Goal: Contribute content: Contribute content

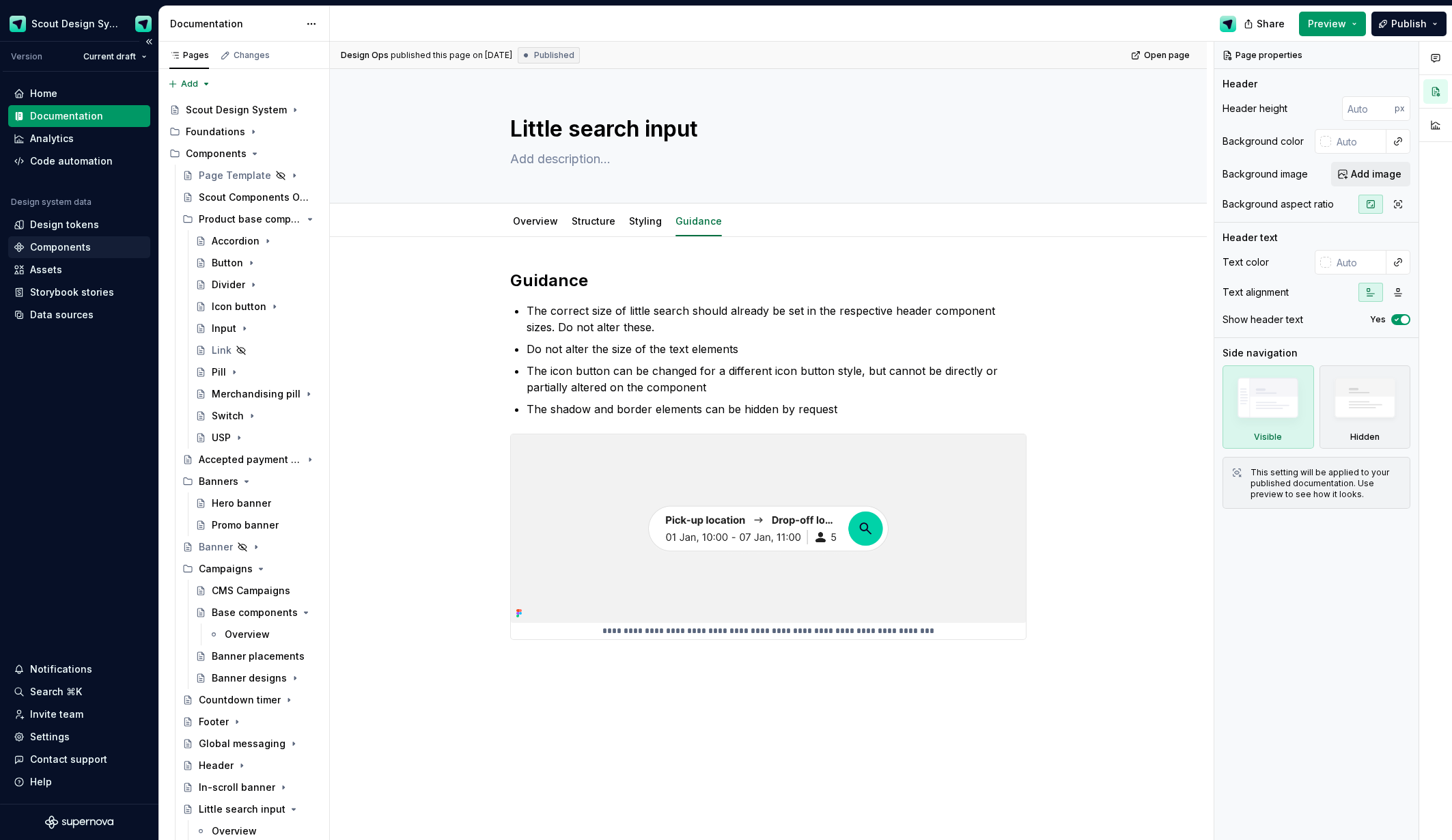
click at [67, 248] on div "Components" at bounding box center [60, 248] width 61 height 14
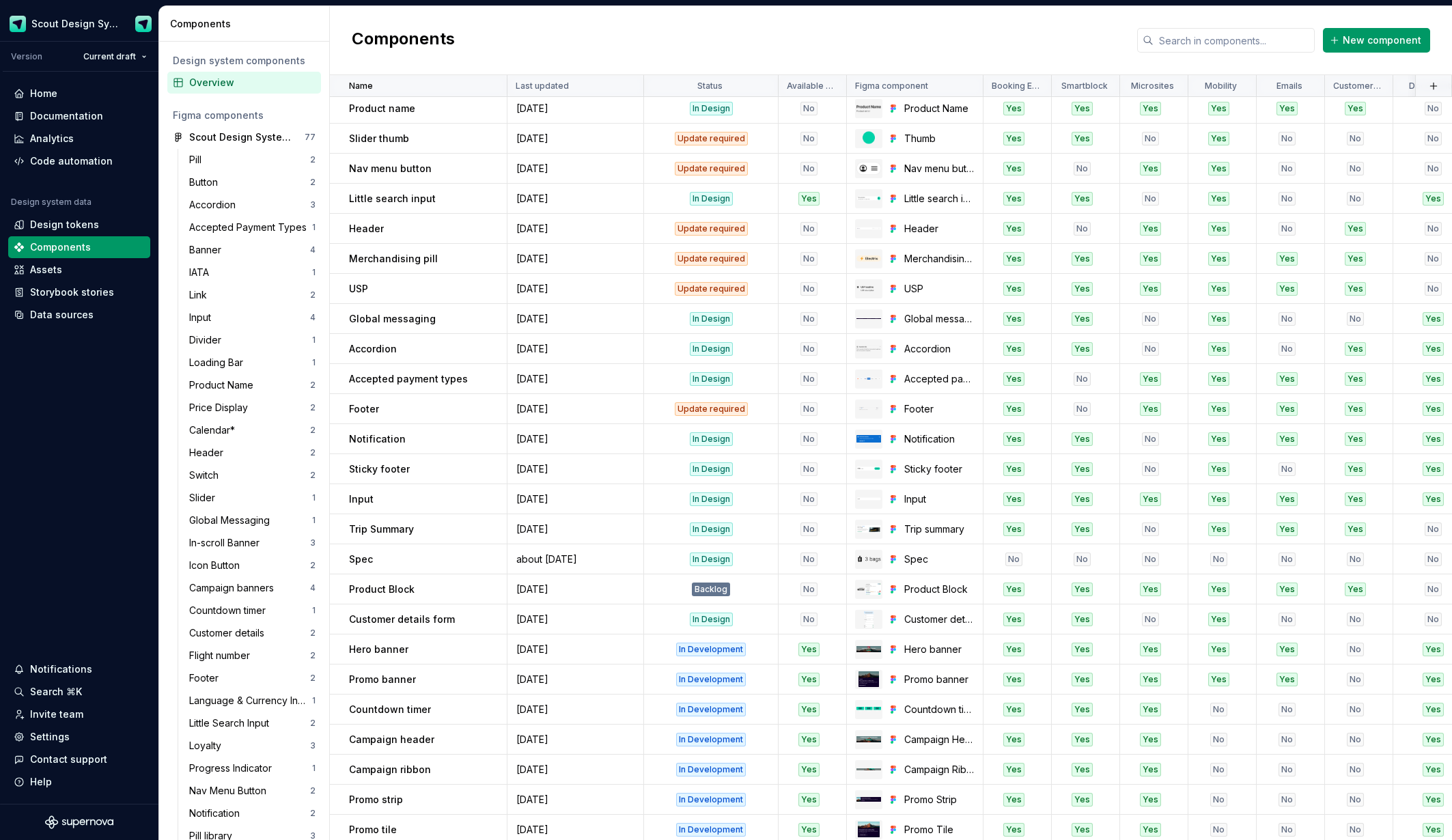
scroll to position [369, 0]
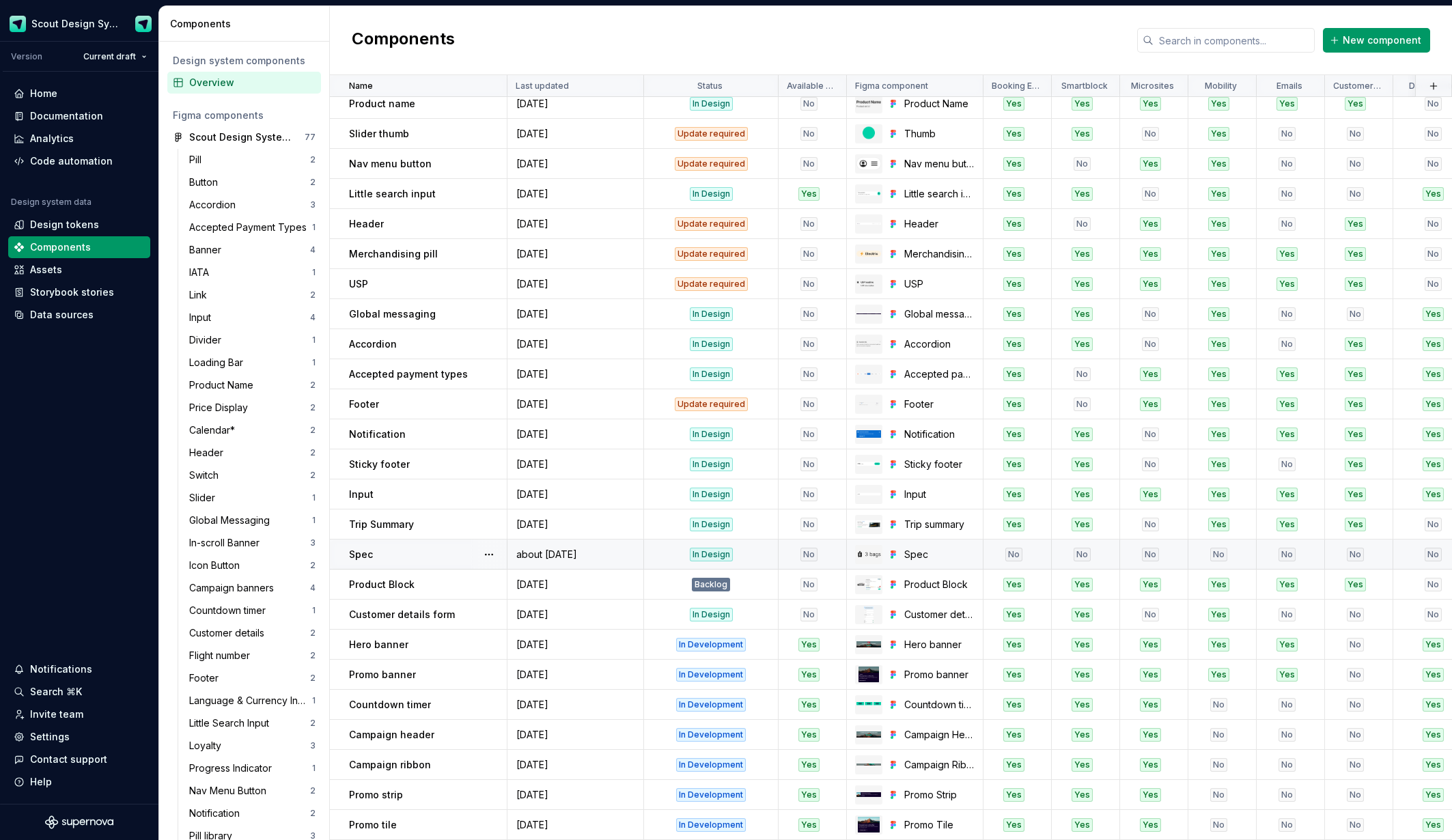
click at [395, 561] on td "Spec" at bounding box center [419, 554] width 178 height 30
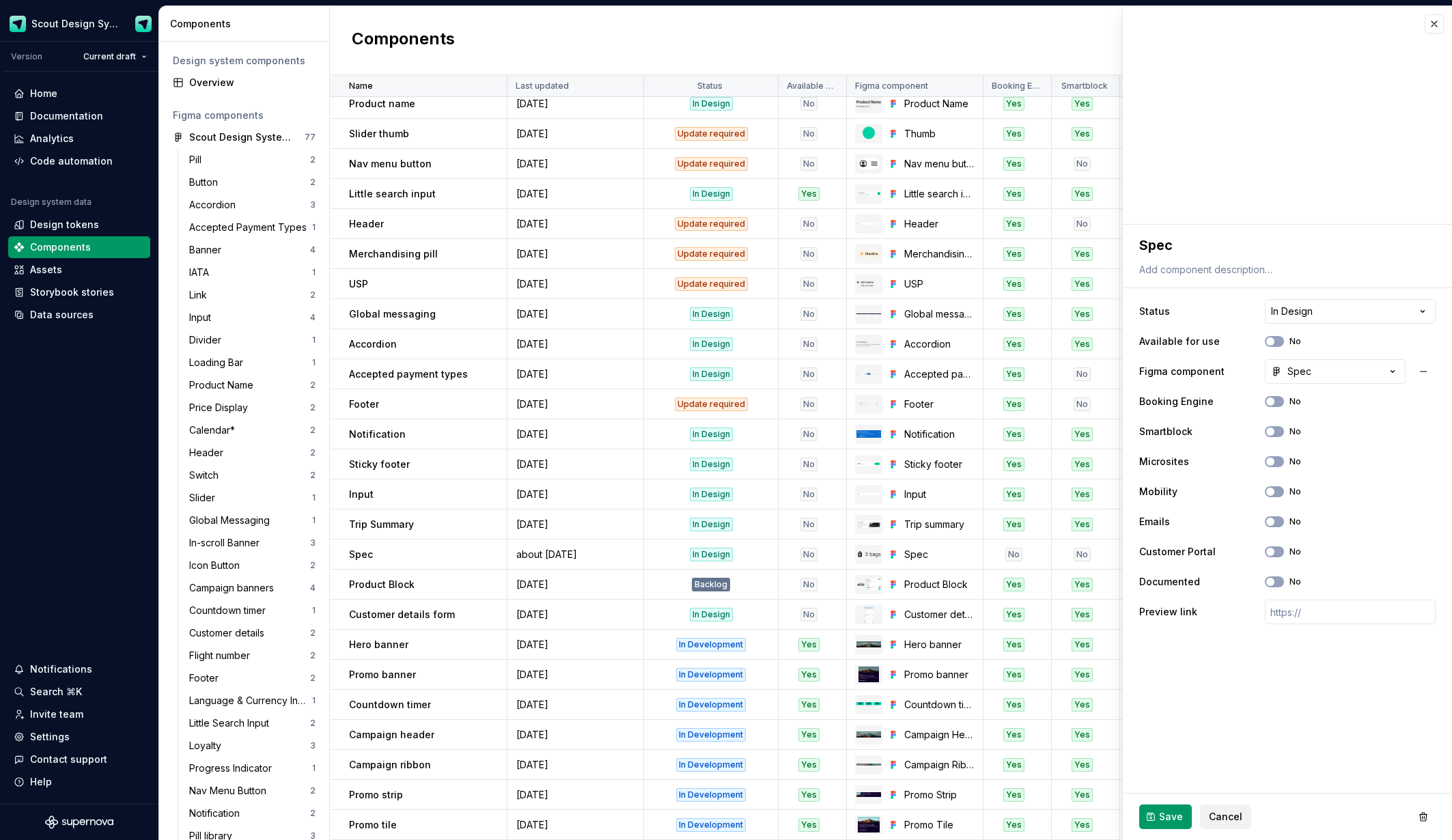
drag, startPoint x: 1273, startPoint y: 398, endPoint x: 1268, endPoint y: 414, distance: 16.8
click at [1273, 398] on span "button" at bounding box center [1271, 401] width 9 height 9
click at [1268, 435] on span "button" at bounding box center [1271, 432] width 9 height 9
click at [1280, 493] on button "No" at bounding box center [1274, 491] width 19 height 11
click at [1279, 525] on button "No" at bounding box center [1274, 522] width 19 height 11
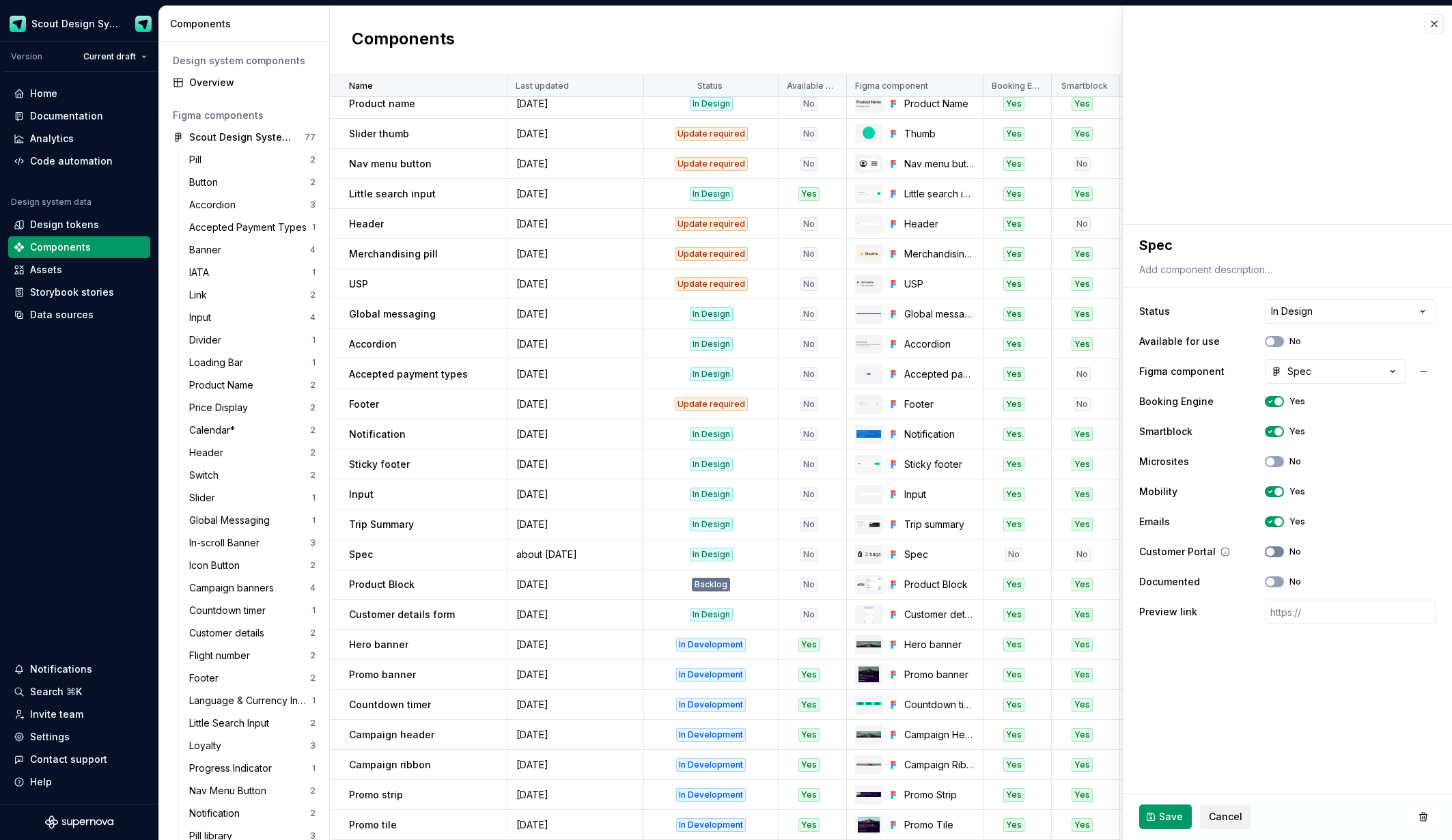
click at [1272, 552] on span "button" at bounding box center [1271, 551] width 9 height 9
click at [1162, 813] on span "Save" at bounding box center [1171, 816] width 24 height 14
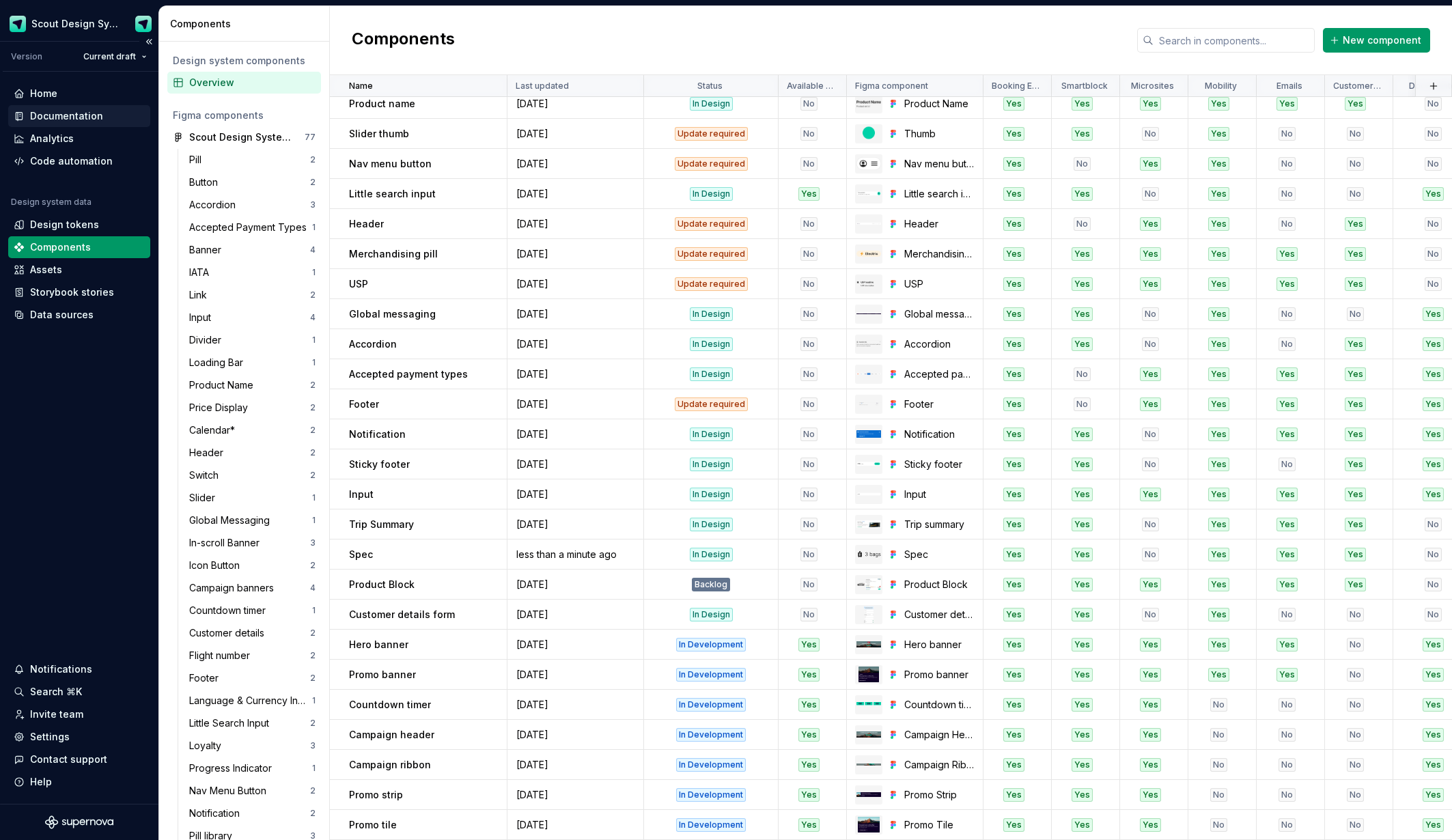
click at [85, 118] on div "Documentation" at bounding box center [67, 116] width 73 height 14
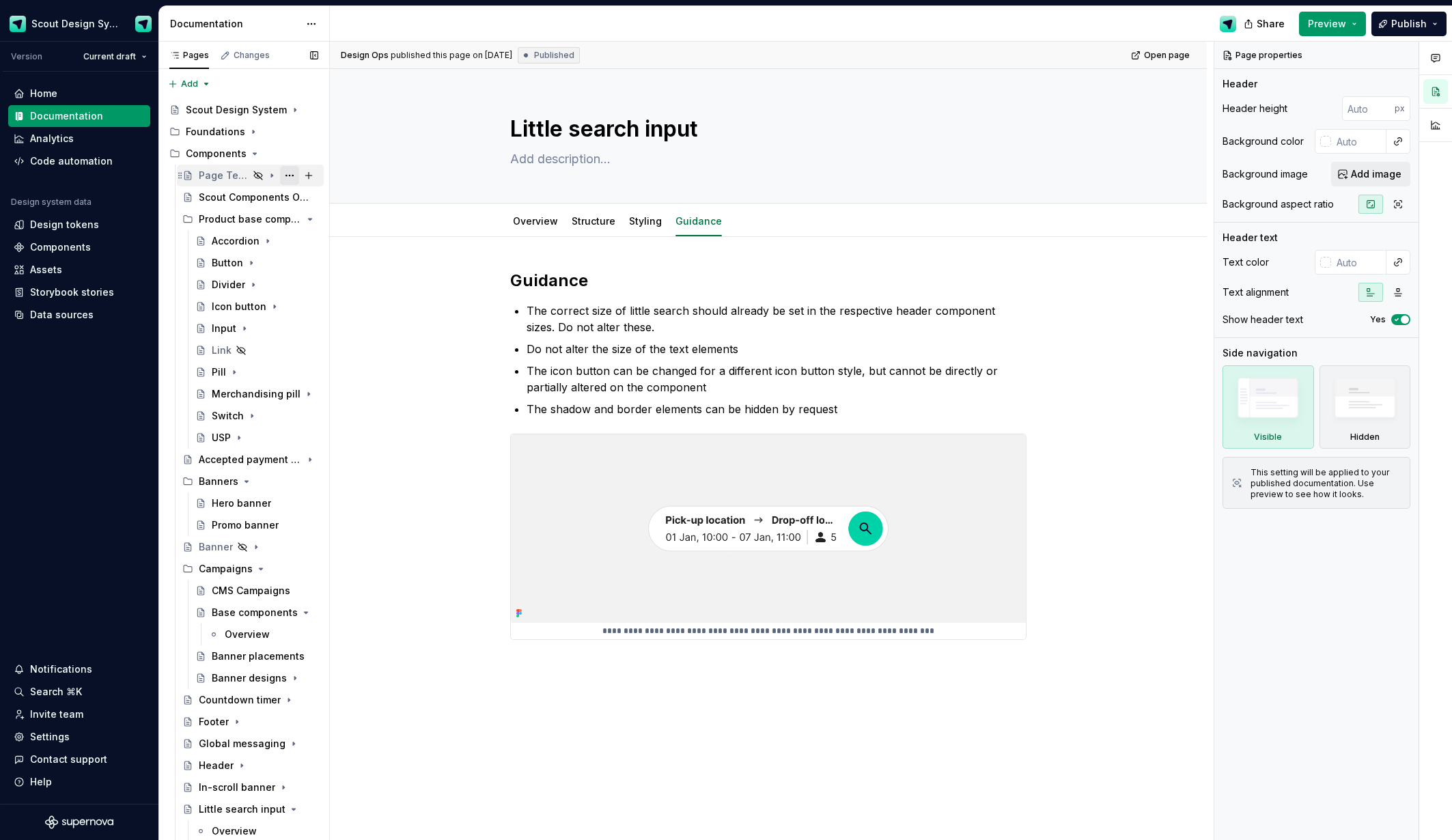
click at [291, 176] on button "Page tree" at bounding box center [290, 175] width 19 height 19
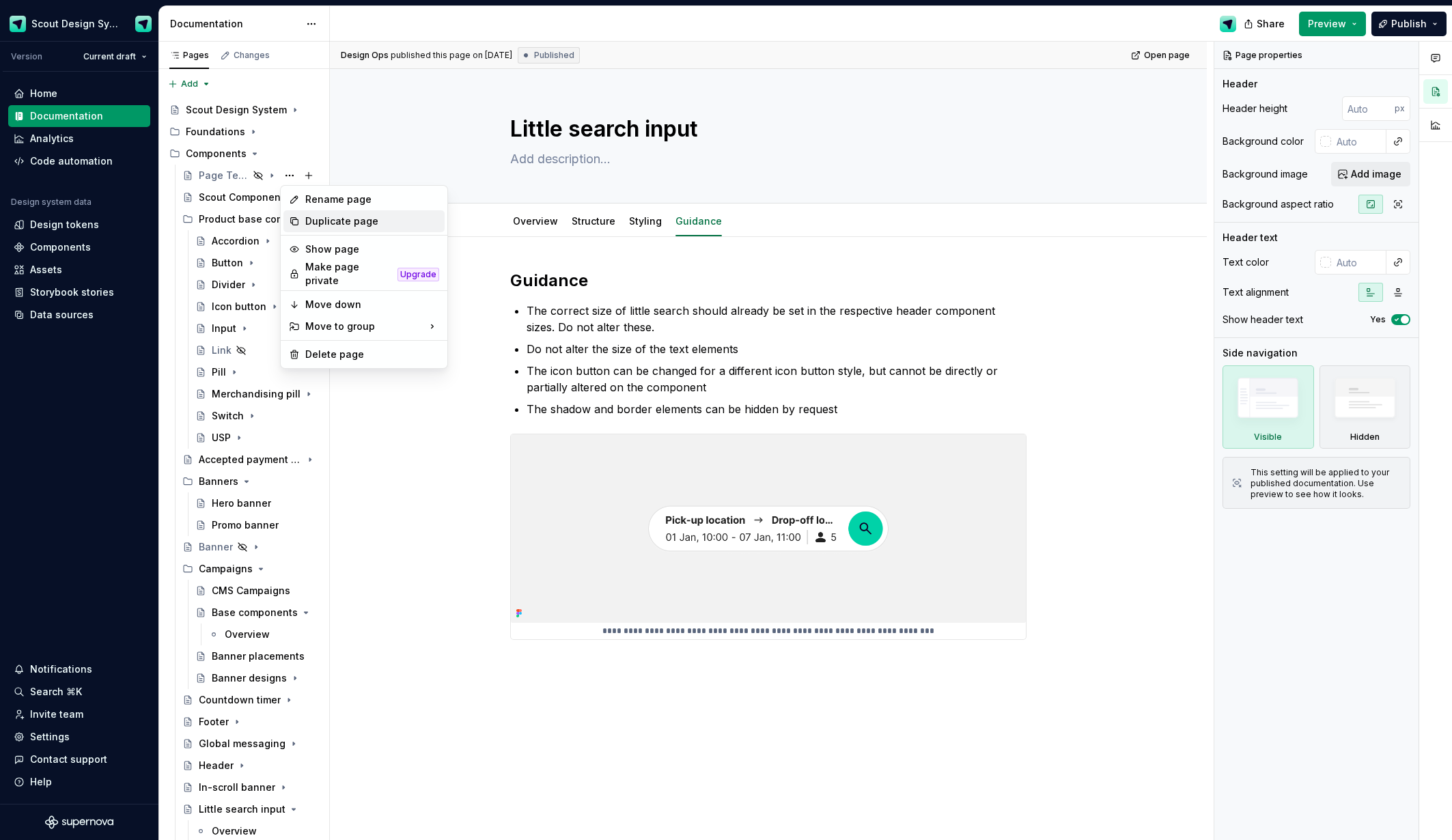
click at [332, 218] on div "Duplicate page" at bounding box center [372, 221] width 134 height 14
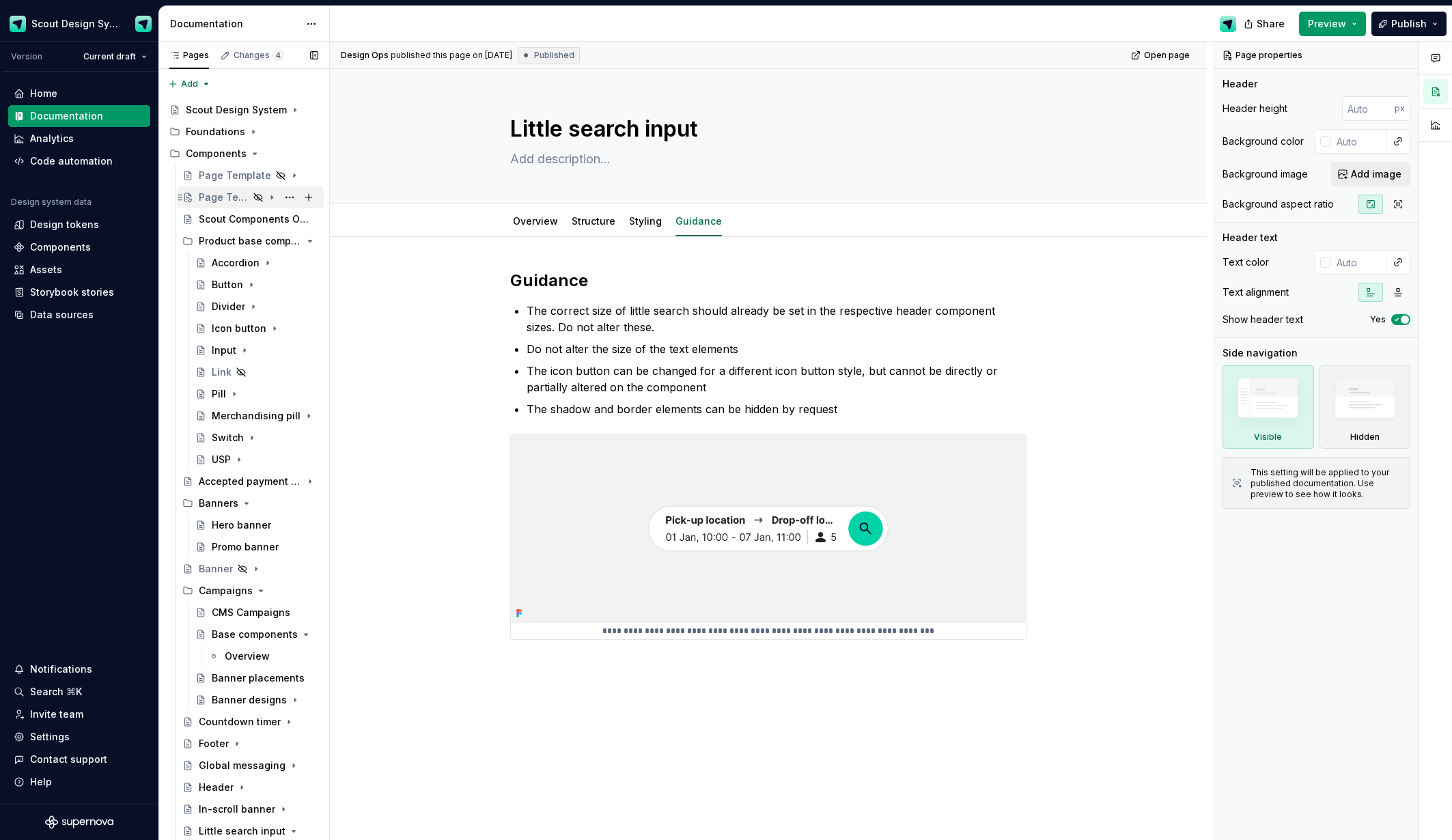
click at [260, 201] on icon "Page tree" at bounding box center [258, 197] width 11 height 11
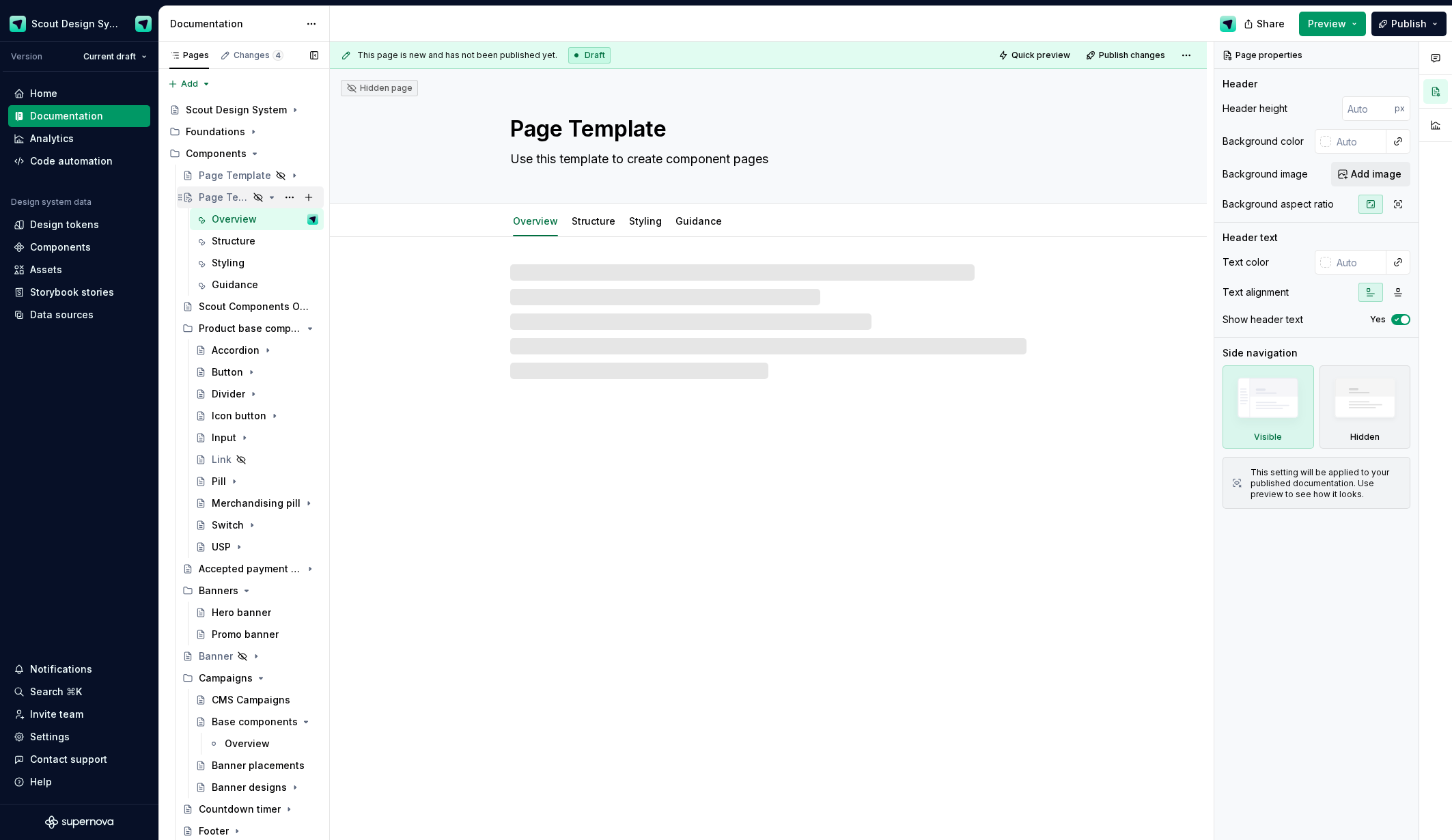
click at [225, 196] on div "Page Template" at bounding box center [224, 197] width 50 height 14
drag, startPoint x: 594, startPoint y: 123, endPoint x: 609, endPoint y: 123, distance: 15.0
click at [594, 123] on textarea "Page Template" at bounding box center [765, 129] width 517 height 32
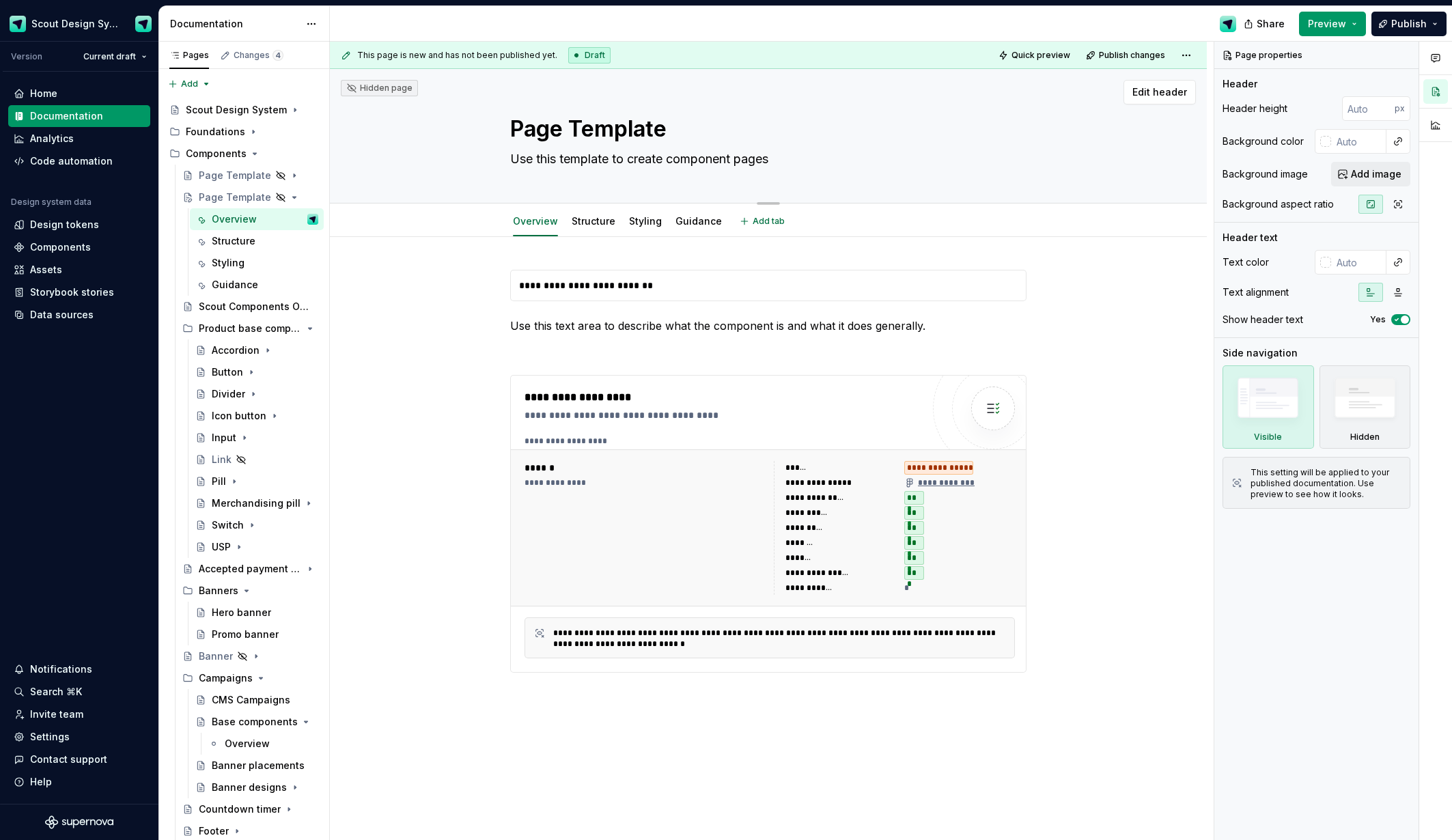
type textarea "*"
type textarea "S"
type textarea "*"
type textarea "Sp"
type textarea "*"
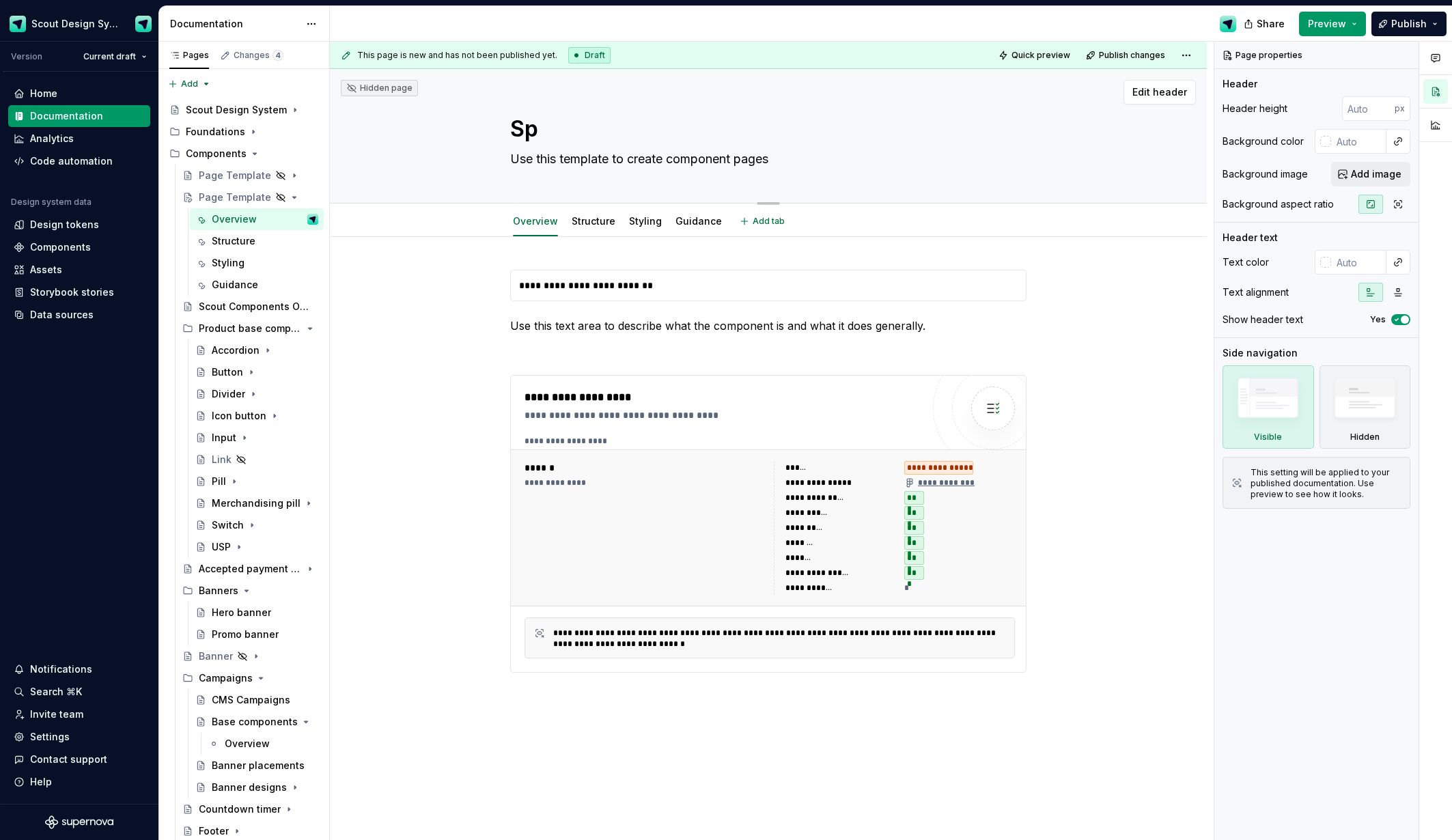
type textarea "Spe"
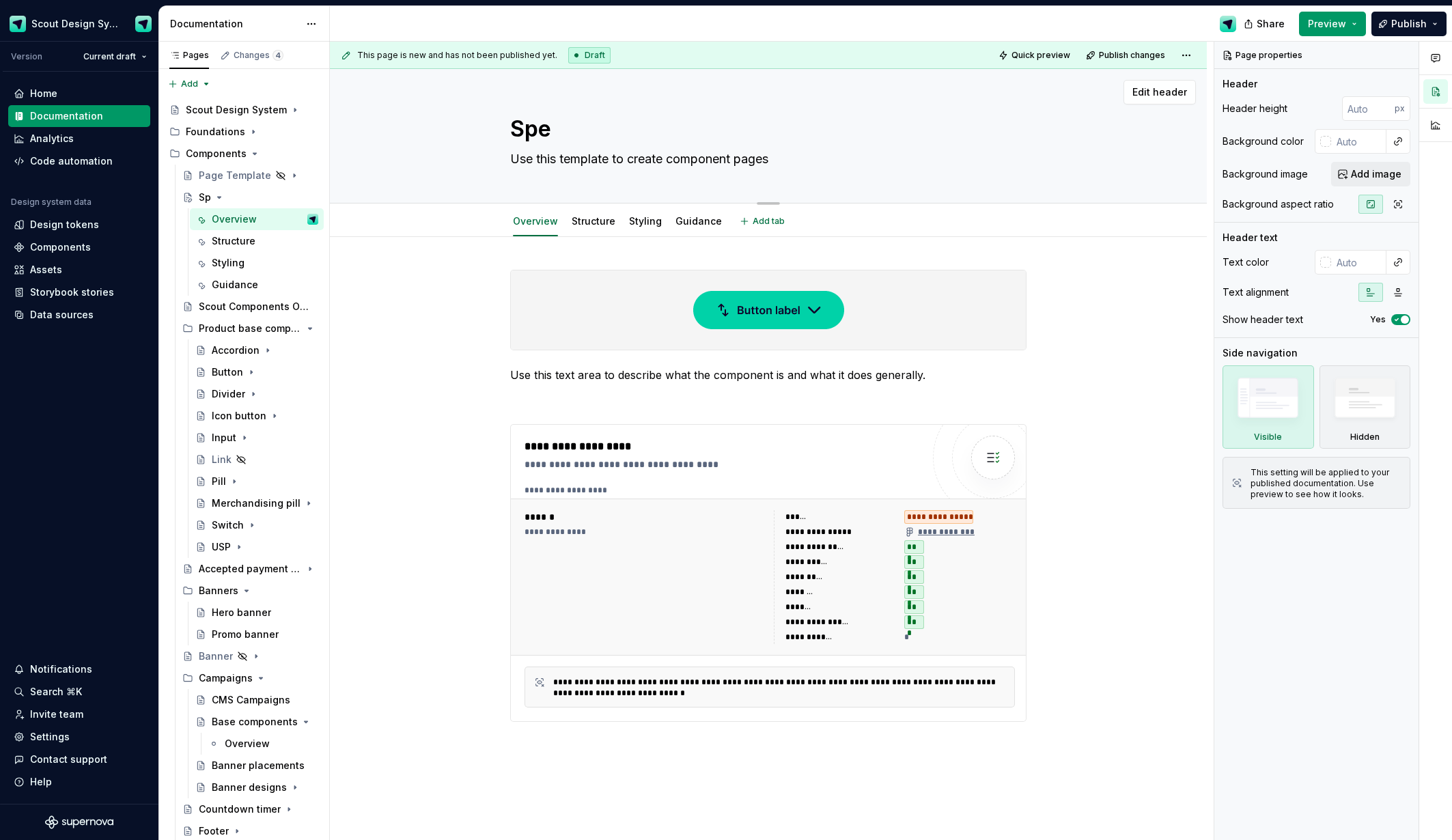
type textarea "*"
type textarea "Spec"
type textarea "*"
type textarea "Spec"
click at [653, 163] on textarea "Use this template to create component pages" at bounding box center [765, 160] width 517 height 22
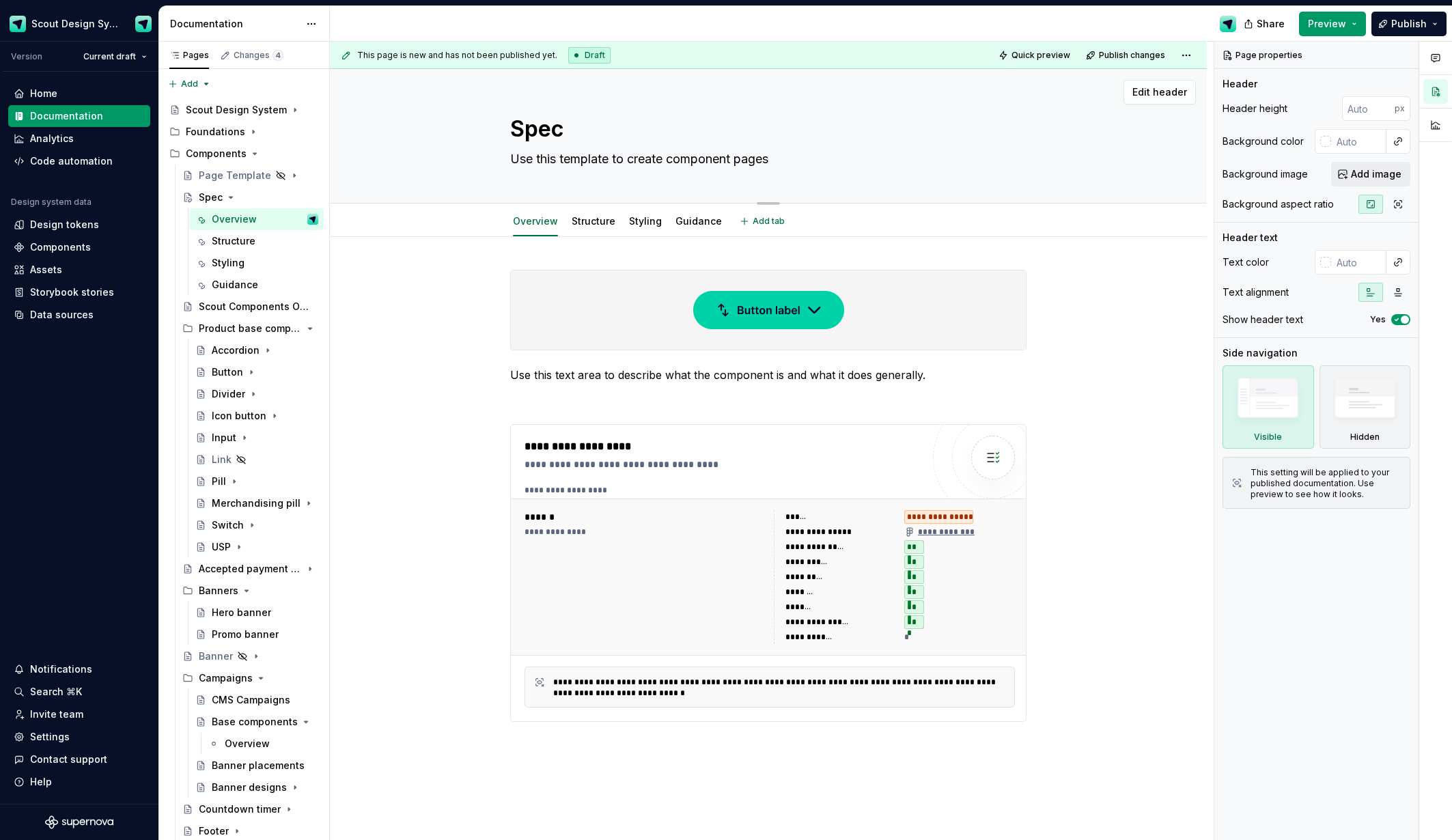
type textarea "*"
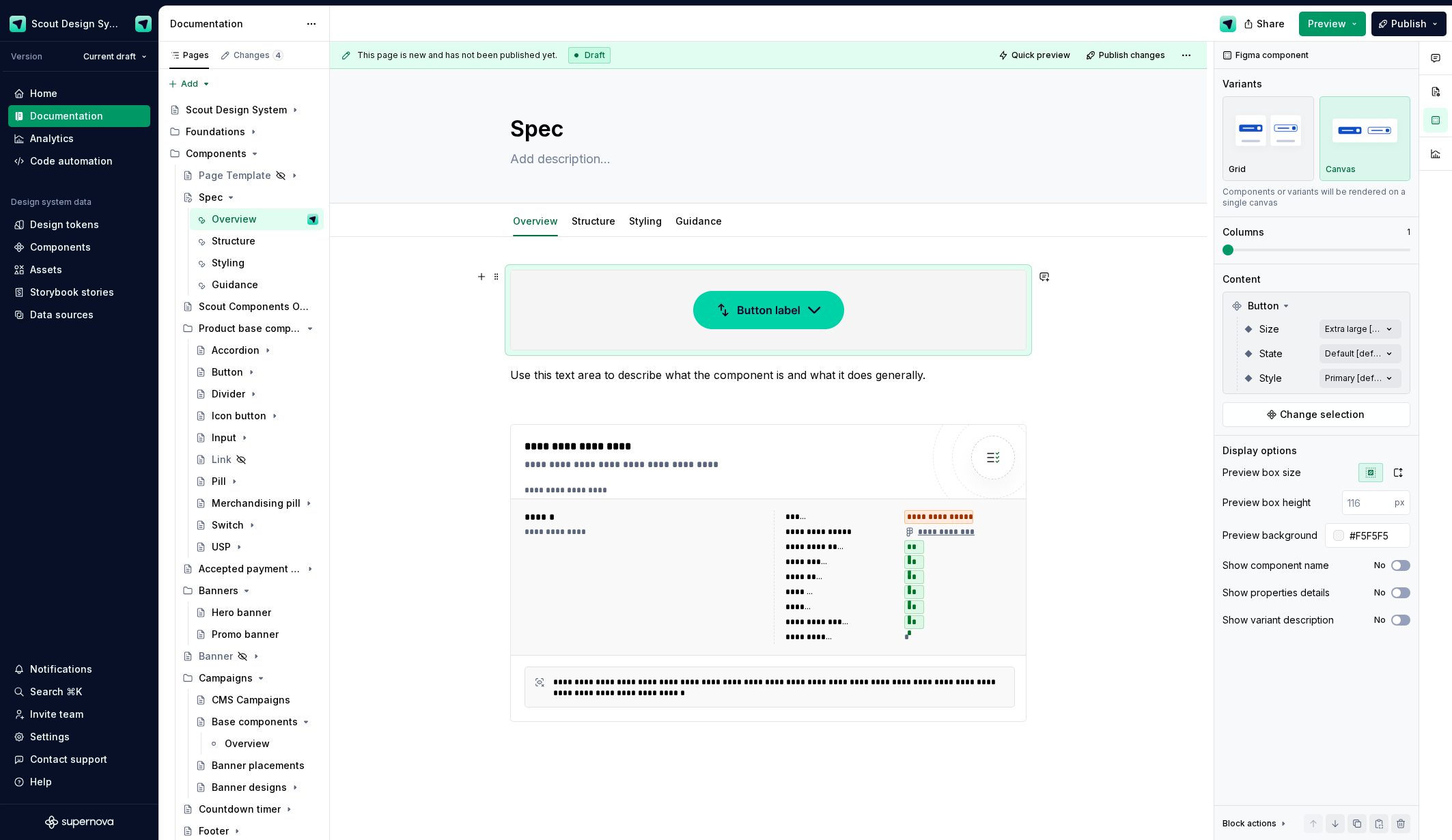
click at [683, 325] on div at bounding box center [768, 310] width 515 height 79
type textarea "*"
click at [1305, 411] on span "Change selection" at bounding box center [1322, 414] width 85 height 14
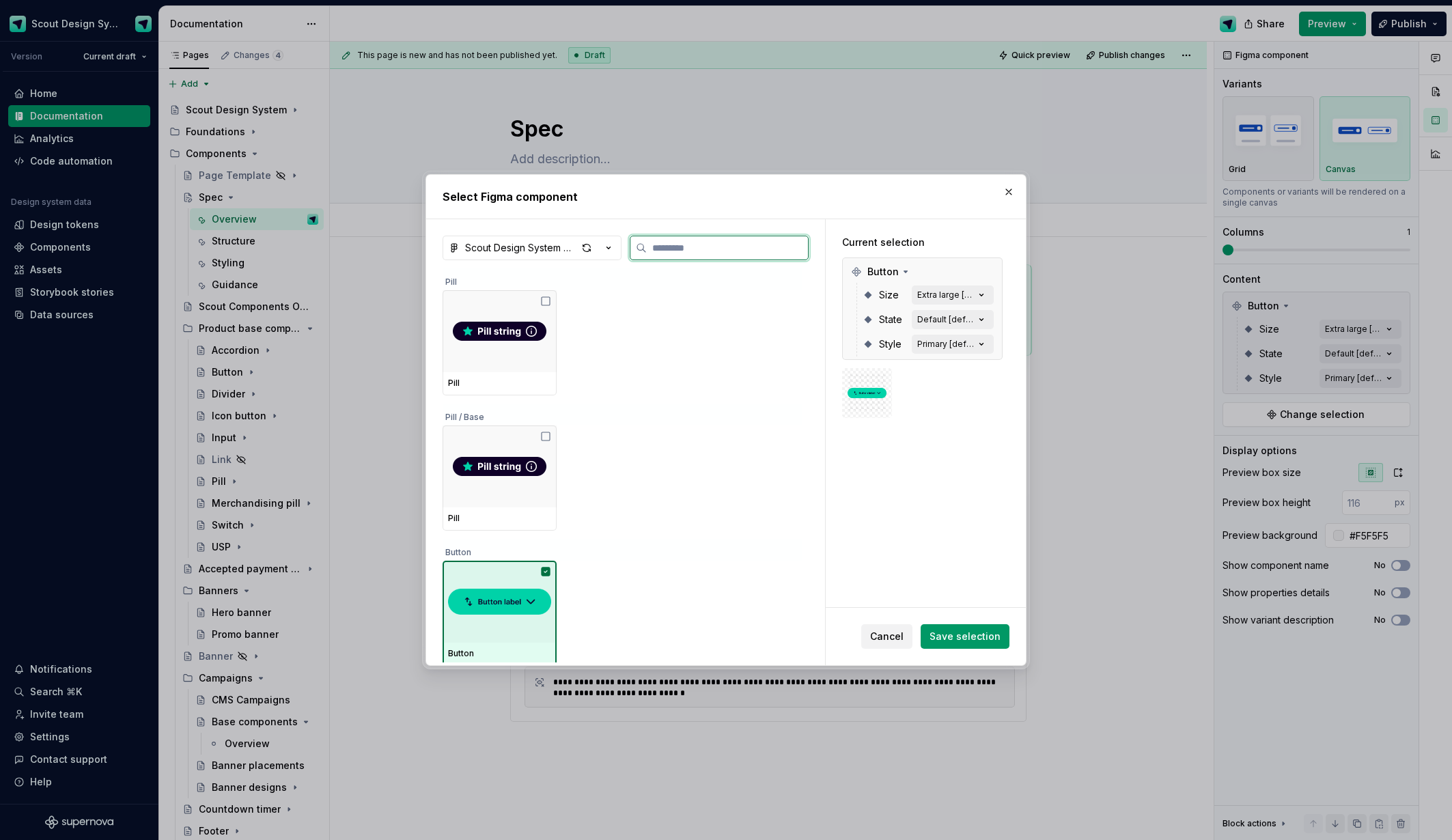
drag, startPoint x: 505, startPoint y: 566, endPoint x: 518, endPoint y: 547, distance: 23.0
click at [506, 563] on div at bounding box center [500, 602] width 114 height 82
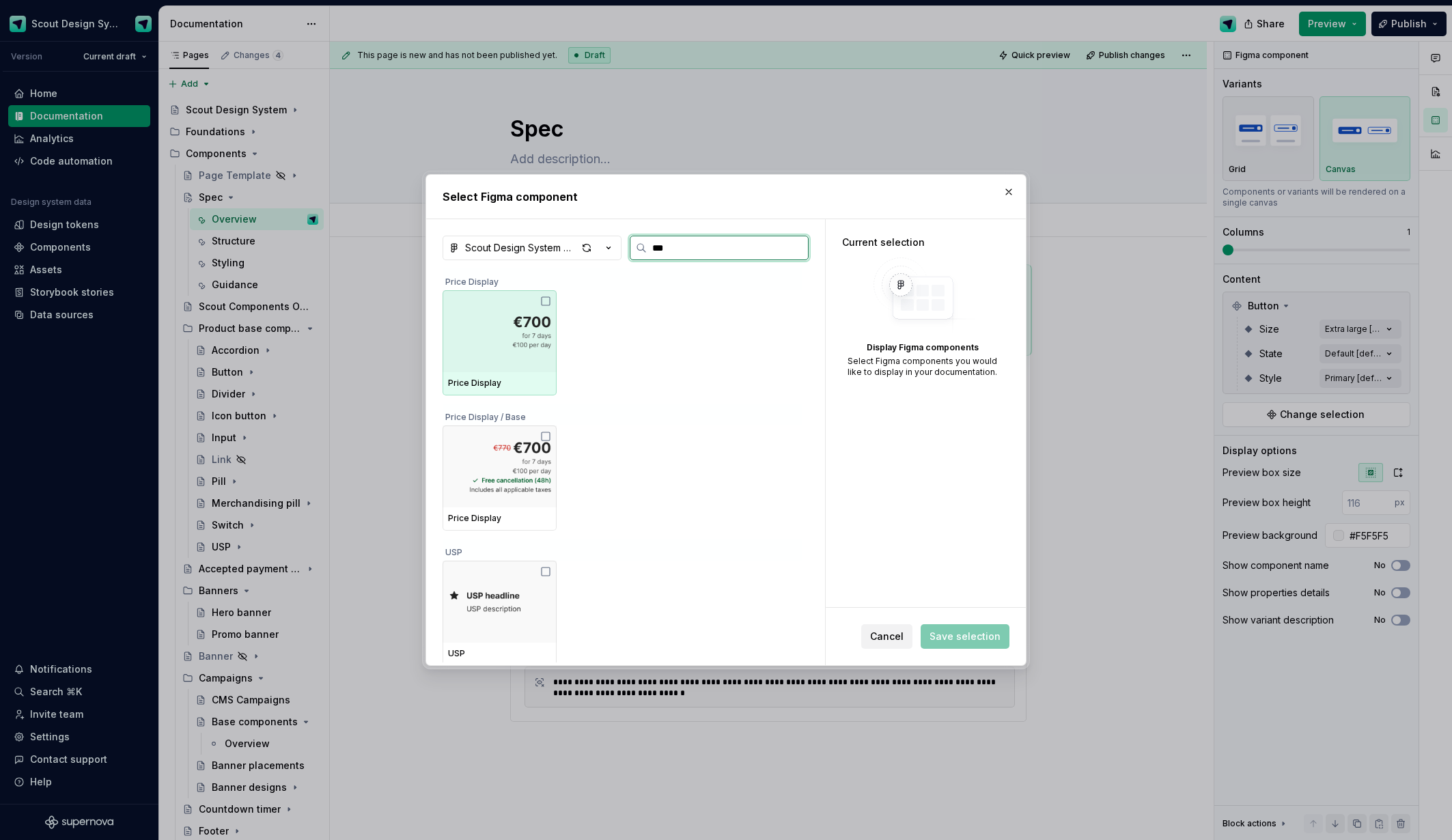
type input "****"
click at [524, 353] on div at bounding box center [500, 331] width 114 height 82
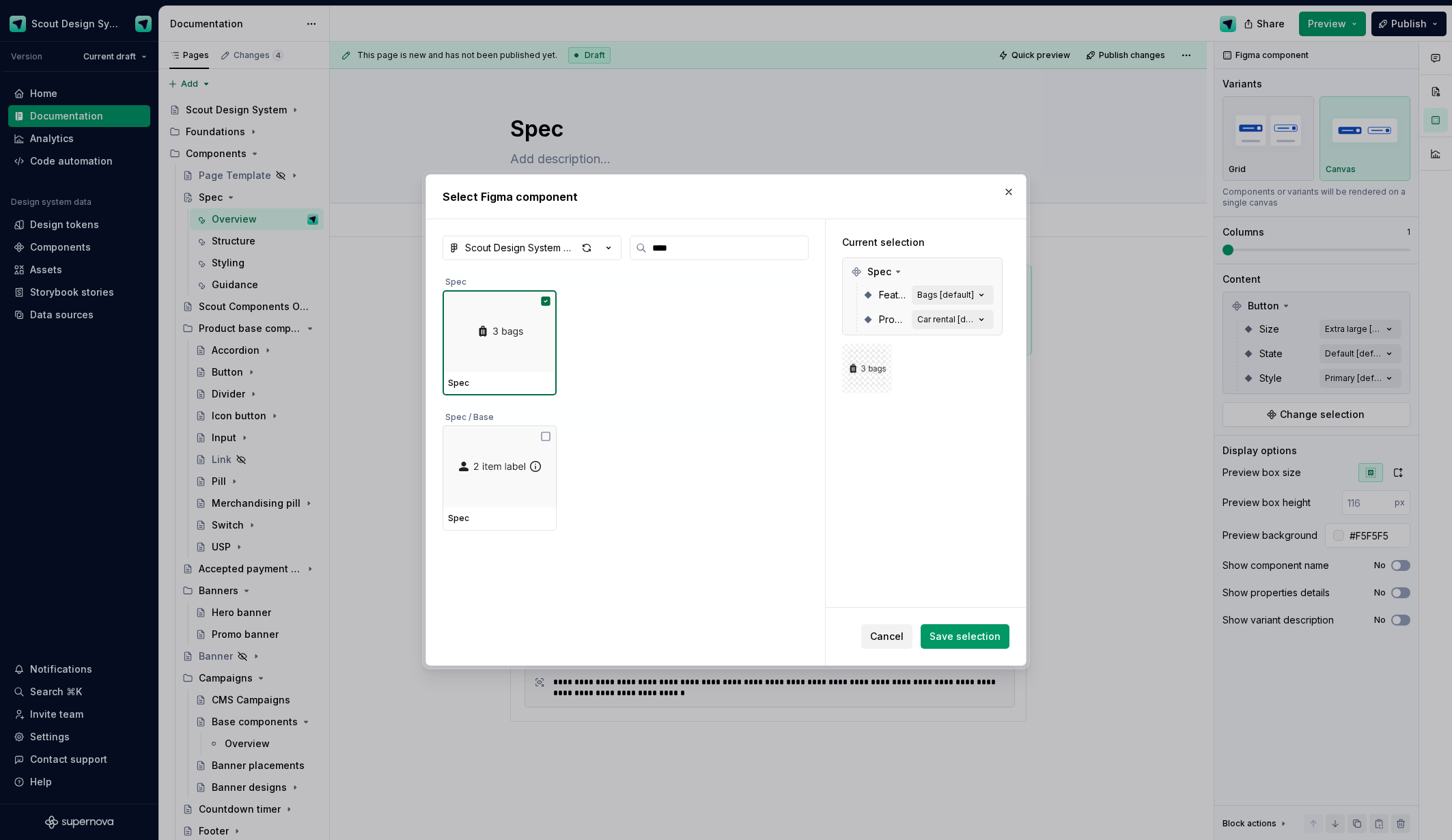
drag, startPoint x: 978, startPoint y: 630, endPoint x: 963, endPoint y: 612, distance: 23.4
click at [978, 630] on span "Save selection" at bounding box center [964, 636] width 71 height 14
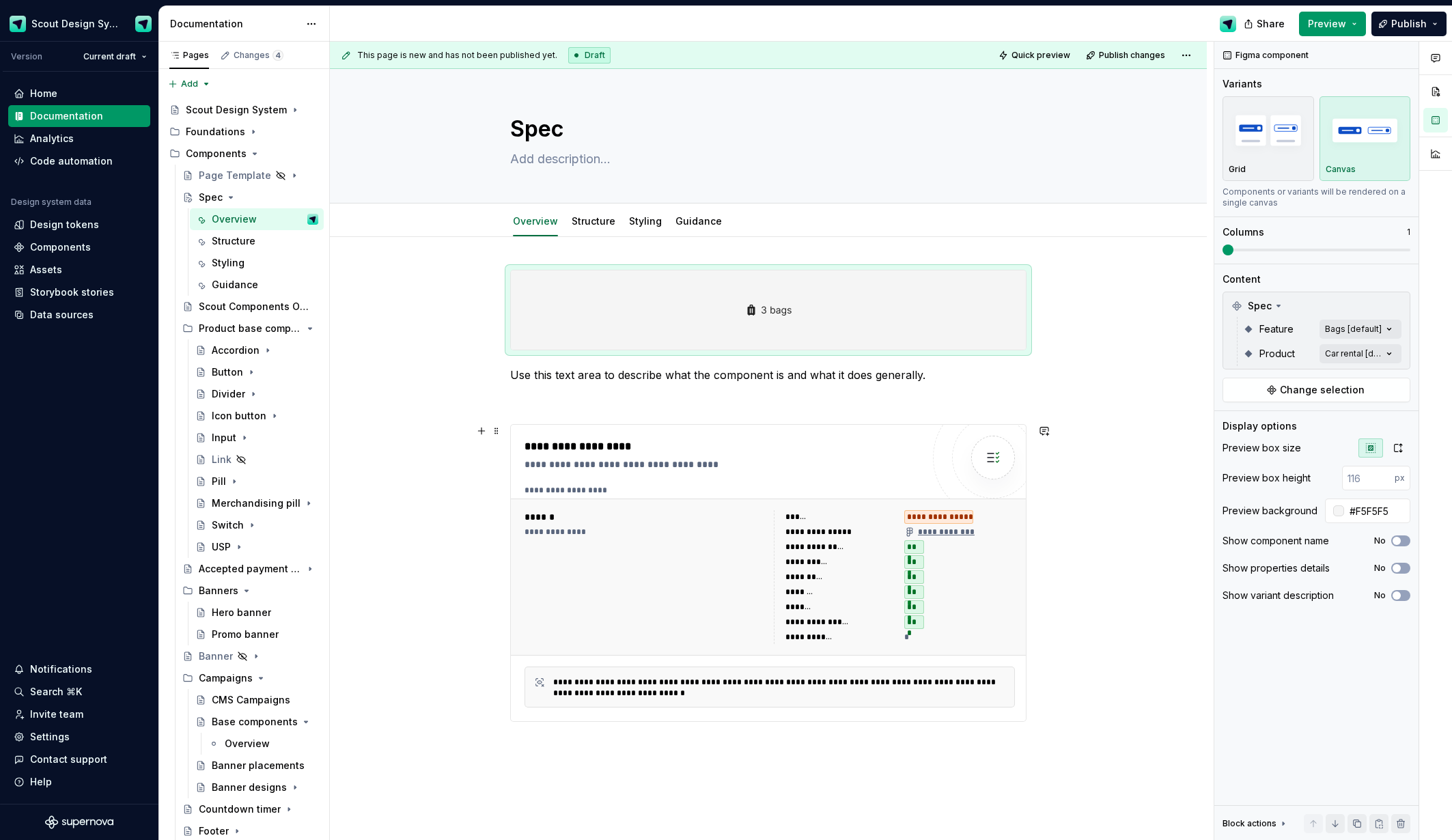
click at [660, 469] on div "**********" at bounding box center [723, 464] width 397 height 14
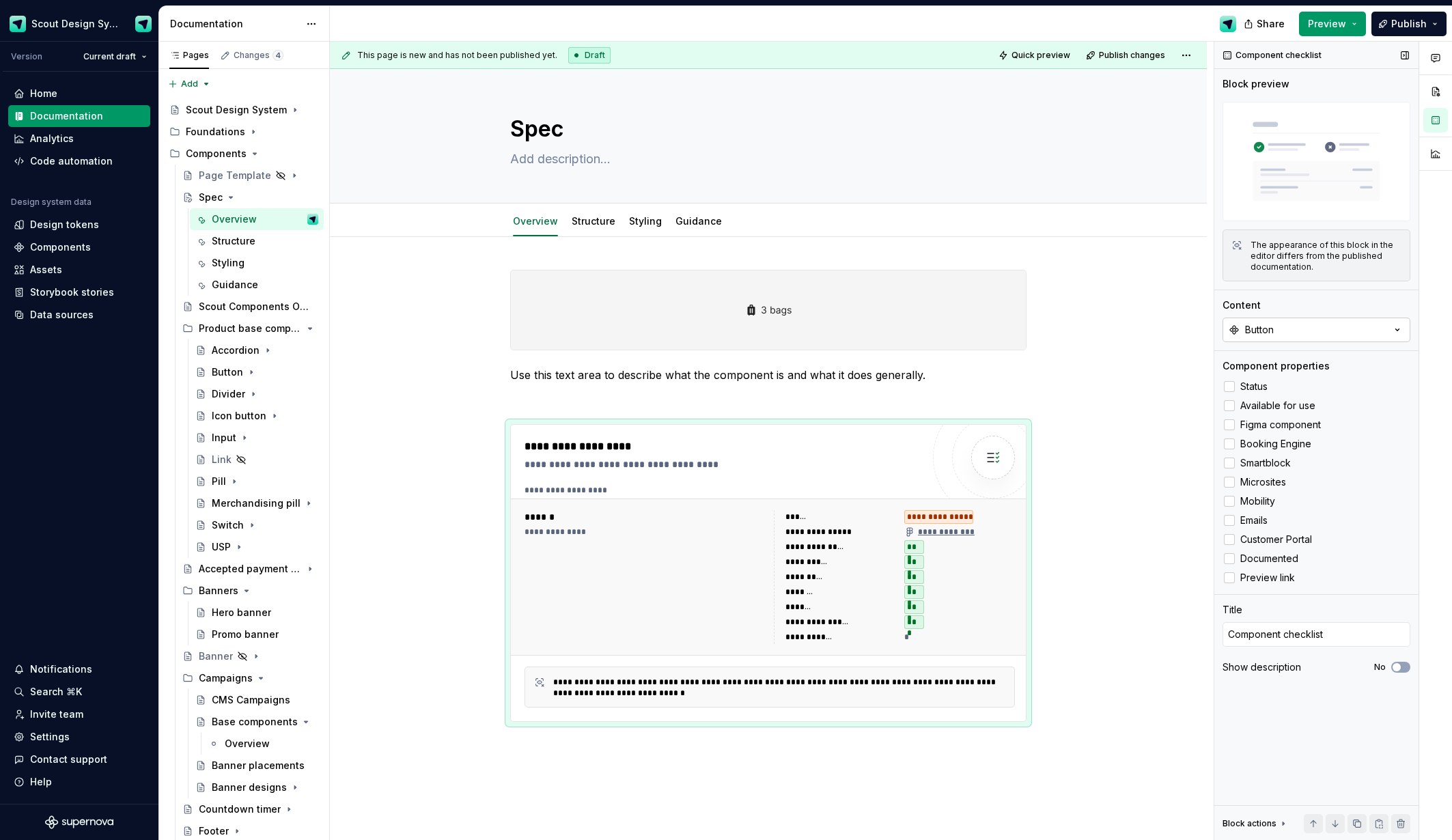
type textarea "*"
click at [1387, 327] on button "Button" at bounding box center [1317, 330] width 188 height 25
type input "spec"
click at [1257, 387] on div "Spec" at bounding box center [1316, 384] width 171 height 14
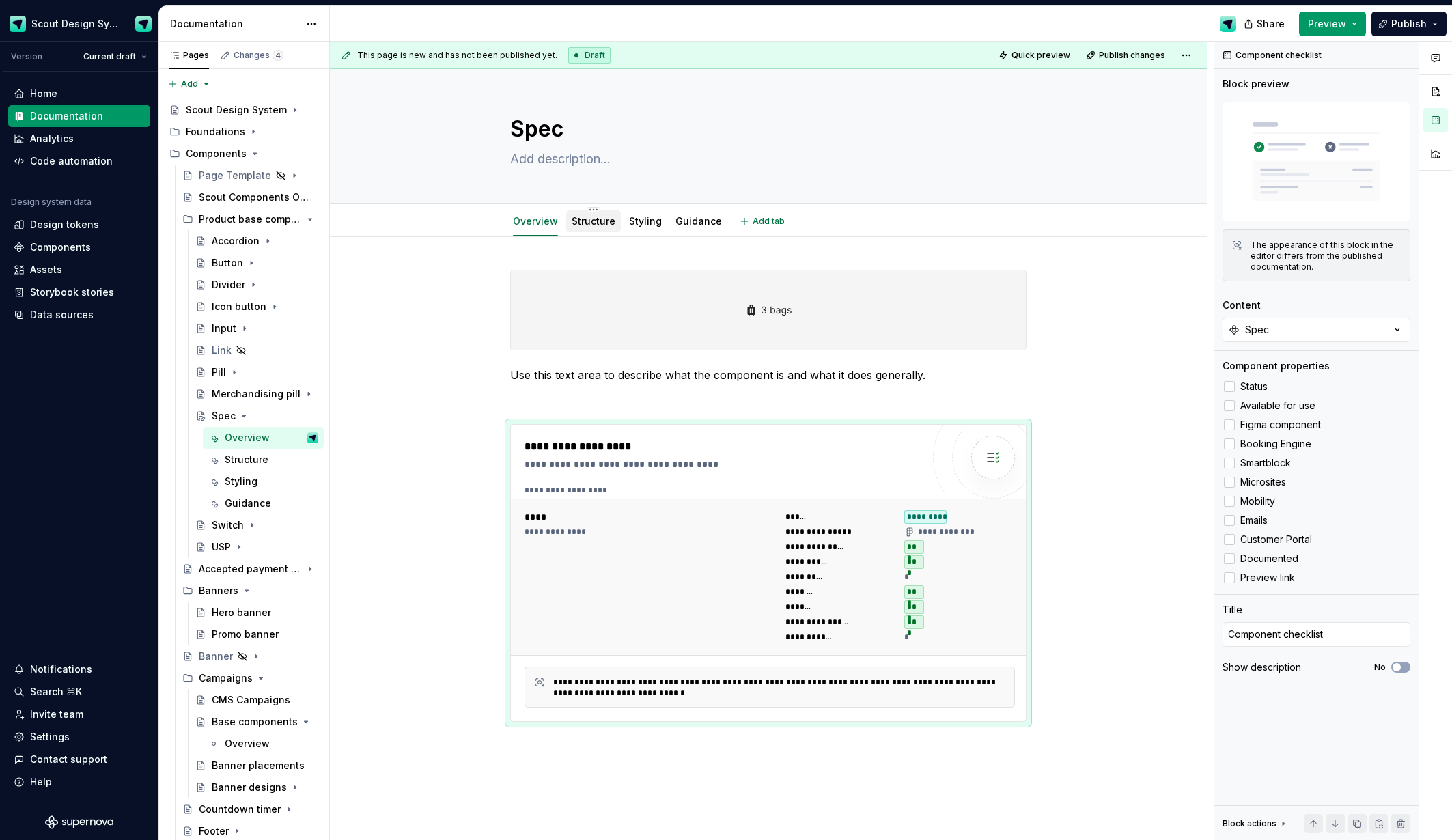
click at [603, 220] on link "Structure" at bounding box center [593, 221] width 44 height 12
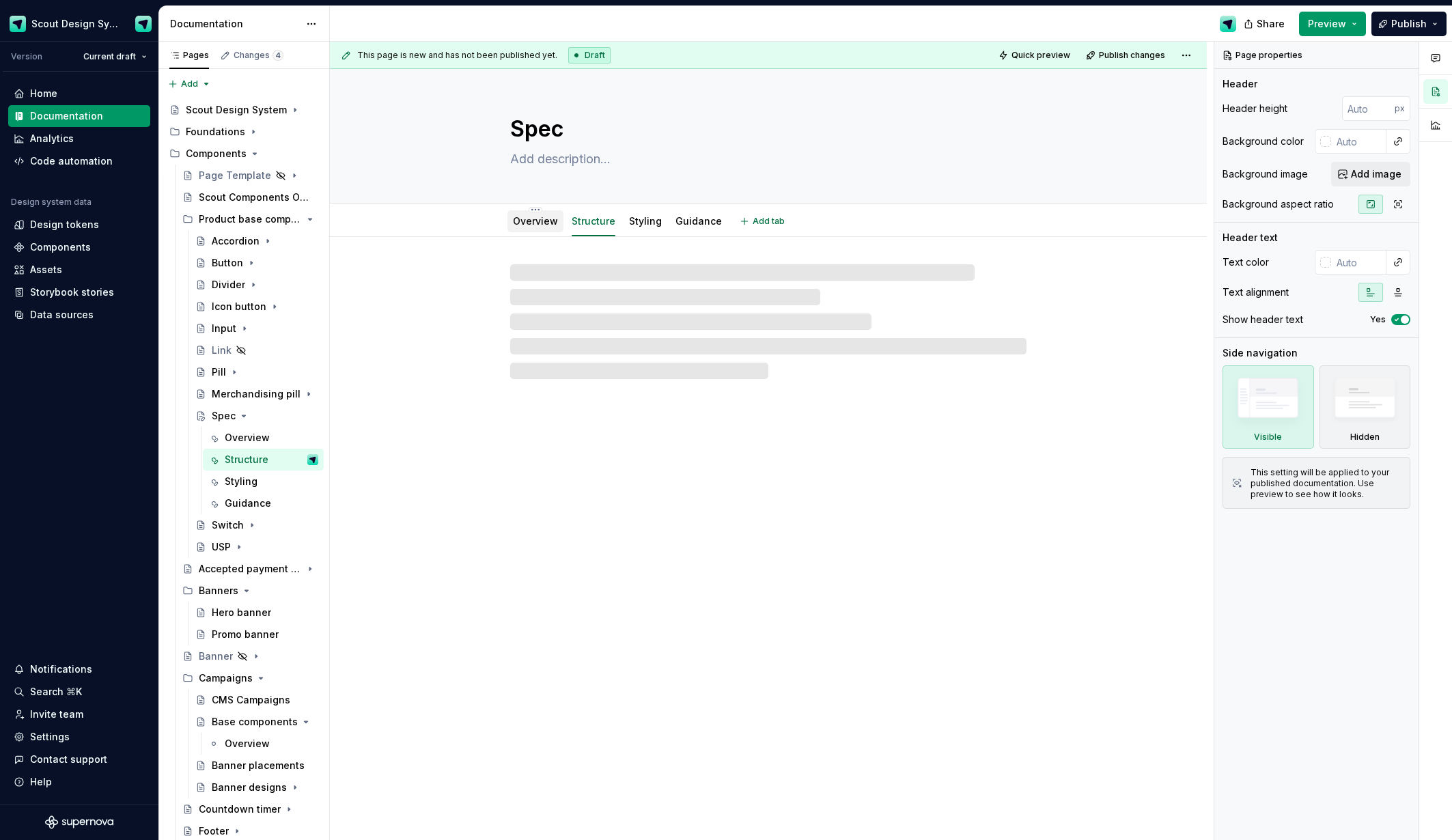
click at [553, 220] on link "Overview" at bounding box center [536, 221] width 45 height 12
type textarea "*"
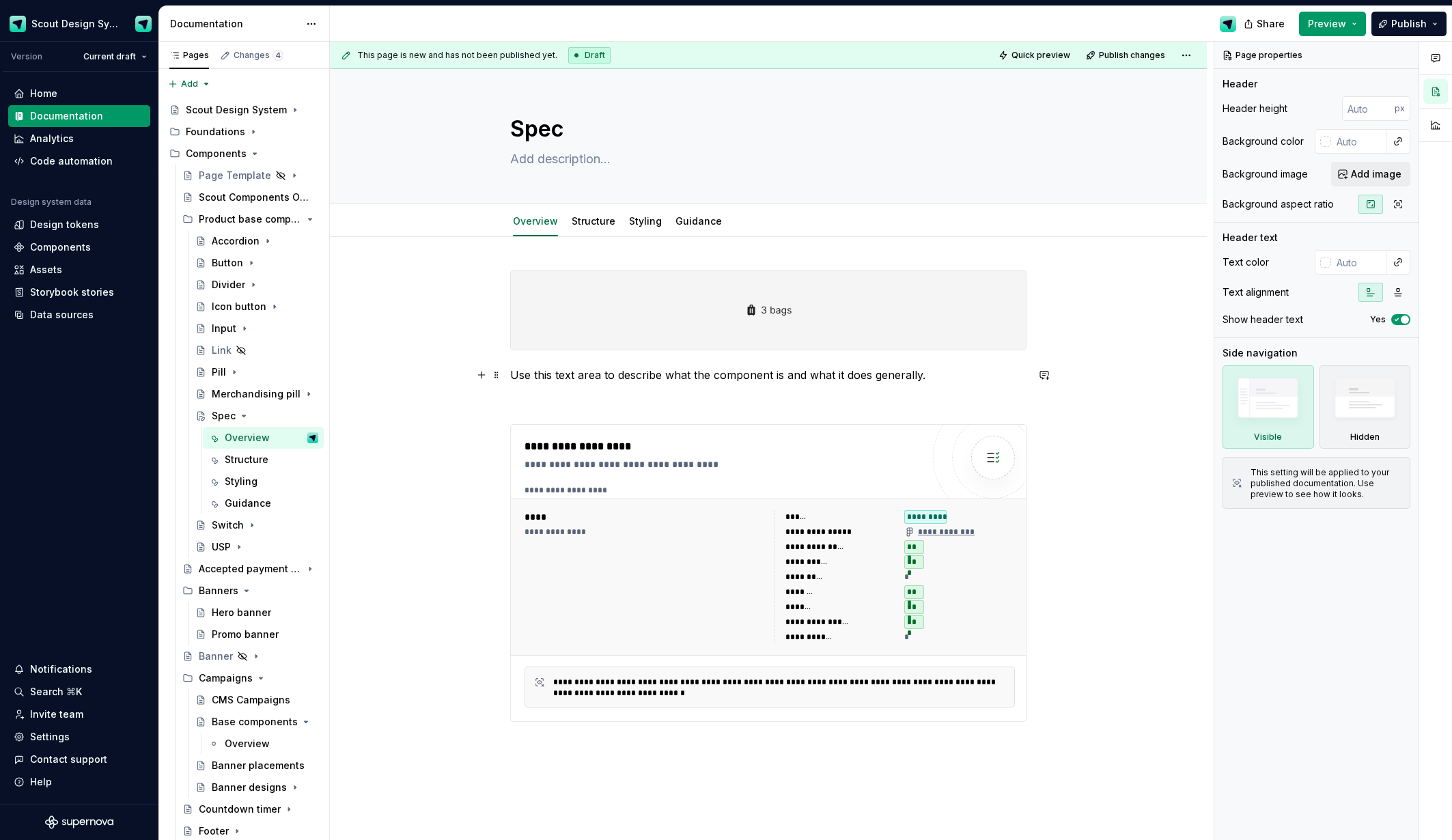
click at [613, 377] on p "Use this text area to describe what the component is and what it does generally." at bounding box center [768, 374] width 517 height 16
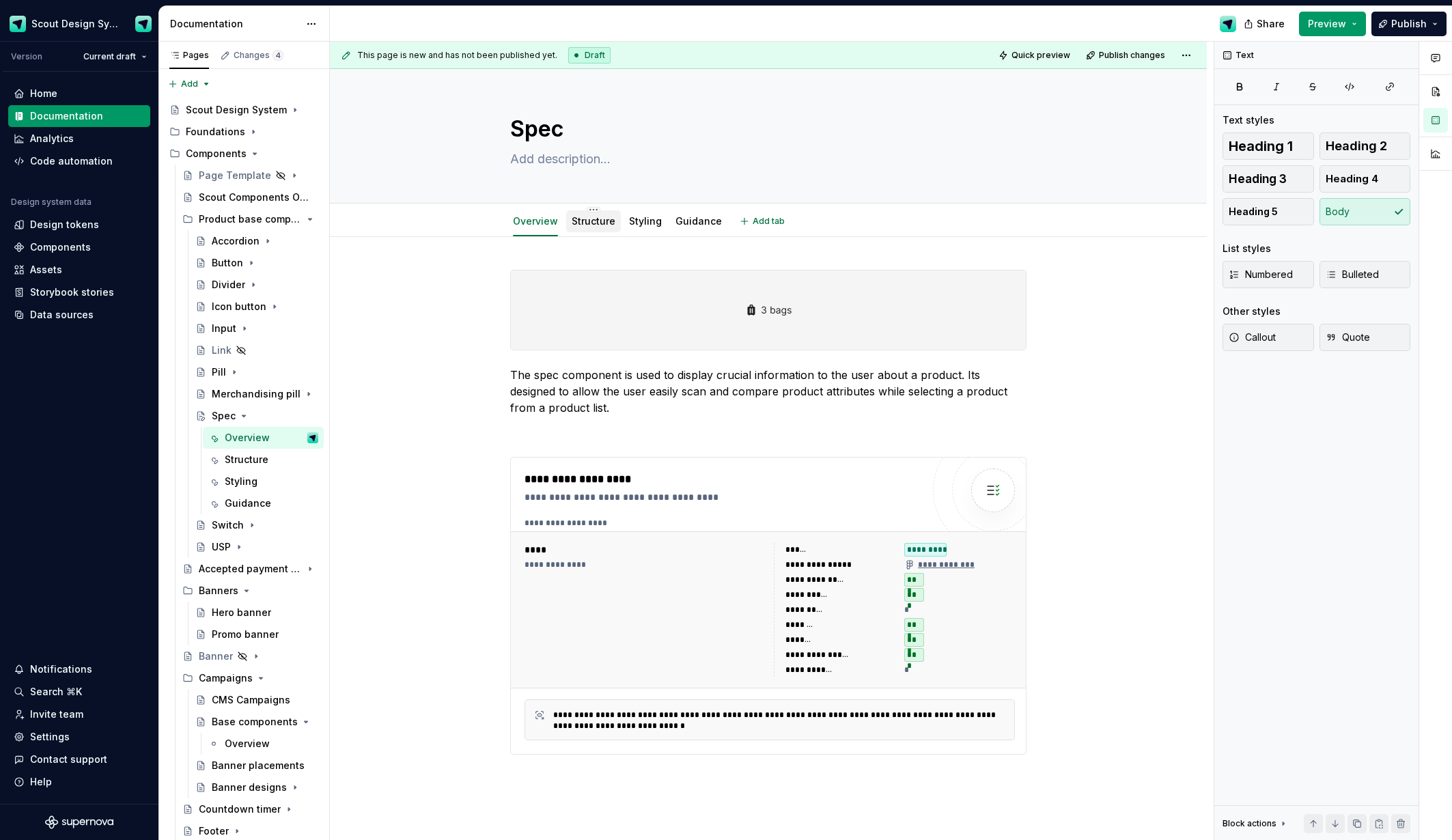
click at [588, 217] on link "Structure" at bounding box center [593, 221] width 44 height 12
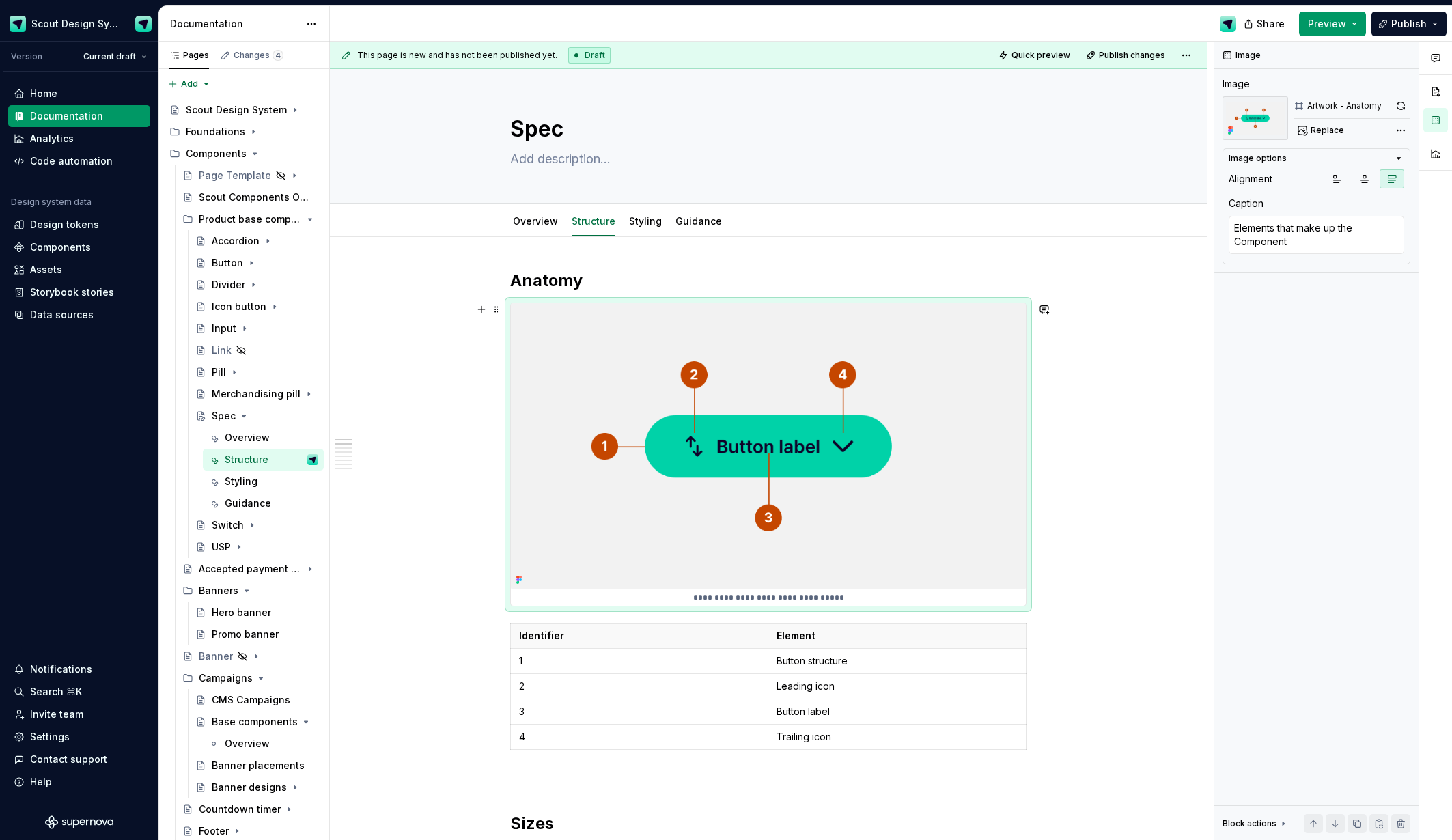
click at [865, 483] on img at bounding box center [768, 446] width 515 height 286
click at [1332, 127] on span "Replace" at bounding box center [1327, 130] width 33 height 11
type textarea "*"
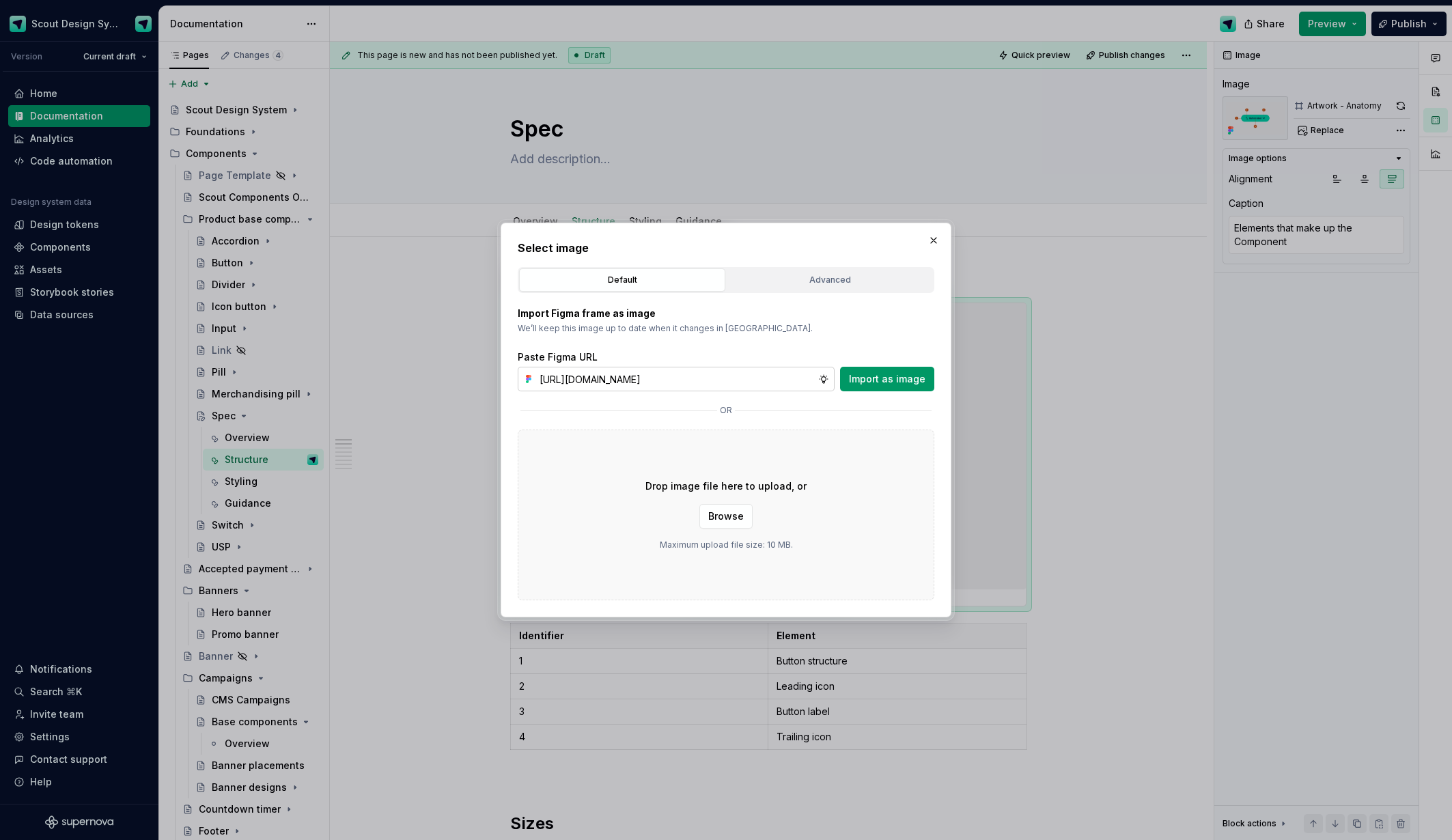
scroll to position [0, 388]
type input "[URL][DOMAIN_NAME]"
click at [893, 390] on button "Import as image" at bounding box center [887, 378] width 94 height 25
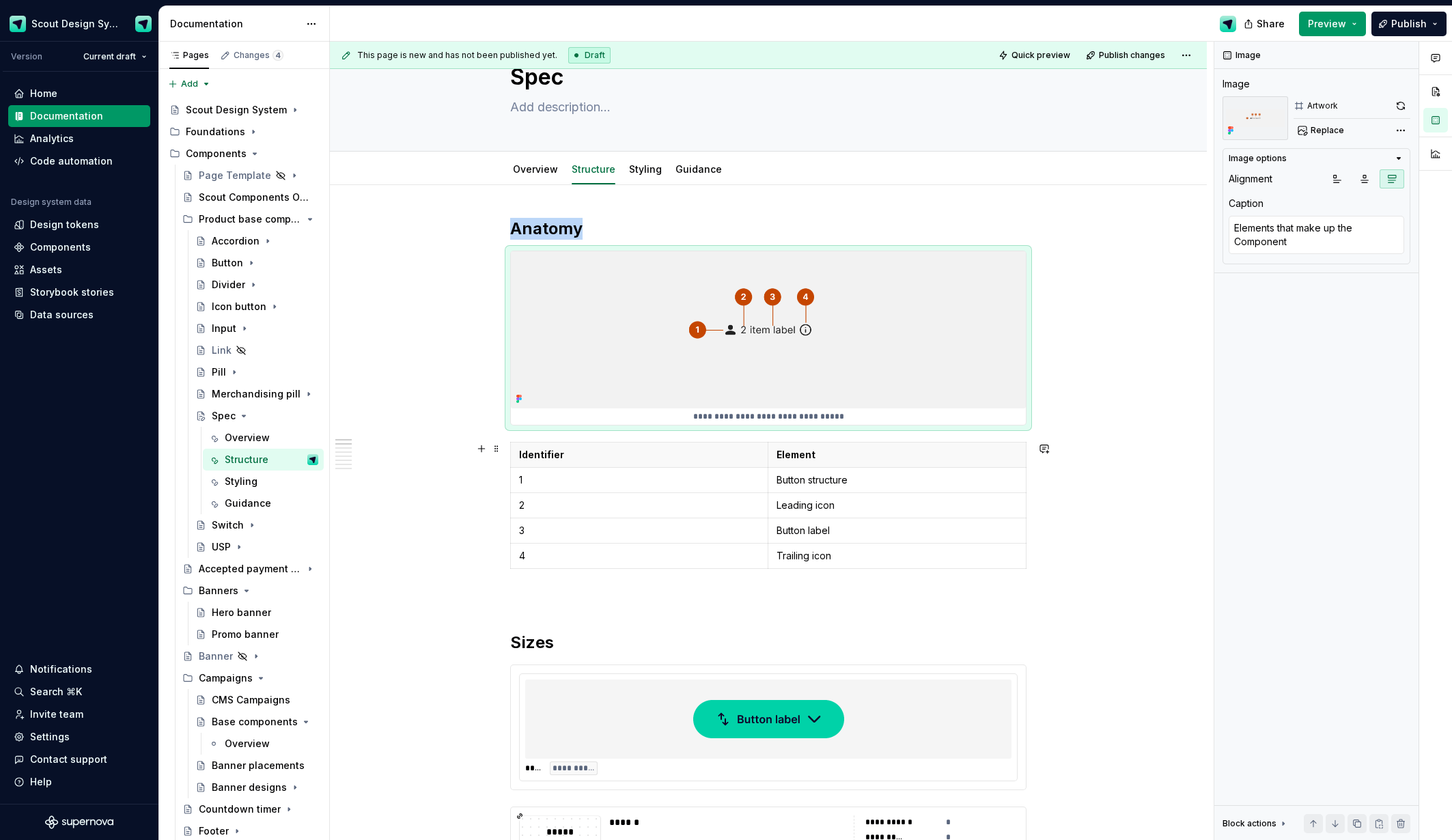
scroll to position [56, 0]
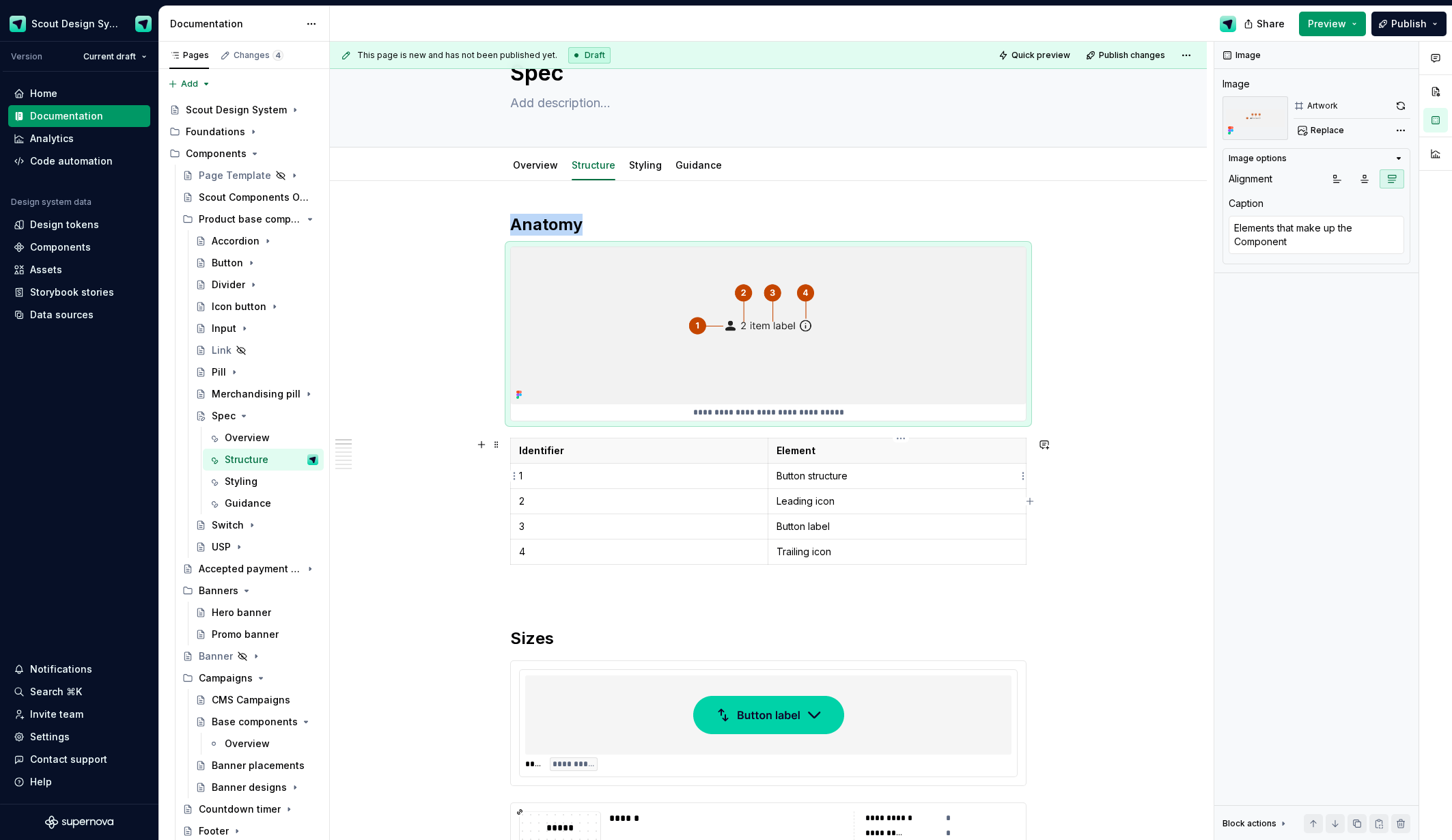
type textarea "*"
click at [830, 482] on td "Button structure" at bounding box center [898, 476] width 258 height 26
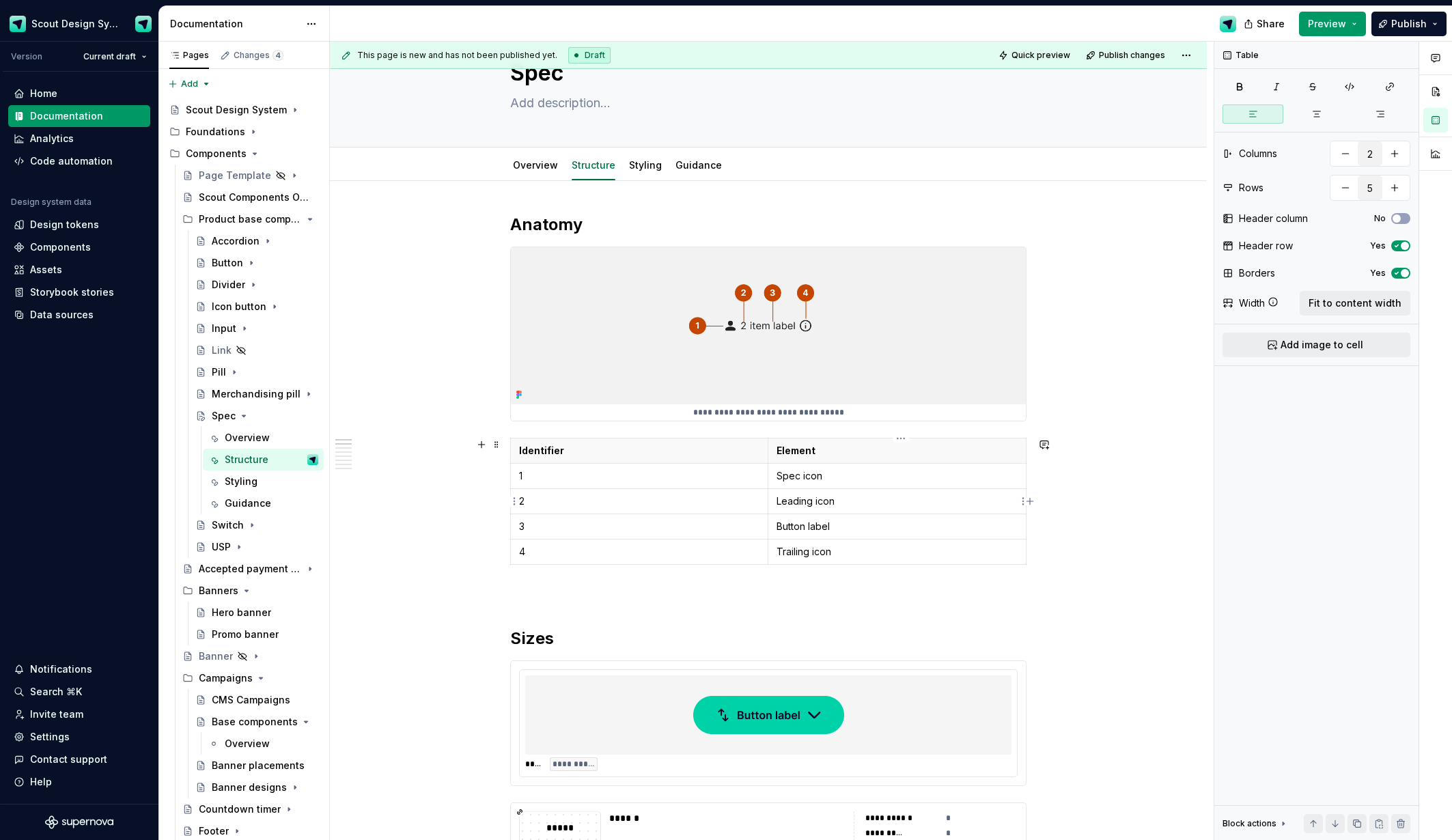
click at [833, 503] on p "Leading icon" at bounding box center [897, 501] width 241 height 14
click at [692, 482] on p "1" at bounding box center [640, 475] width 241 height 14
click at [805, 475] on p "Spec icon" at bounding box center [897, 475] width 241 height 14
click at [799, 504] on p "Leading icon" at bounding box center [897, 501] width 241 height 14
click at [799, 526] on p "Button label" at bounding box center [897, 527] width 241 height 14
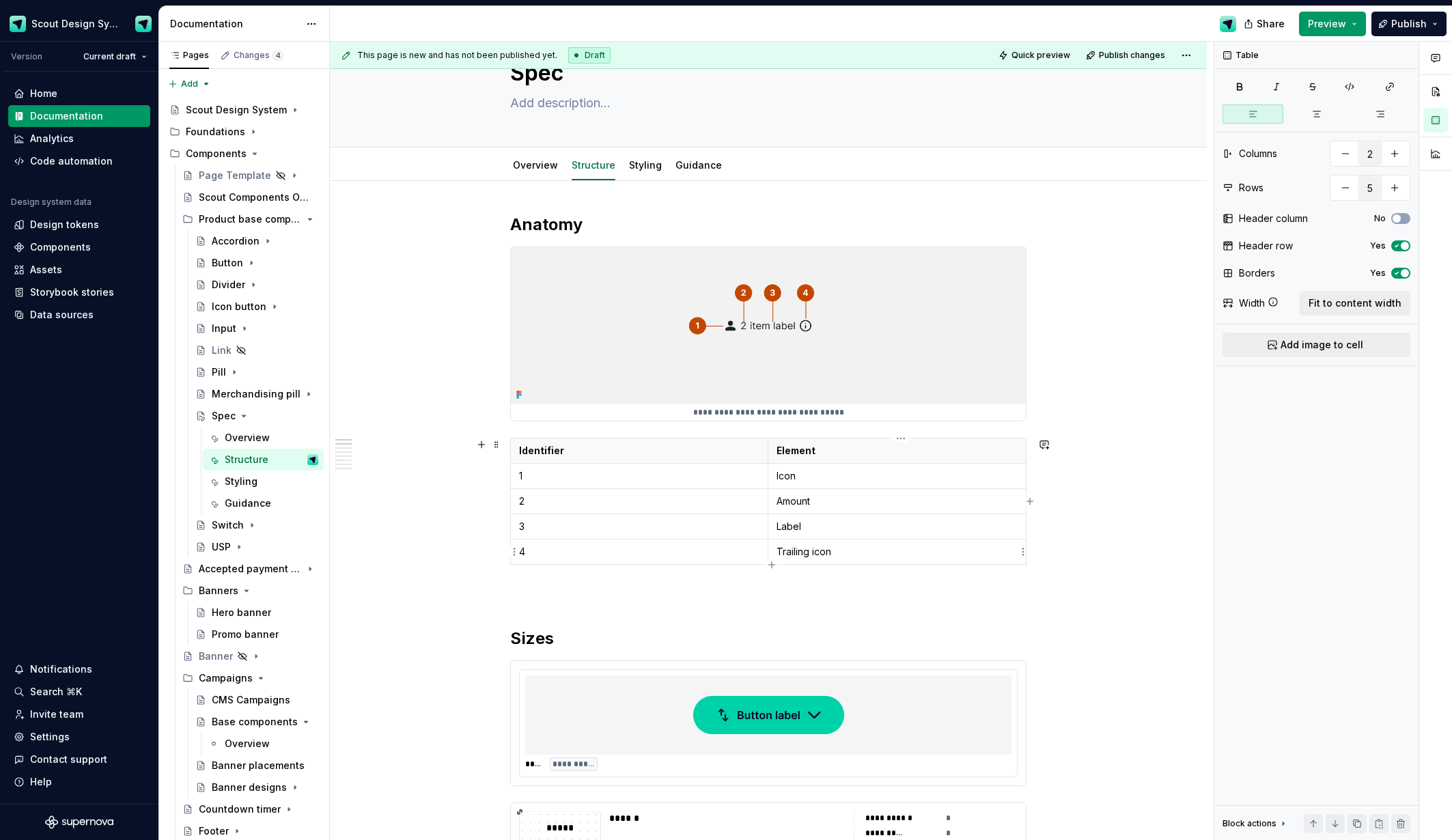
click at [821, 551] on p "Trailing icon" at bounding box center [897, 551] width 241 height 14
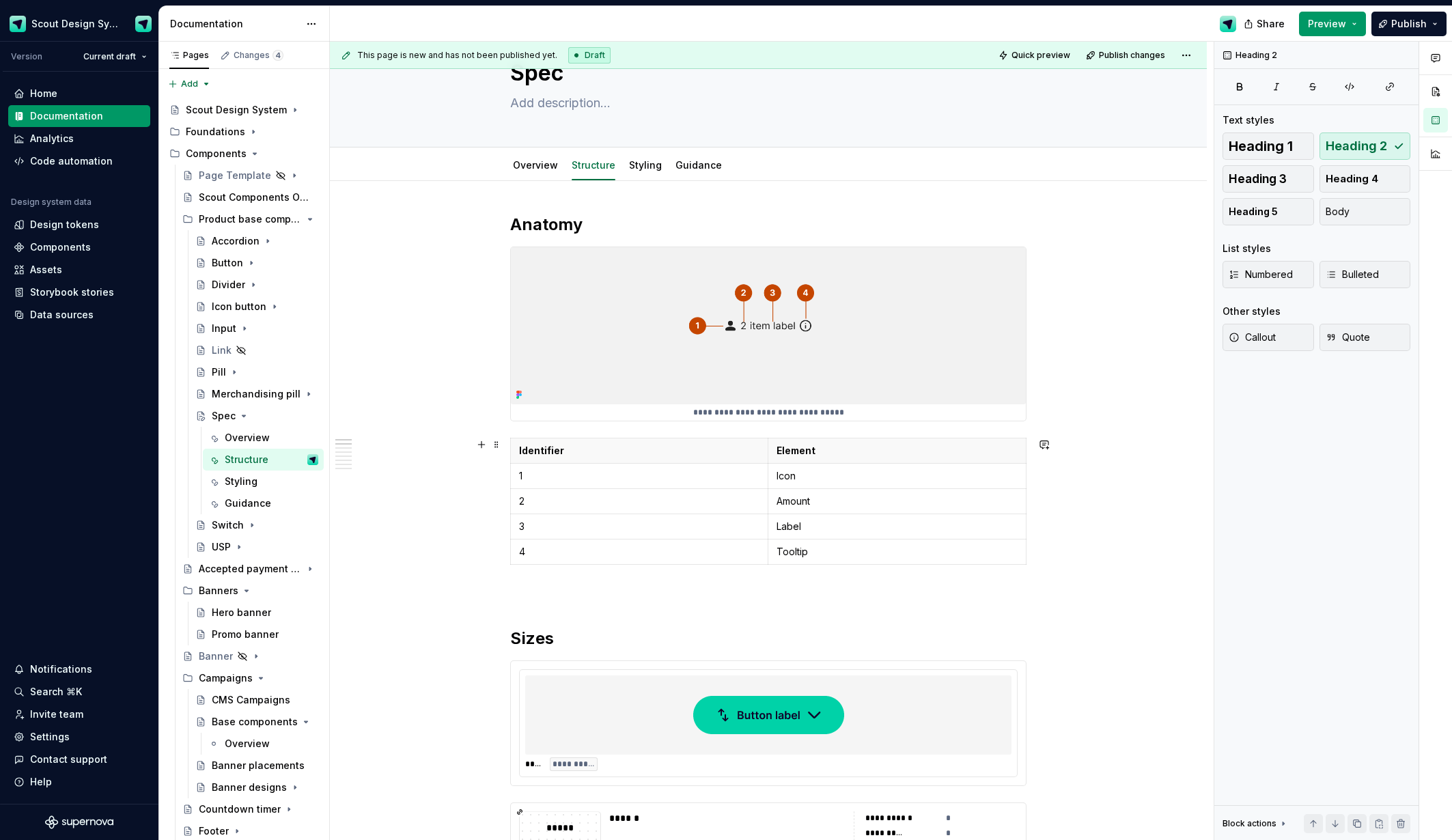
scroll to position [177, 0]
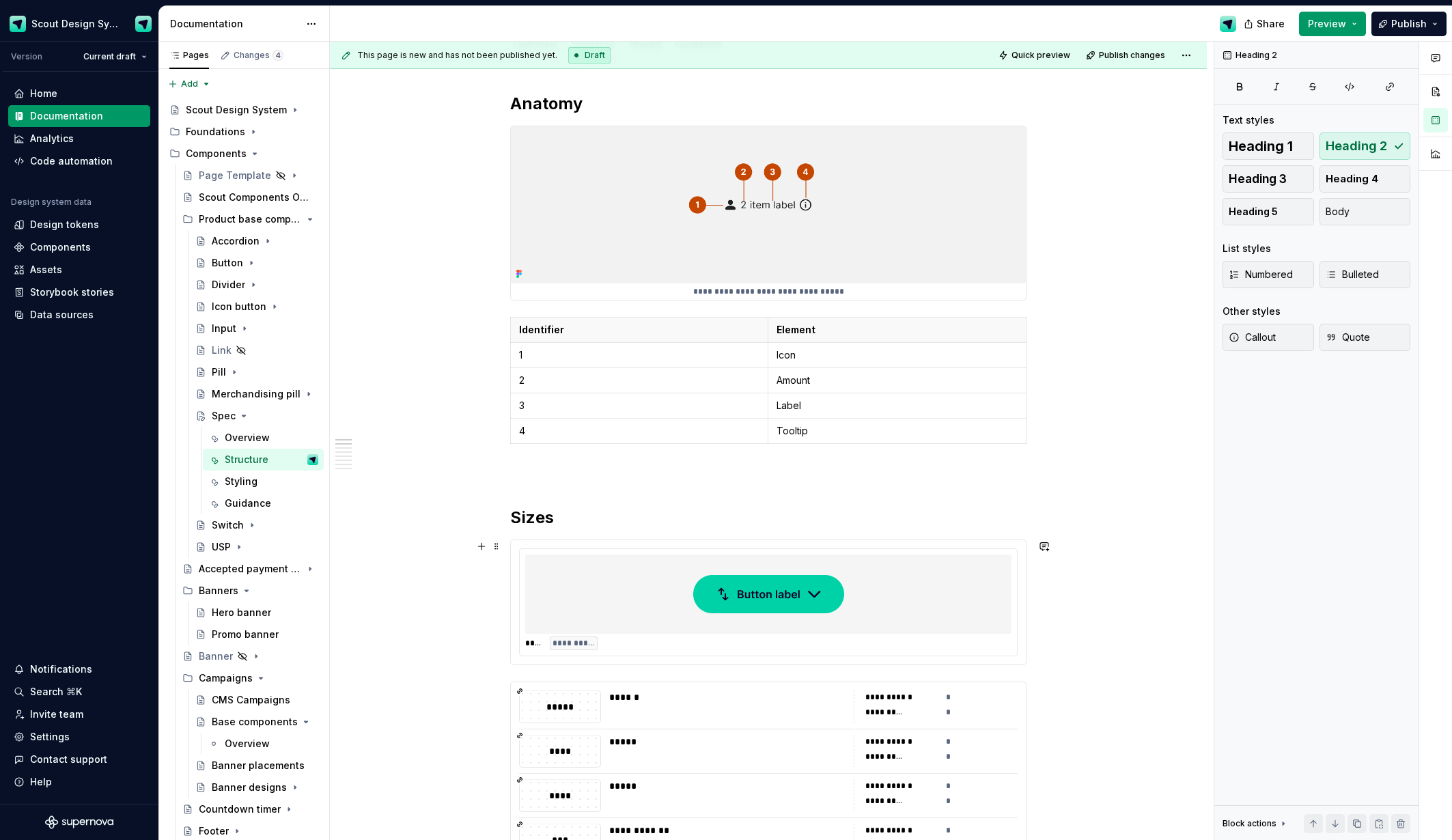
click at [764, 608] on img at bounding box center [769, 594] width 151 height 68
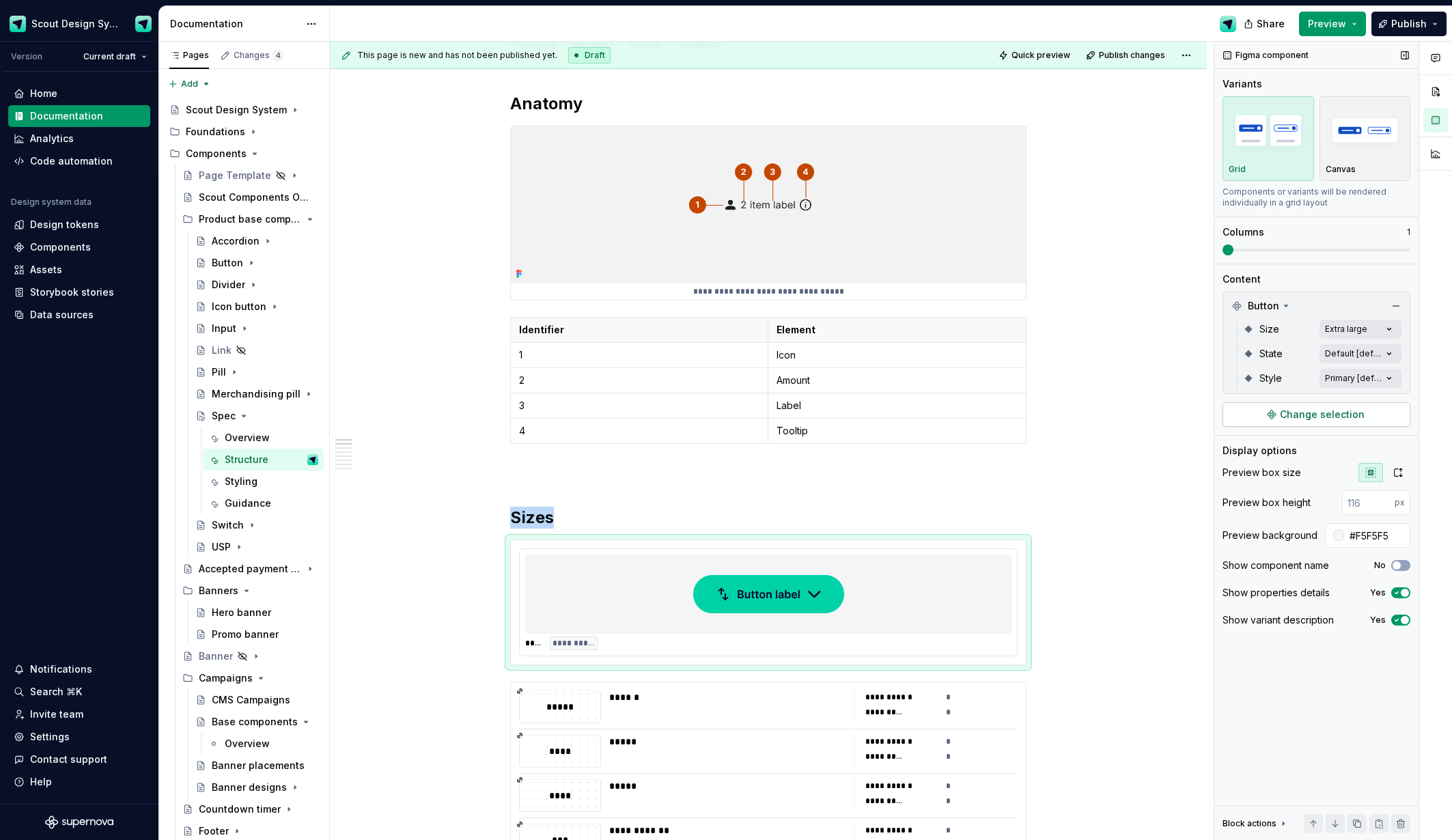
click at [1297, 414] on span "Change selection" at bounding box center [1322, 414] width 85 height 14
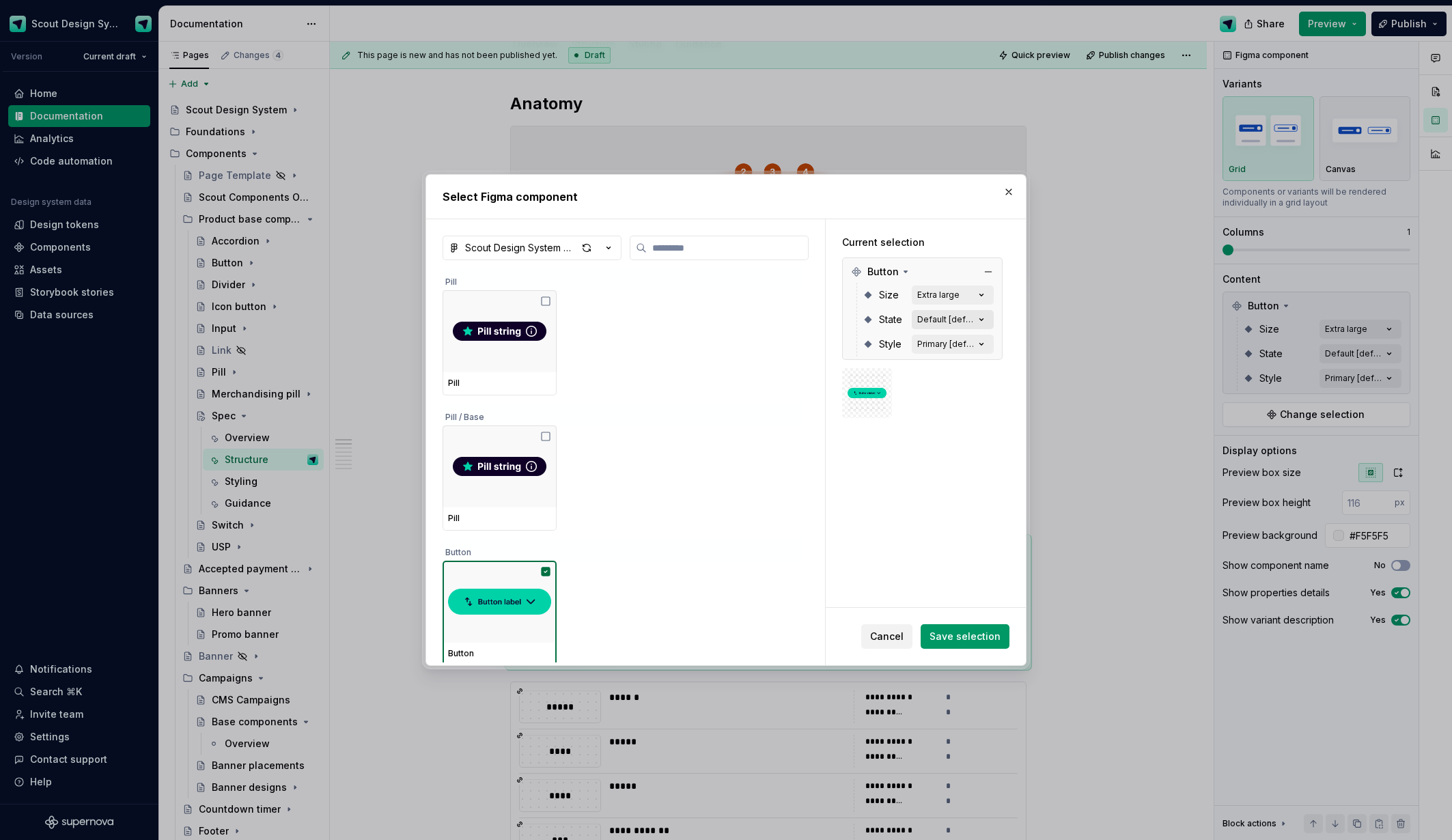
type textarea "*"
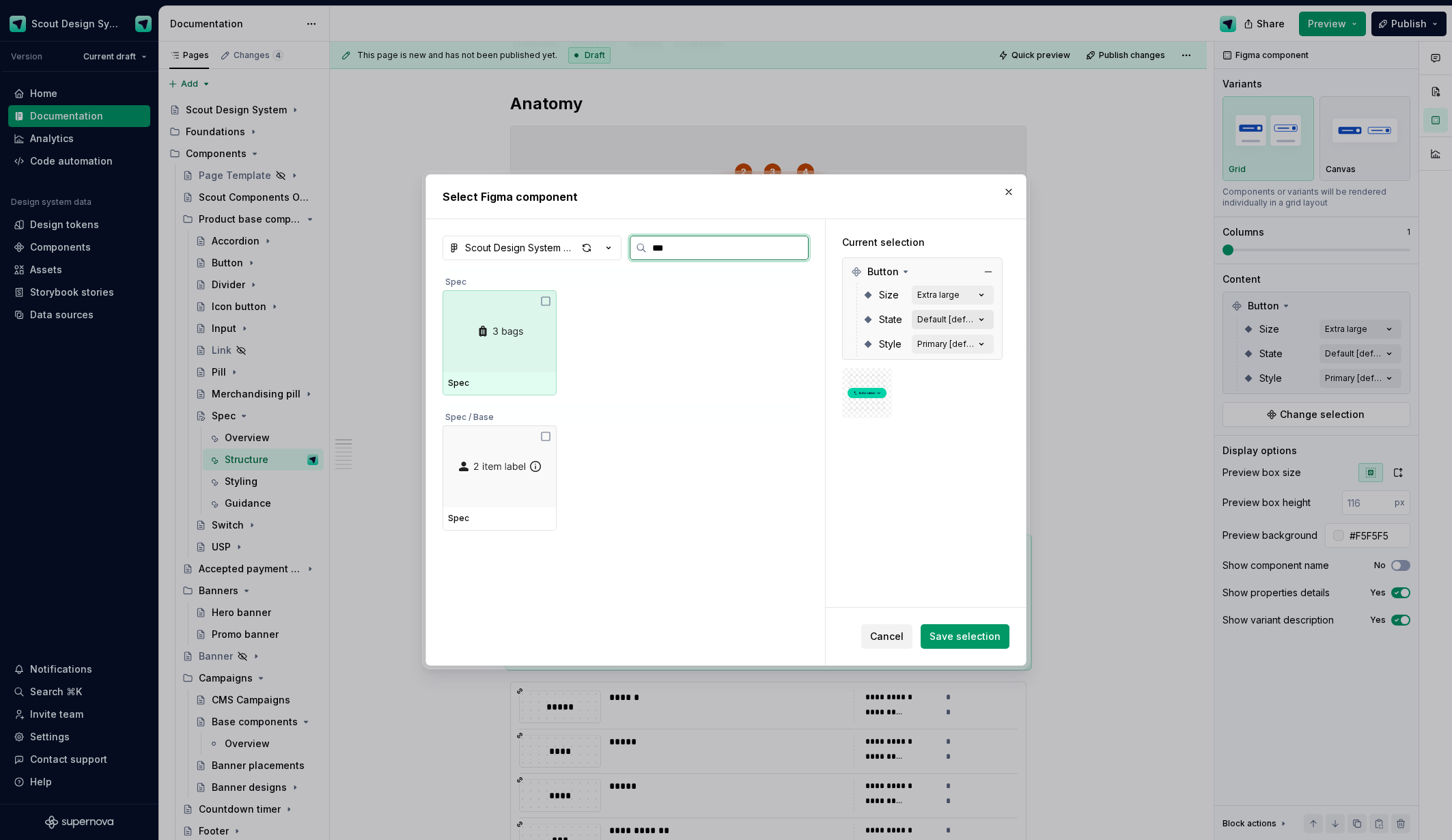
type input "****"
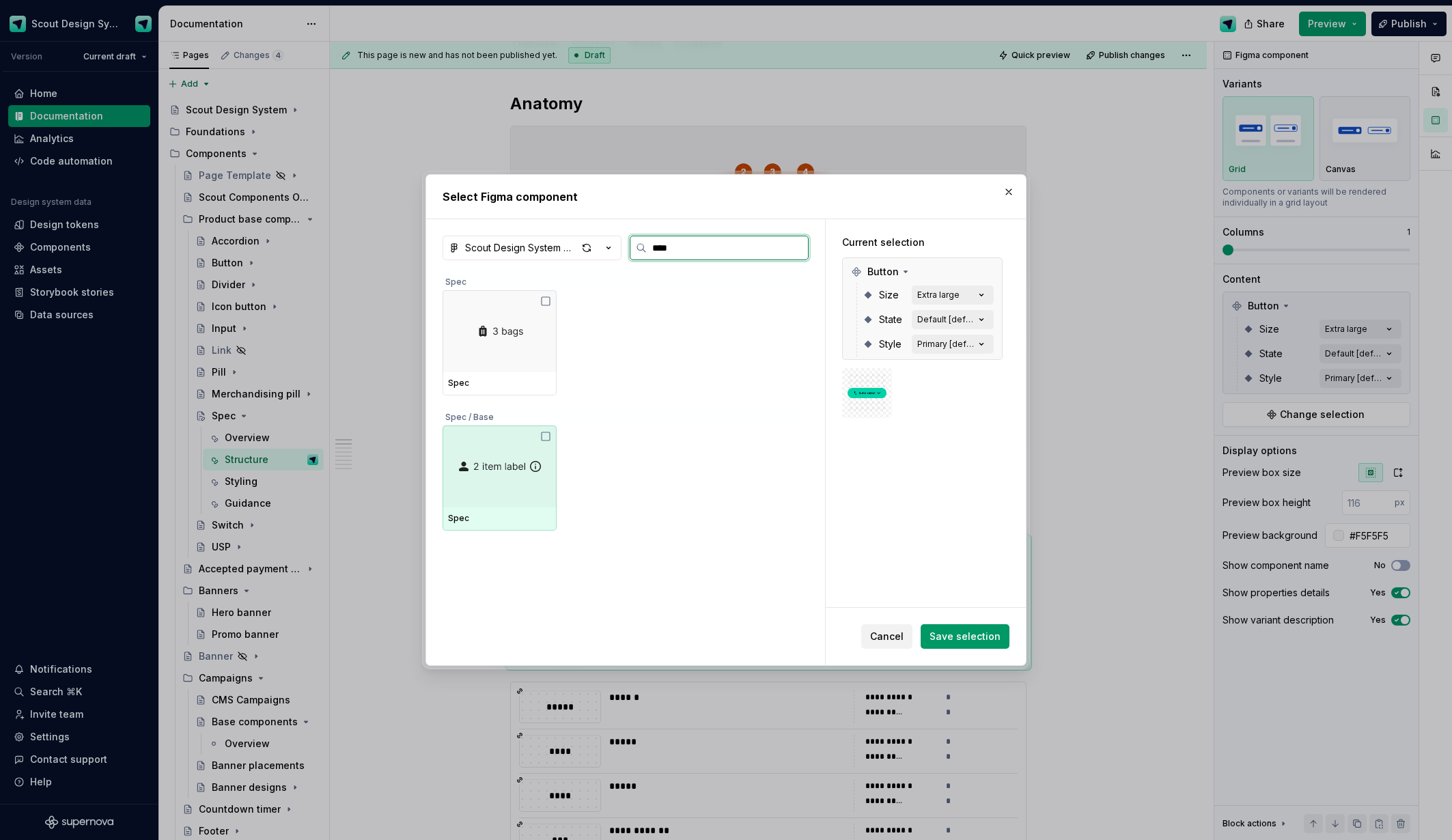
click at [497, 465] on img at bounding box center [500, 466] width 85 height 14
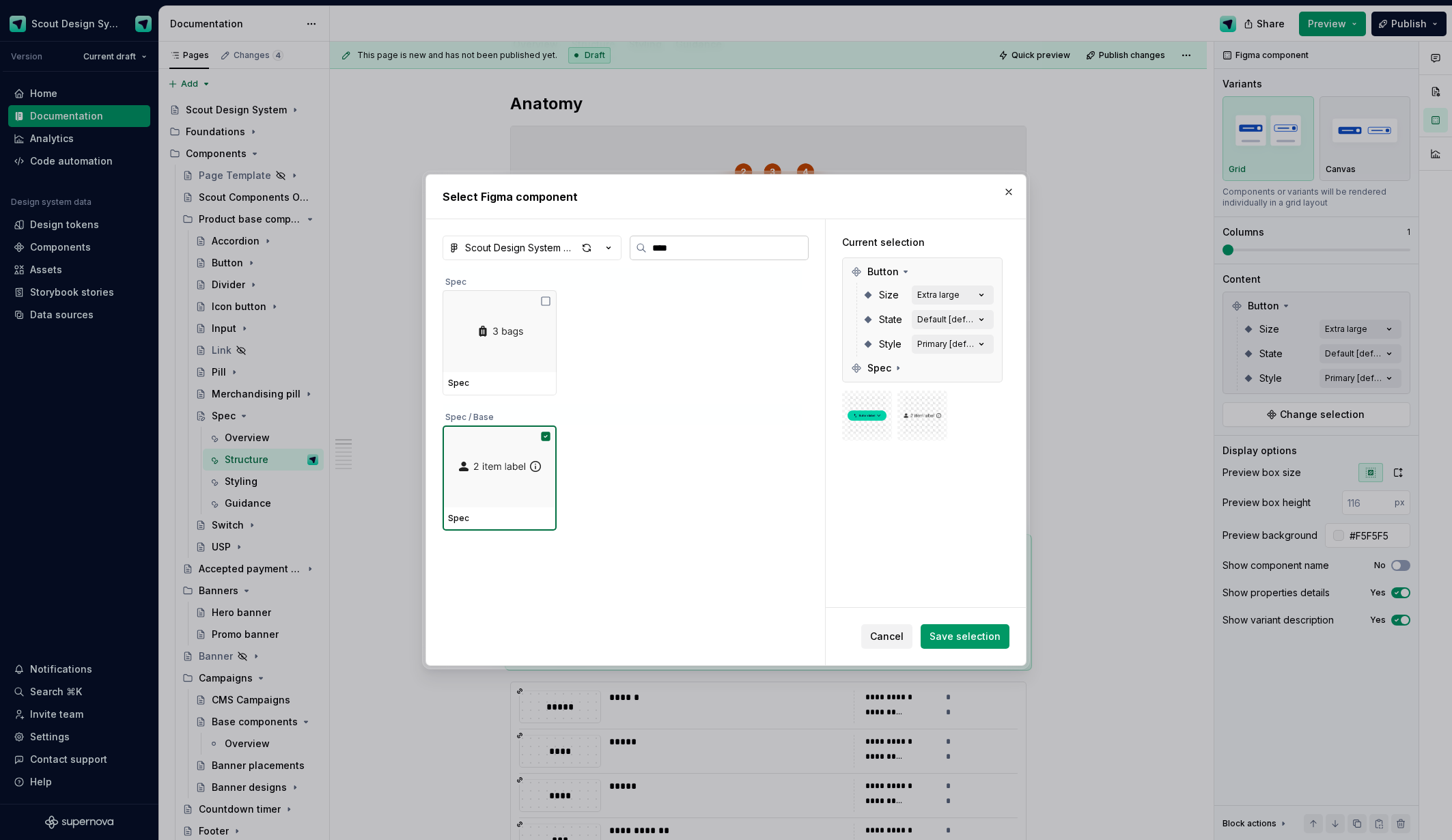
click at [795, 250] on input "****" at bounding box center [727, 248] width 161 height 14
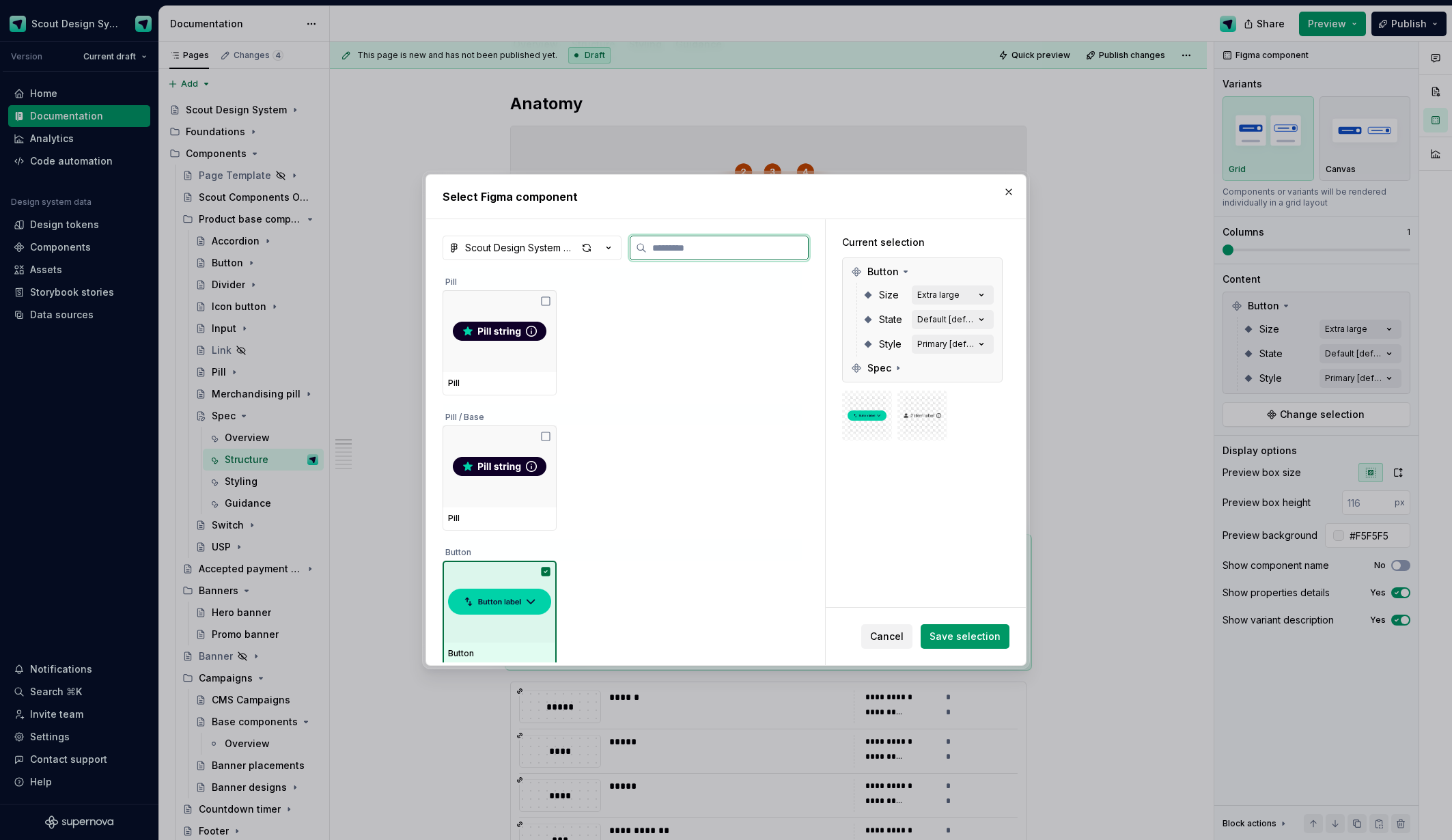
click at [524, 601] on img at bounding box center [500, 601] width 103 height 38
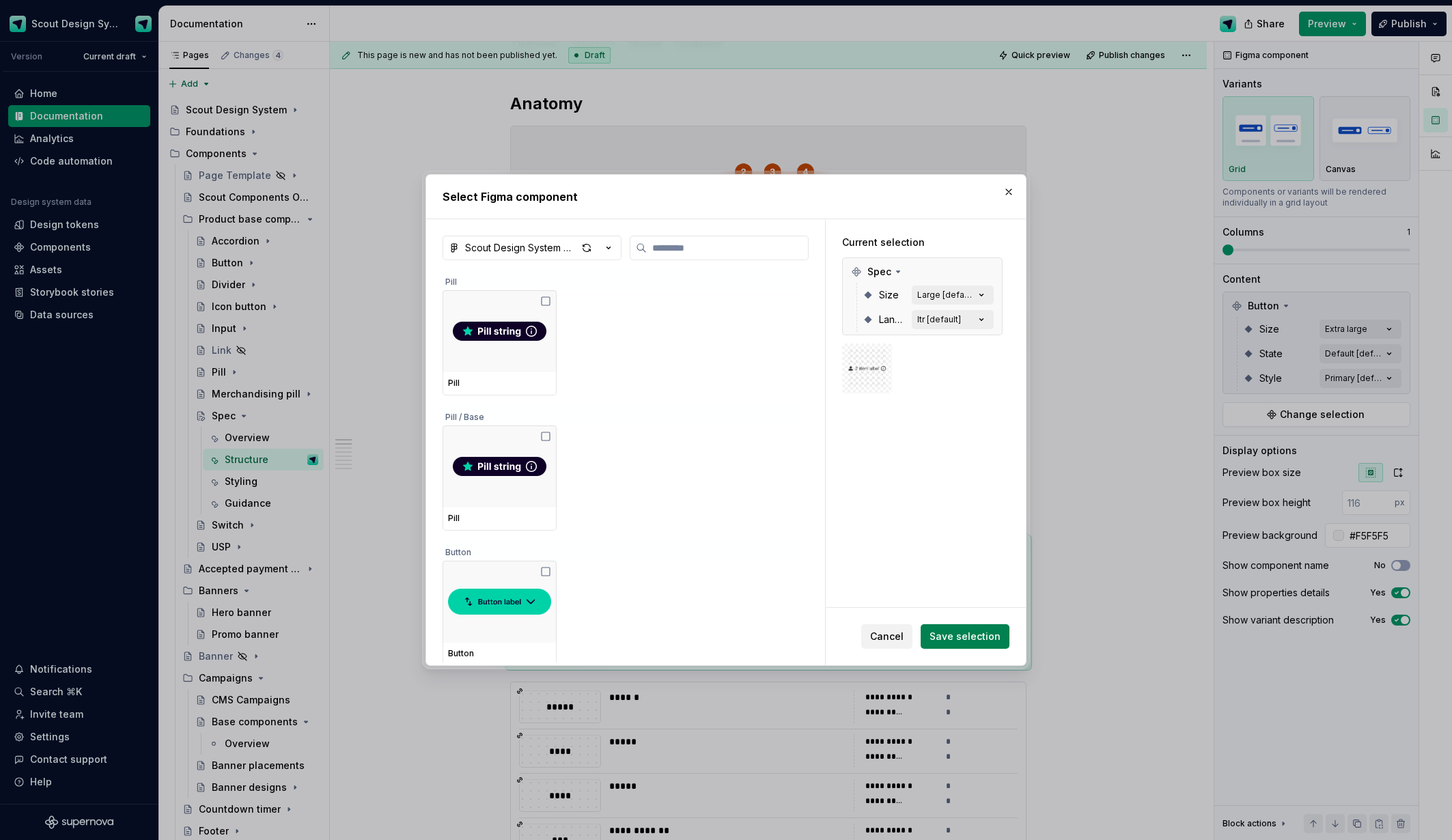
click at [967, 636] on span "Save selection" at bounding box center [964, 636] width 71 height 14
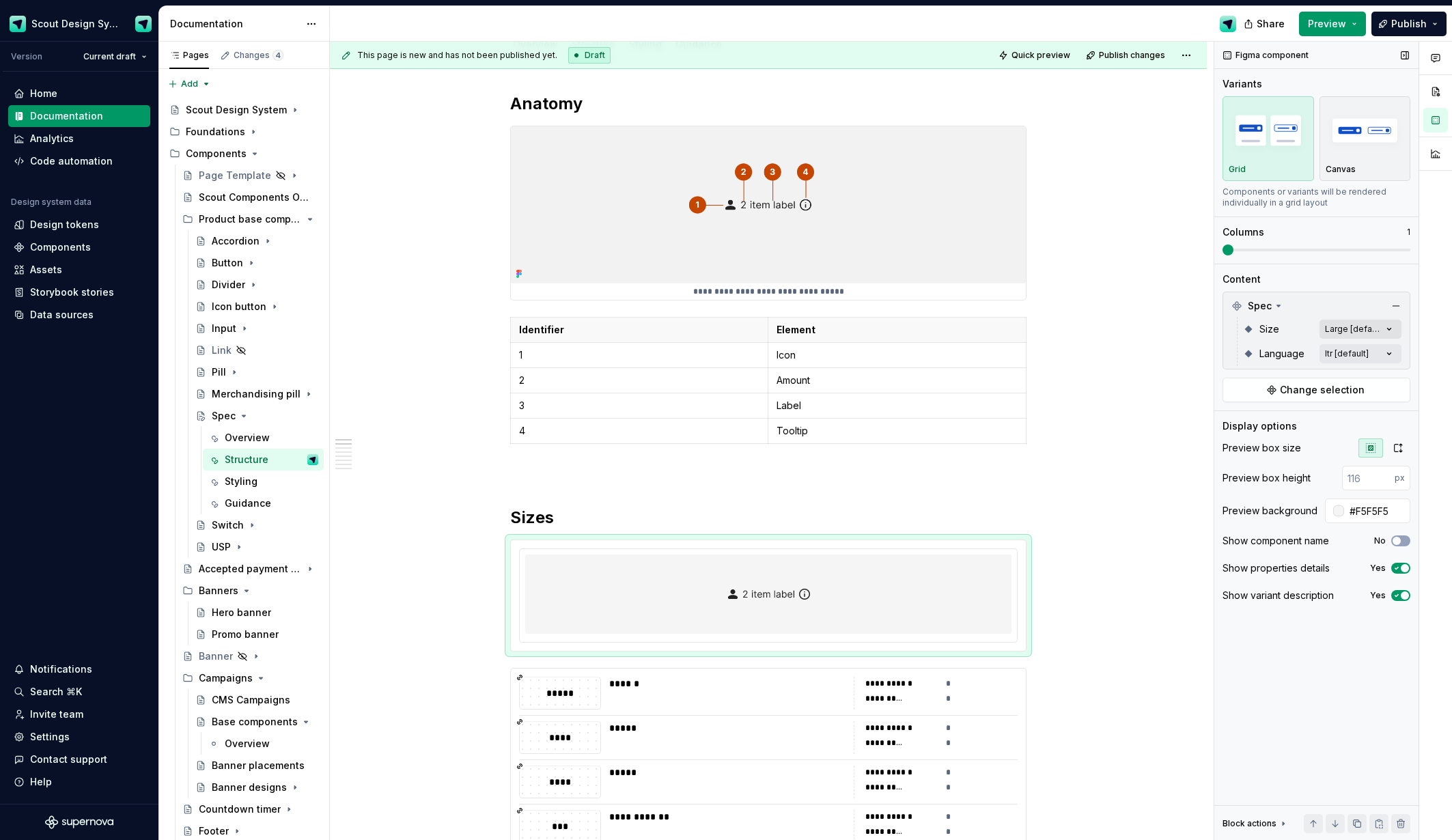
click at [1390, 329] on div "Comments Open comments No comments yet Select ‘Comment’ from the block context …" at bounding box center [1333, 441] width 237 height 799
click at [1379, 347] on button "button" at bounding box center [1383, 353] width 19 height 11
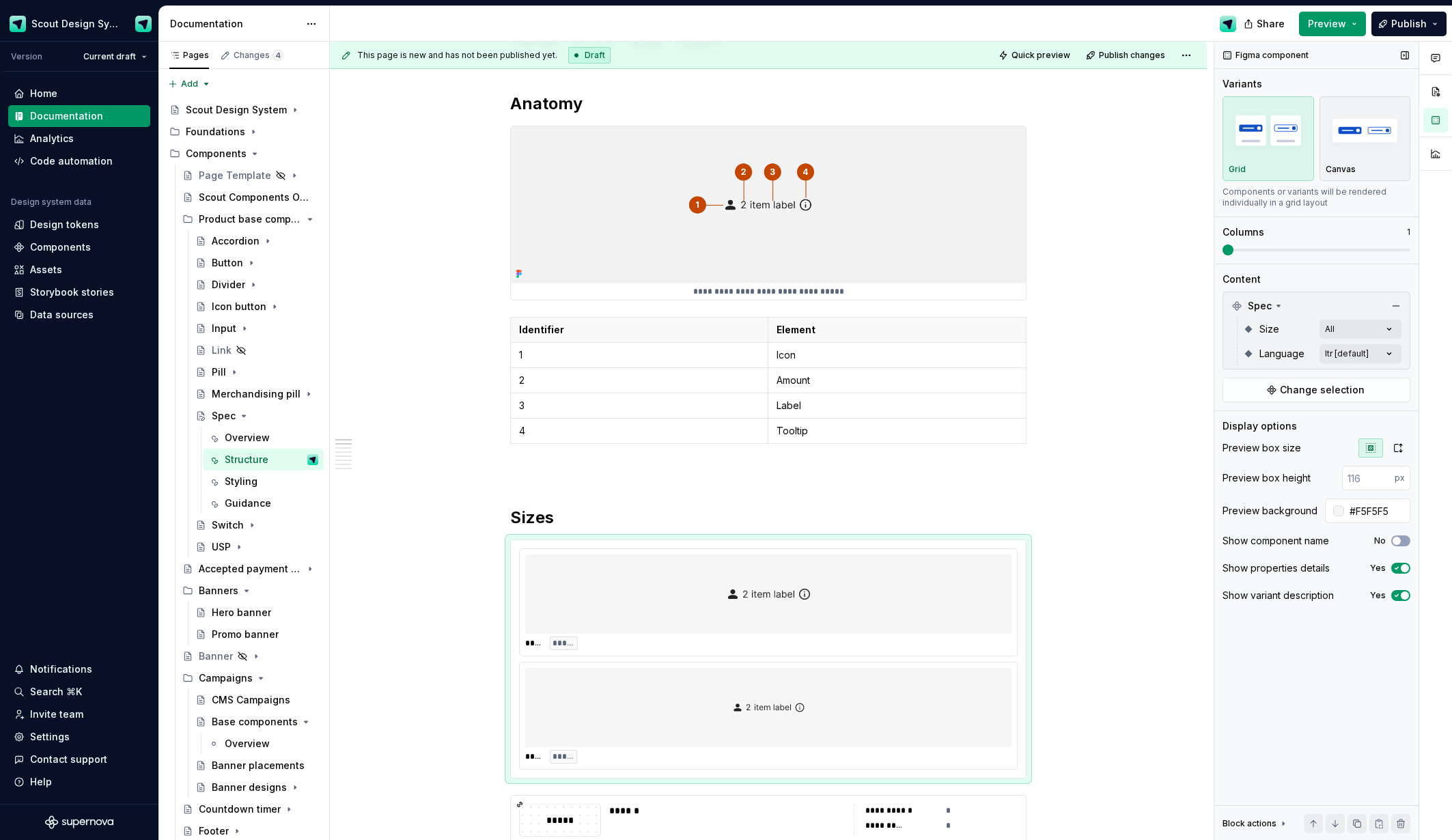
click at [1303, 251] on div "Comments Open comments No comments yet Select ‘Comment’ from the block context …" at bounding box center [1333, 441] width 237 height 799
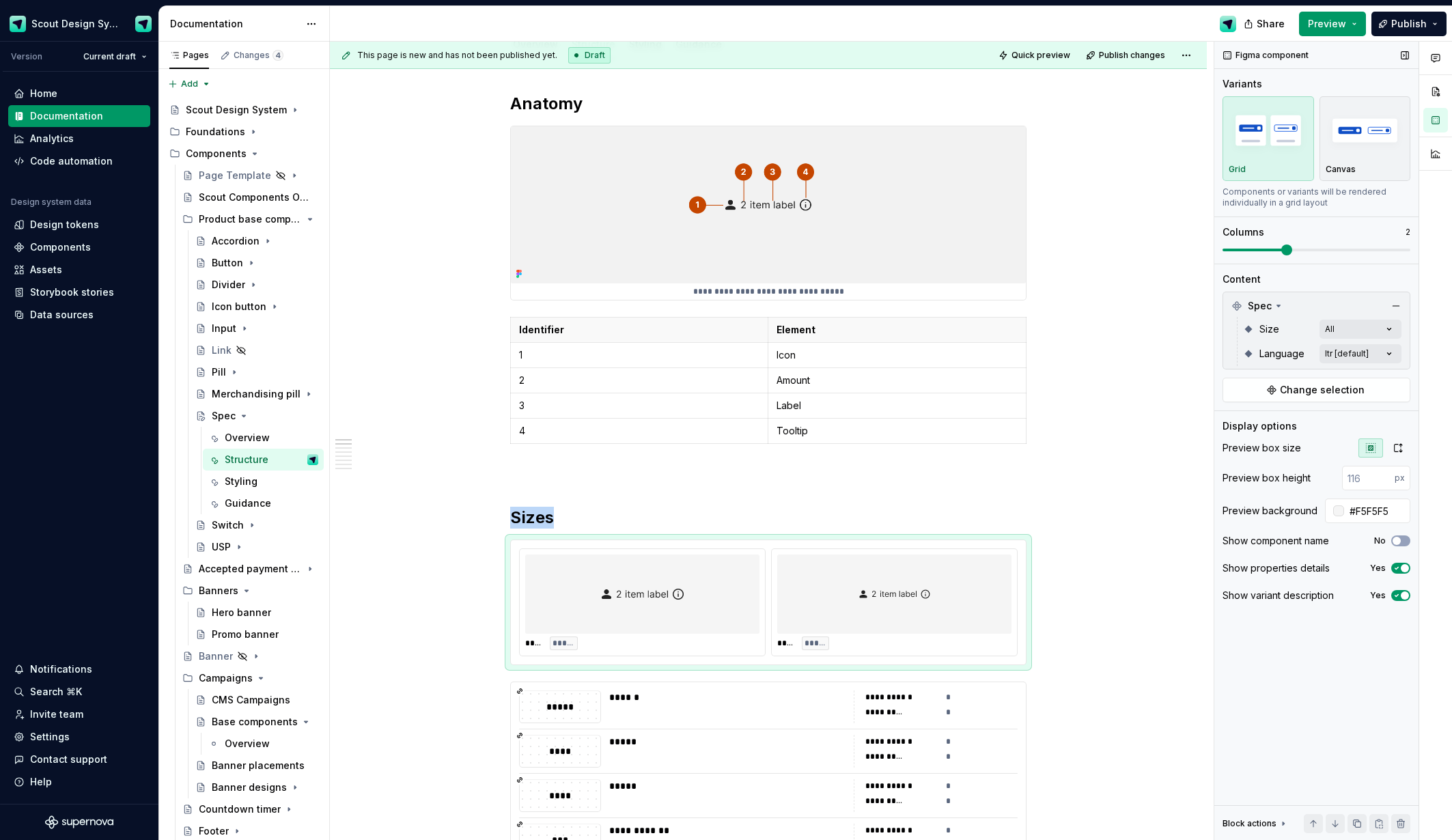
click at [1281, 251] on span at bounding box center [1286, 249] width 11 height 11
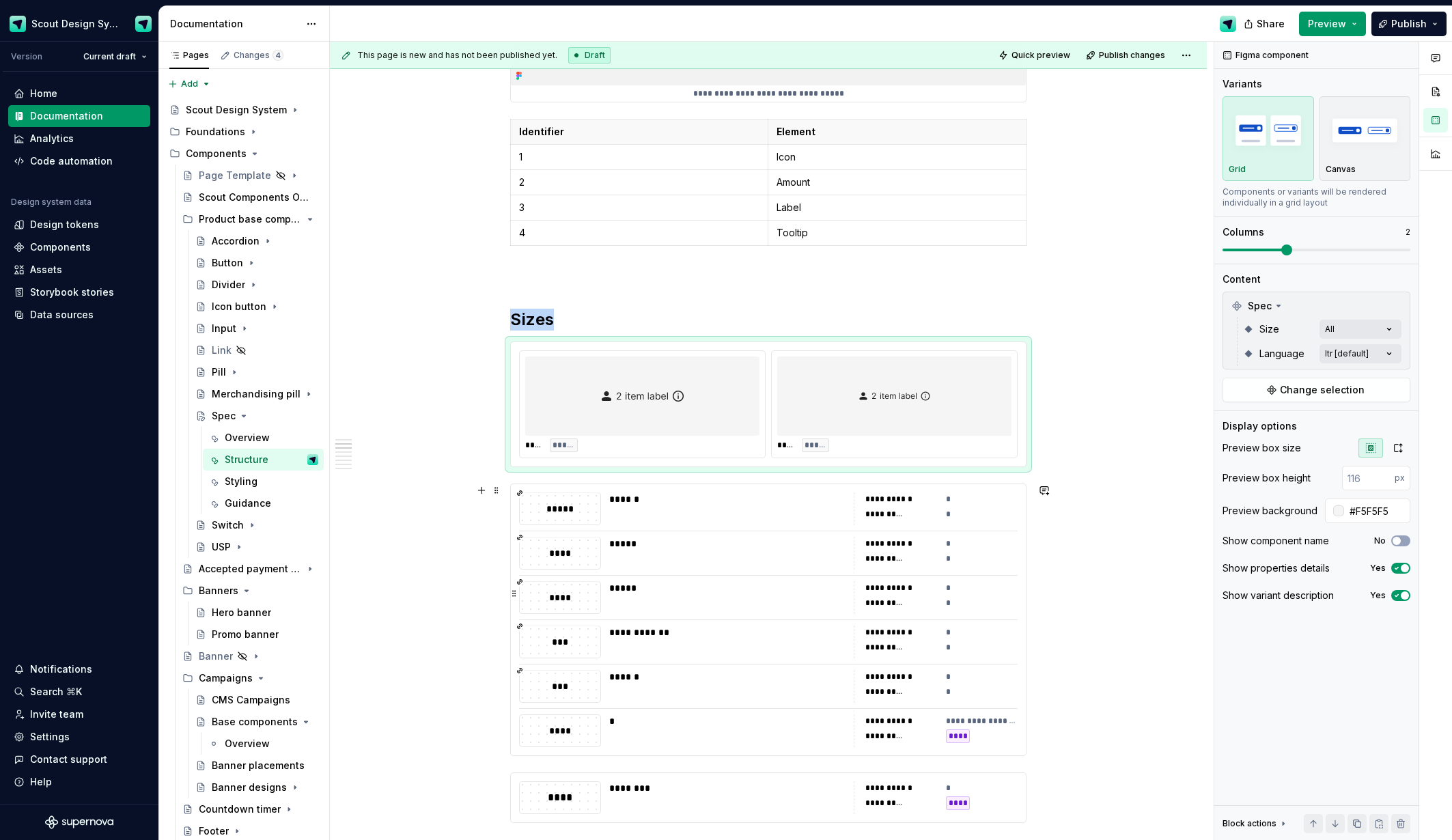
scroll to position [463, 0]
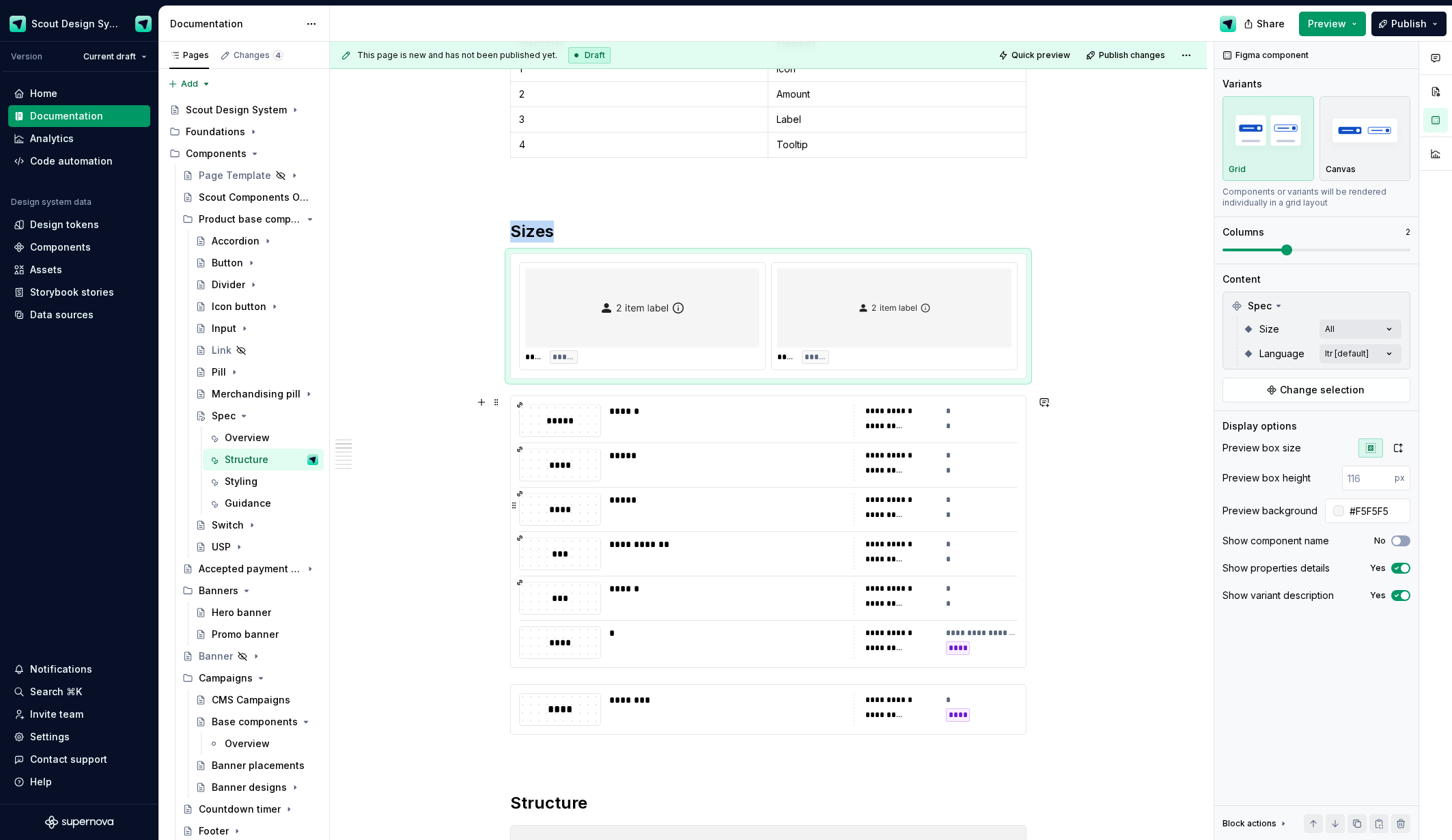
click at [711, 518] on div "*****" at bounding box center [727, 509] width 237 height 32
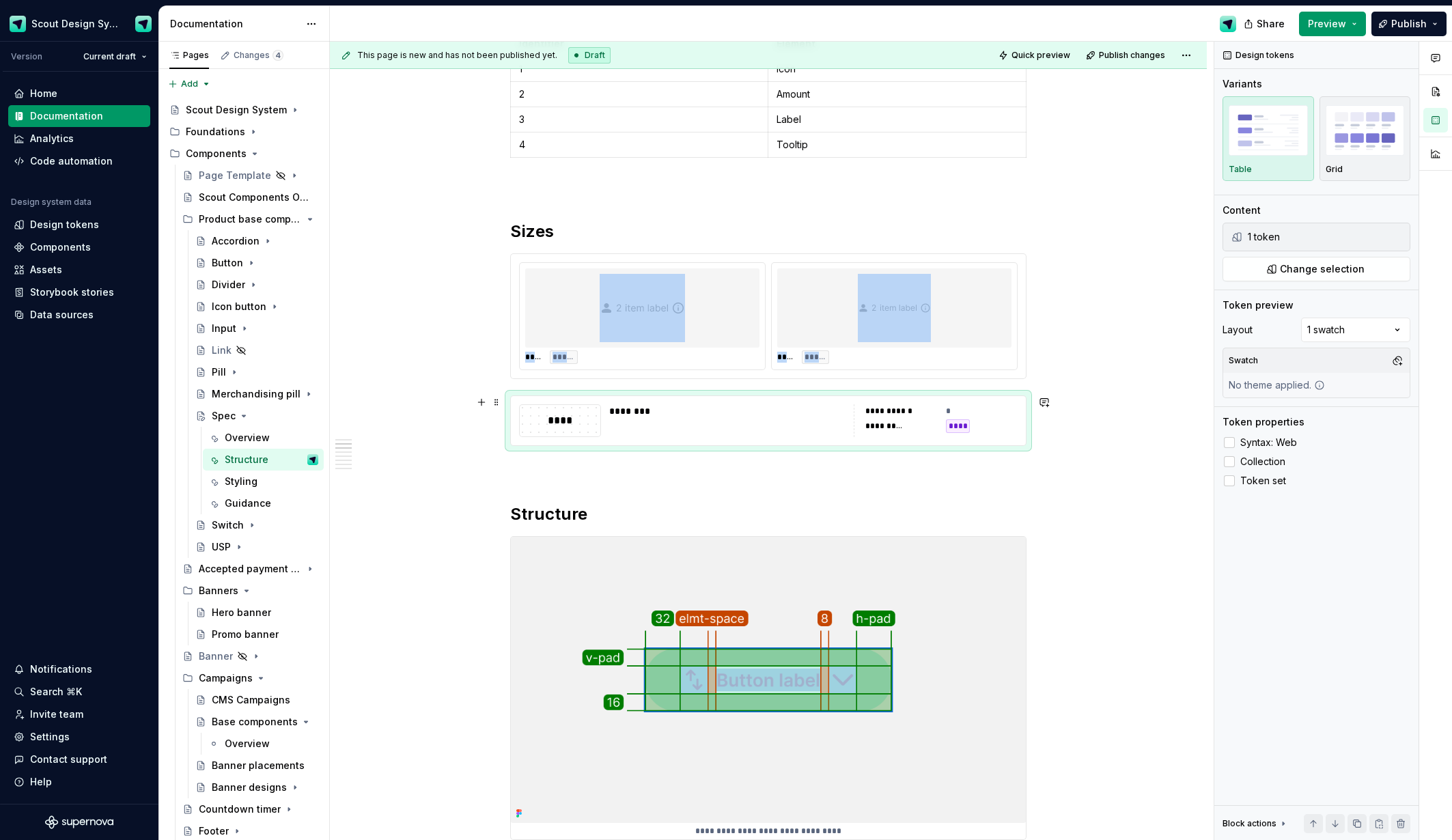
click at [708, 426] on div "********" at bounding box center [727, 420] width 237 height 32
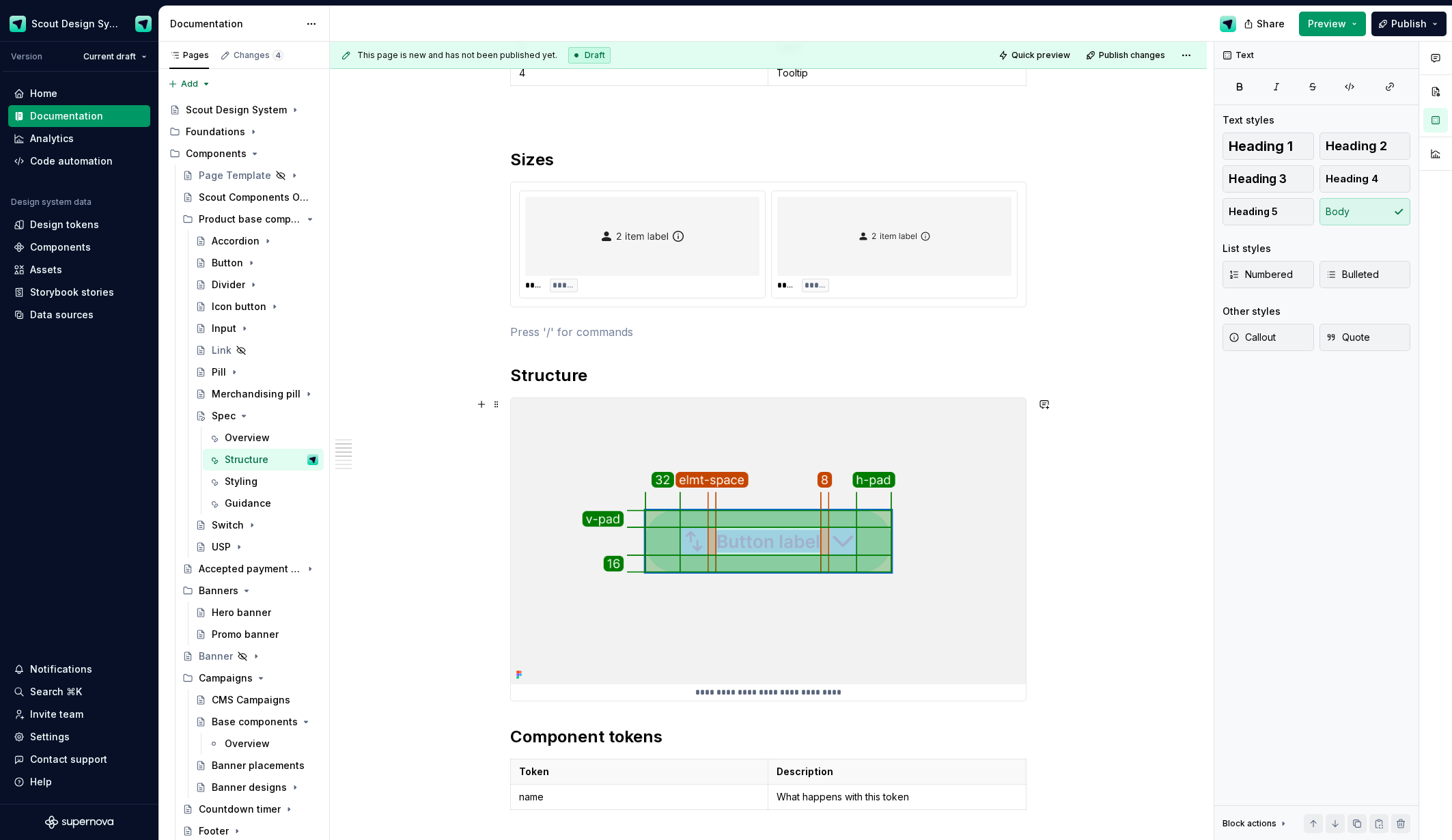
scroll to position [687, 0]
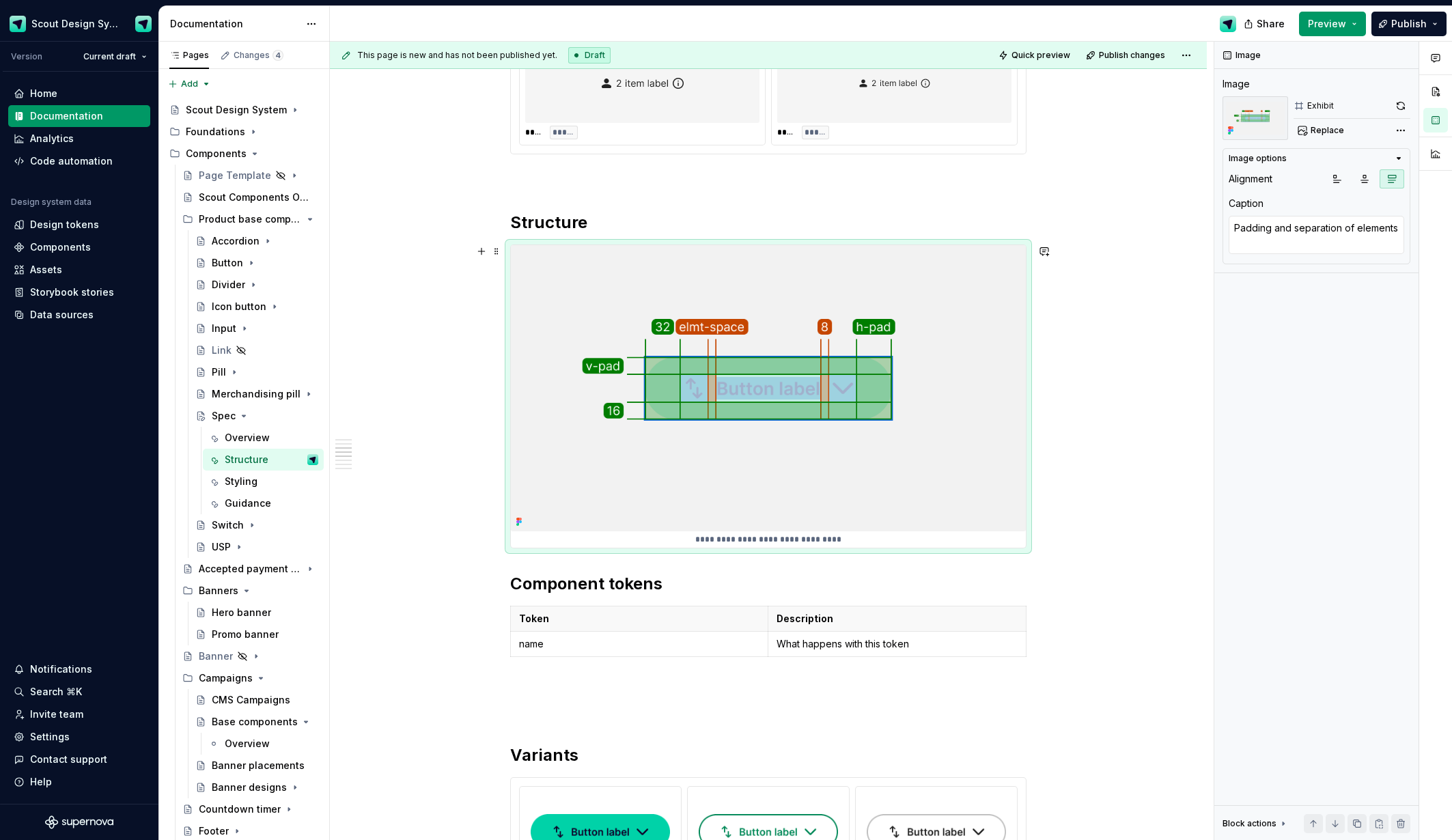
click at [771, 442] on img at bounding box center [768, 388] width 515 height 286
click at [1332, 130] on span "Replace" at bounding box center [1327, 130] width 33 height 11
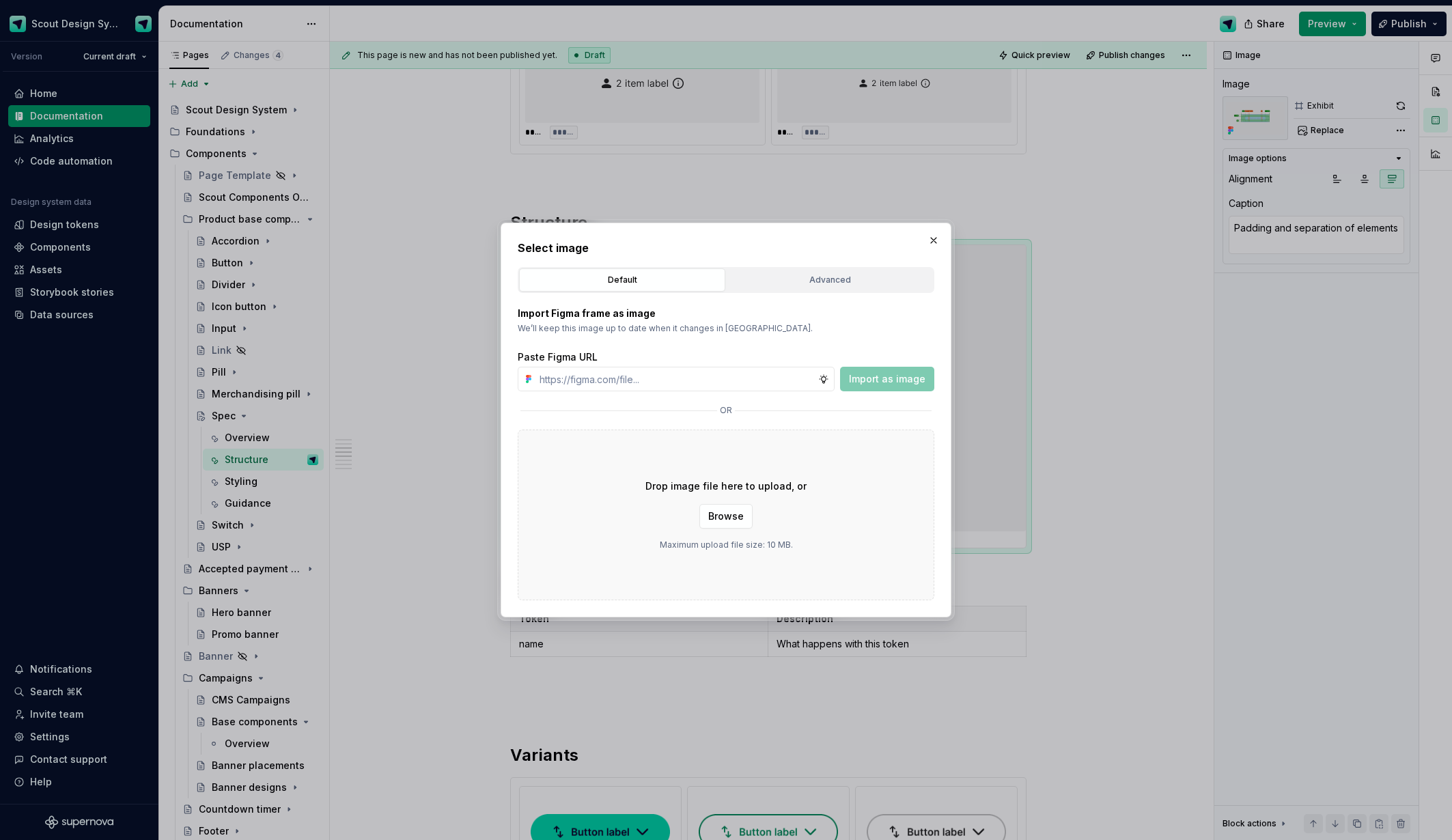
type textarea "*"
type input "[URL][DOMAIN_NAME]"
click at [873, 382] on span "Import as image" at bounding box center [887, 379] width 77 height 14
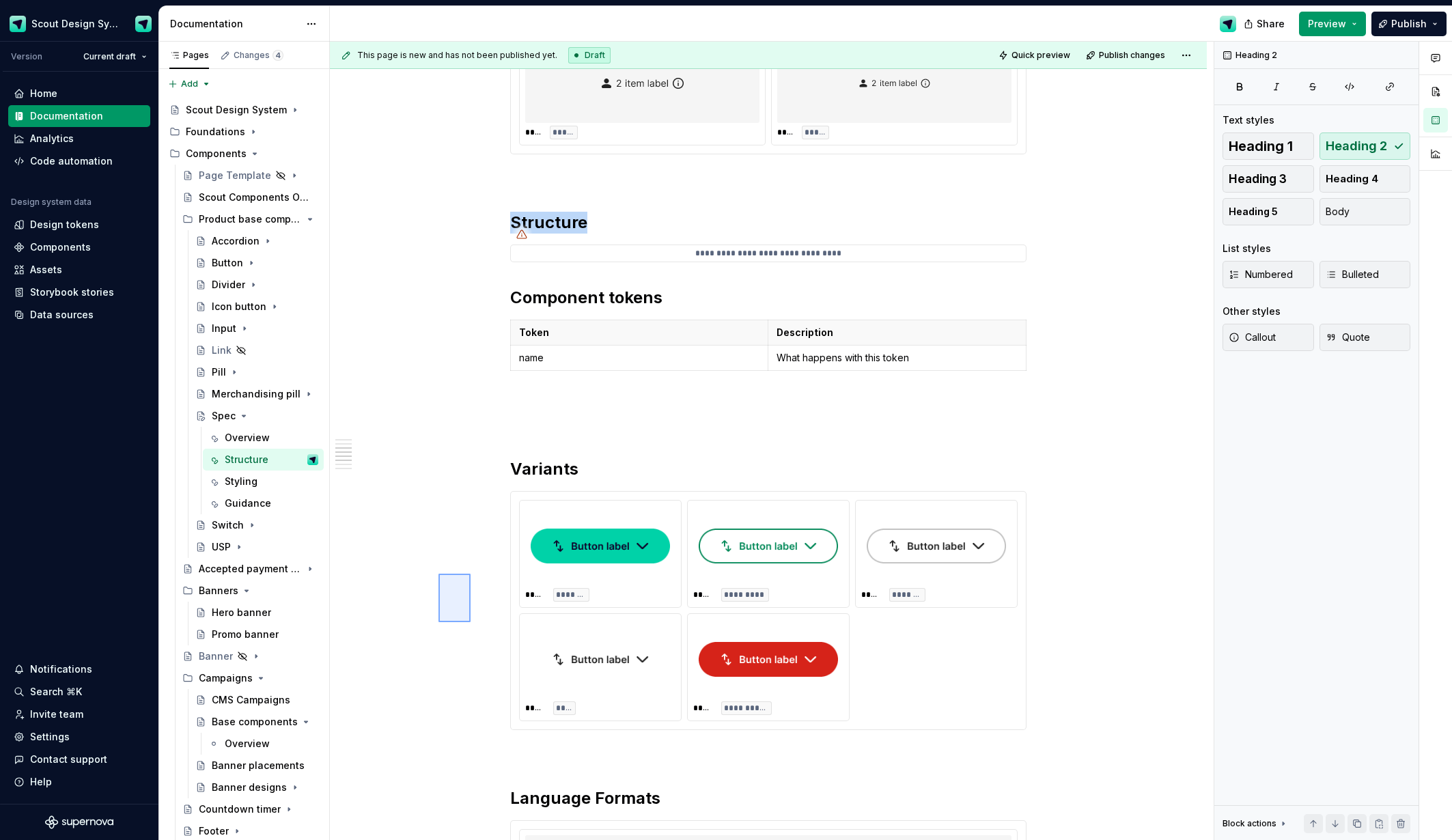
drag, startPoint x: 438, startPoint y: 574, endPoint x: 468, endPoint y: 471, distance: 107.3
click at [471, 619] on div "**********" at bounding box center [771, 441] width 884 height 799
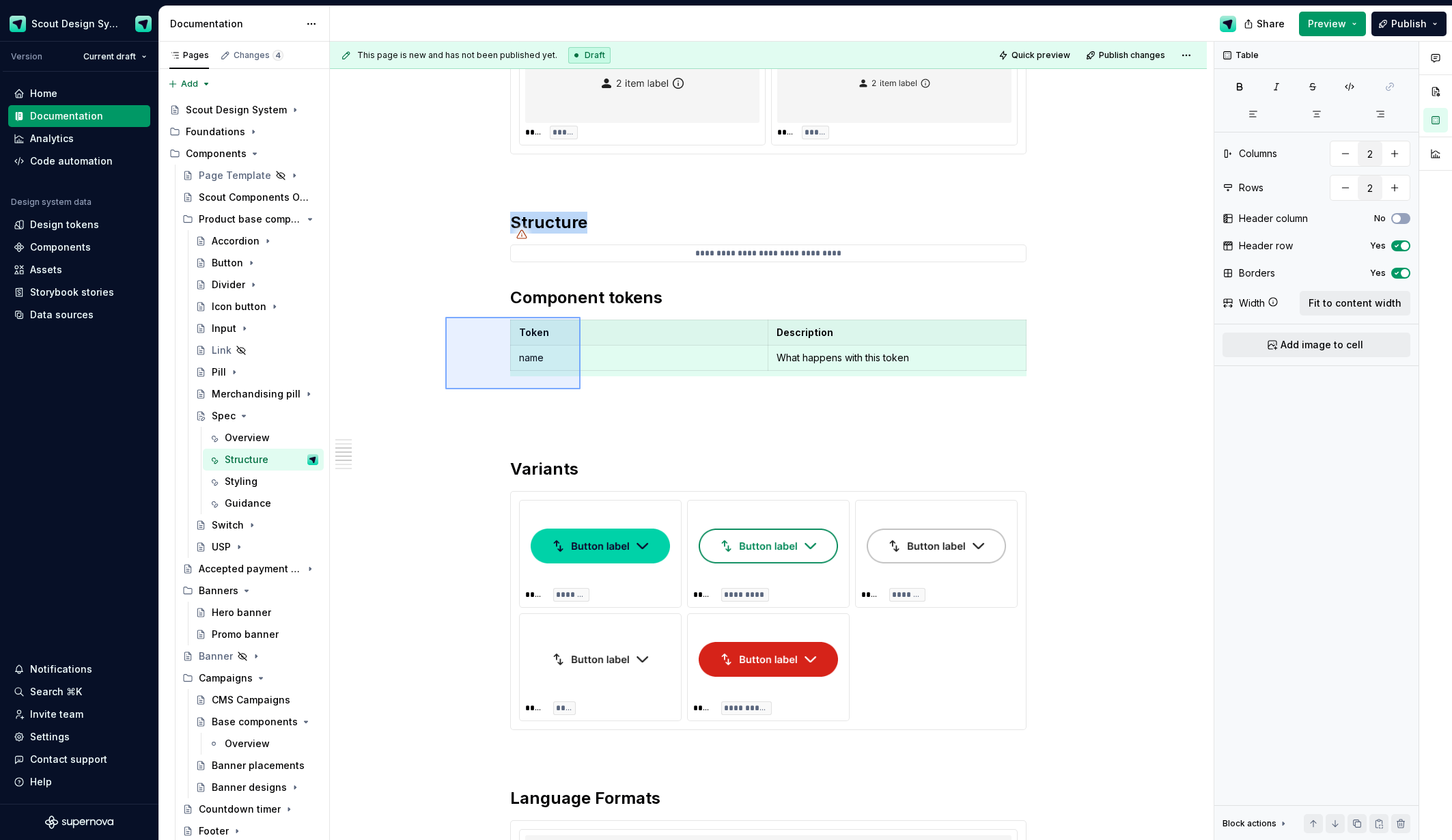
drag, startPoint x: 445, startPoint y: 317, endPoint x: 581, endPoint y: 389, distance: 153.9
click at [581, 389] on div "**********" at bounding box center [771, 441] width 884 height 799
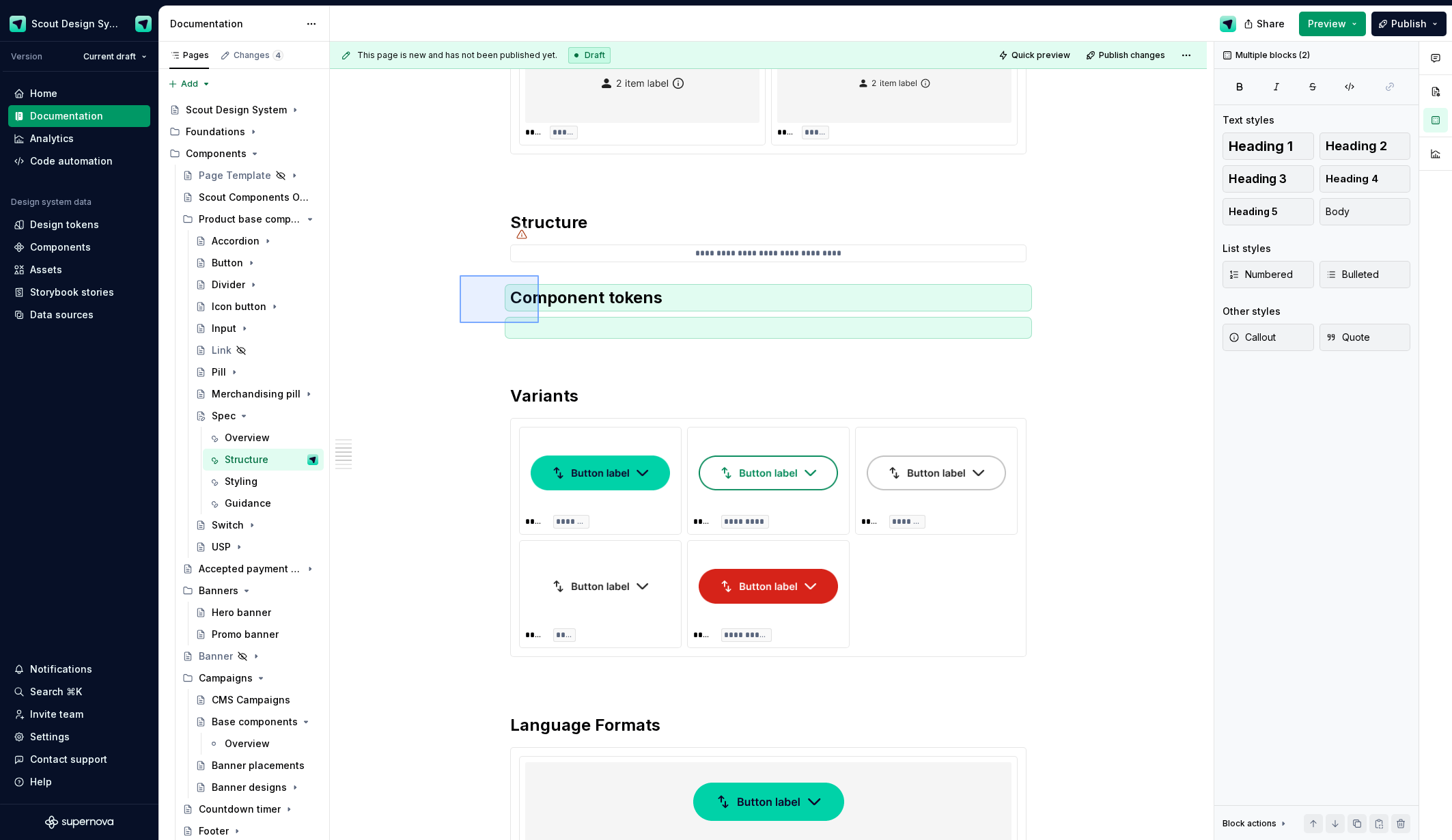
drag, startPoint x: 460, startPoint y: 275, endPoint x: 539, endPoint y: 322, distance: 91.9
click at [539, 322] on div "**********" at bounding box center [771, 441] width 884 height 799
drag, startPoint x: 530, startPoint y: 303, endPoint x: 442, endPoint y: 298, distance: 88.1
click at [528, 303] on div "**********" at bounding box center [768, 584] width 517 height 2003
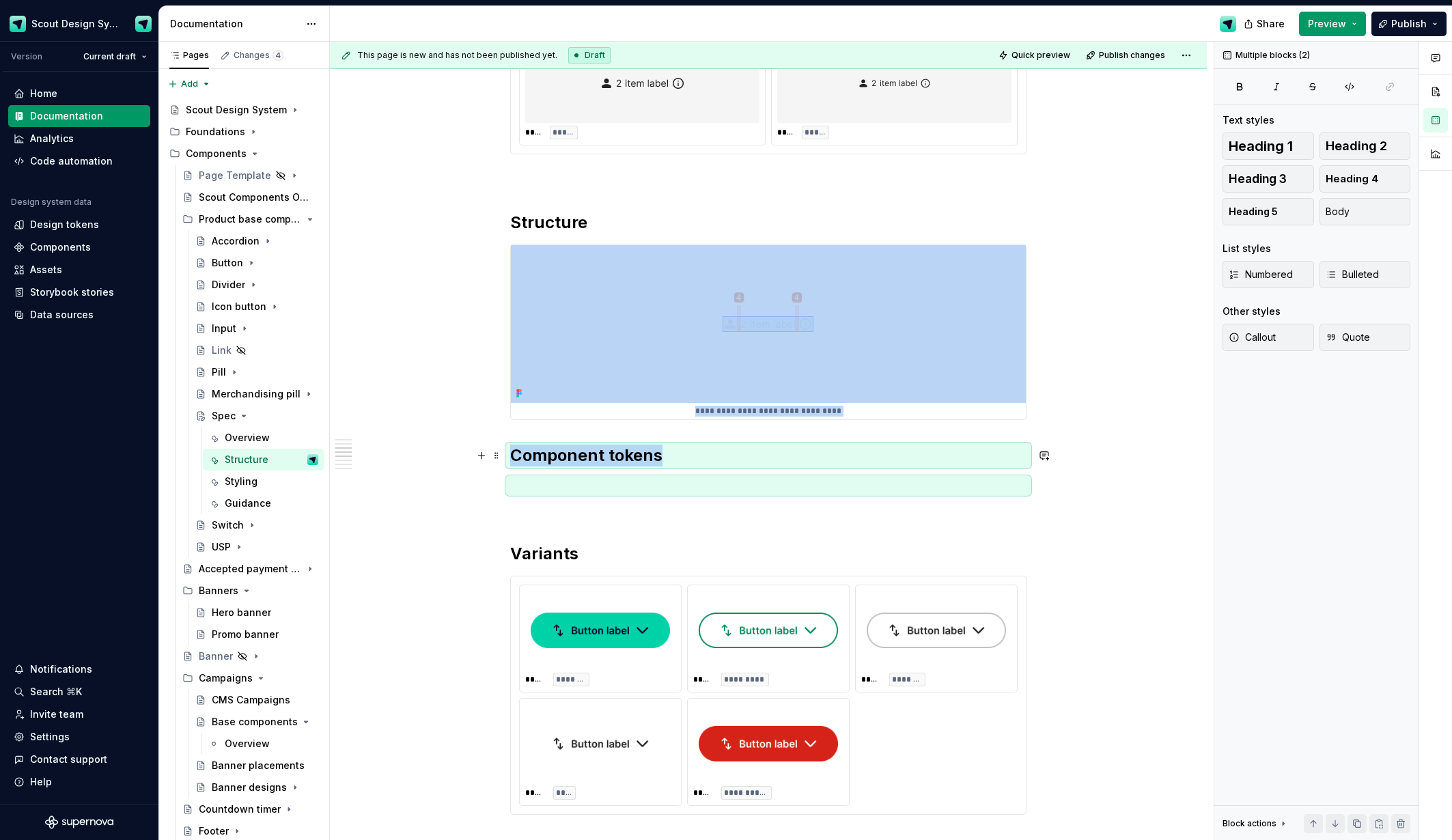
click at [425, 465] on div "**********" at bounding box center [771, 441] width 884 height 799
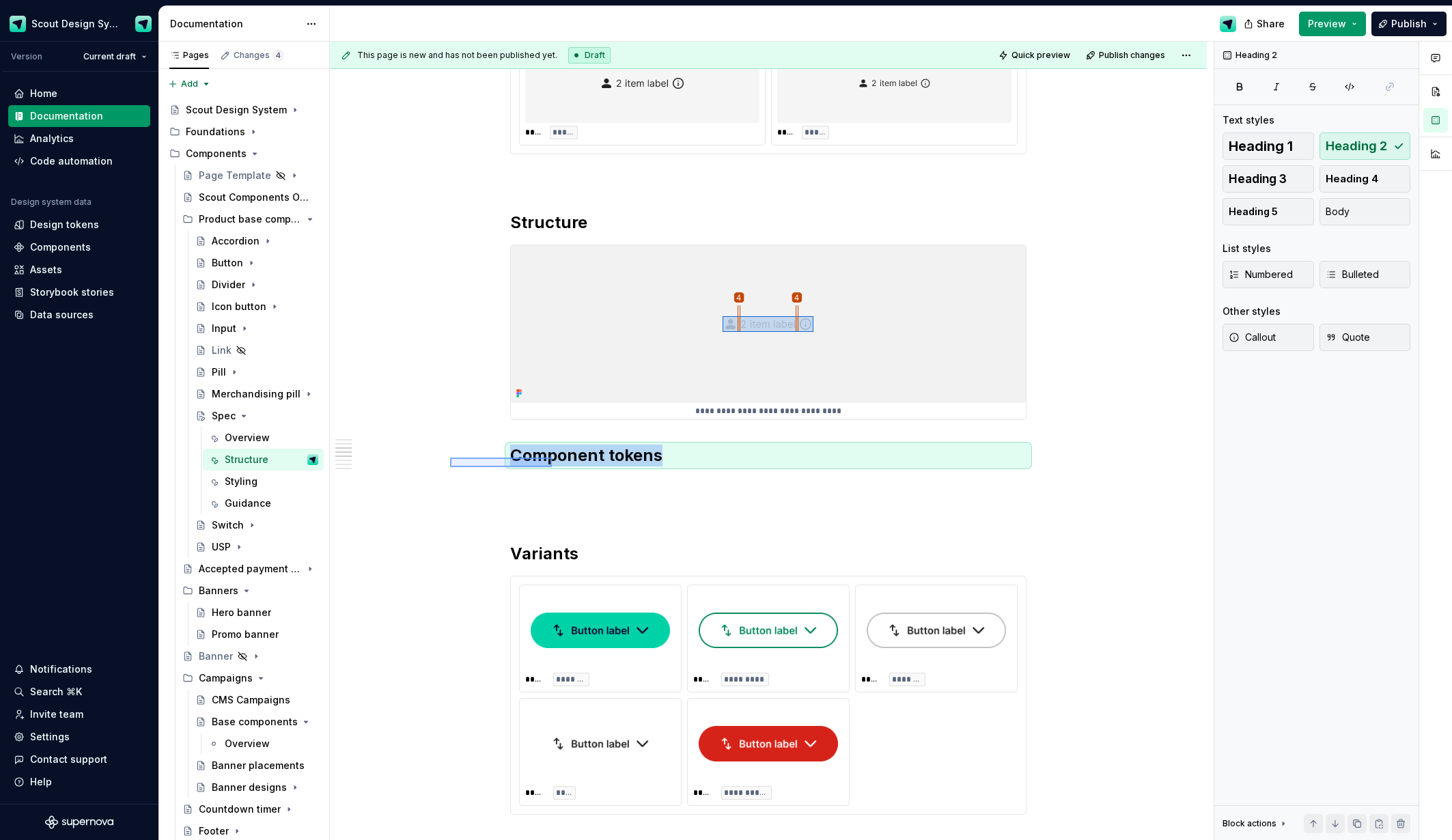
drag, startPoint x: 518, startPoint y: 465, endPoint x: 553, endPoint y: 467, distance: 35.1
click at [552, 467] on div "**********" at bounding box center [771, 441] width 884 height 799
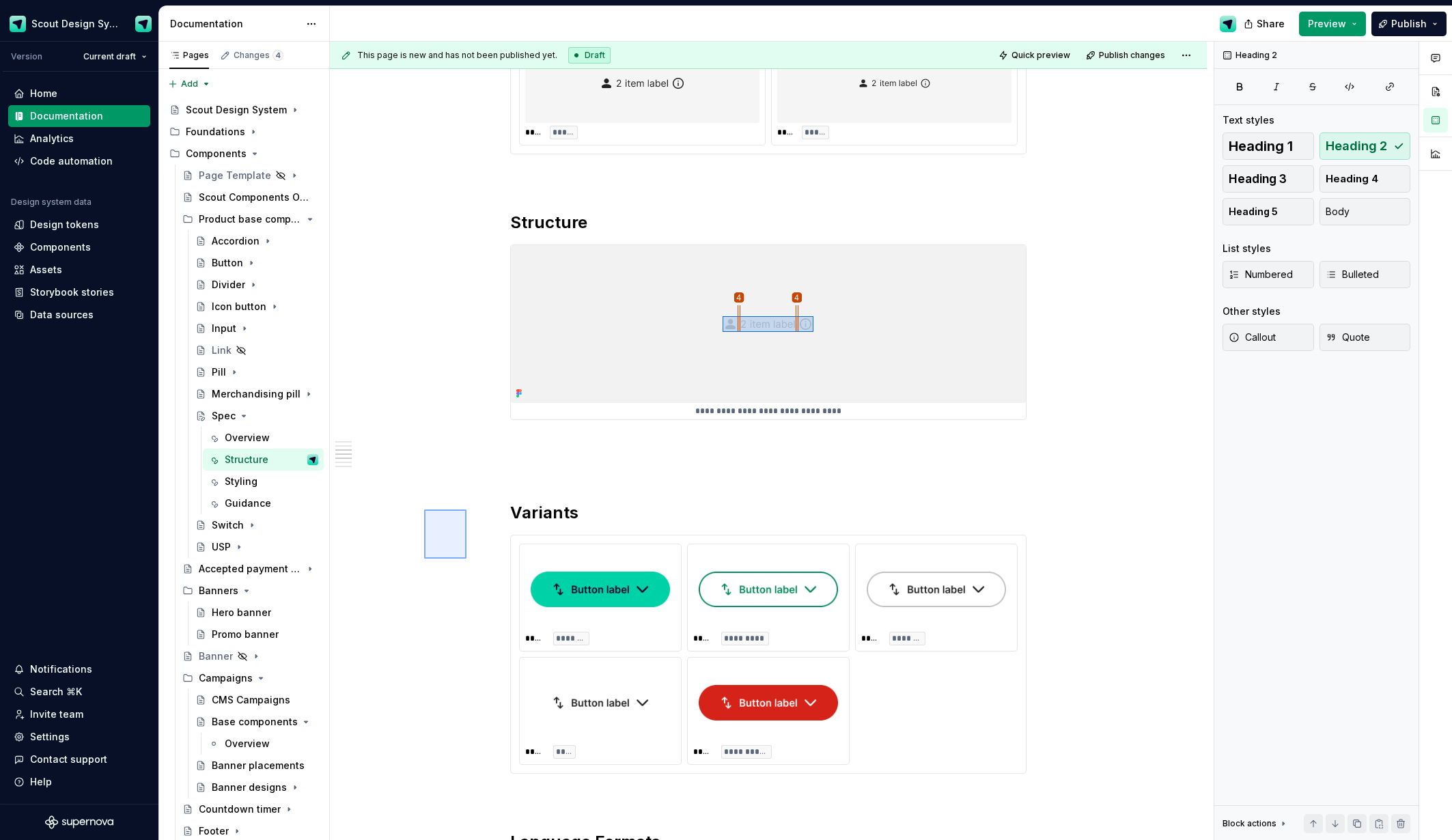
drag, startPoint x: 506, startPoint y: 550, endPoint x: 461, endPoint y: 565, distance: 47.4
click at [466, 558] on div "**********" at bounding box center [771, 441] width 884 height 799
click at [586, 438] on p at bounding box center [768, 444] width 517 height 16
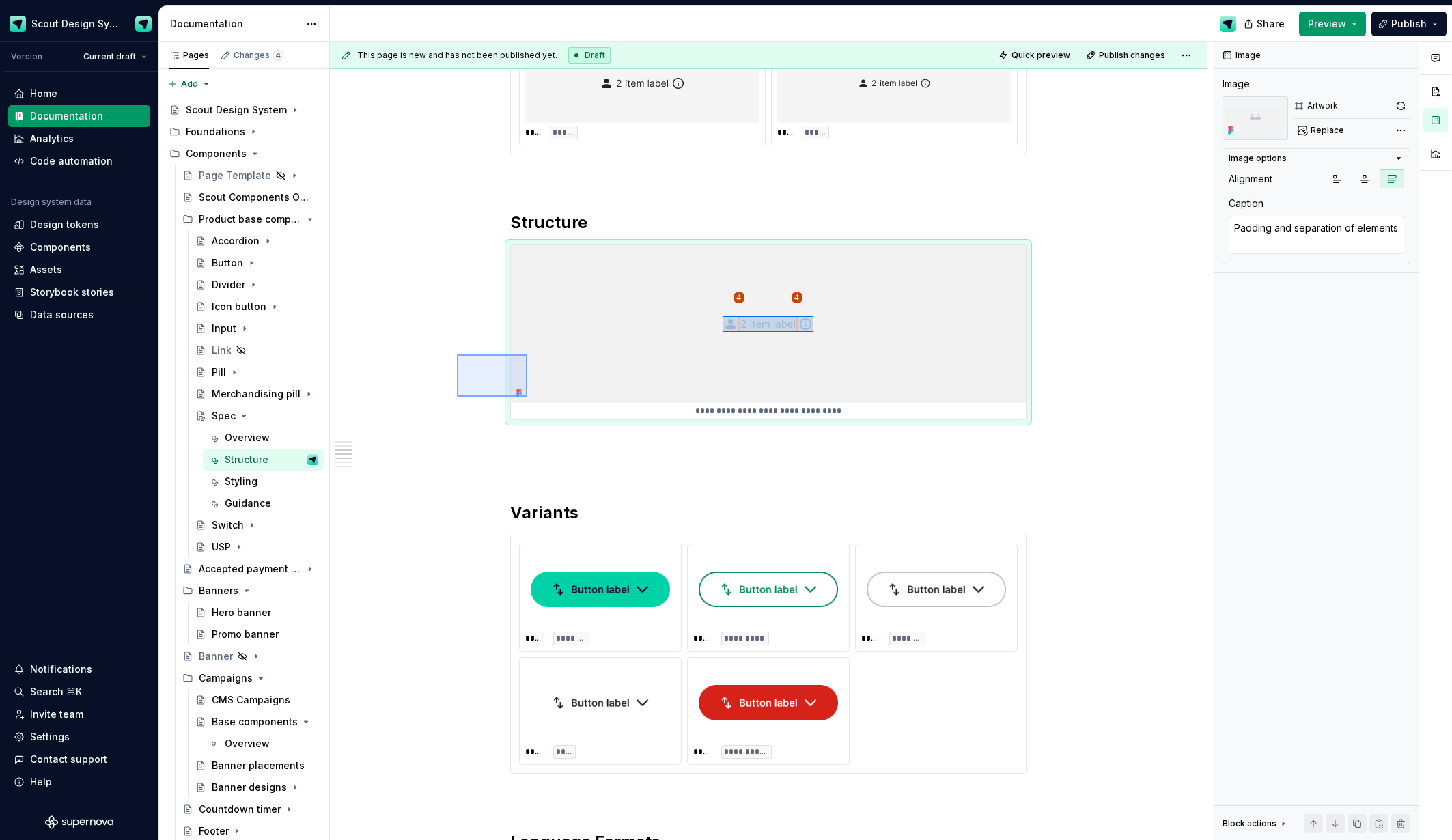
drag, startPoint x: 507, startPoint y: 387, endPoint x: 527, endPoint y: 397, distance: 22.4
click at [527, 397] on div "**********" at bounding box center [771, 441] width 884 height 799
copy h2 "Structure"
click at [562, 443] on p at bounding box center [768, 444] width 517 height 16
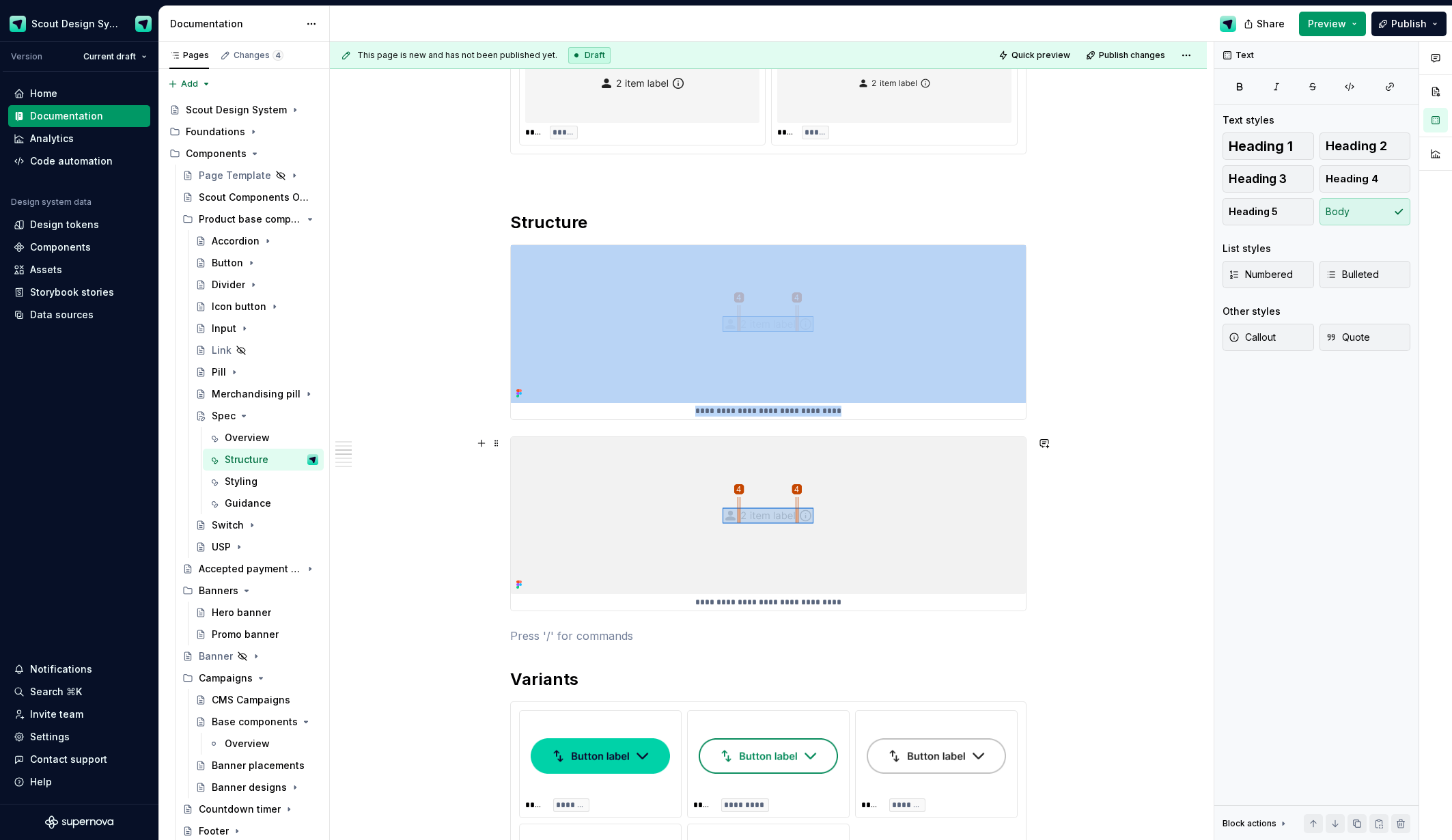
click at [792, 527] on img at bounding box center [768, 516] width 515 height 157
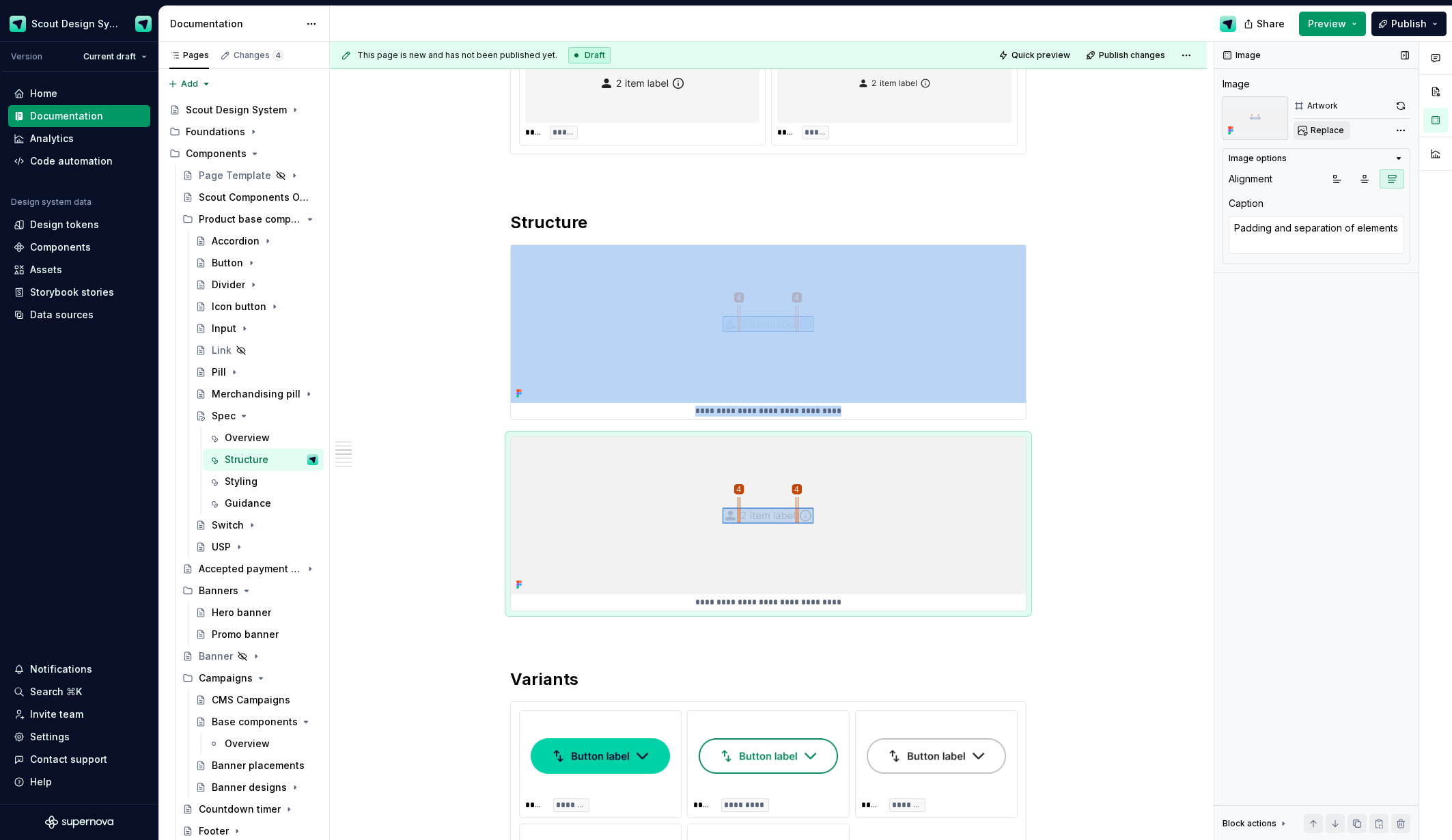
click at [1331, 131] on span "Replace" at bounding box center [1327, 130] width 33 height 11
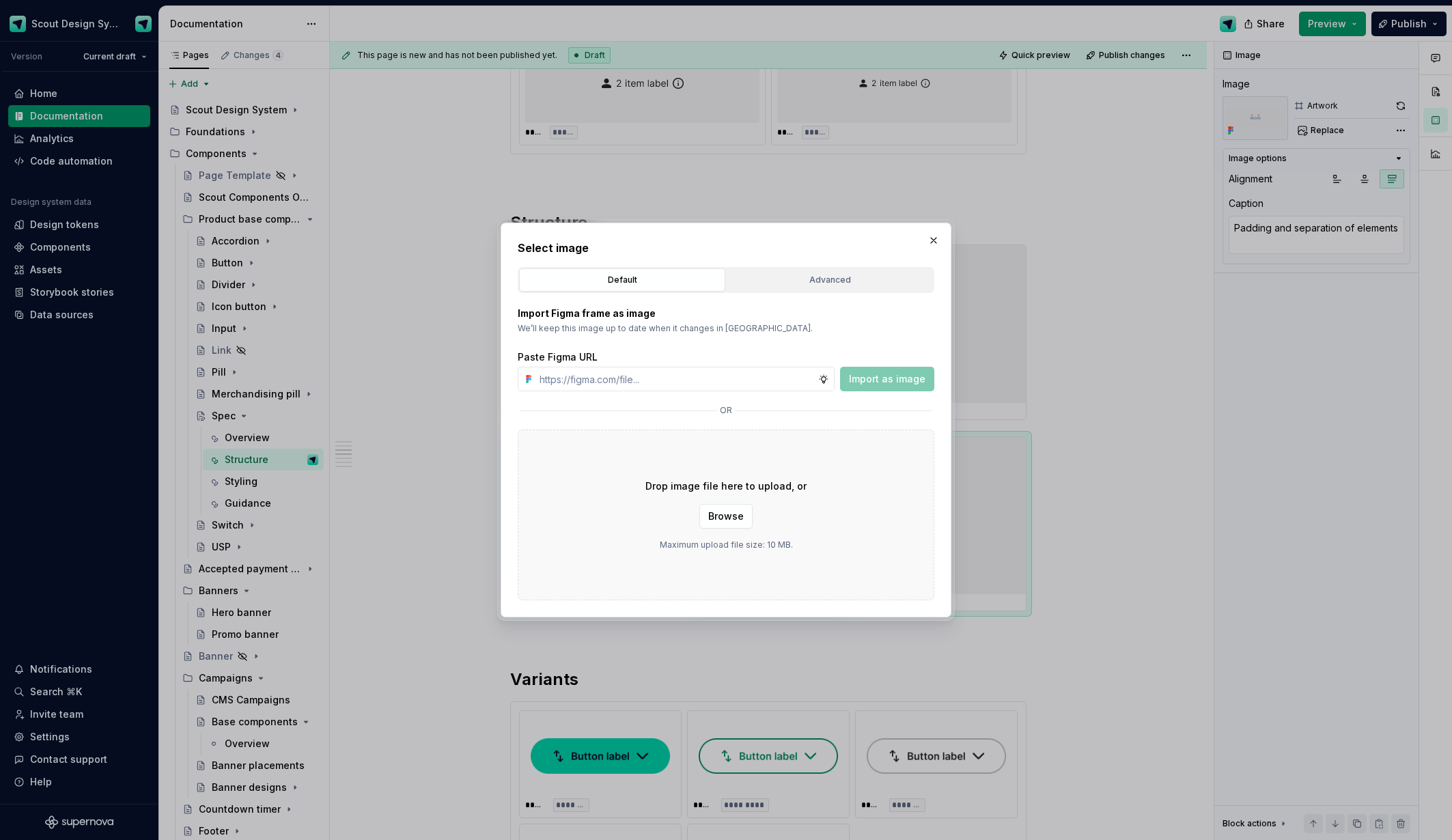
type textarea "*"
type input "[URL][DOMAIN_NAME]"
click at [885, 376] on span "Import as image" at bounding box center [887, 379] width 77 height 14
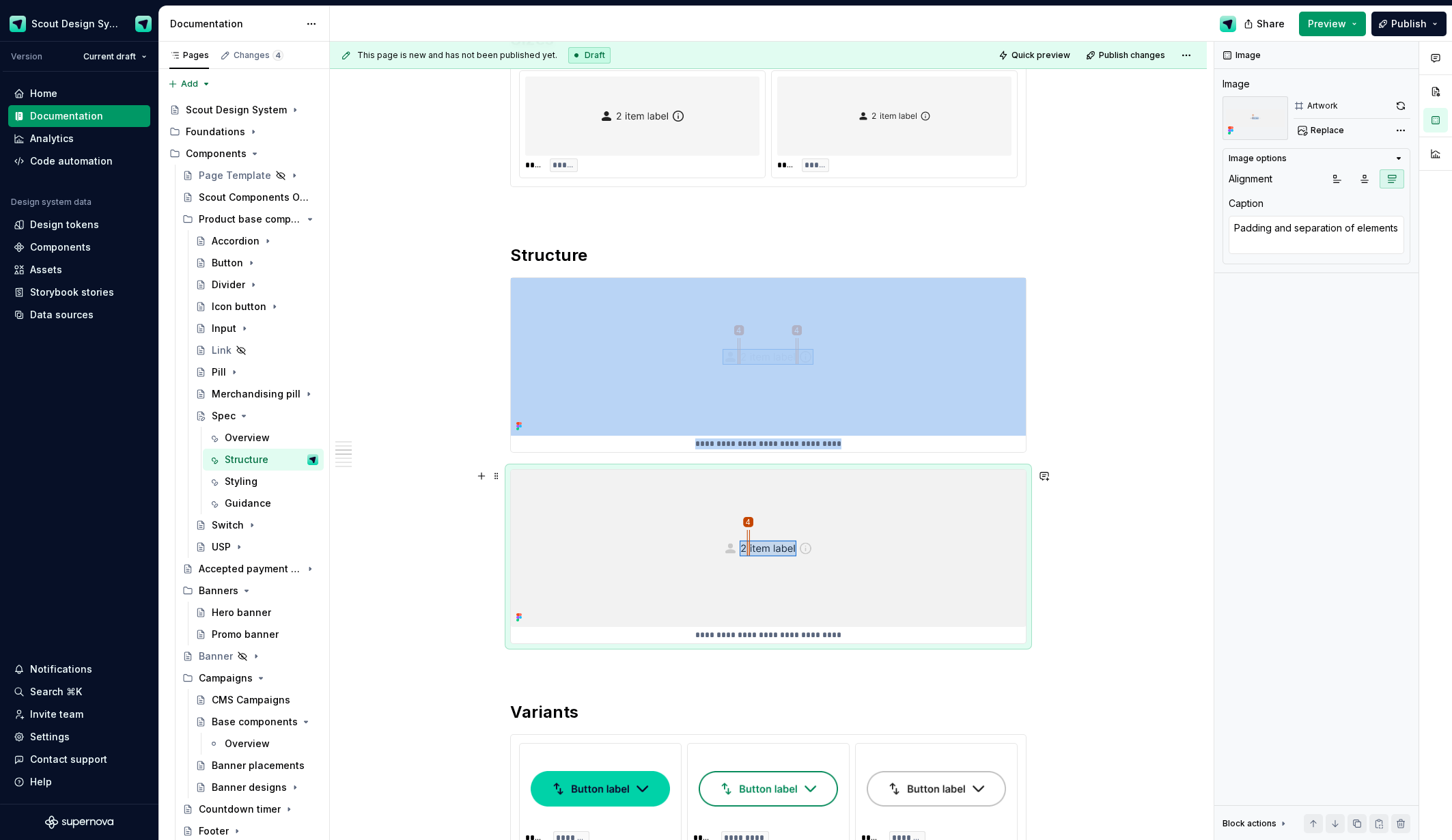
scroll to position [762, 0]
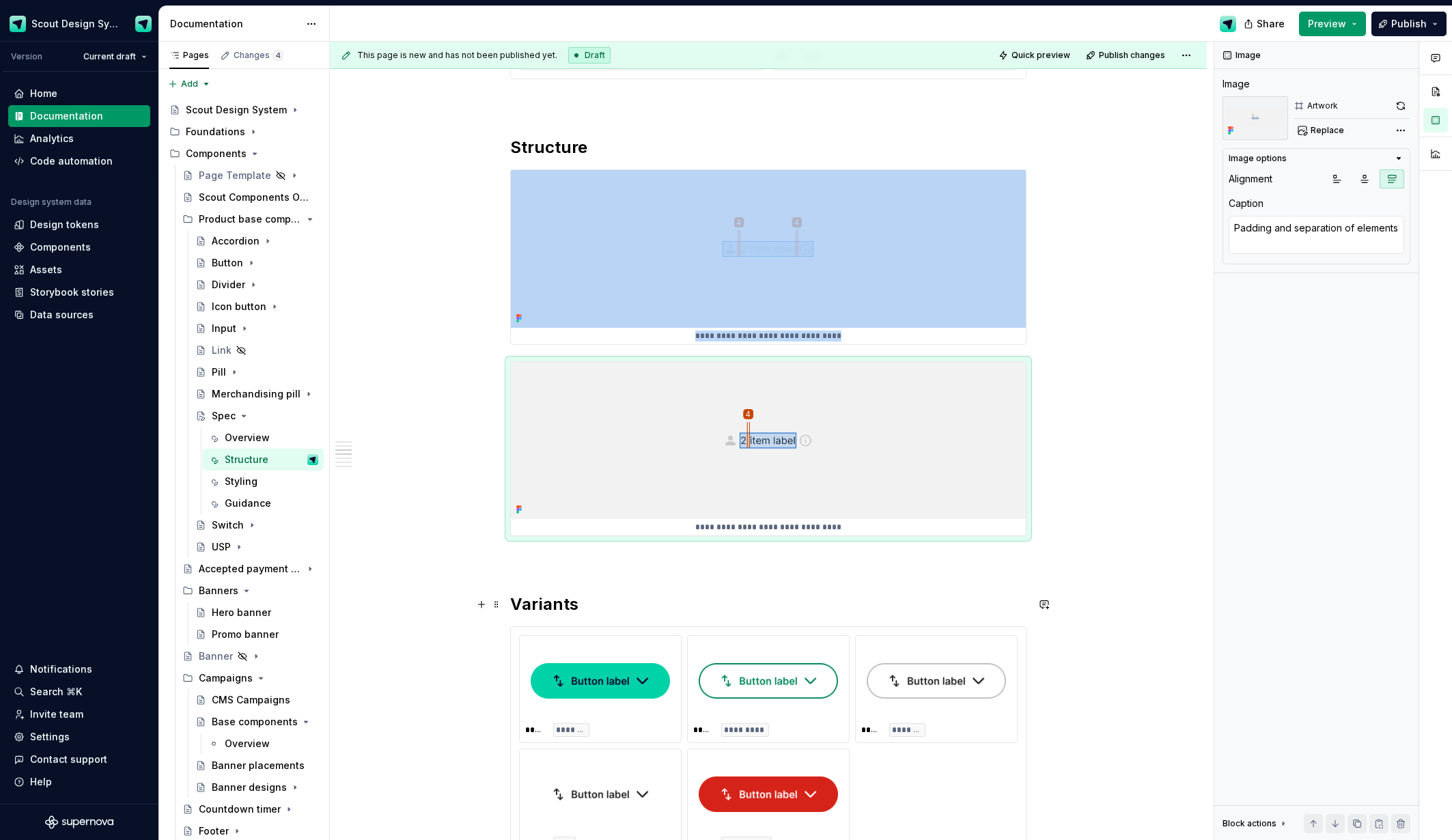
type textarea "*"
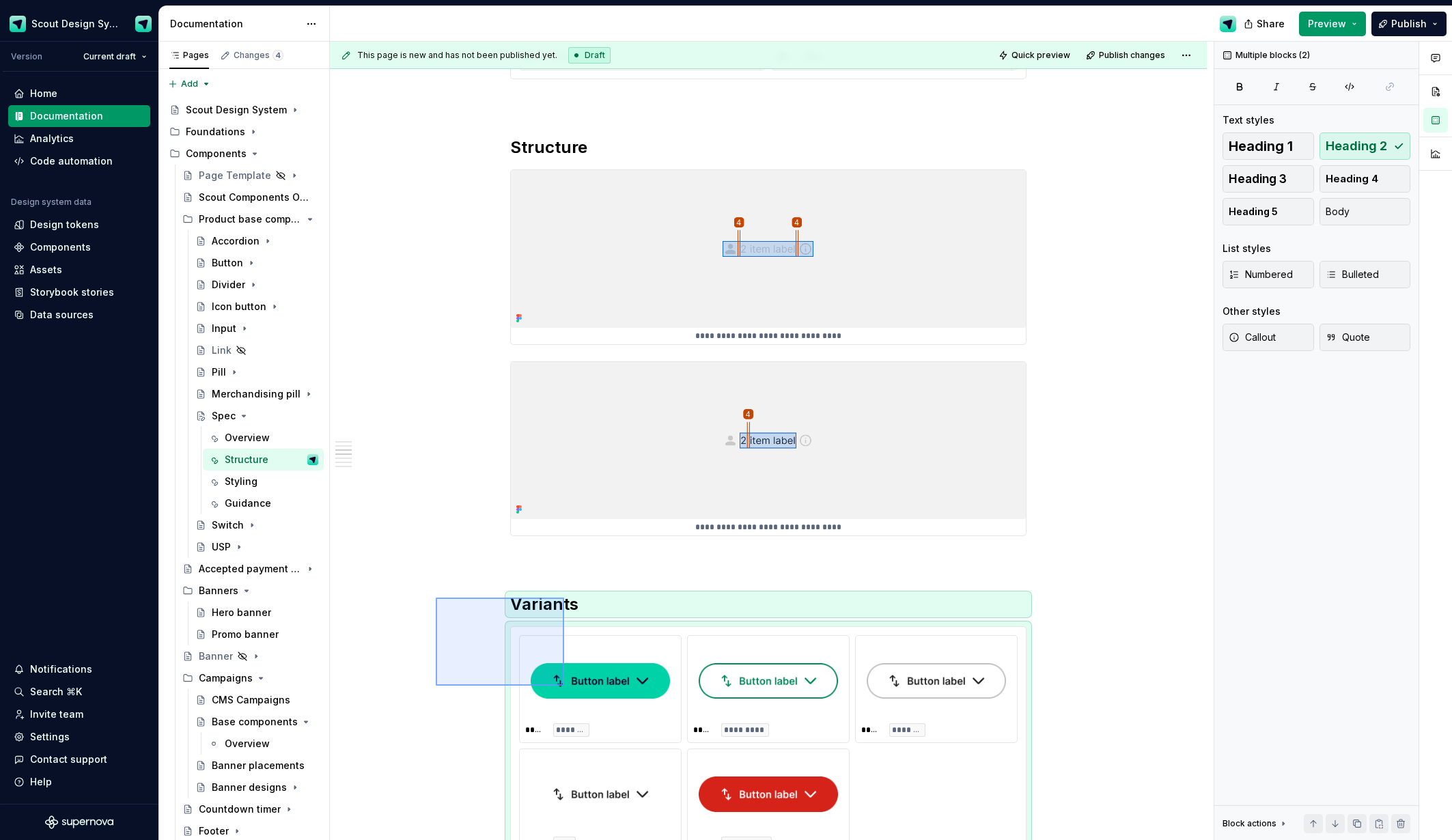
drag, startPoint x: 470, startPoint y: 621, endPoint x: 565, endPoint y: 685, distance: 114.5
click at [565, 685] on div "**********" at bounding box center [771, 441] width 884 height 799
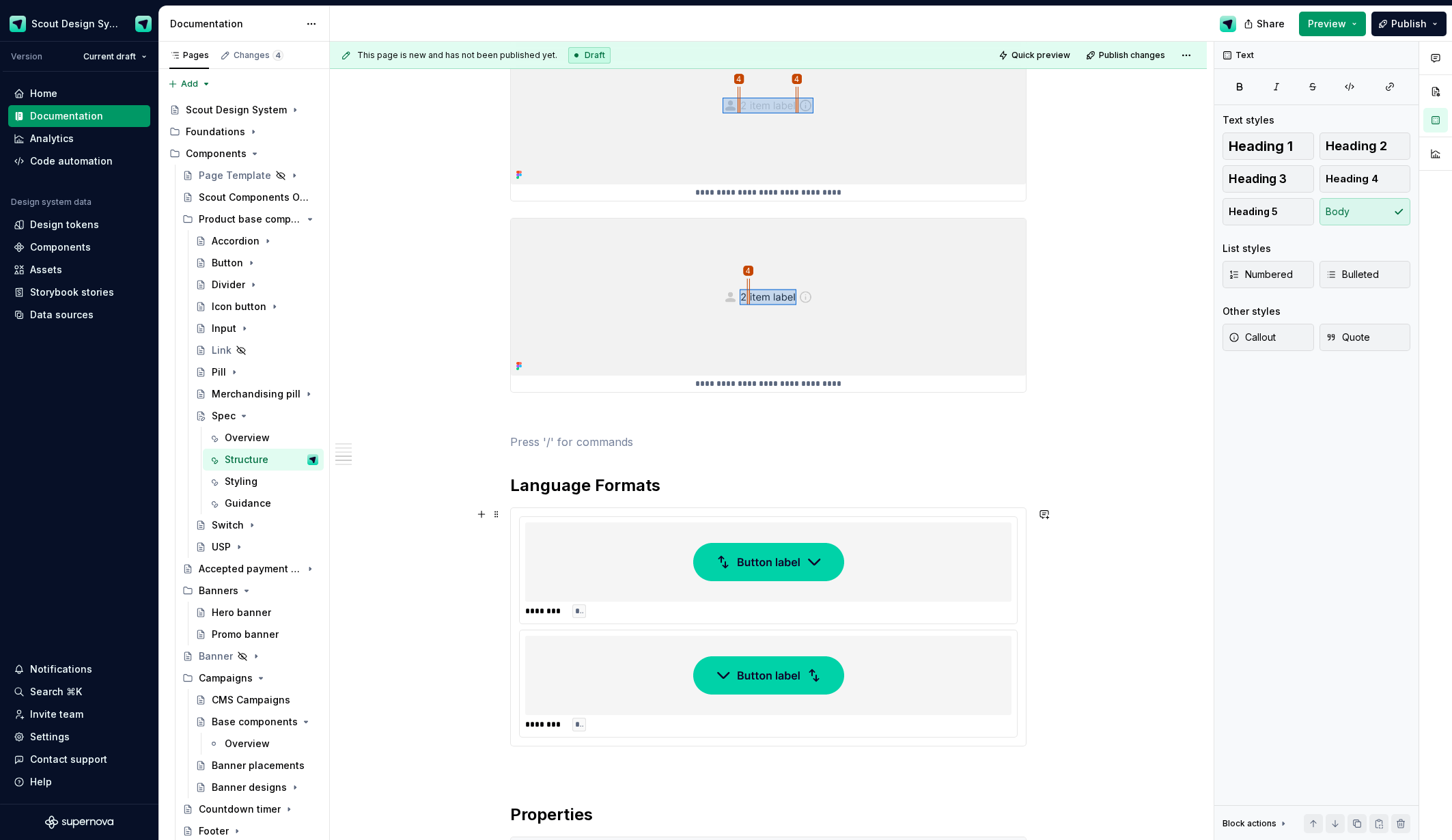
scroll to position [907, 0]
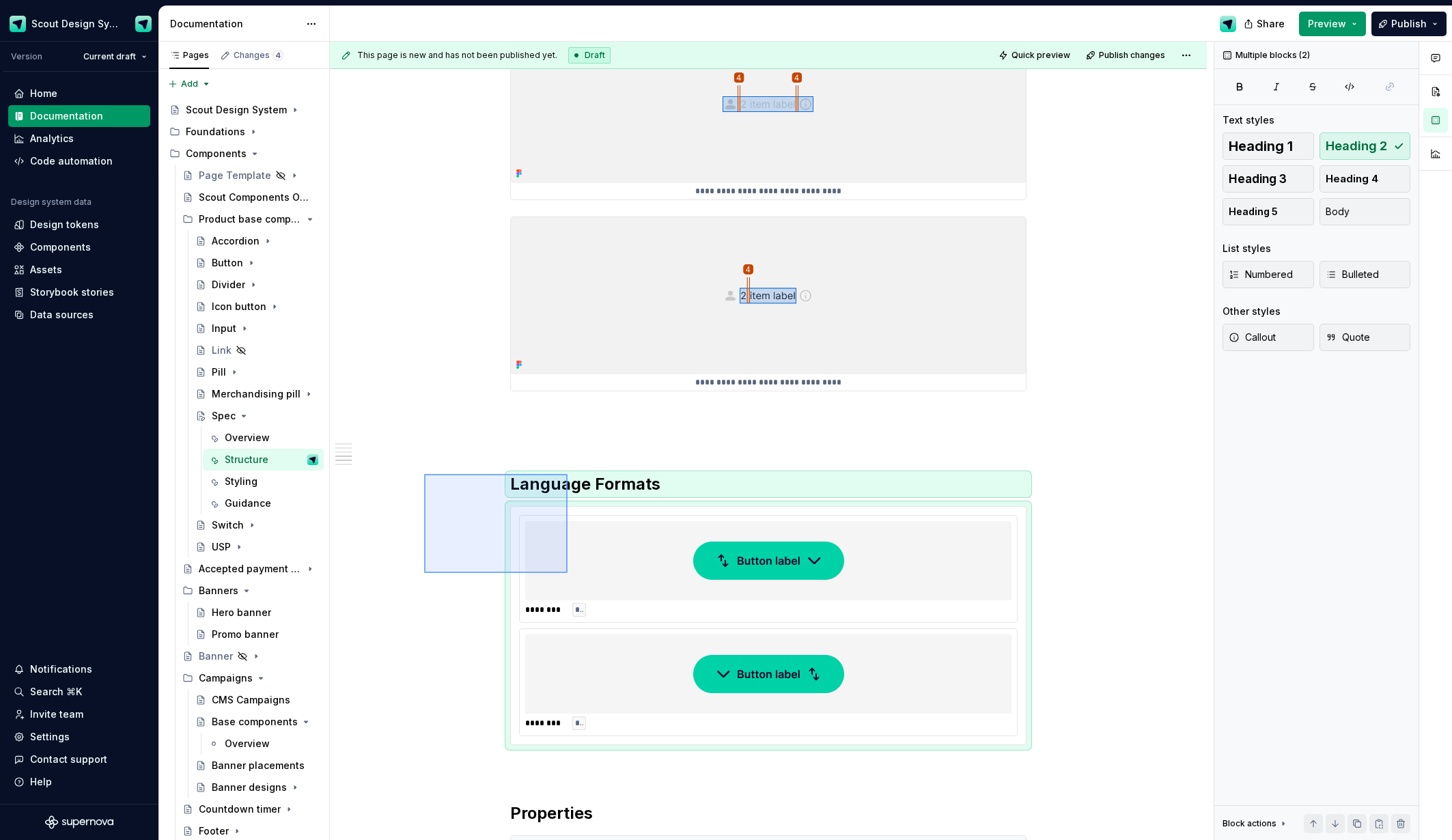
drag, startPoint x: 503, startPoint y: 527, endPoint x: 568, endPoint y: 573, distance: 79.6
click at [568, 573] on div "**********" at bounding box center [771, 441] width 884 height 799
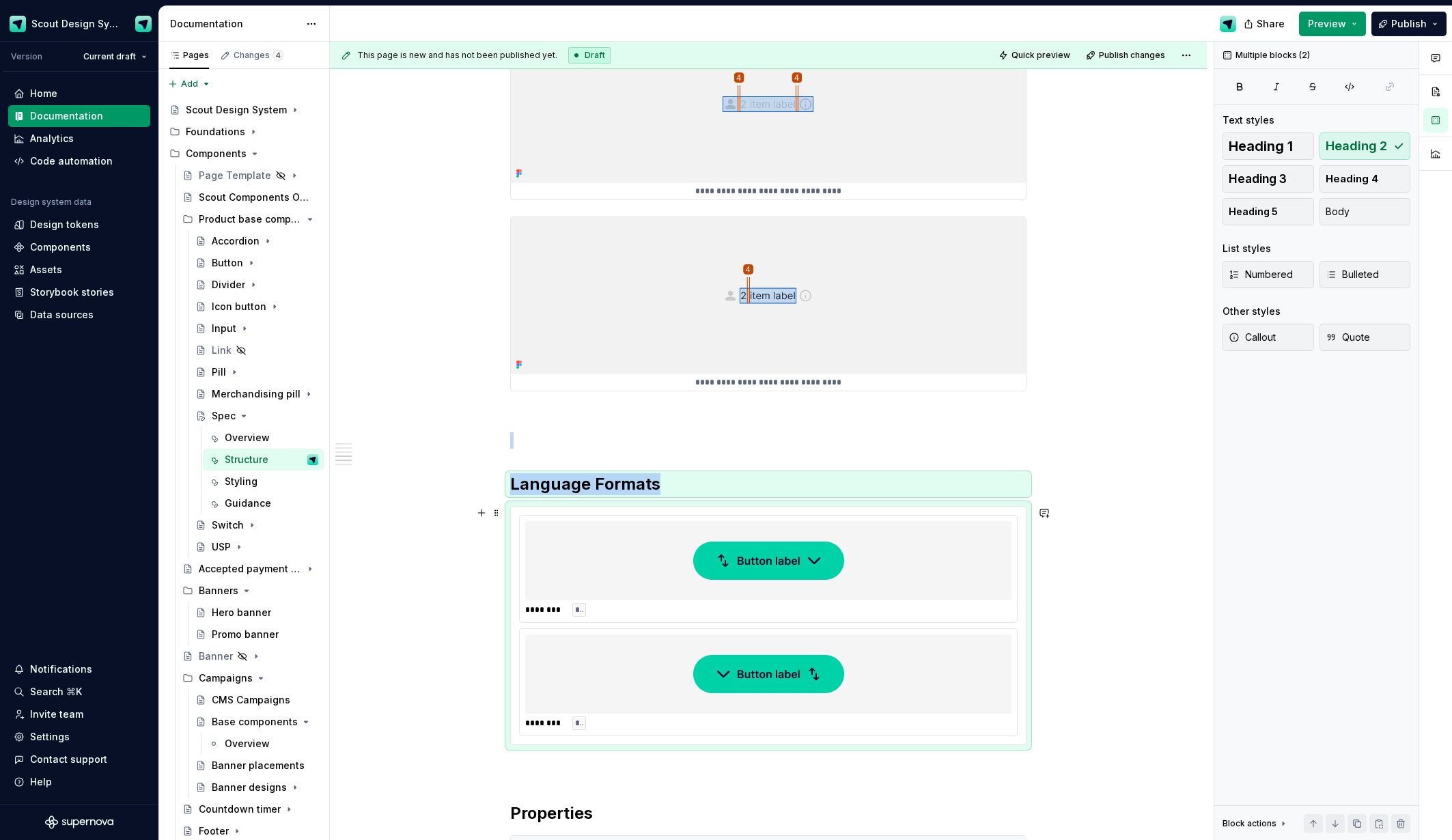
scroll to position [656, 0]
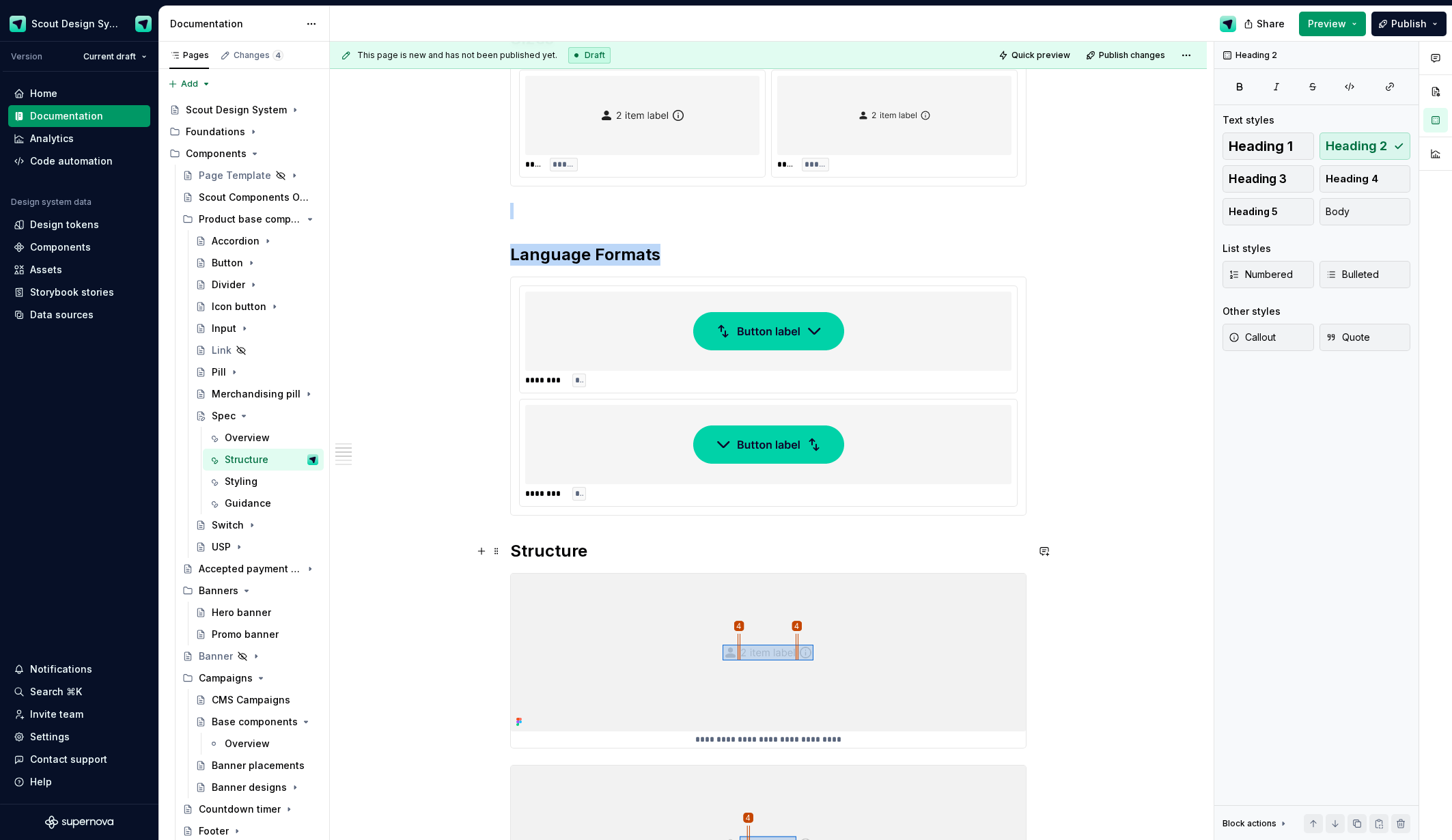
click at [515, 549] on h2 "Structure" at bounding box center [768, 551] width 517 height 22
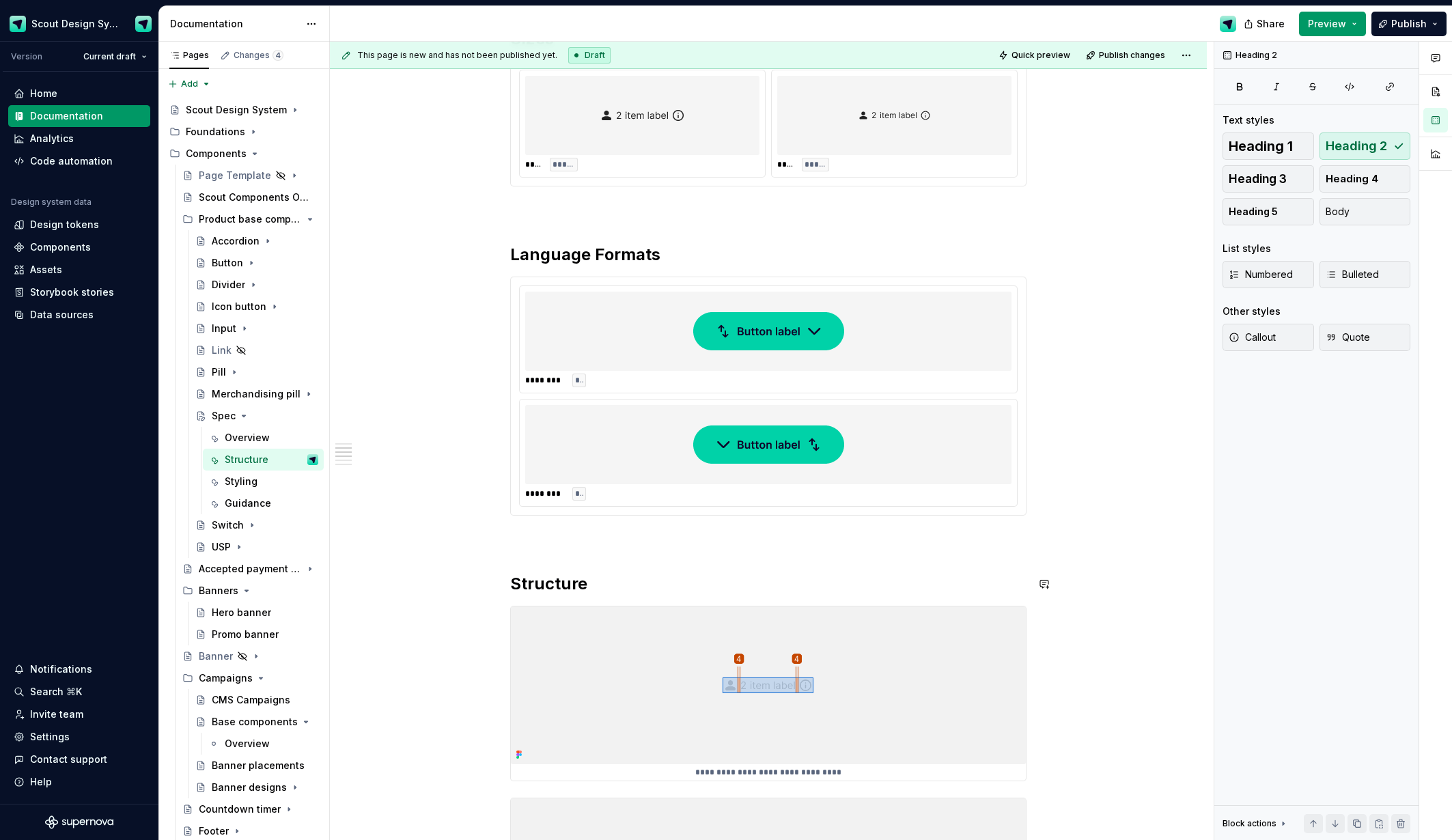
click at [784, 430] on img at bounding box center [769, 445] width 151 height 68
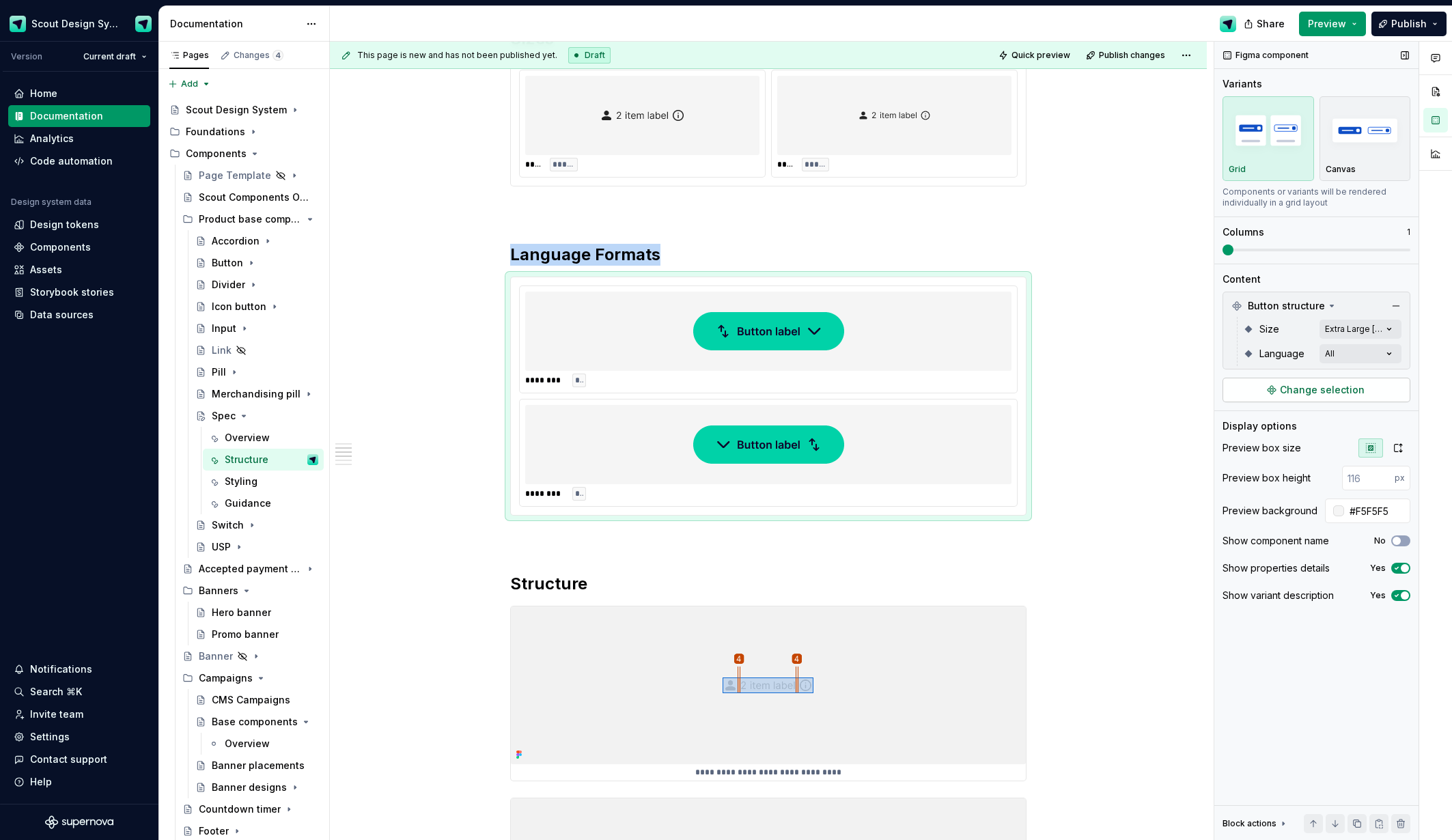
click at [1366, 385] on button "Change selection" at bounding box center [1317, 389] width 188 height 25
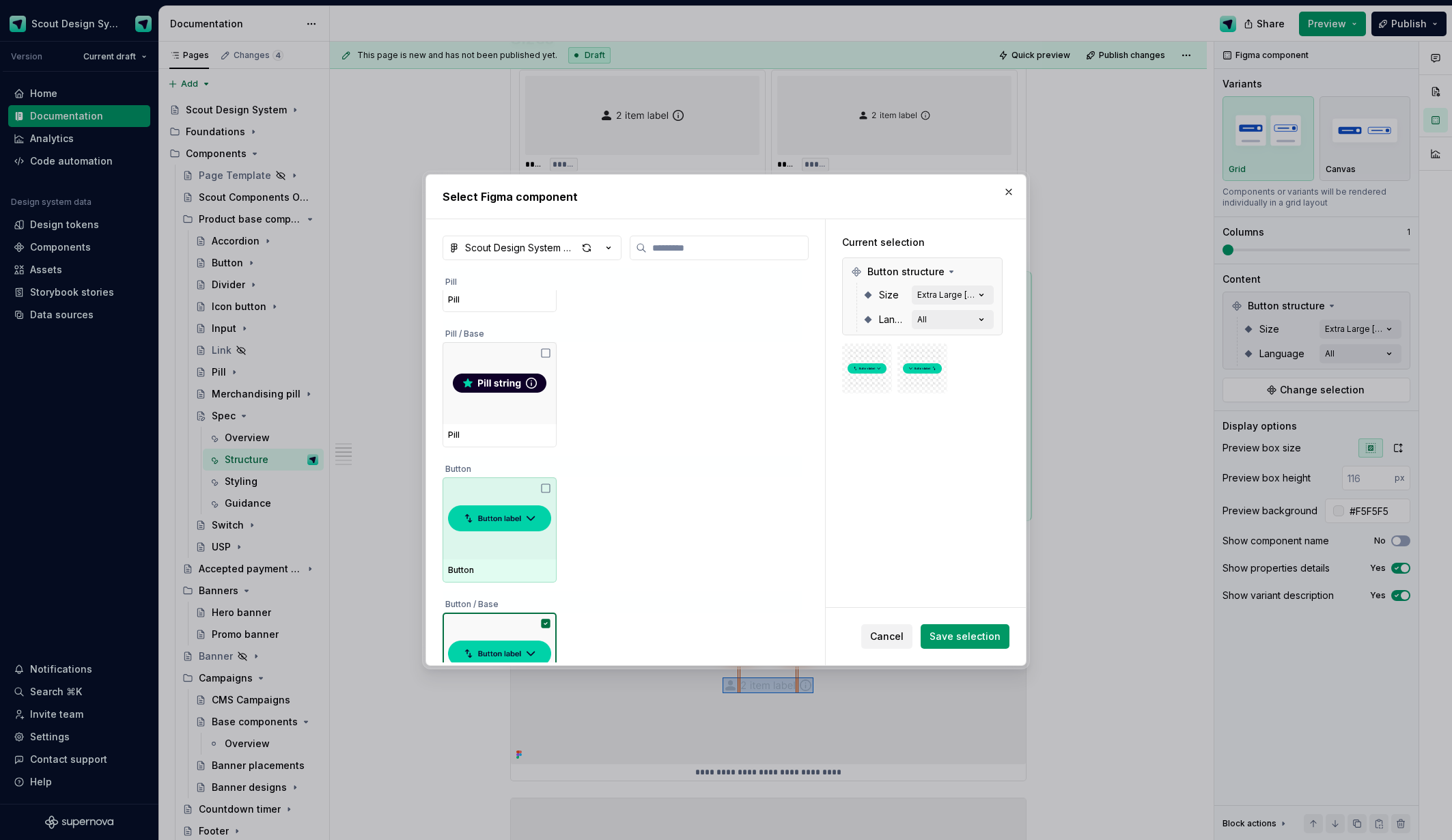
scroll to position [159, 0]
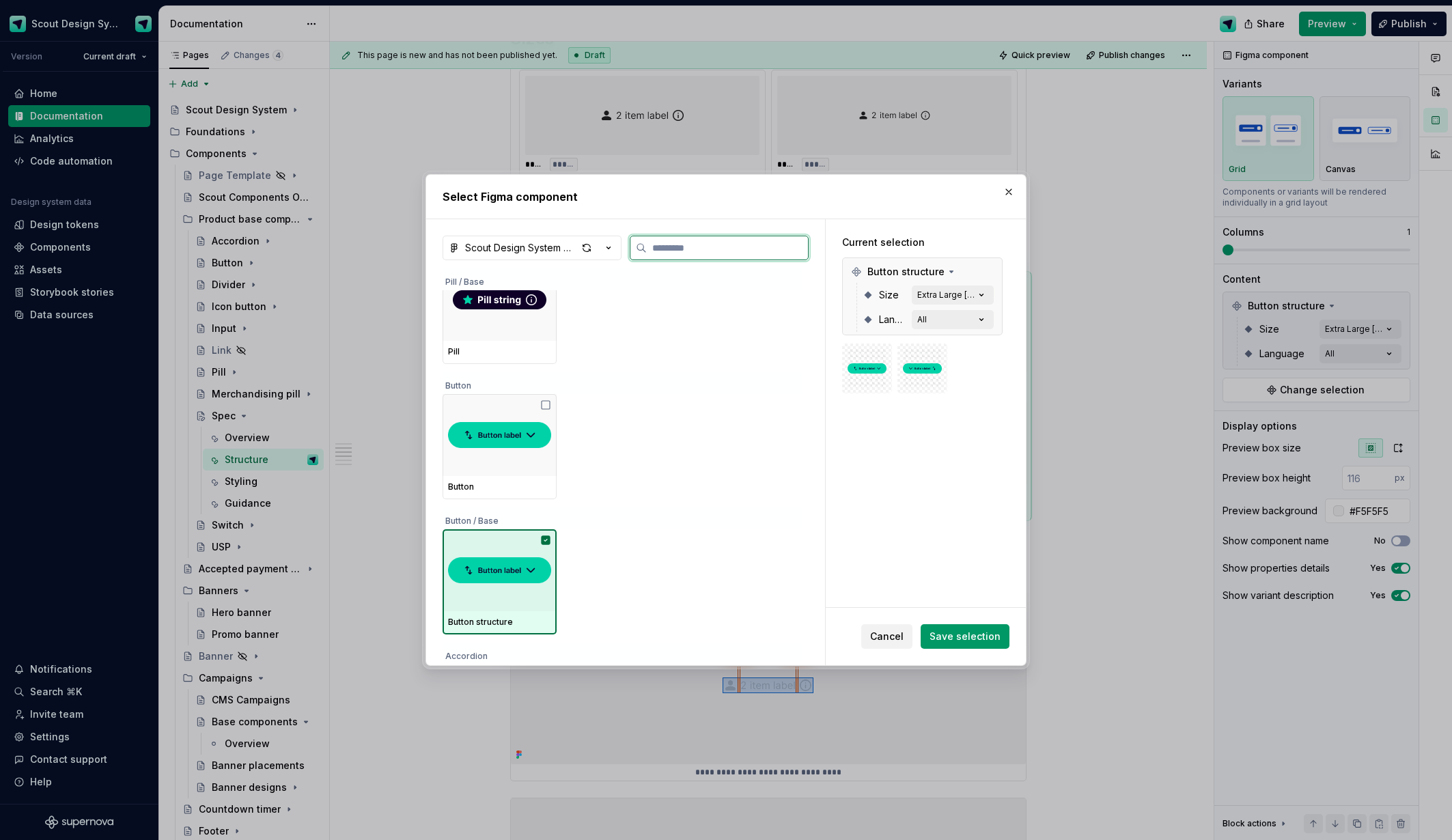
drag, startPoint x: 490, startPoint y: 573, endPoint x: 588, endPoint y: 332, distance: 260.2
click at [491, 572] on img at bounding box center [500, 569] width 103 height 38
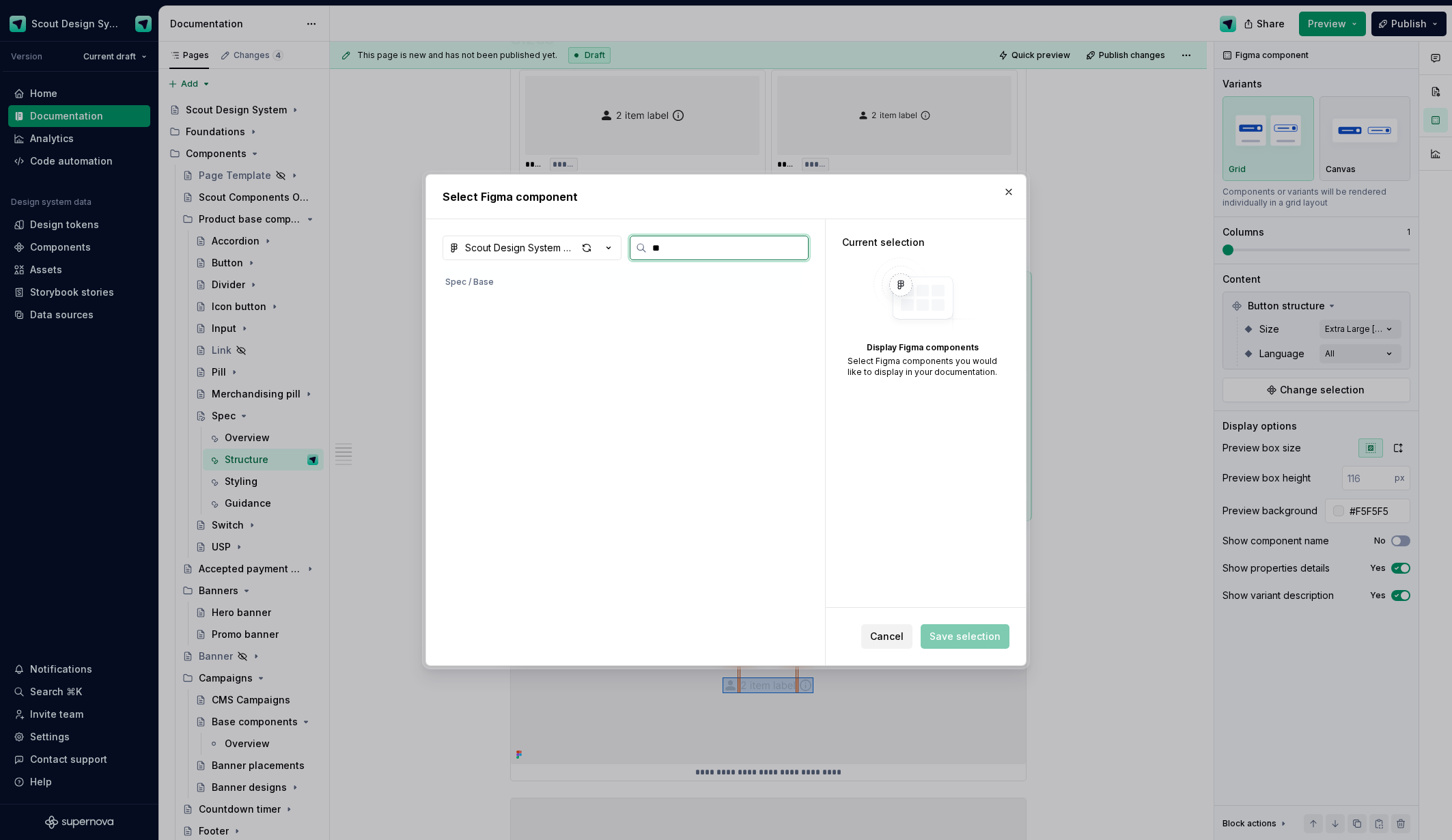
scroll to position [0, 0]
type input "****"
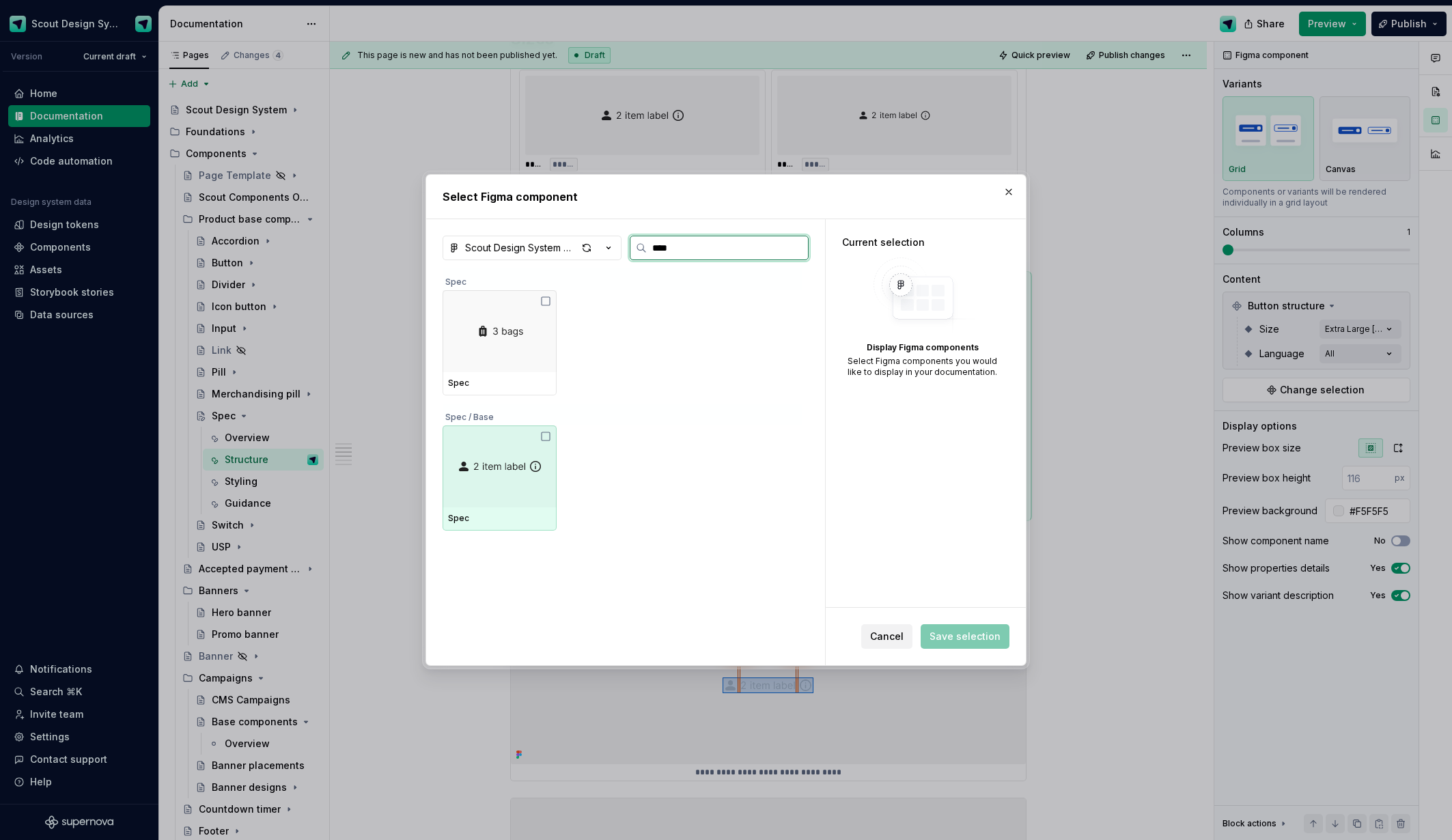
drag, startPoint x: 503, startPoint y: 454, endPoint x: 547, endPoint y: 446, distance: 44.7
click at [503, 454] on div at bounding box center [500, 466] width 114 height 82
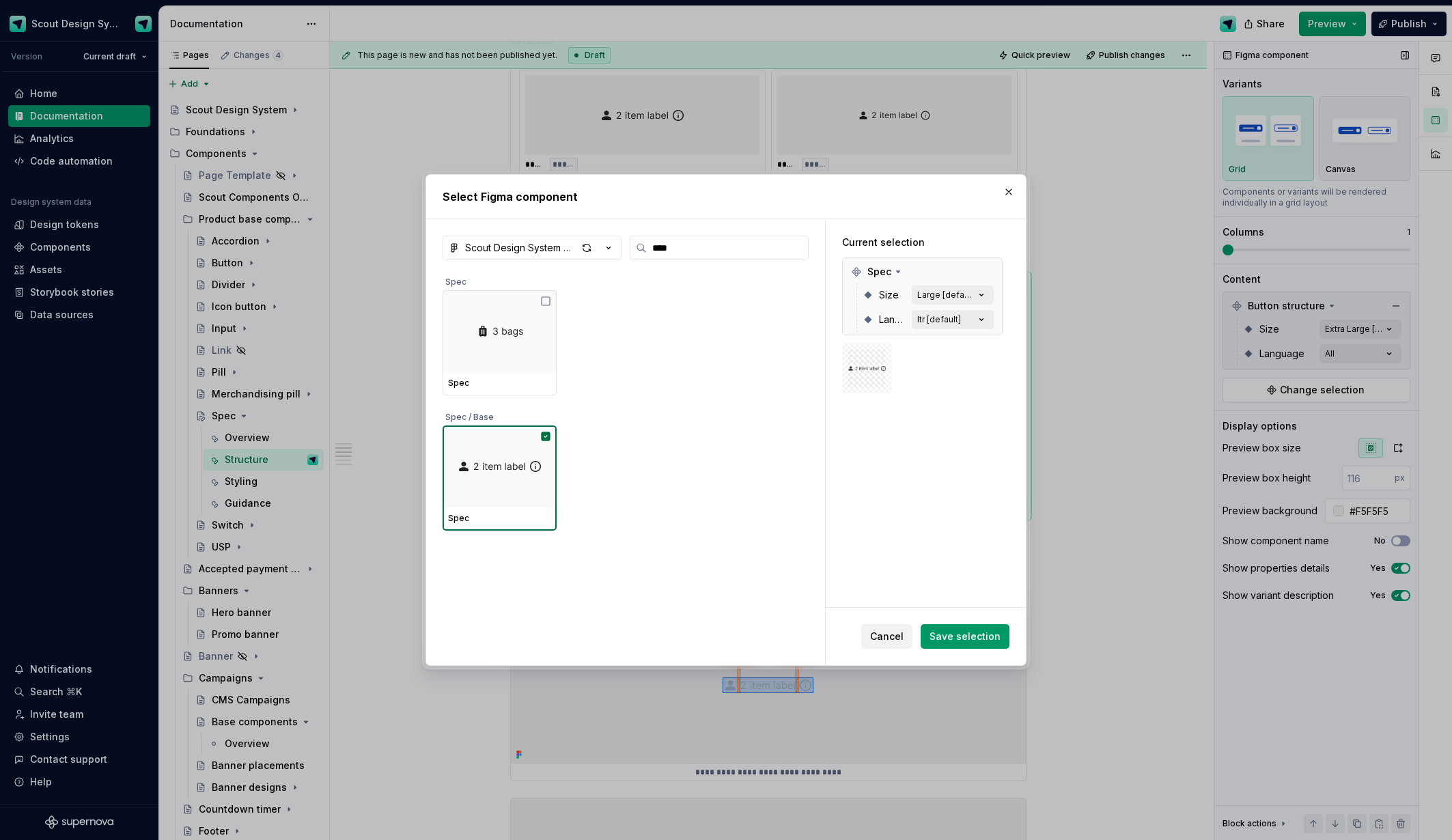
drag, startPoint x: 962, startPoint y: 633, endPoint x: 1342, endPoint y: 461, distance: 417.1
click at [963, 633] on span "Save selection" at bounding box center [964, 636] width 71 height 14
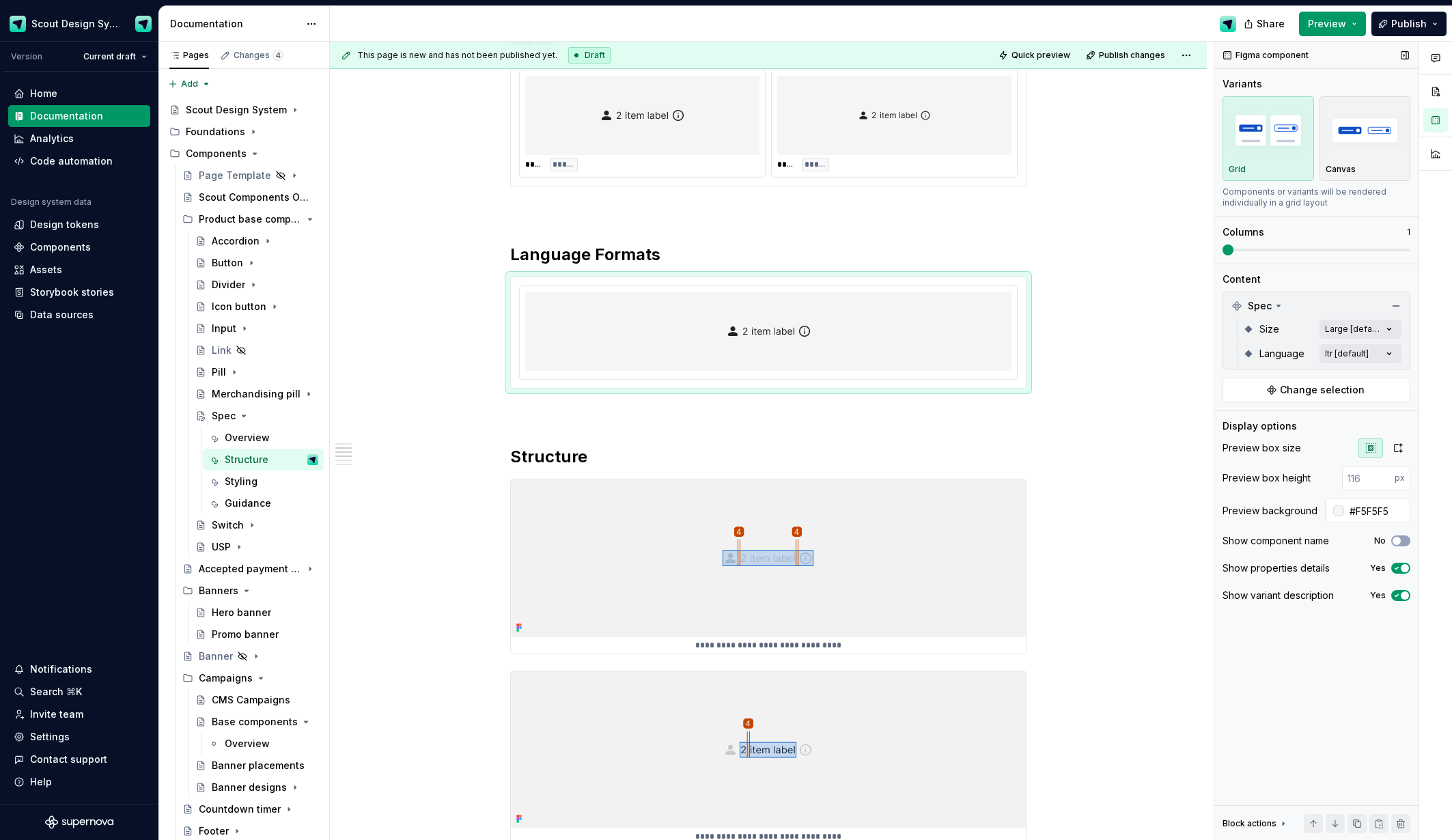
drag, startPoint x: 1231, startPoint y: 250, endPoint x: 1246, endPoint y: 250, distance: 15.0
click at [1258, 251] on div "Figma component Variants Grid Canvas Components or variants will be rendered in…" at bounding box center [1316, 441] width 204 height 799
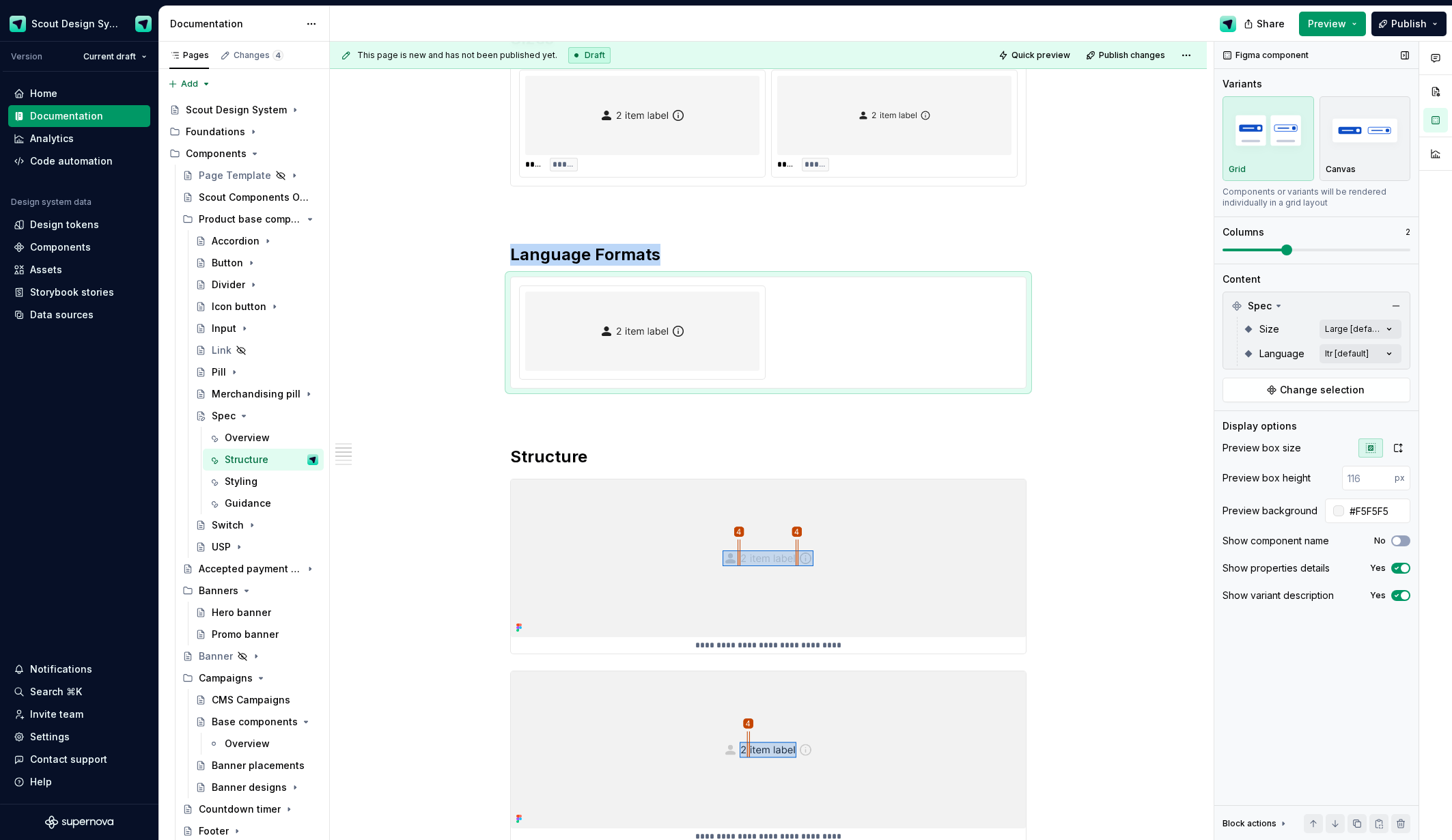
click at [1281, 253] on span at bounding box center [1286, 249] width 11 height 11
click at [1360, 353] on div "Comments Open comments No comments yet Select ‘Comment’ from the block context …" at bounding box center [1333, 441] width 237 height 799
click at [1375, 376] on span "button" at bounding box center [1379, 377] width 9 height 9
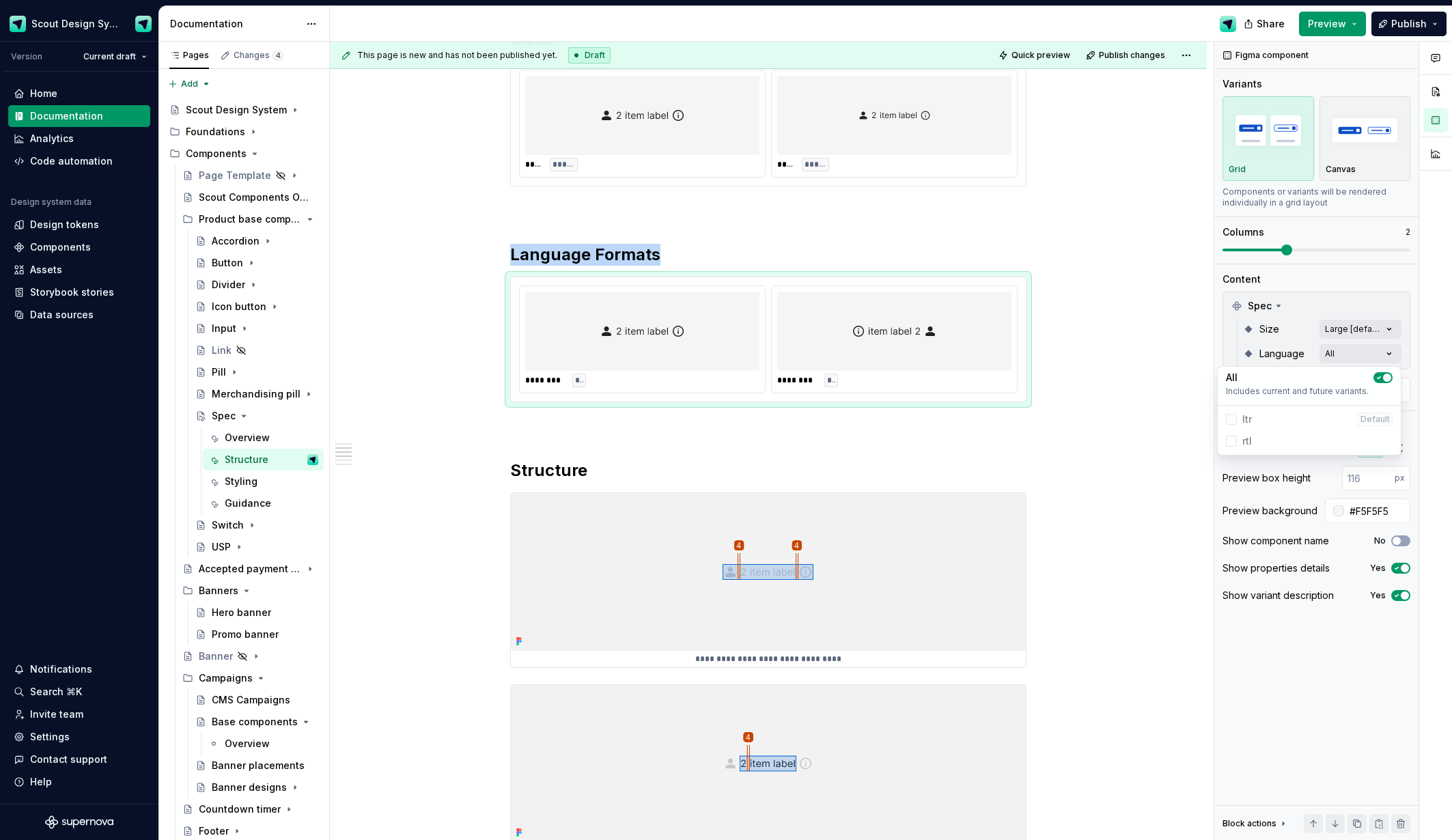
click at [536, 422] on html "Scout Design System Version Current draft Home Documentation Analytics Code aut…" at bounding box center [726, 420] width 1452 height 840
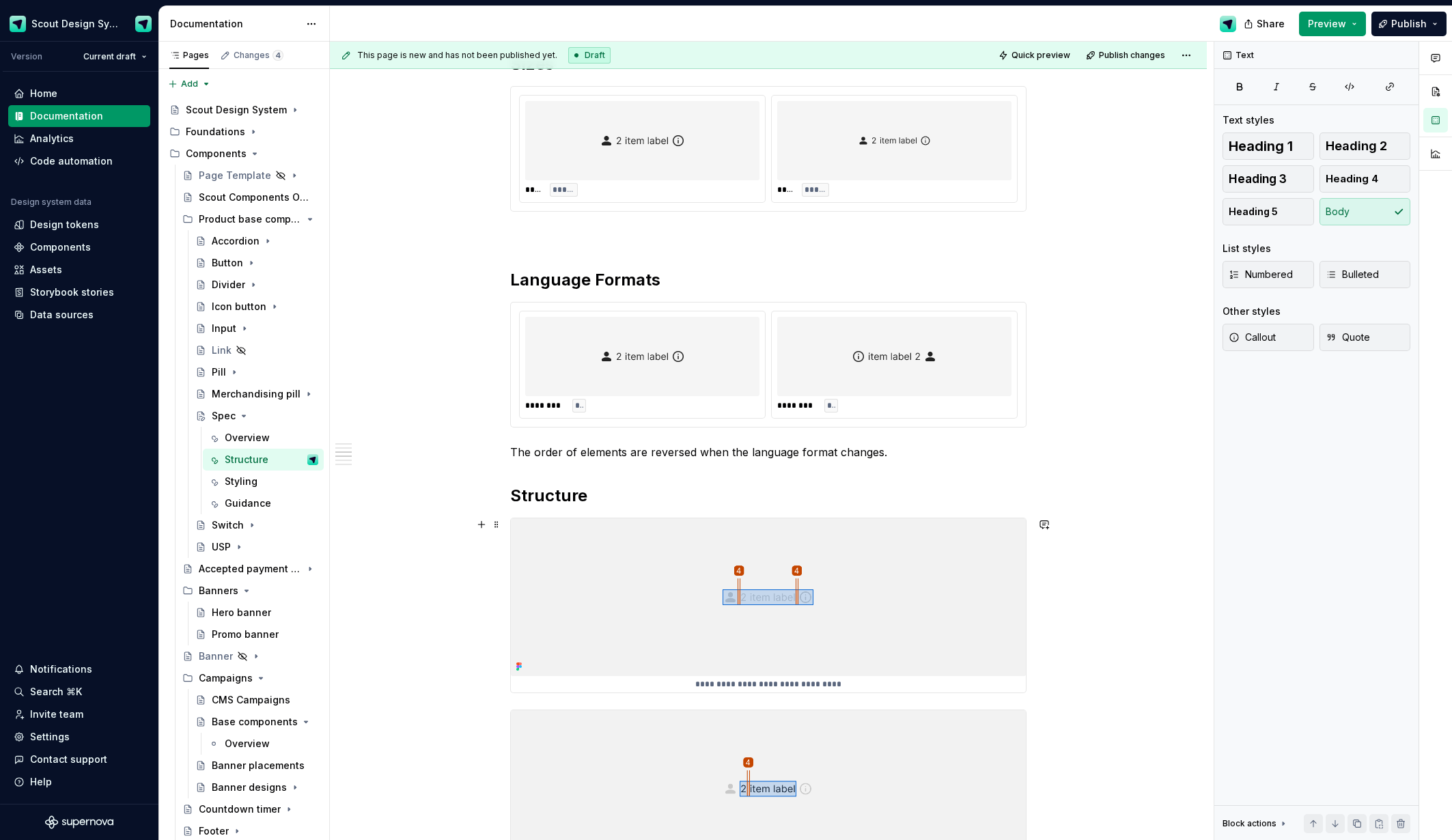
scroll to position [768, 0]
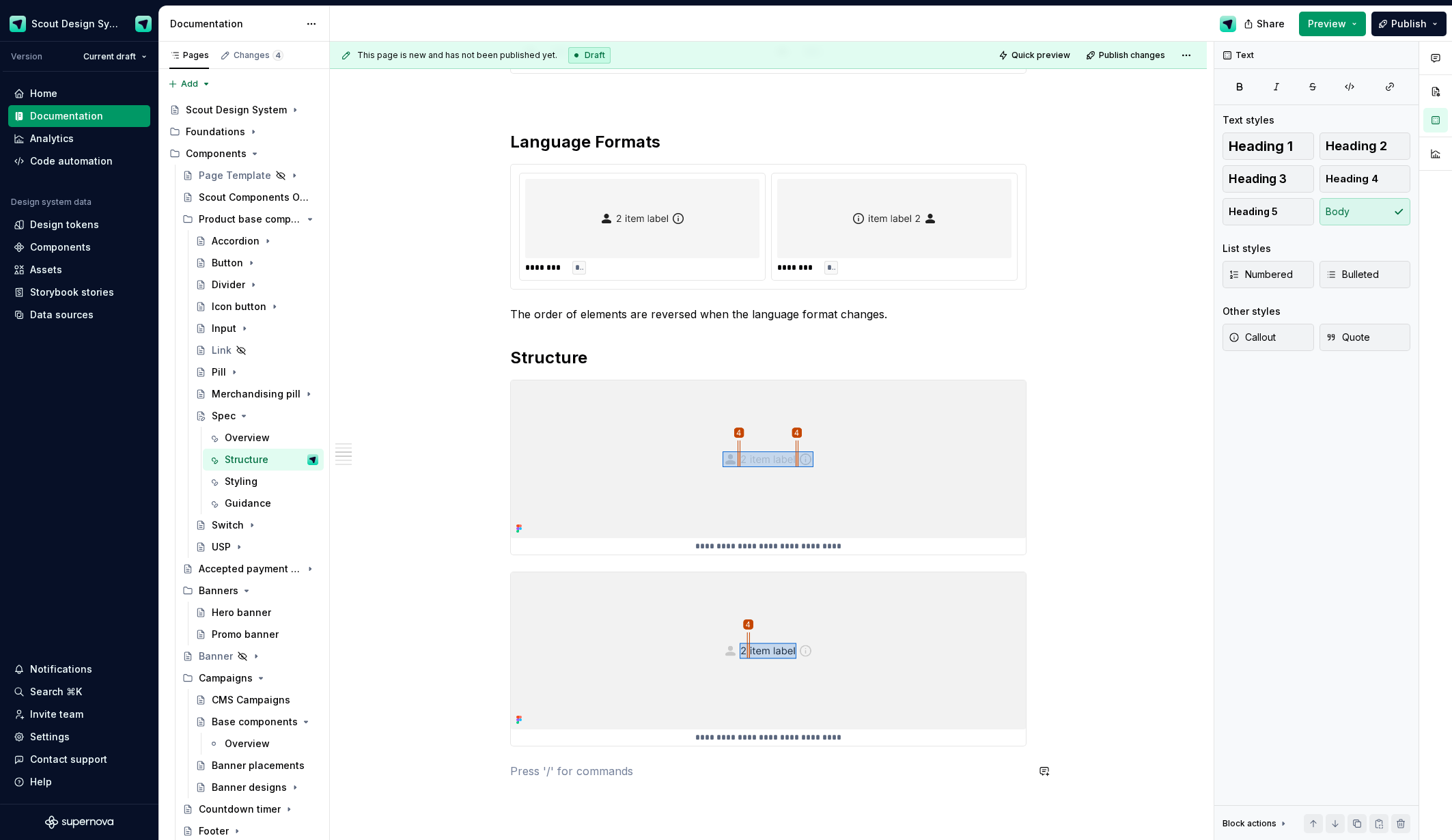
click at [569, 755] on div "**********" at bounding box center [768, 448] width 517 height 1893
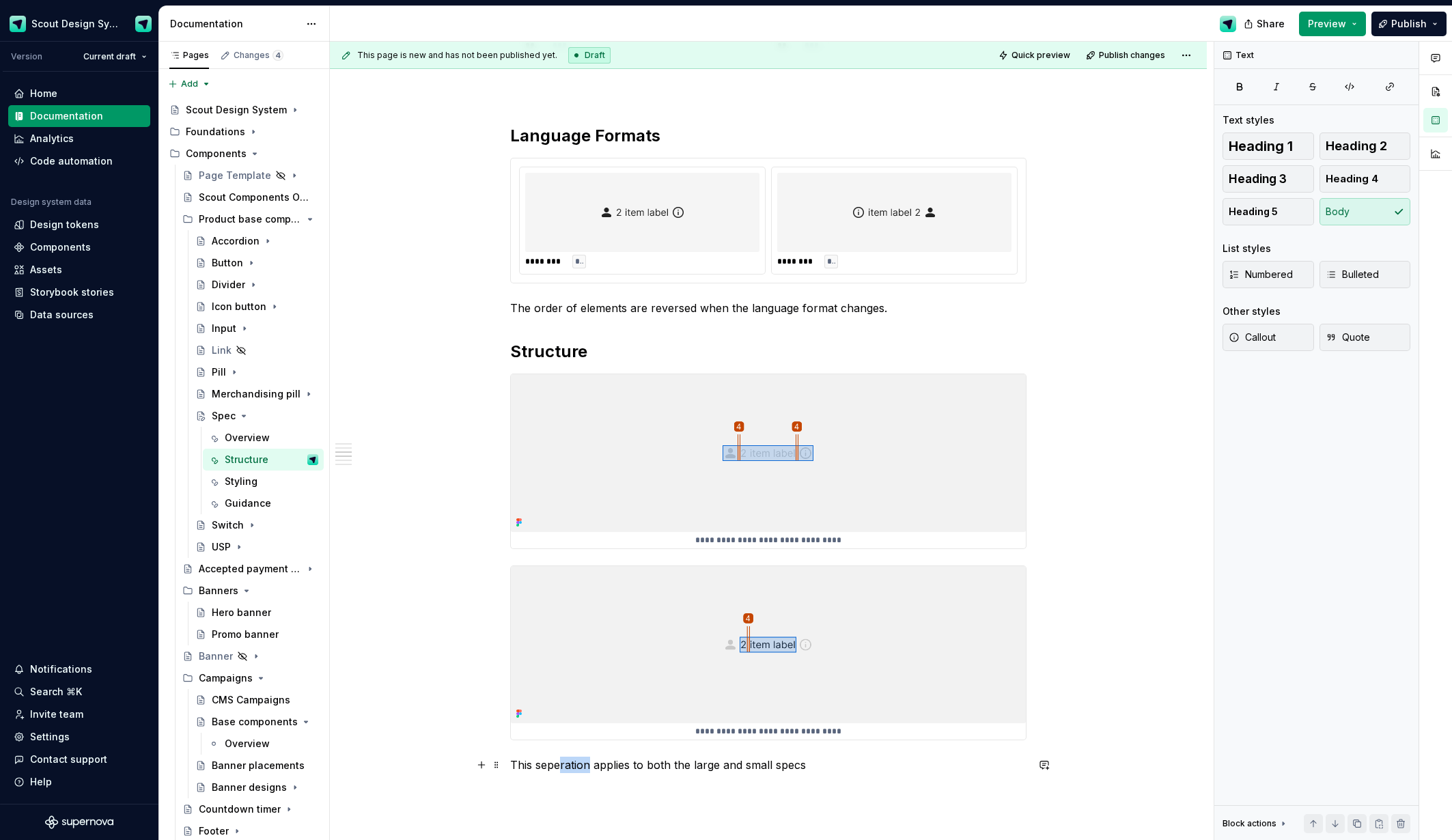
click at [562, 767] on p "This seperation applies to both the large and small specs" at bounding box center [768, 764] width 517 height 16
click at [647, 786] on p at bounding box center [768, 789] width 517 height 16
click at [840, 767] on p "This separation applies to both the large and small specs" at bounding box center [768, 764] width 517 height 16
click at [487, 789] on button "button" at bounding box center [482, 789] width 19 height 19
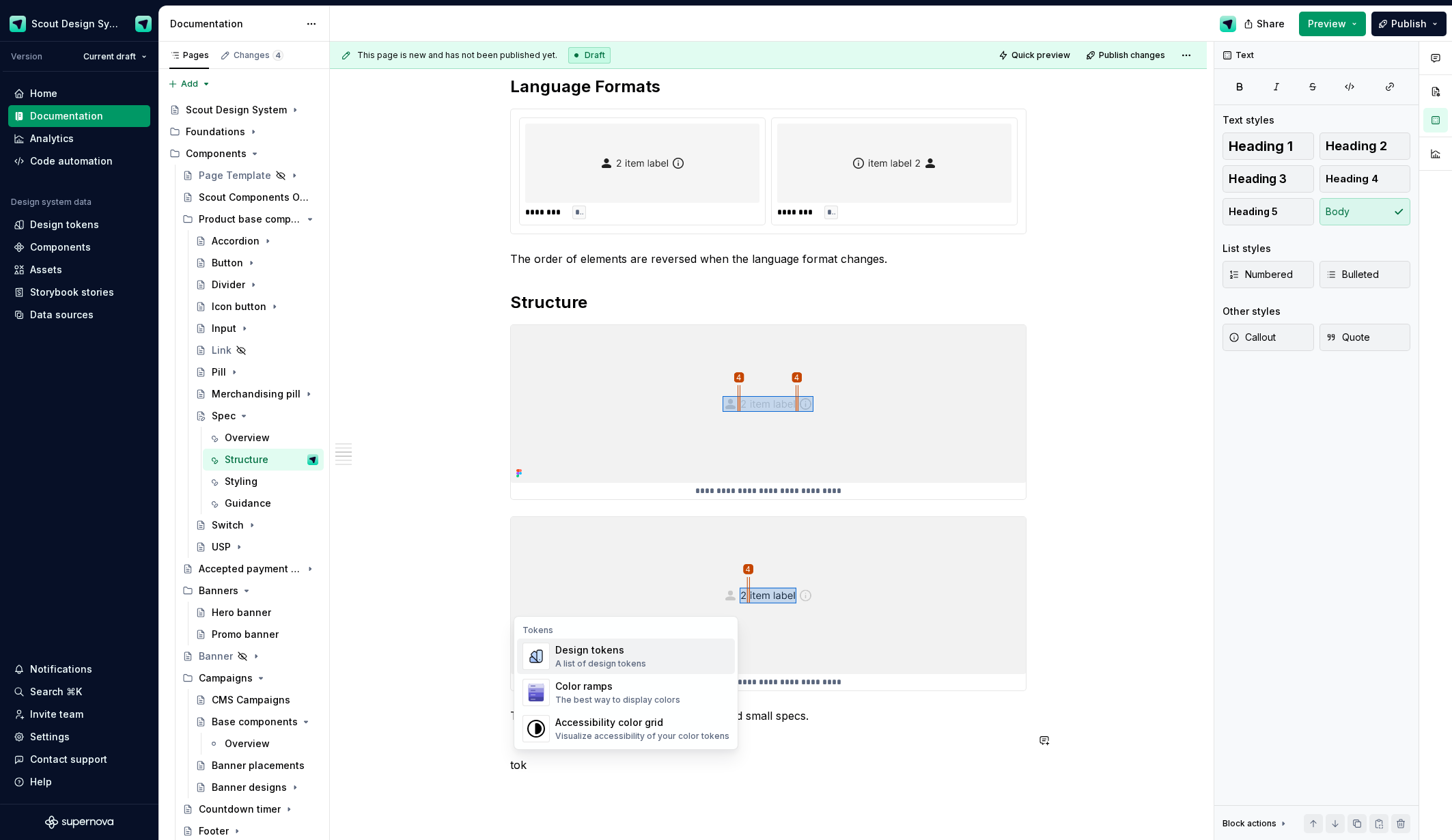
scroll to position [0, 0]
click at [596, 654] on div "Design tokens" at bounding box center [600, 650] width 91 height 14
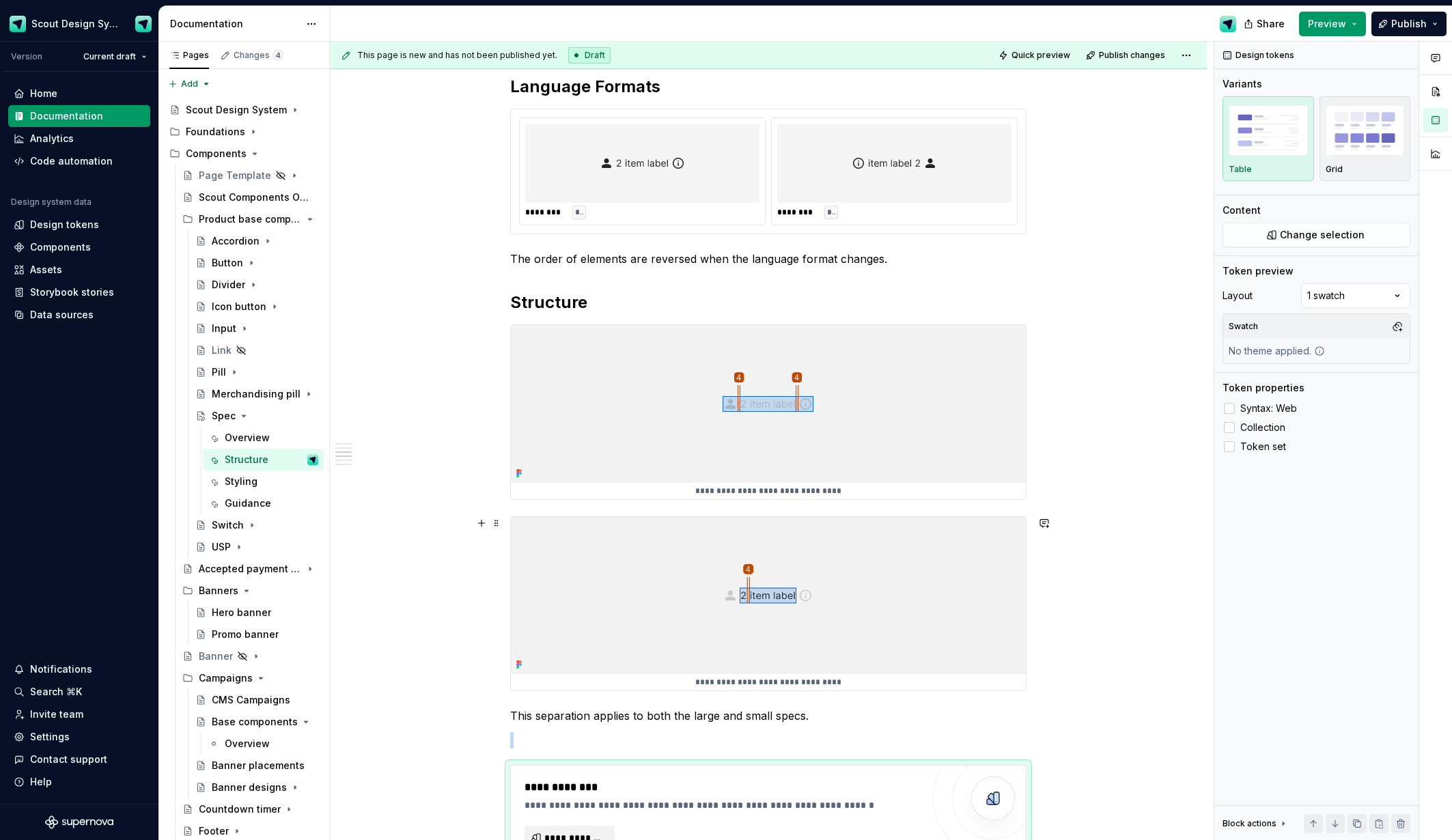
scroll to position [847, 0]
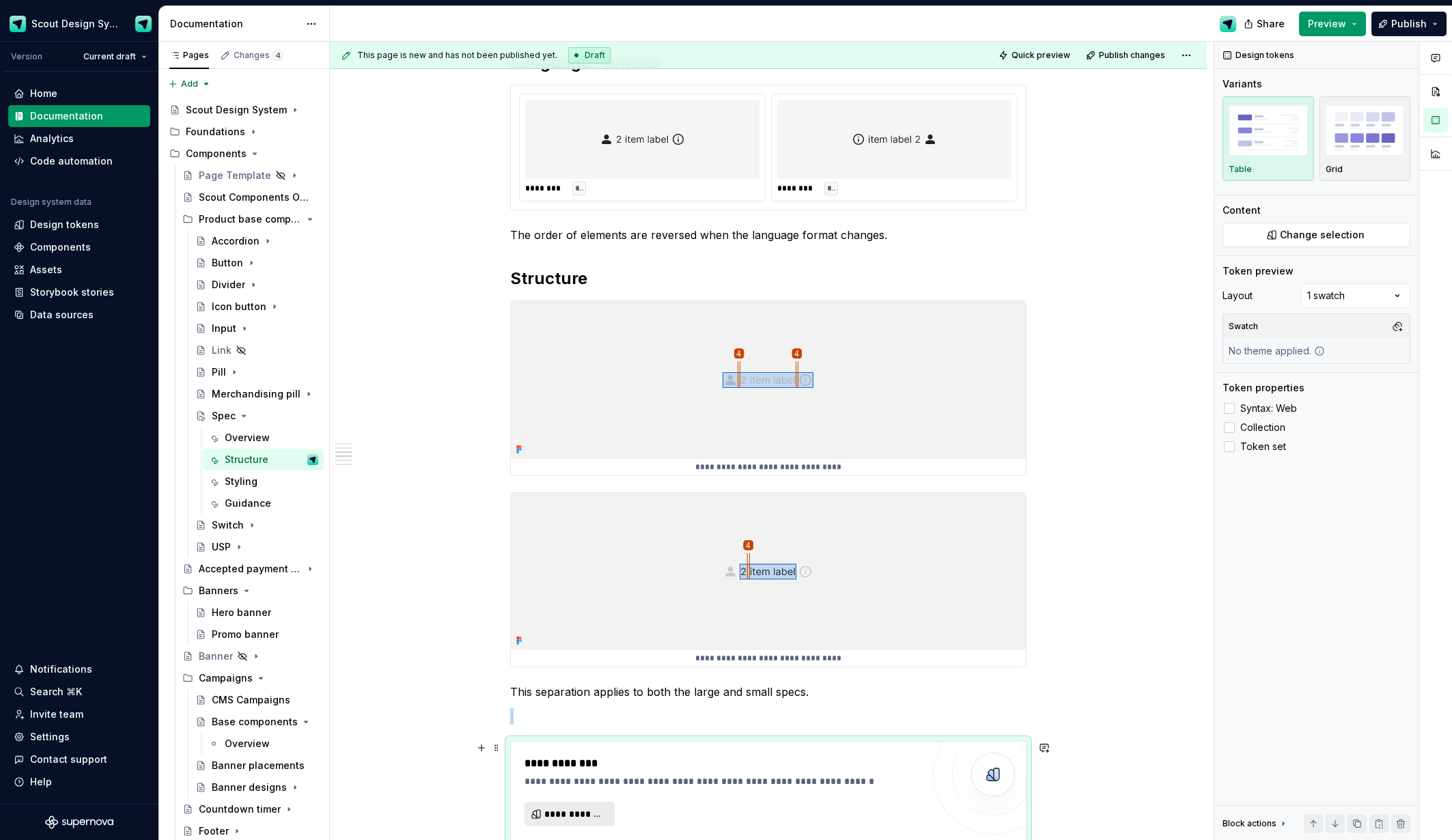
click at [605, 809] on span "**********" at bounding box center [575, 814] width 61 height 14
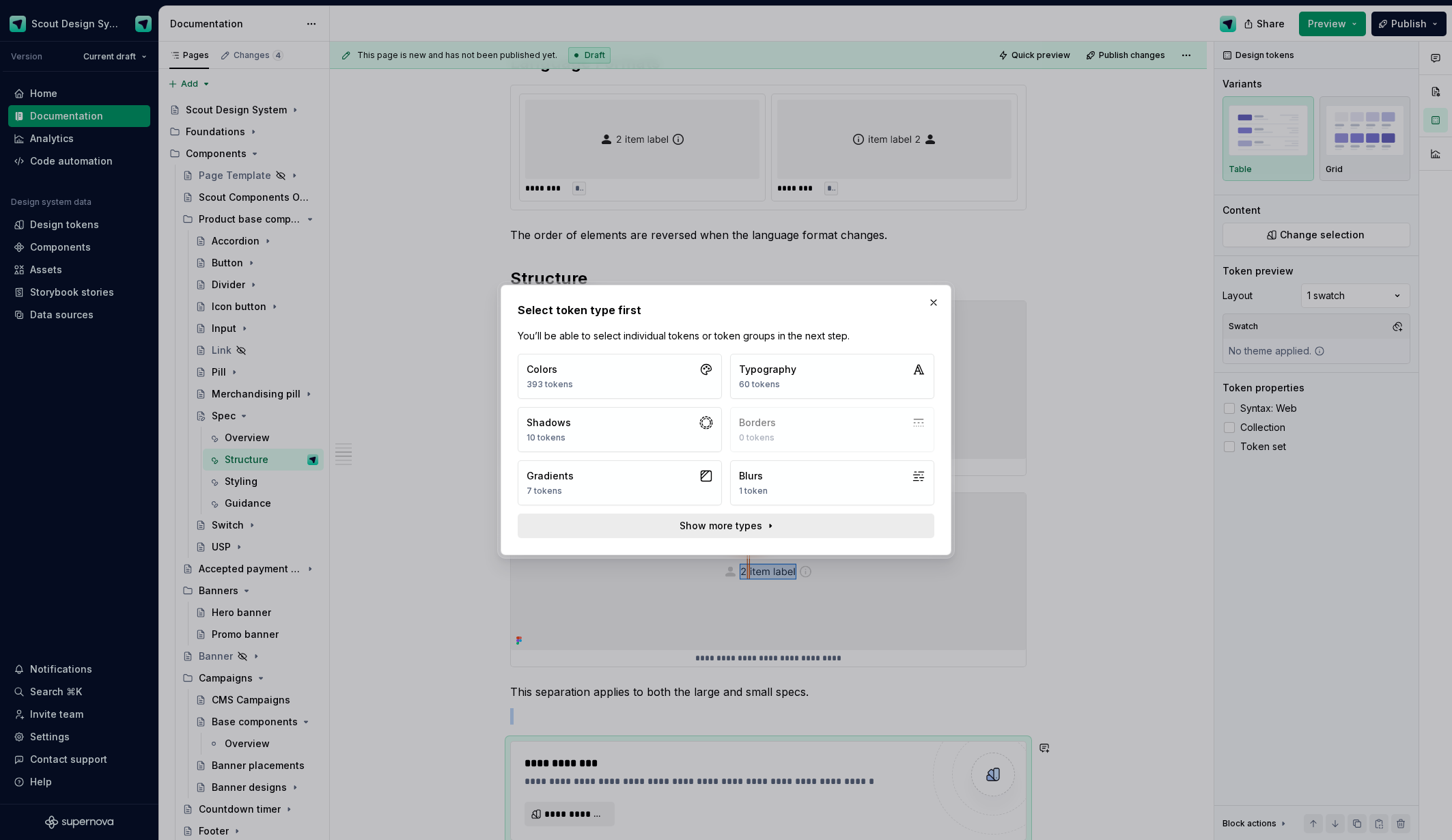
click at [705, 518] on button "Show more types" at bounding box center [726, 525] width 417 height 25
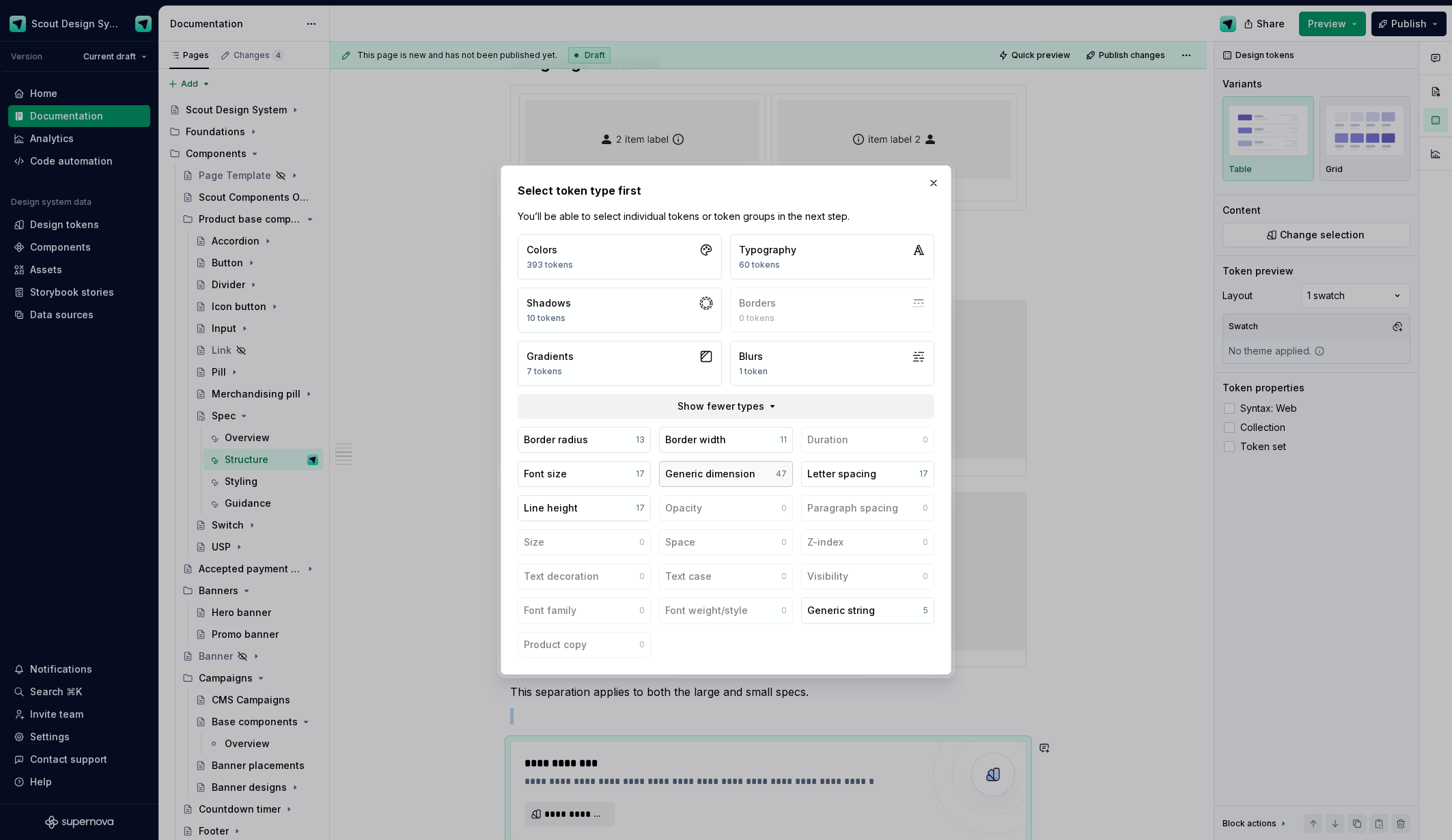
click at [702, 472] on div "Generic dimension" at bounding box center [711, 474] width 91 height 14
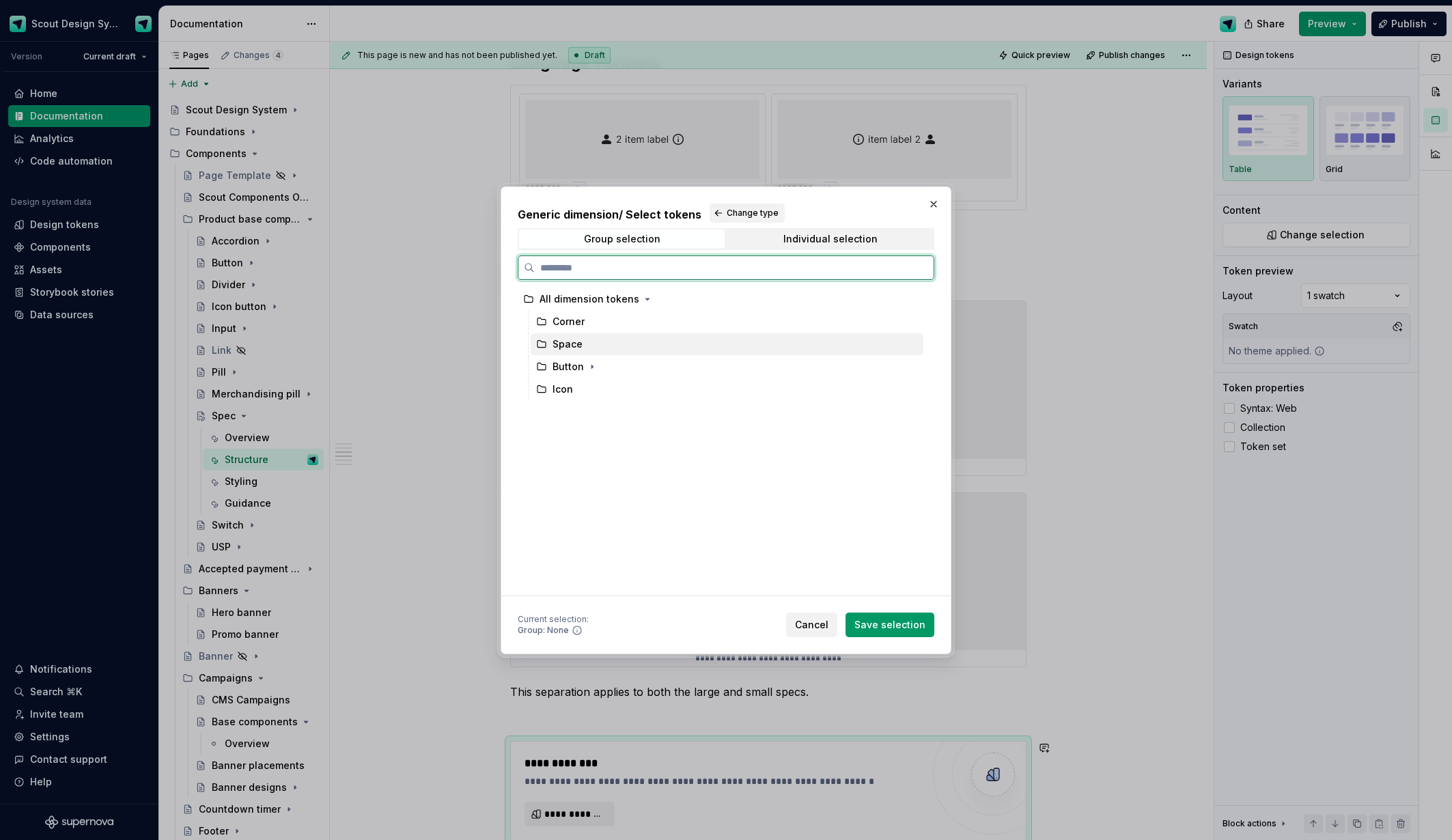
click at [628, 339] on div "Space" at bounding box center [727, 344] width 393 height 22
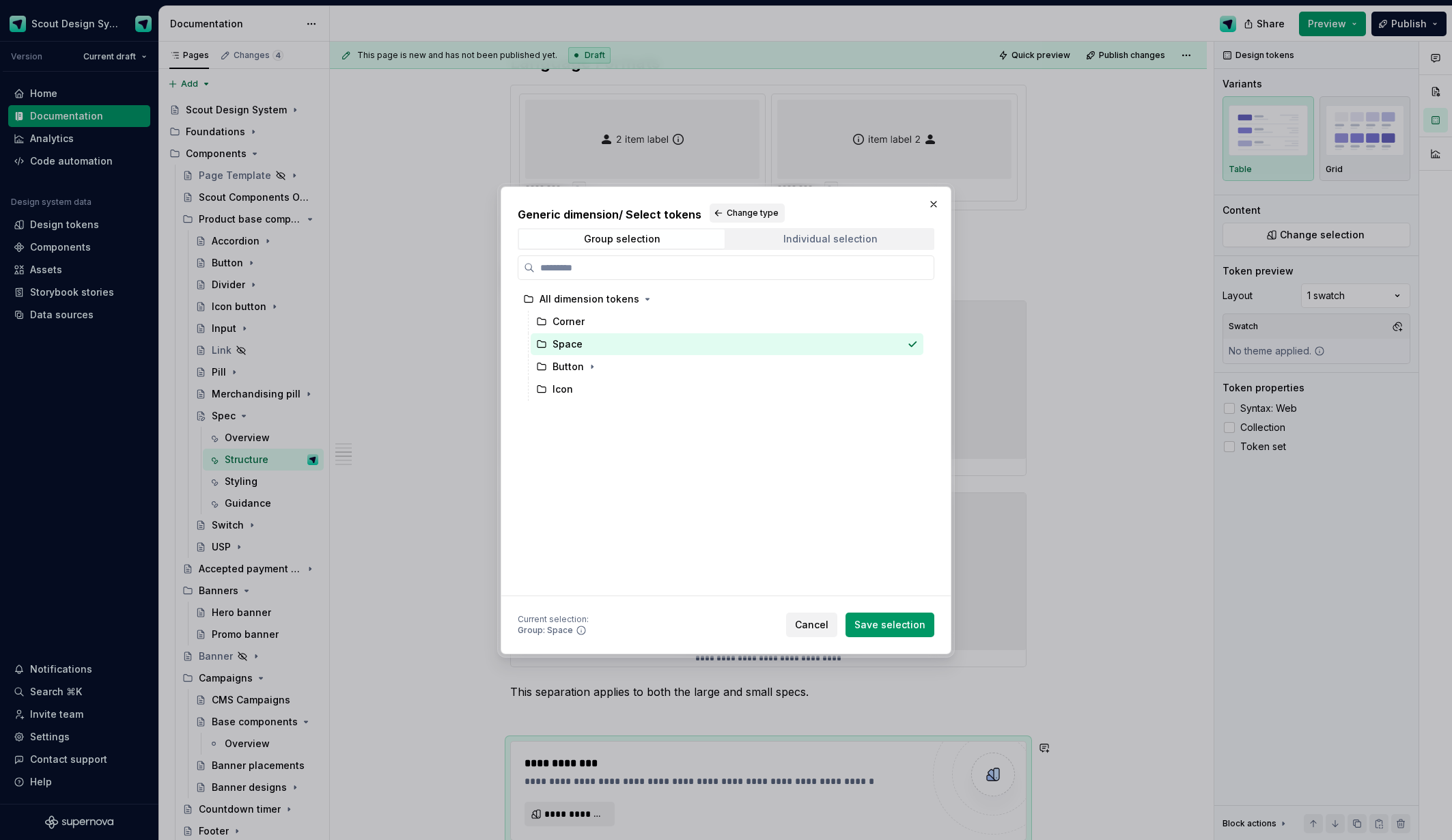
click at [825, 236] on div "Individual selection" at bounding box center [830, 239] width 94 height 11
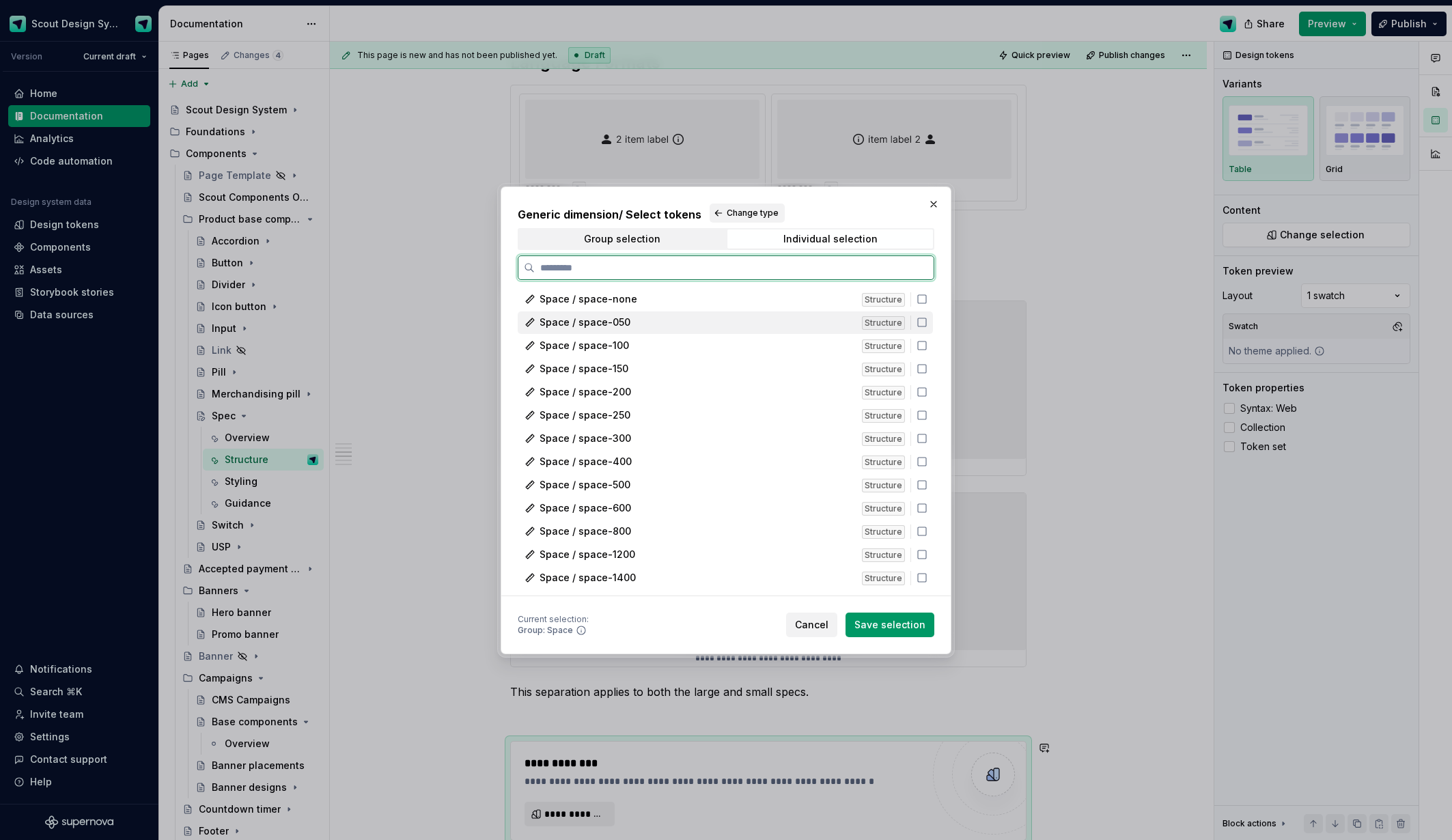
click at [654, 315] on div "Space / space-050 Structure" at bounding box center [725, 323] width 415 height 22
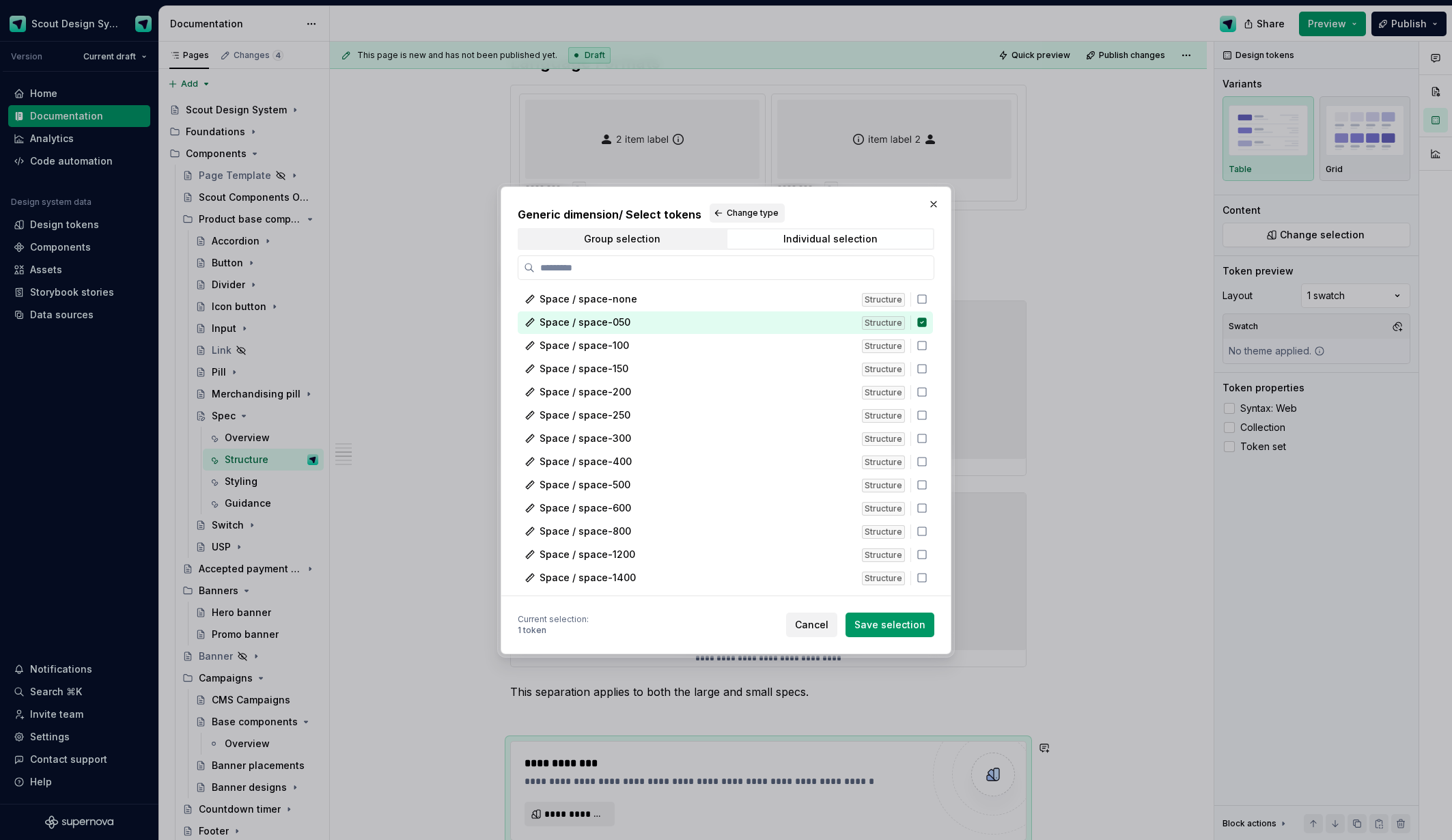
click at [865, 626] on span "Save selection" at bounding box center [889, 625] width 71 height 14
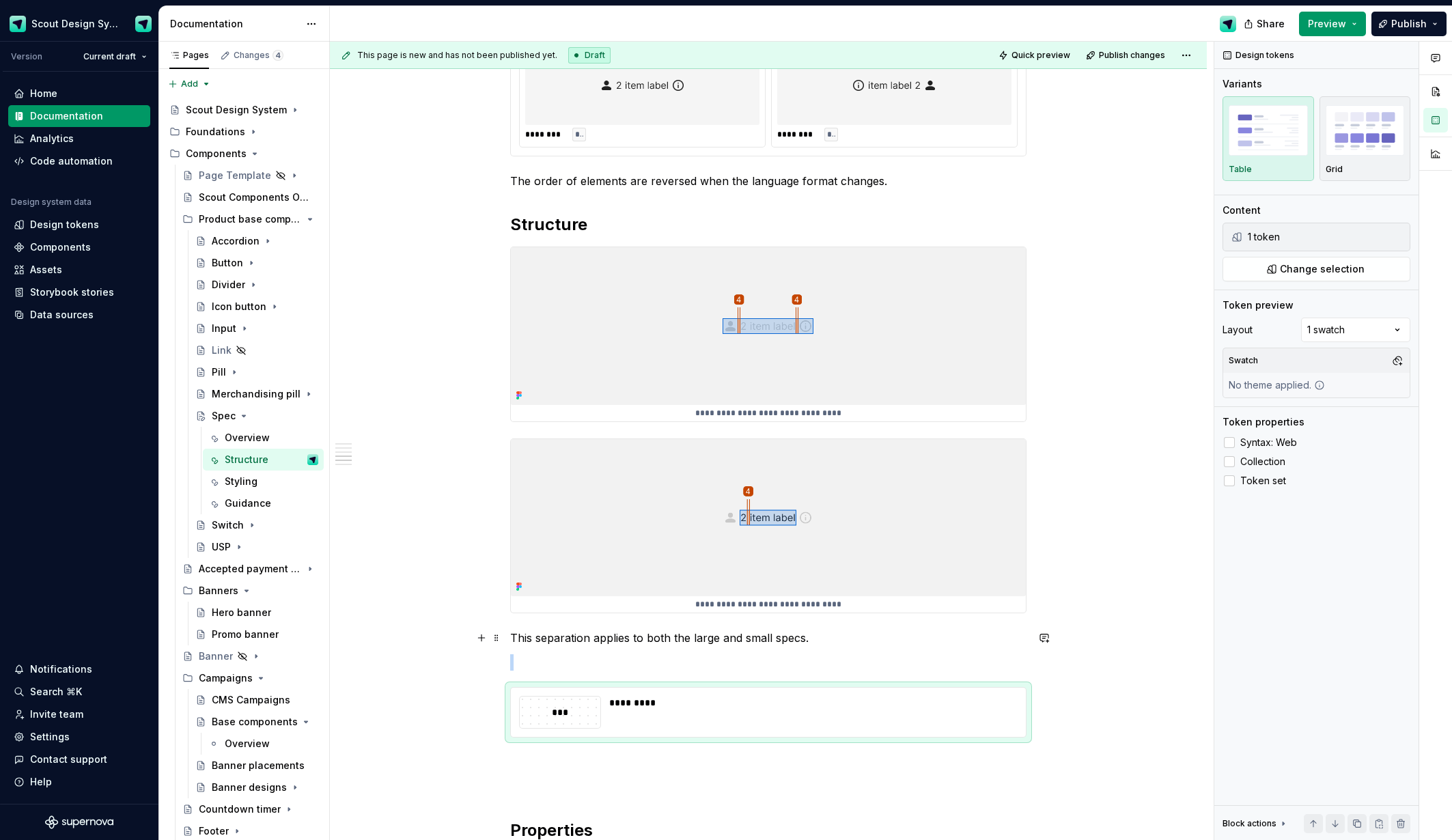
scroll to position [903, 0]
click at [1236, 446] on label "Syntax: Web" at bounding box center [1317, 442] width 188 height 16
click at [1232, 458] on div at bounding box center [1229, 461] width 11 height 11
click at [524, 662] on p at bounding box center [768, 660] width 517 height 16
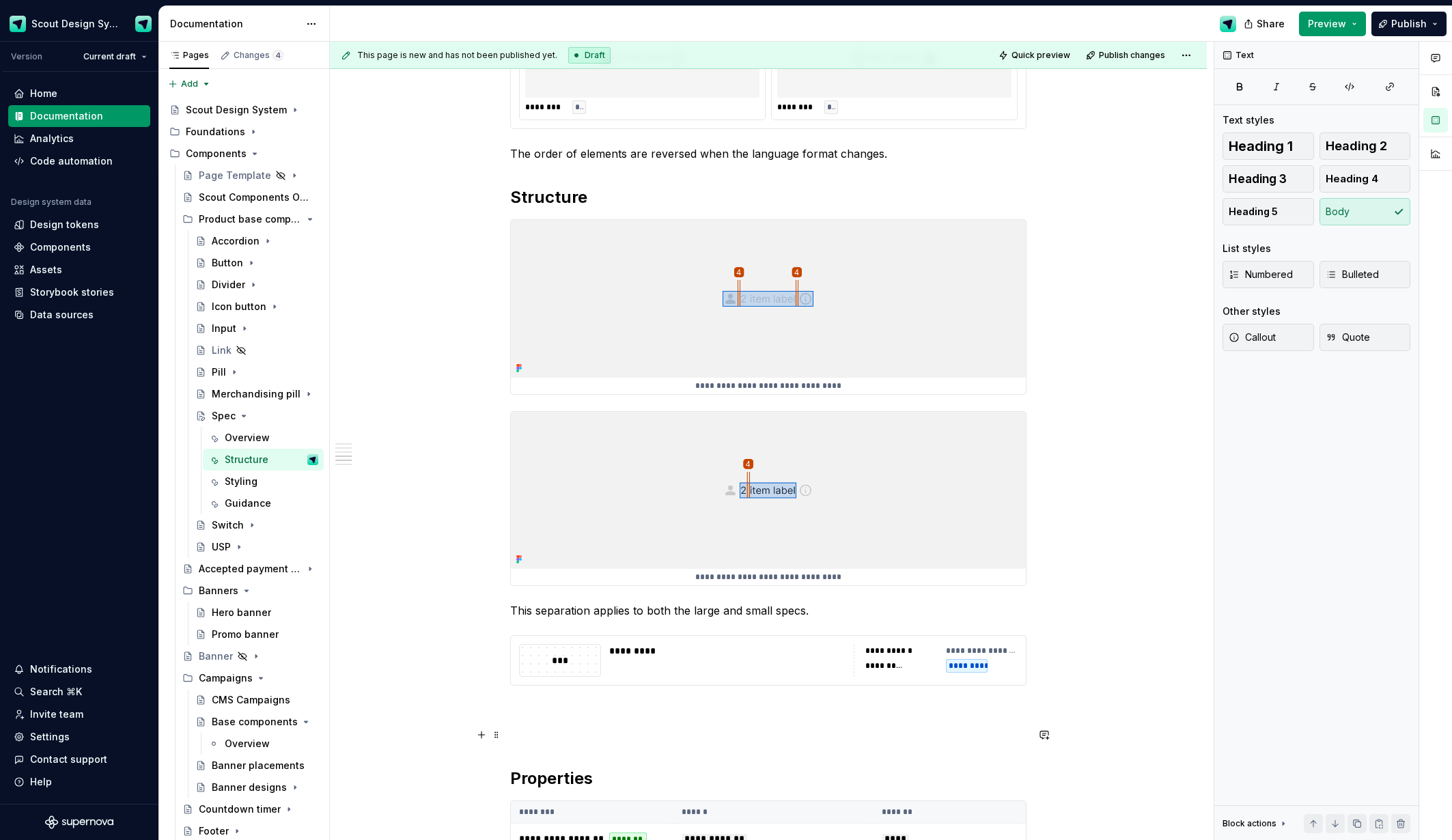
scroll to position [930, 0]
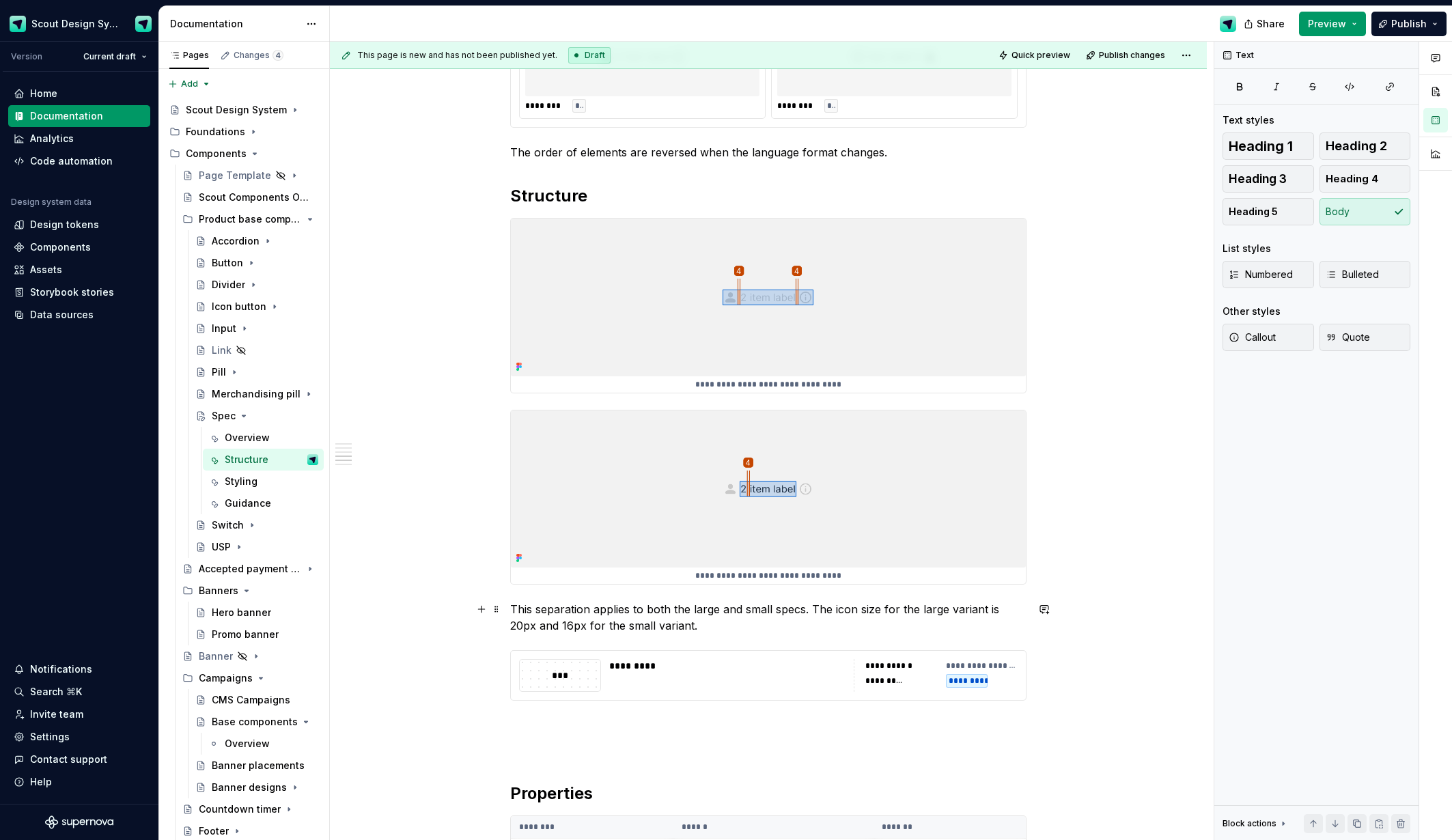
drag, startPoint x: 881, startPoint y: 609, endPoint x: 905, endPoint y: 623, distance: 27.8
click at [881, 609] on p "This separation applies to both the large and small specs. The icon size for th…" at bounding box center [768, 617] width 517 height 32
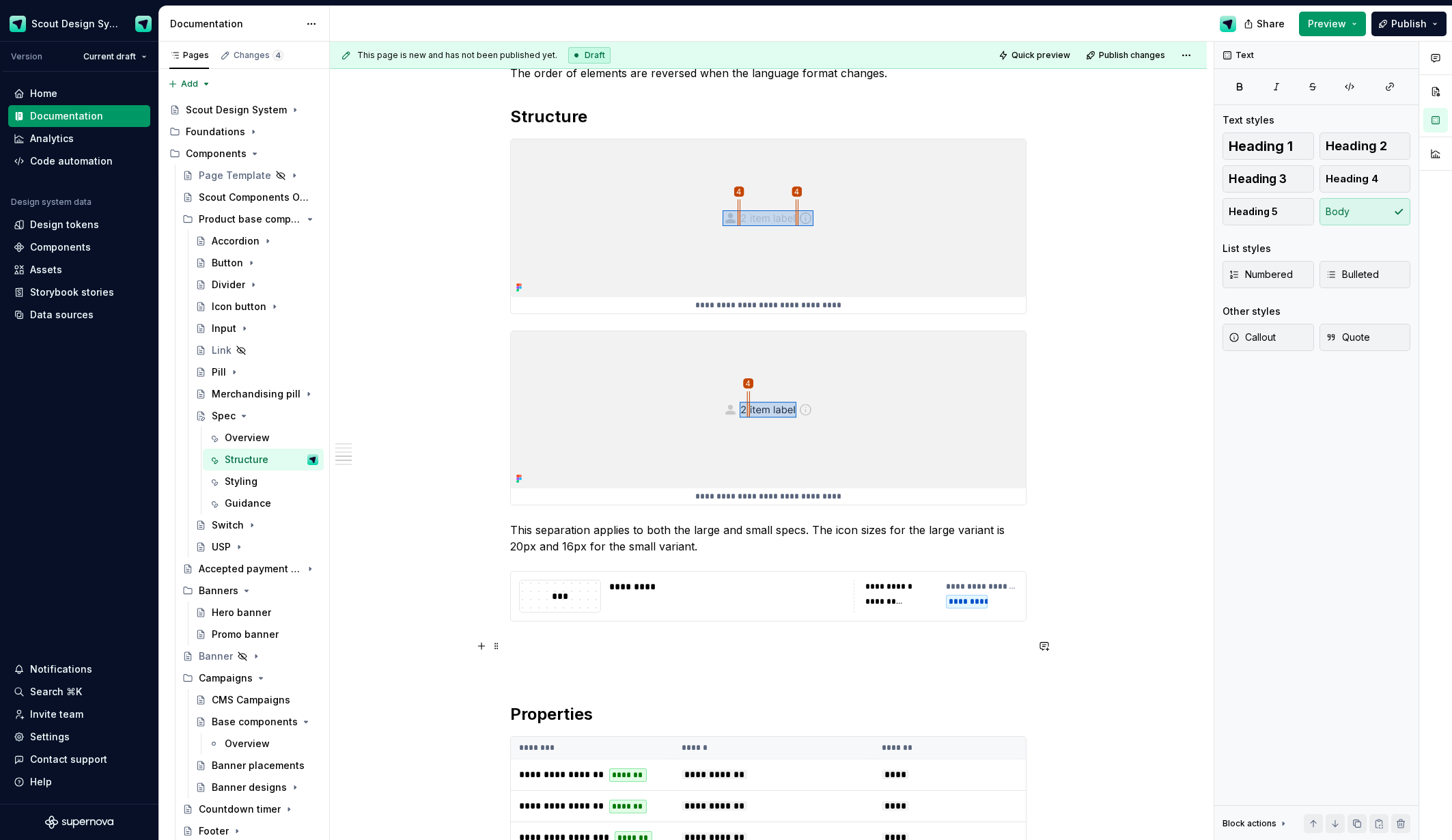
scroll to position [1010, 0]
click at [559, 657] on div "**********" at bounding box center [768, 252] width 517 height 1985
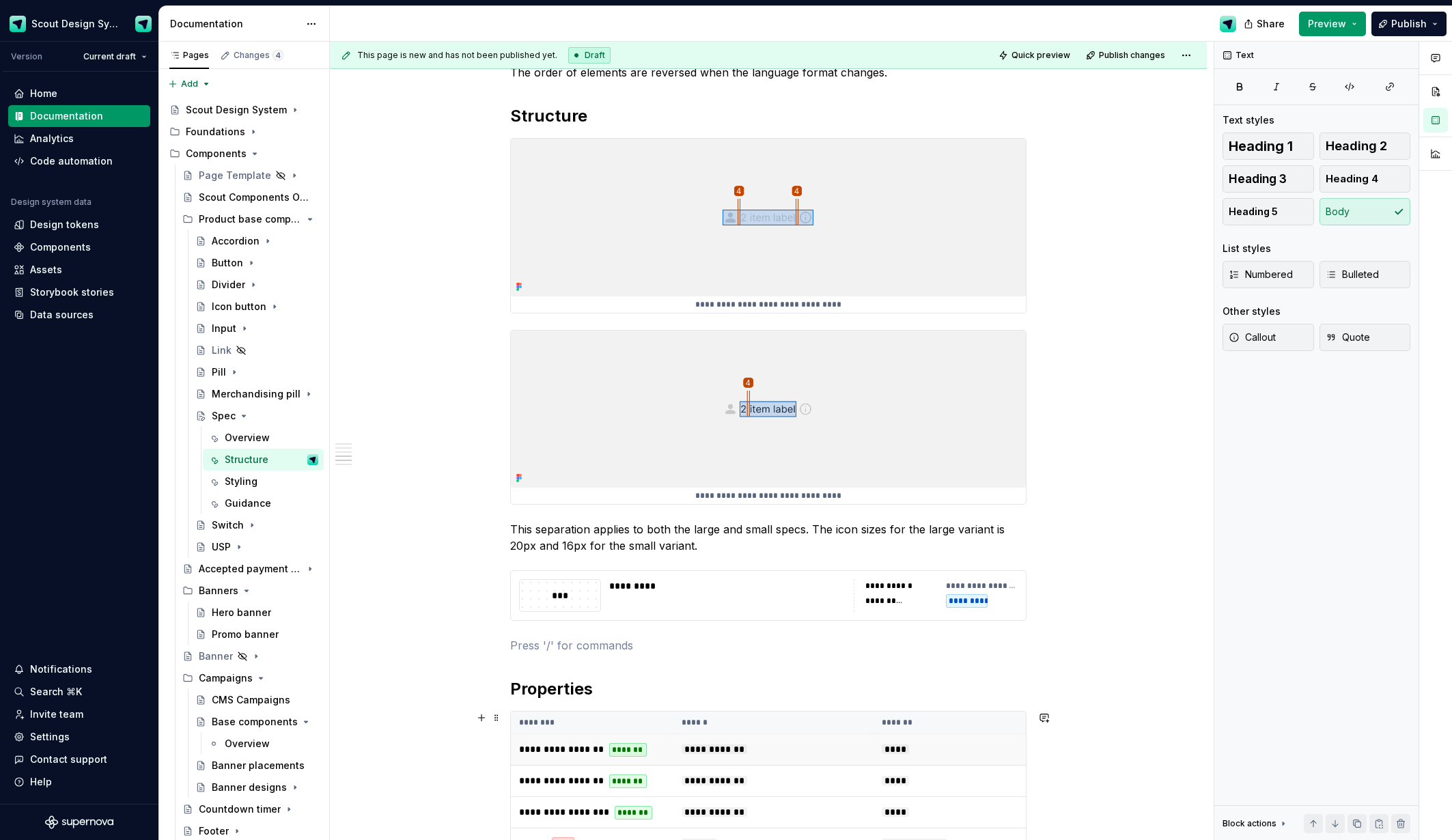
click at [685, 744] on span "**********" at bounding box center [714, 749] width 66 height 9
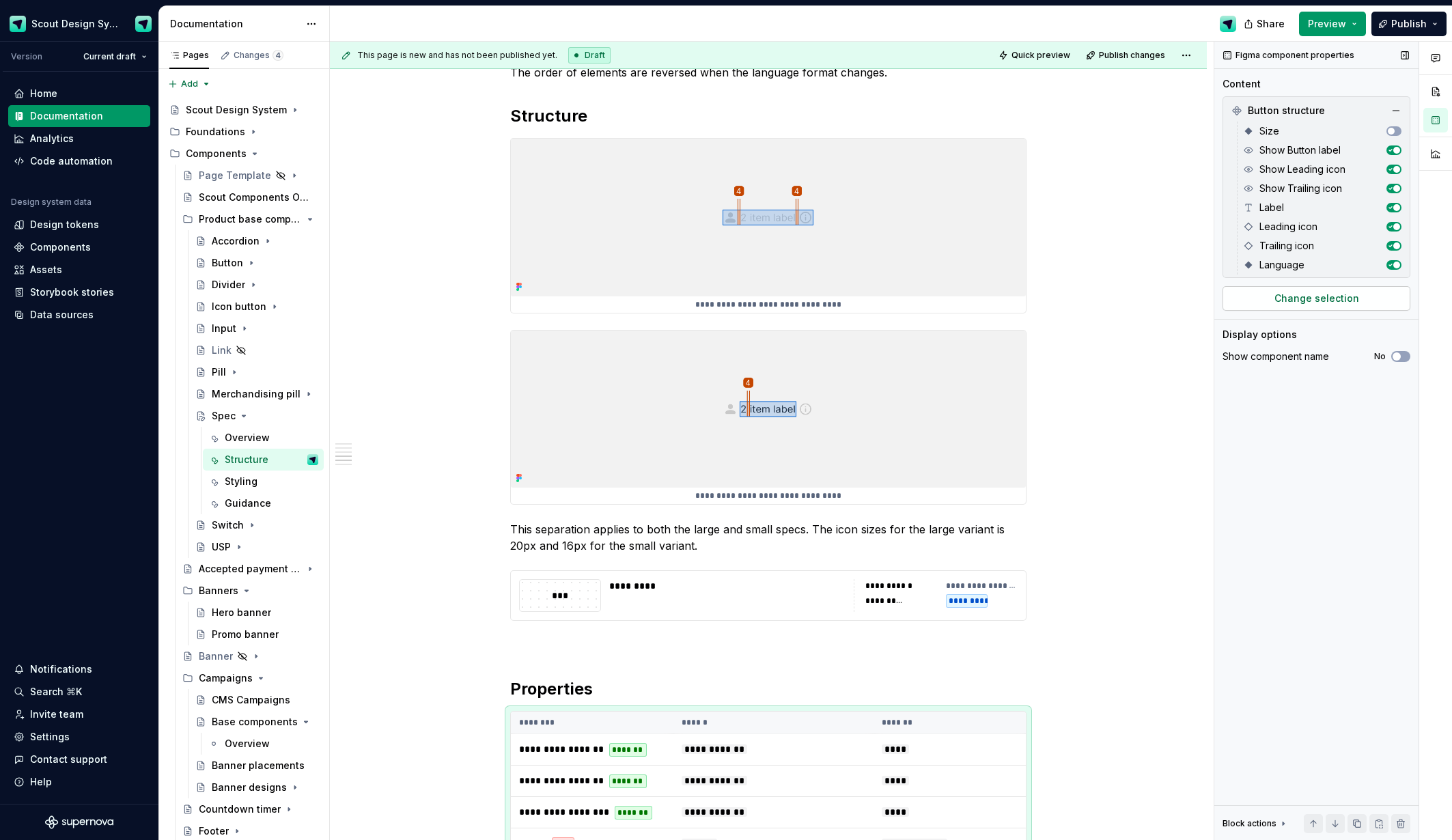
click at [1373, 284] on div "Button structure Size Show Button label Show Leading icon Show Trailing icon La…" at bounding box center [1317, 203] width 188 height 214
click at [1366, 295] on button "Change selection" at bounding box center [1317, 298] width 188 height 25
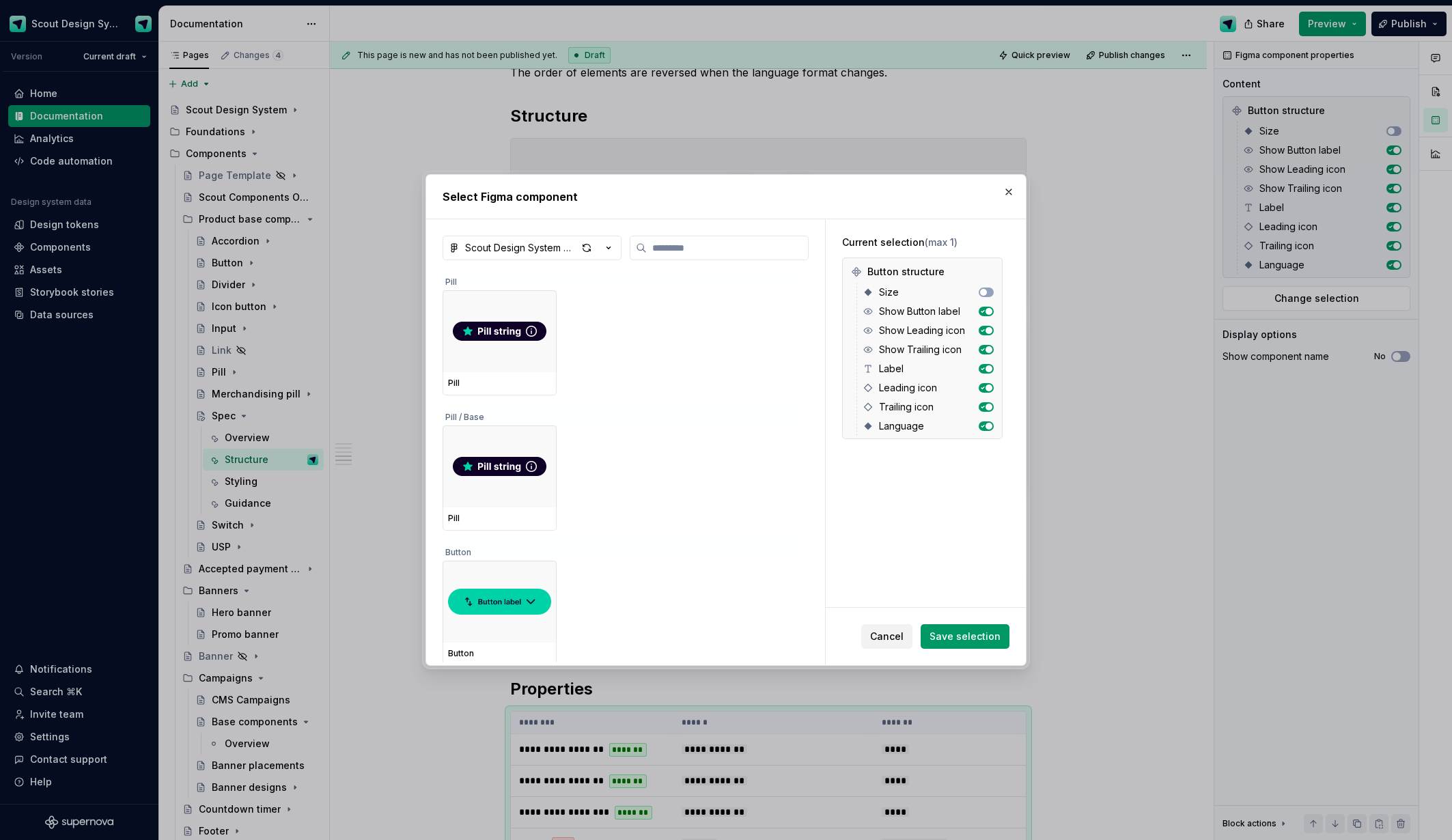
type textarea "*"
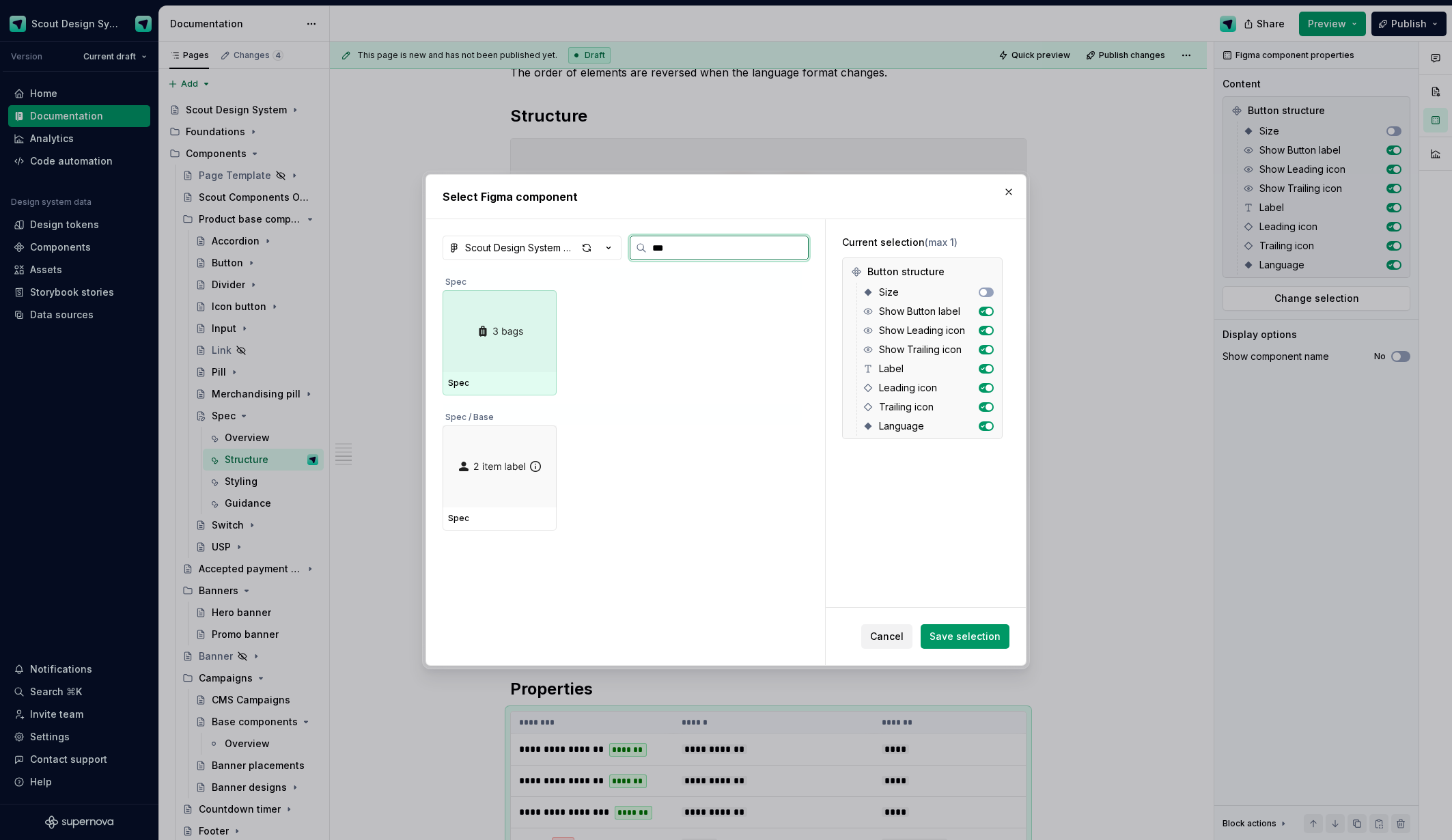
type input "****"
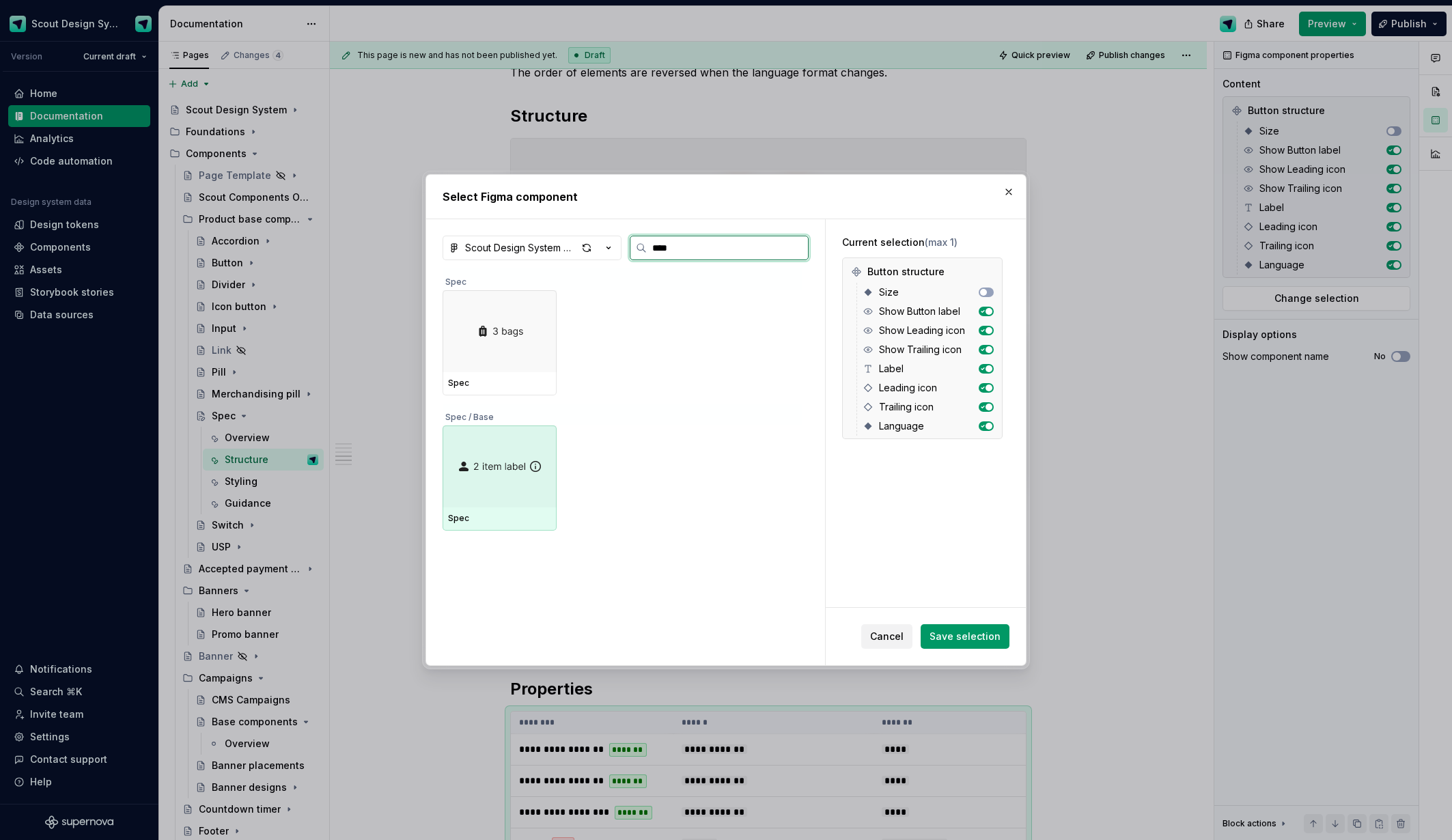
click at [480, 452] on div at bounding box center [500, 466] width 114 height 82
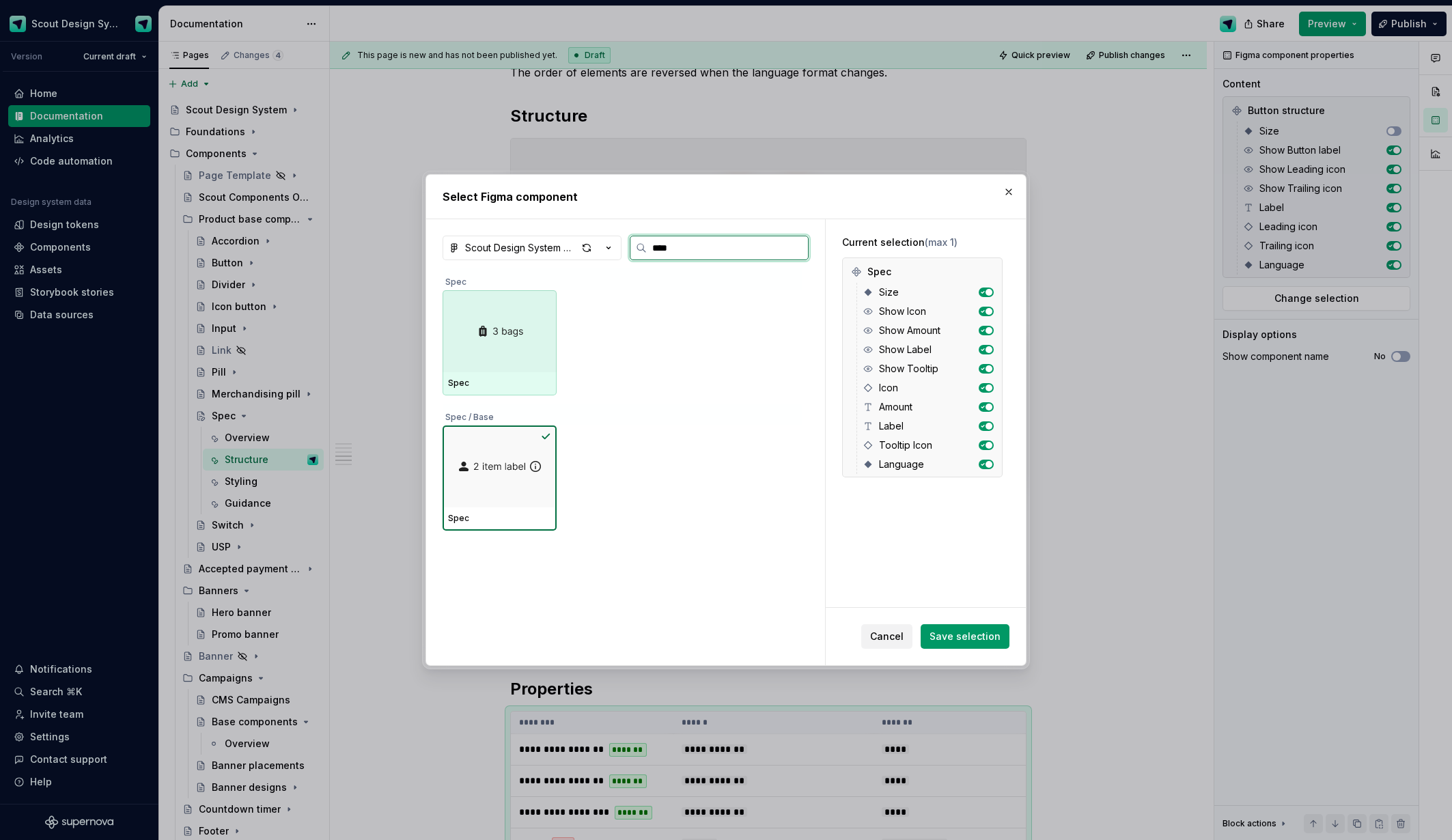
click at [481, 363] on div at bounding box center [500, 331] width 114 height 82
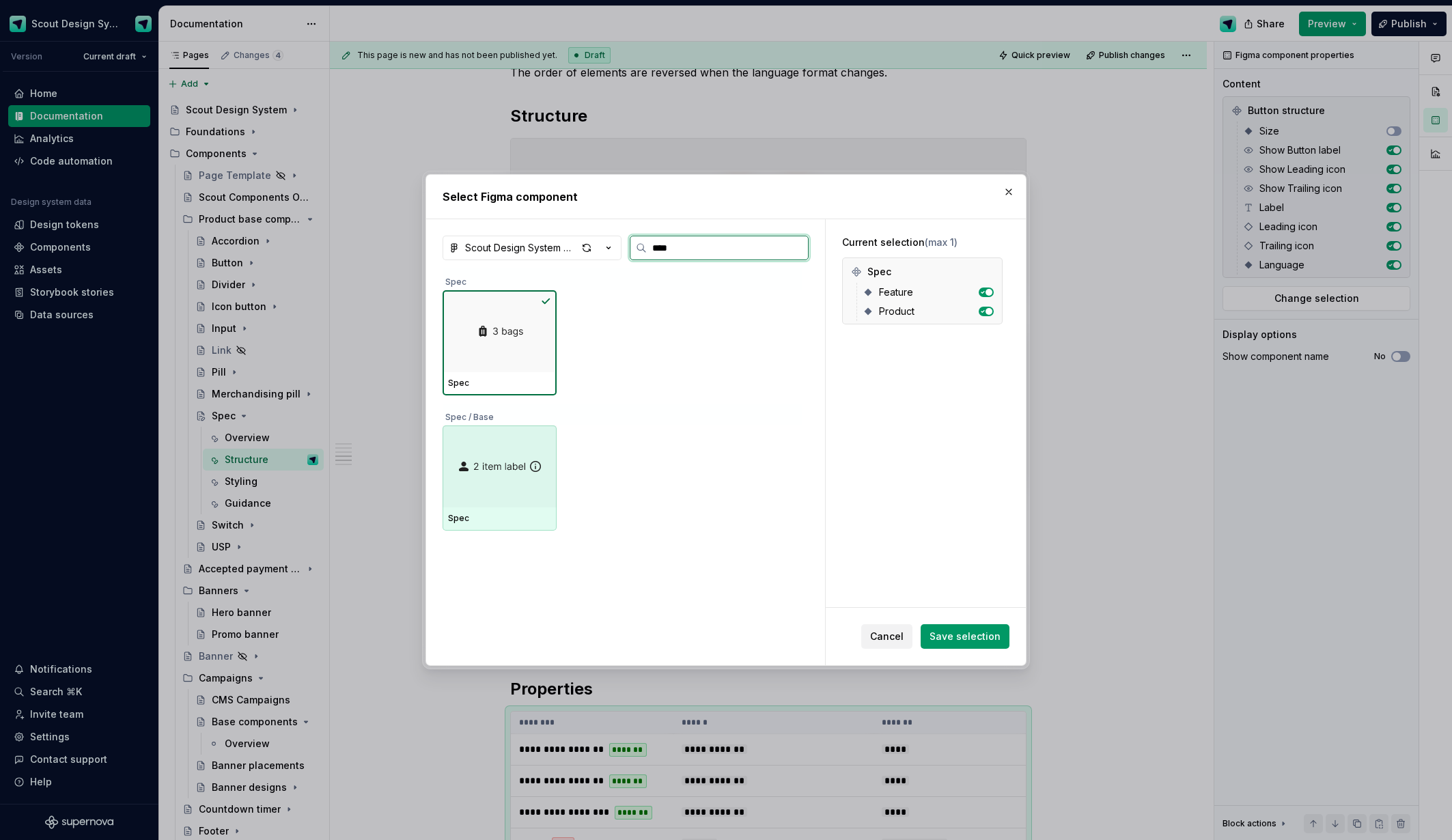
click at [501, 441] on div at bounding box center [500, 466] width 114 height 82
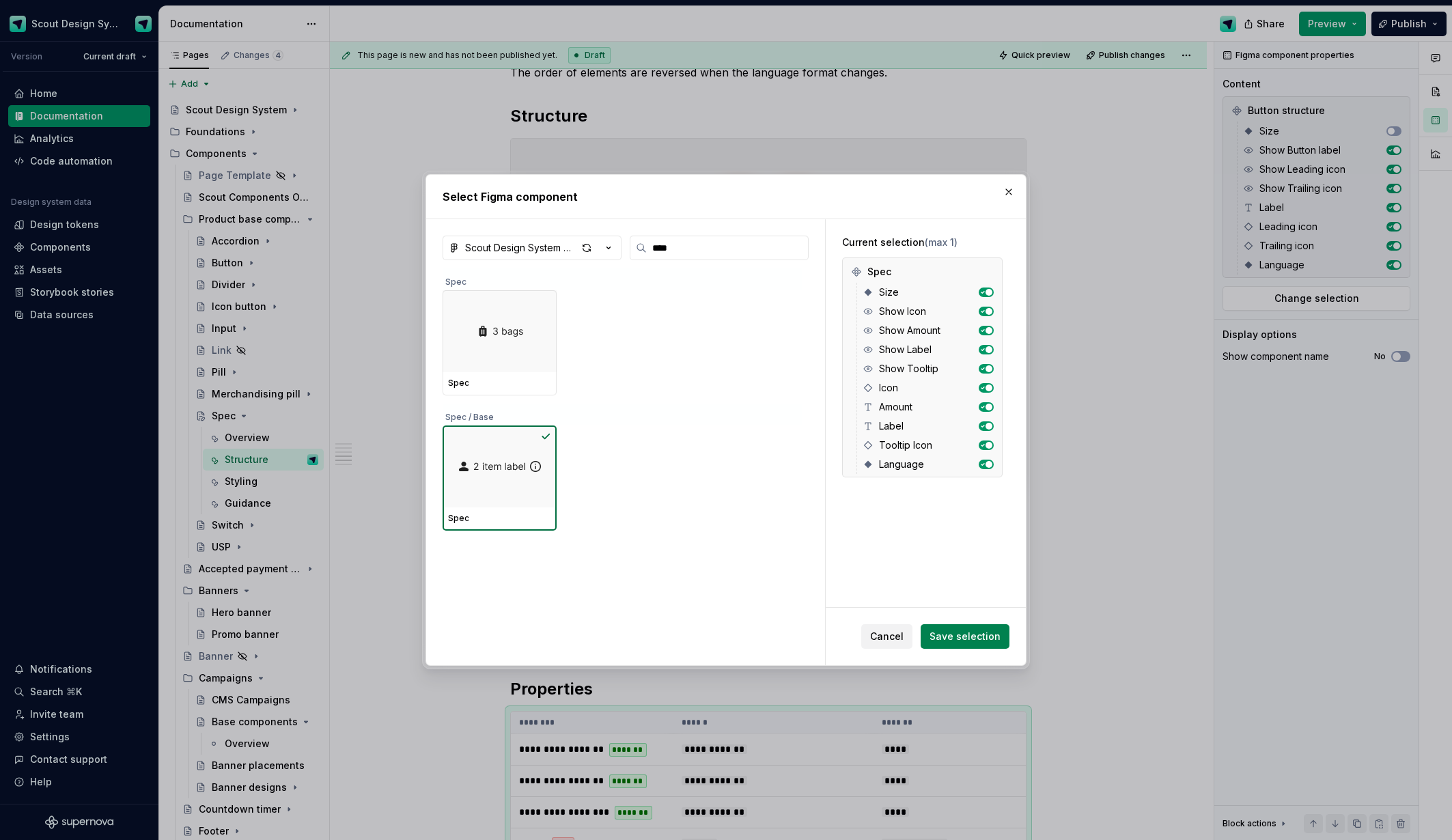
click at [987, 633] on span "Save selection" at bounding box center [964, 636] width 71 height 14
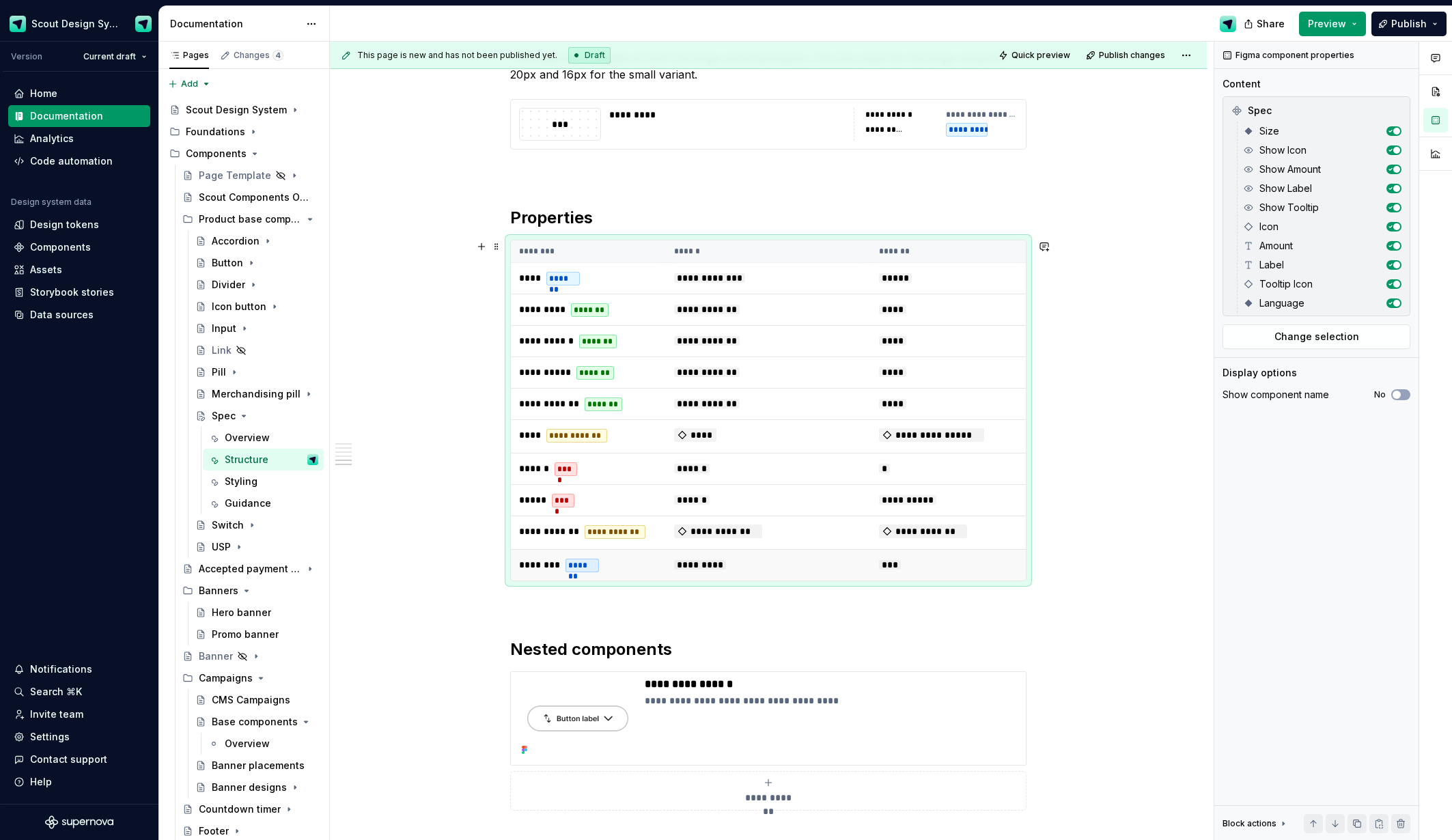
scroll to position [1595, 0]
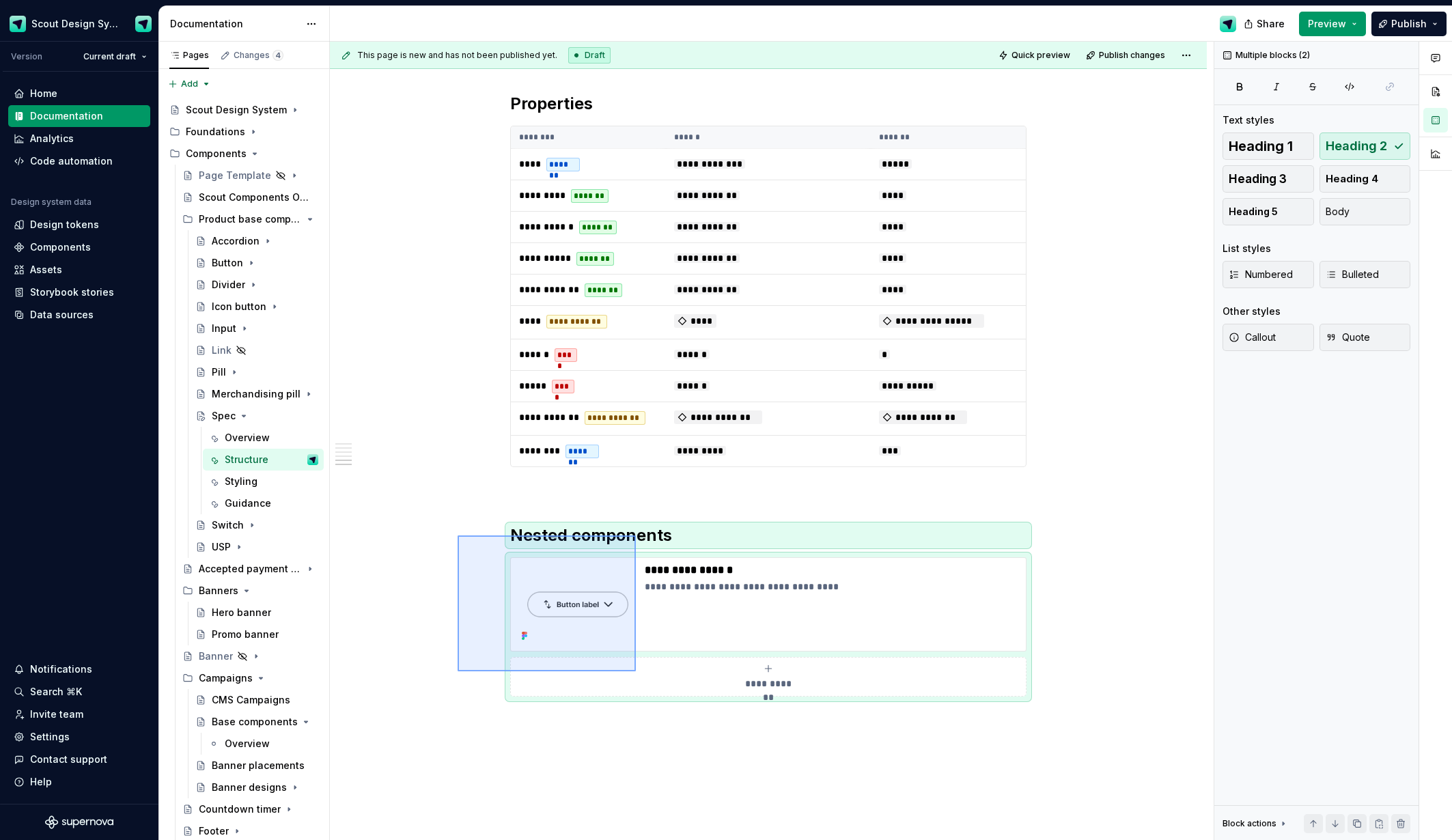
drag, startPoint x: 458, startPoint y: 535, endPoint x: 636, endPoint y: 671, distance: 224.0
click at [636, 671] on div "**********" at bounding box center [771, 441] width 884 height 799
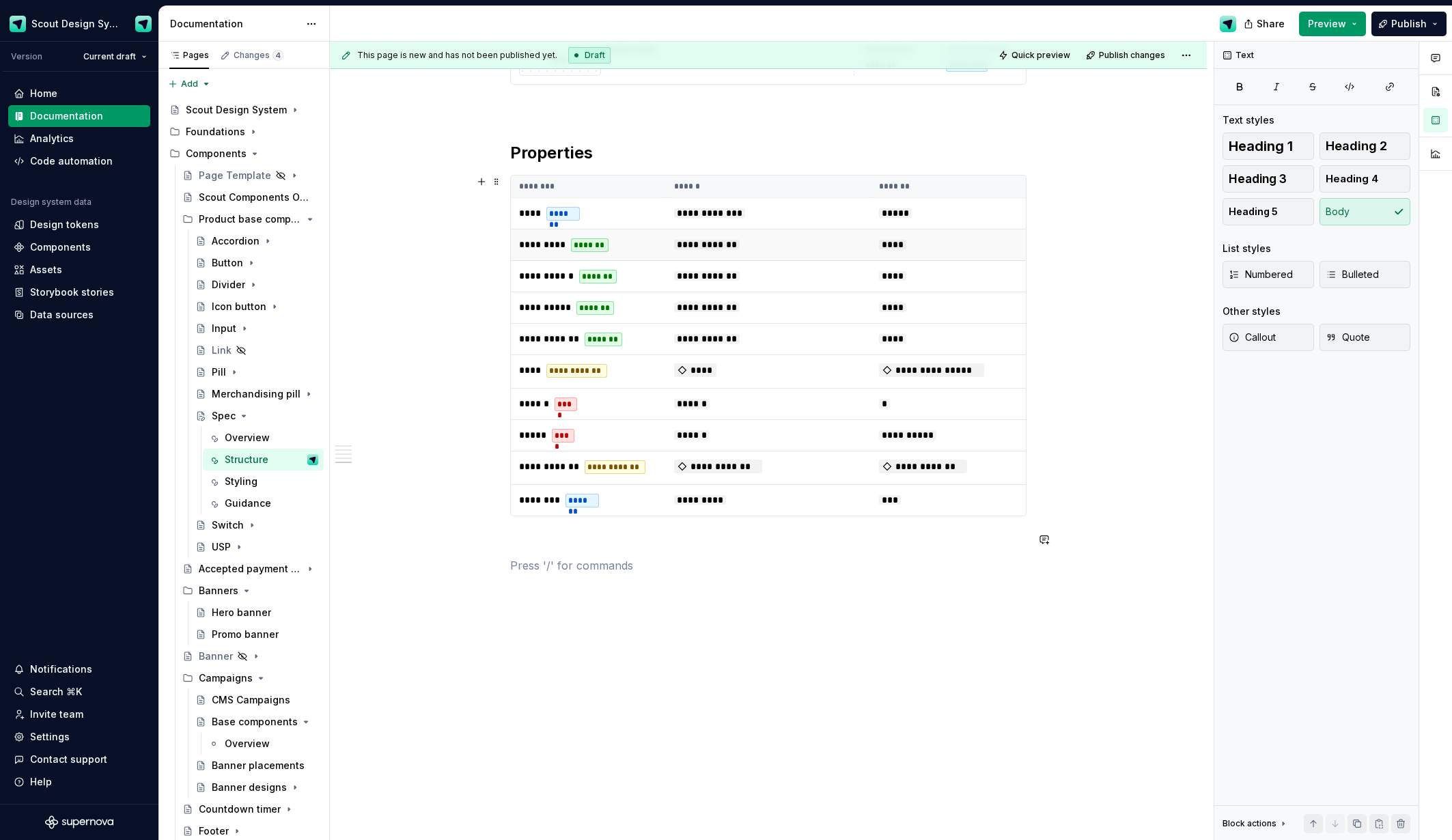
scroll to position [0, 0]
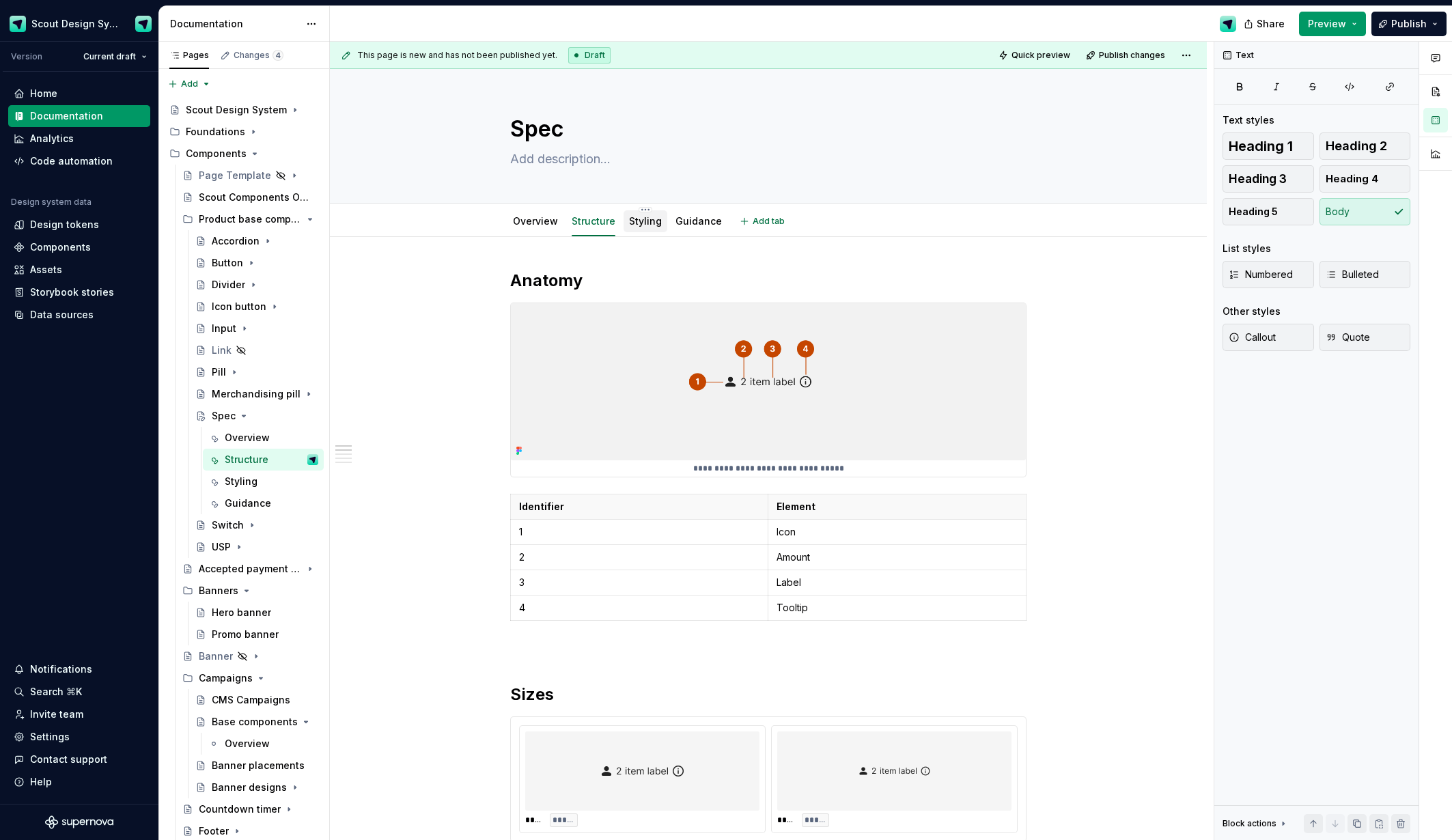
click at [653, 222] on link "Styling" at bounding box center [646, 221] width 32 height 12
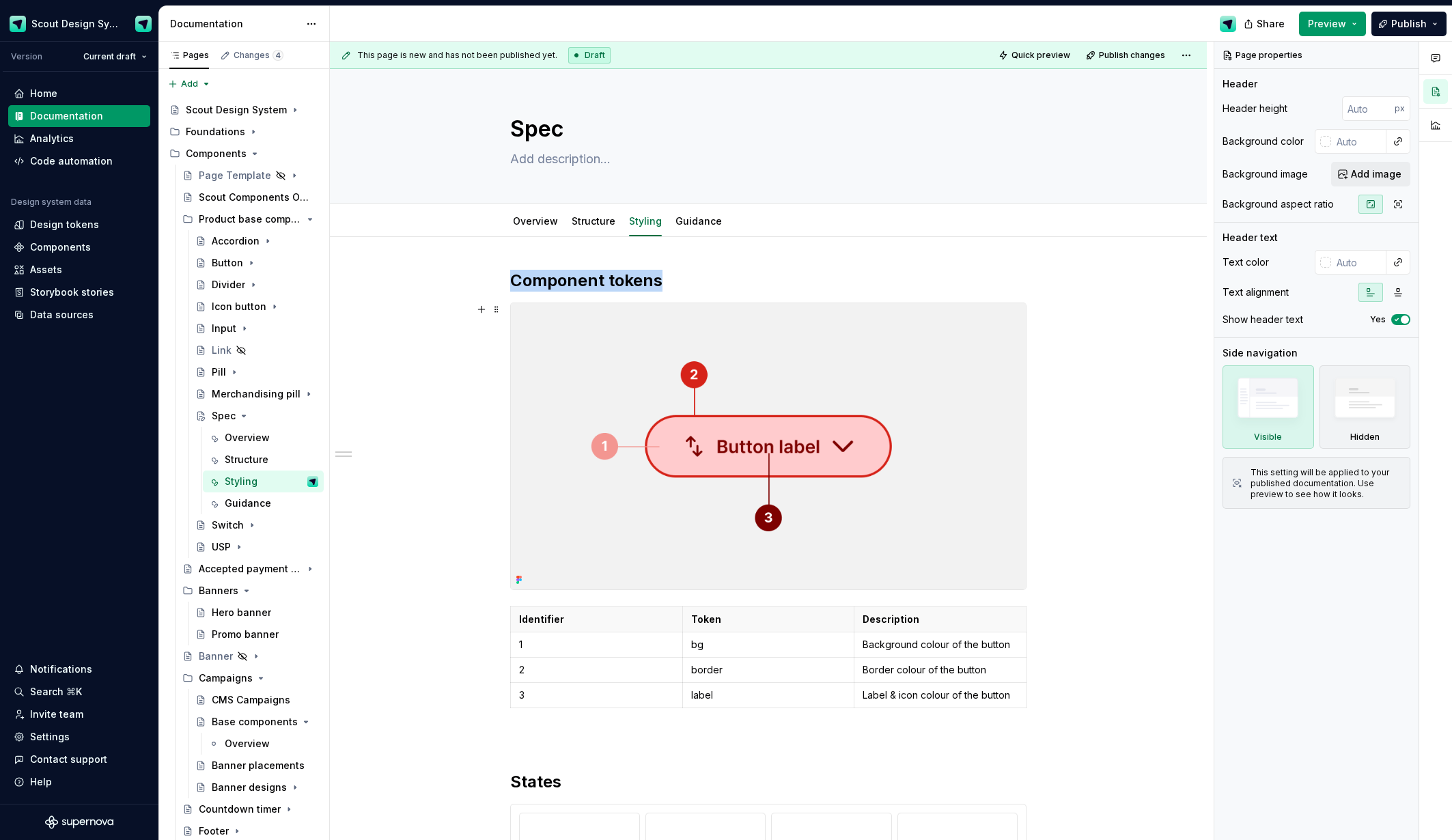
click at [766, 458] on img at bounding box center [768, 446] width 515 height 286
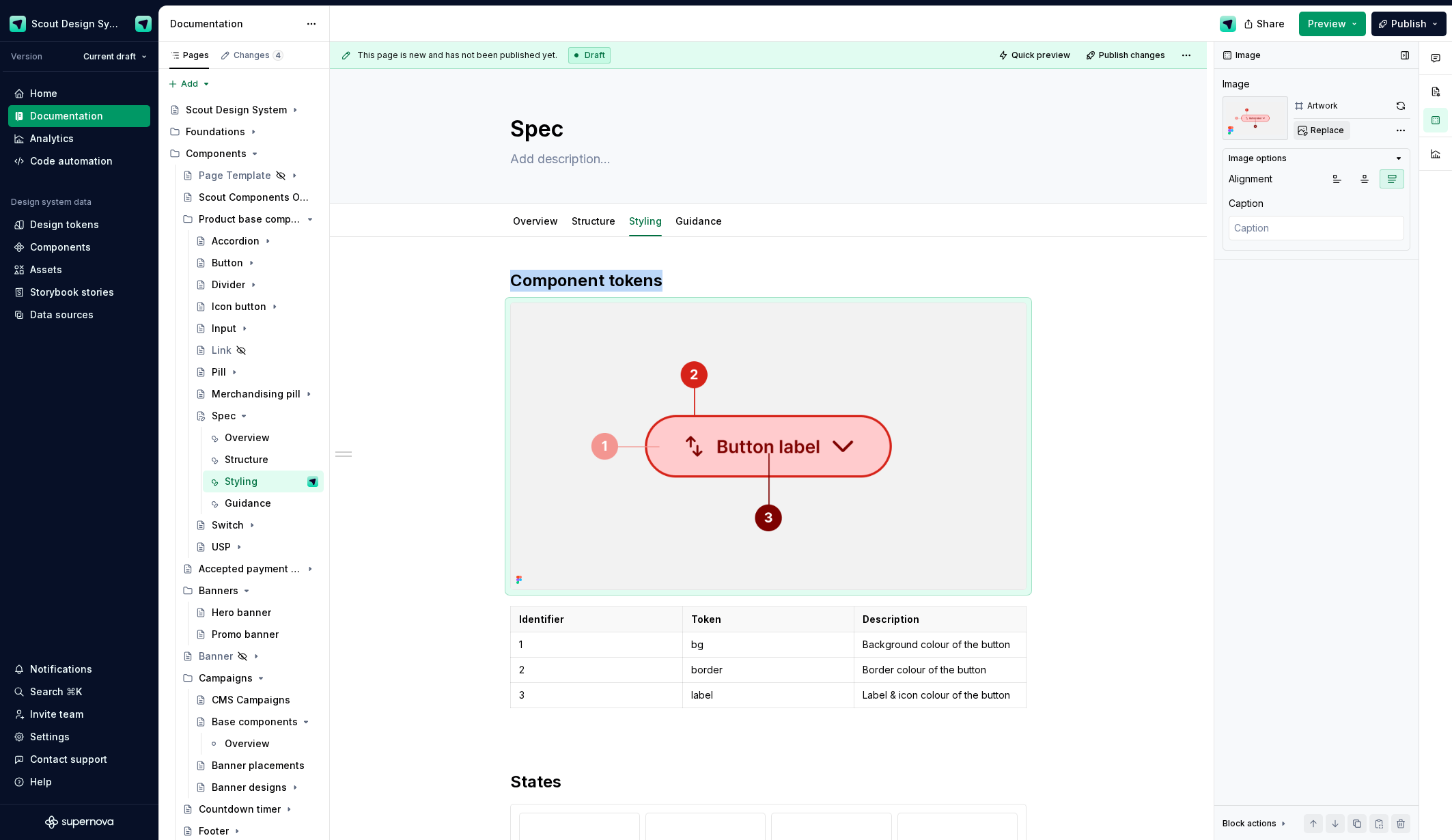
click at [1334, 131] on span "Replace" at bounding box center [1327, 130] width 33 height 11
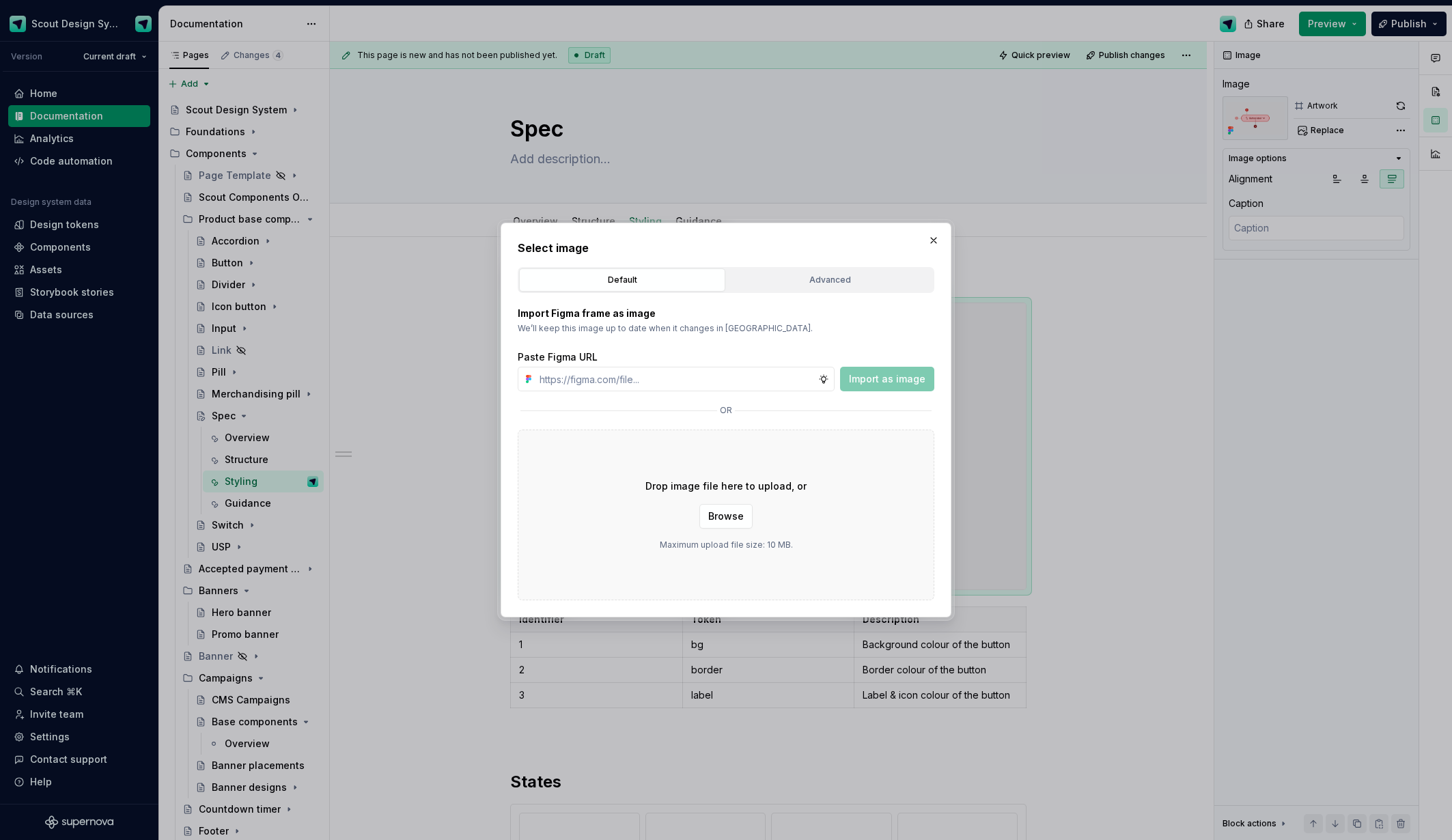
type textarea "*"
type input "[URL][DOMAIN_NAME]"
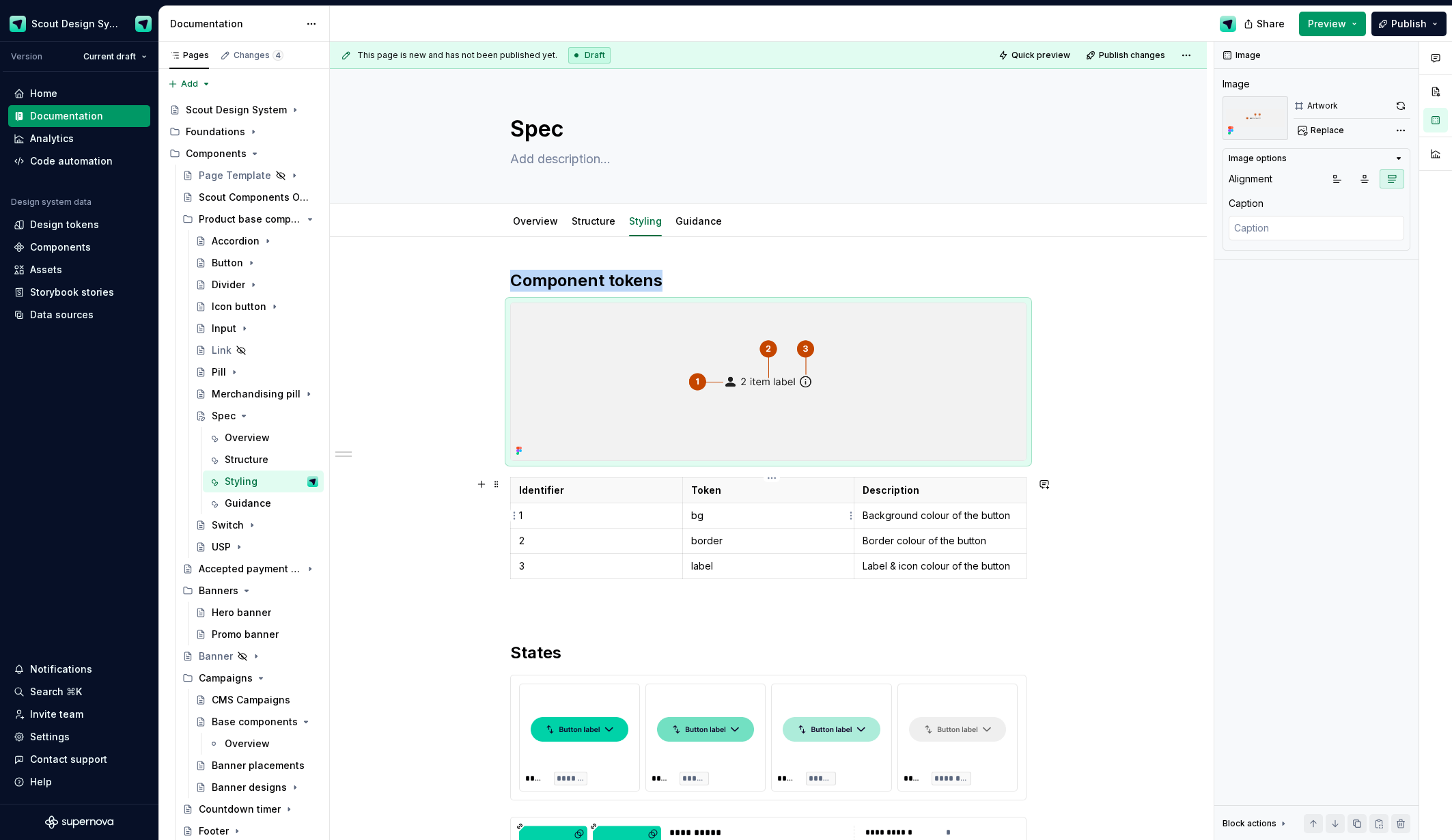
type textarea "*"
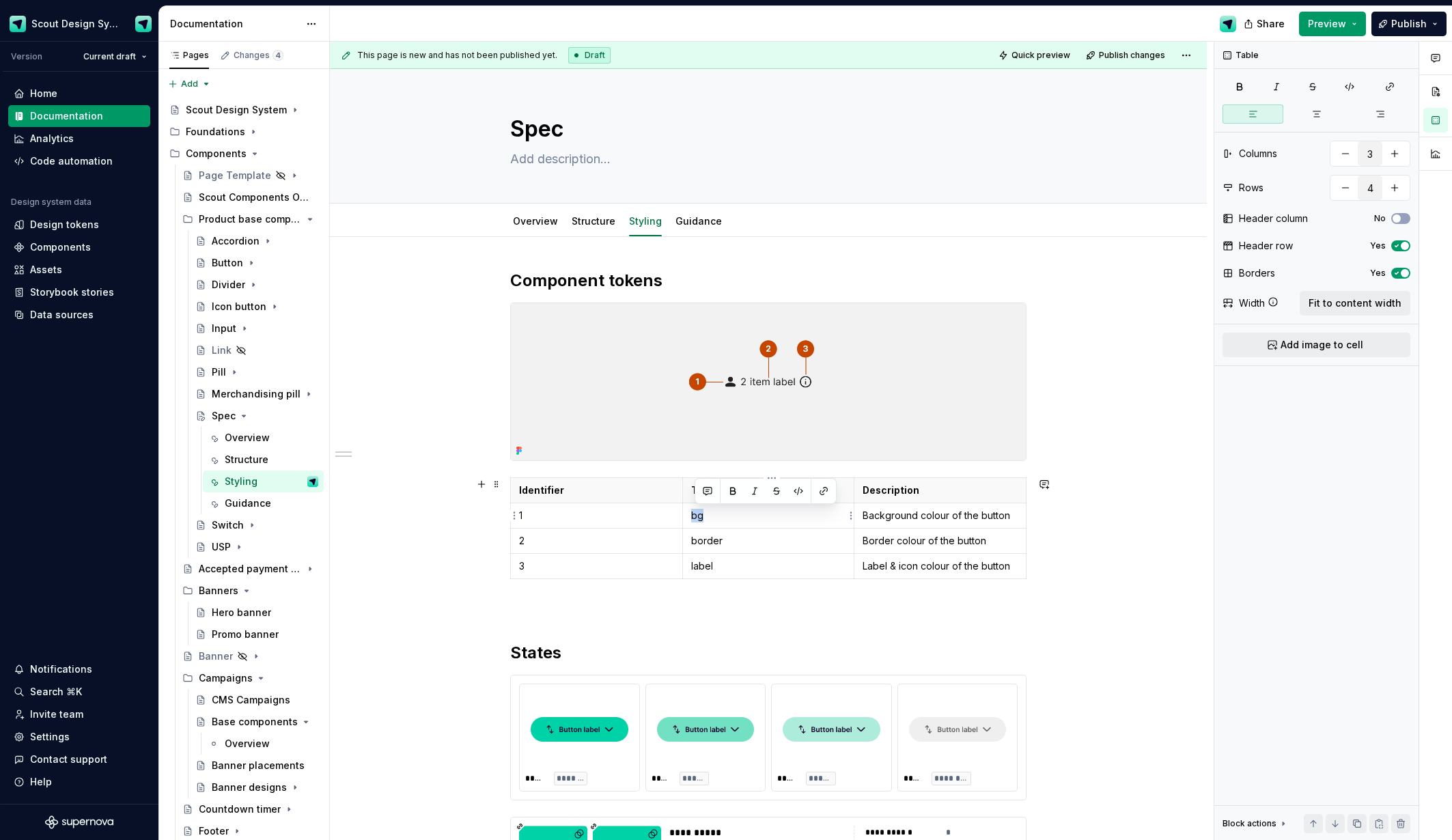
drag, startPoint x: 718, startPoint y: 514, endPoint x: 692, endPoint y: 514, distance: 26.0
click at [692, 514] on td "bg" at bounding box center [769, 516] width 173 height 26
click at [886, 516] on p "Background colour of the button" at bounding box center [940, 516] width 155 height 14
click at [752, 521] on p "bg" at bounding box center [769, 516] width 155 height 14
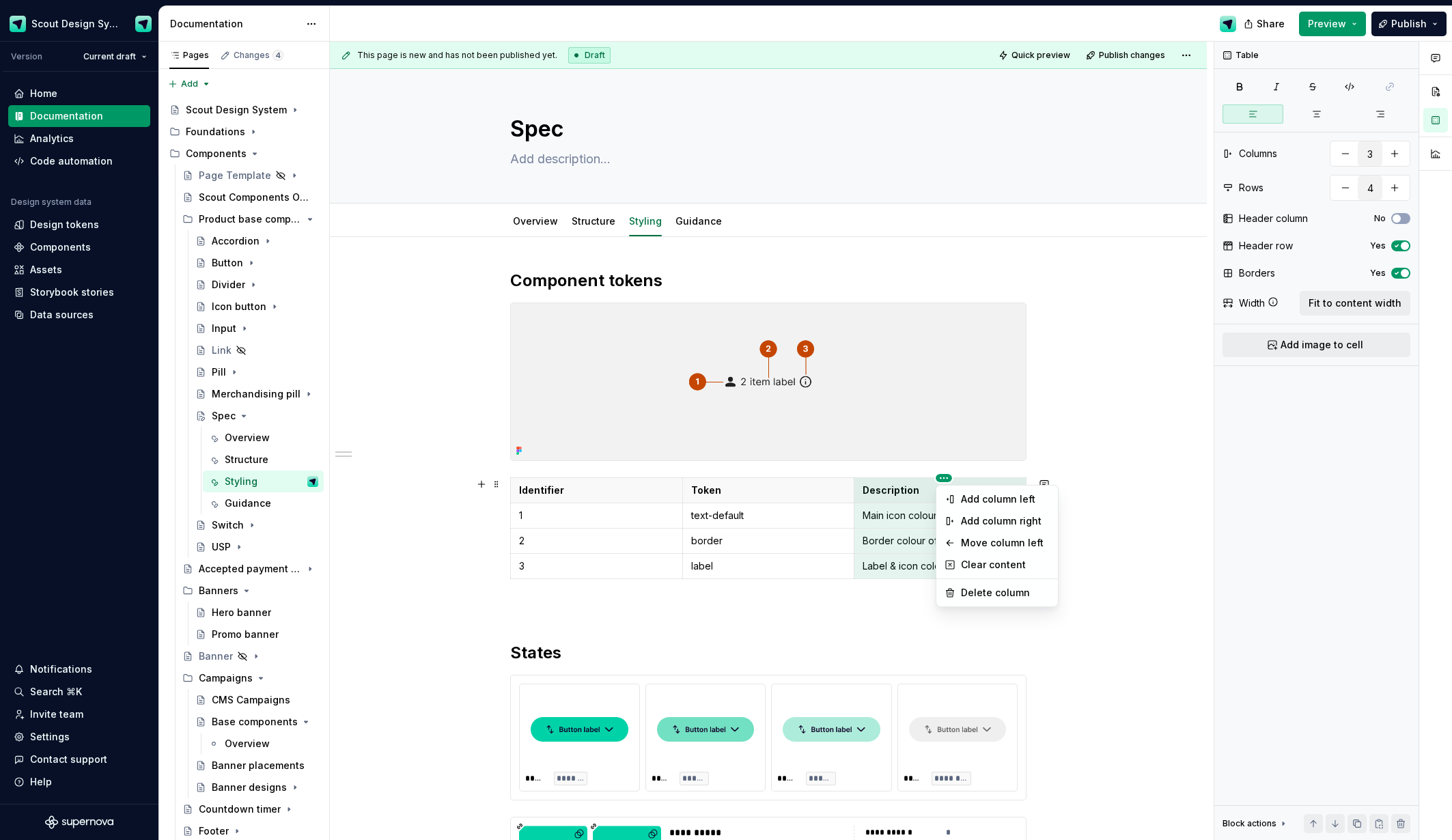
click at [943, 479] on html "Scout Design System Version Current draft Home Documentation Analytics Code aut…" at bounding box center [726, 420] width 1452 height 840
click at [959, 522] on div "Add column right" at bounding box center [998, 521] width 116 height 22
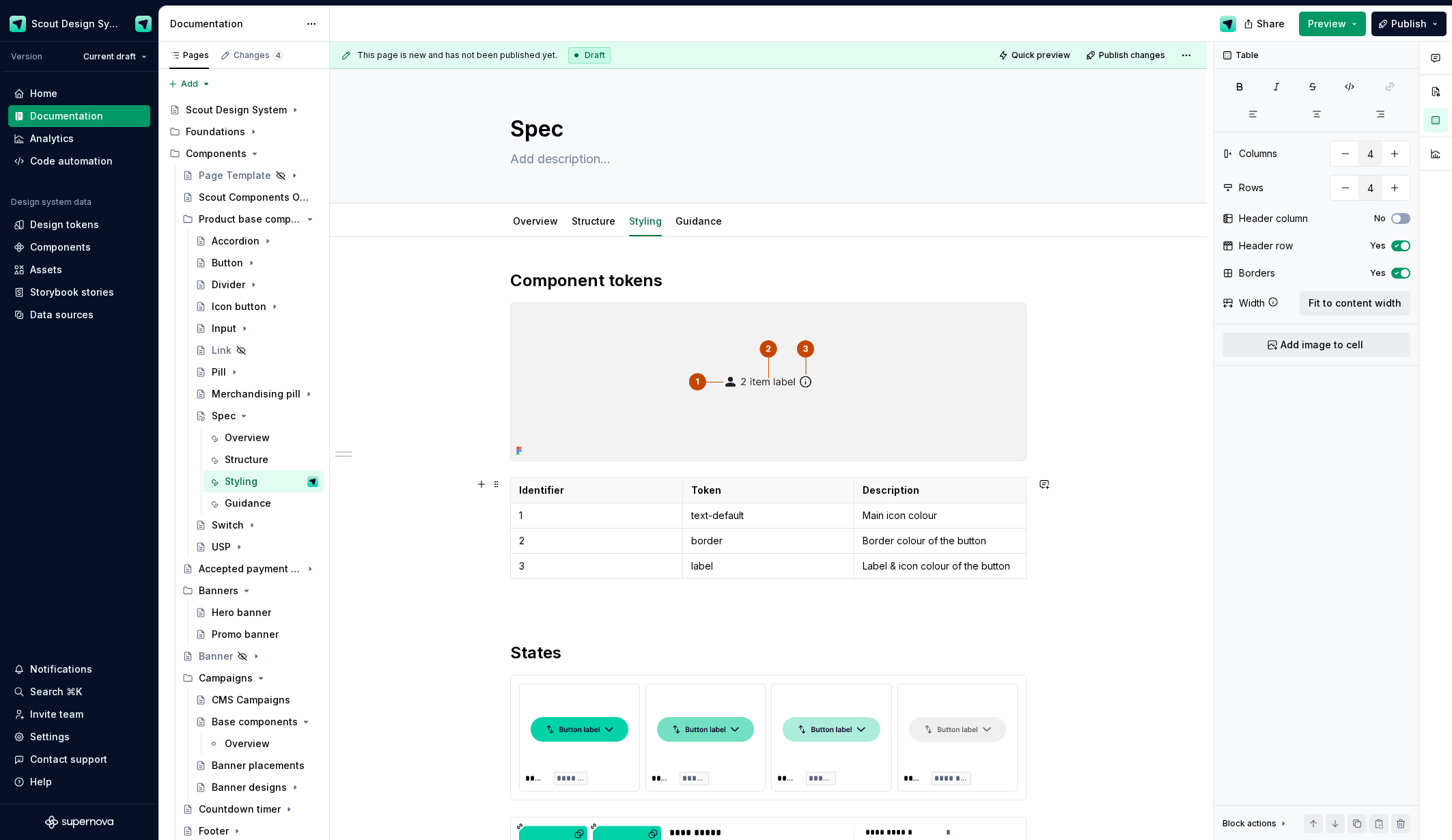
scroll to position [0, 19]
type input "3"
click at [949, 478] on html "Scout Design System Version Current draft Home Documentation Analytics Code aut…" at bounding box center [726, 420] width 1452 height 840
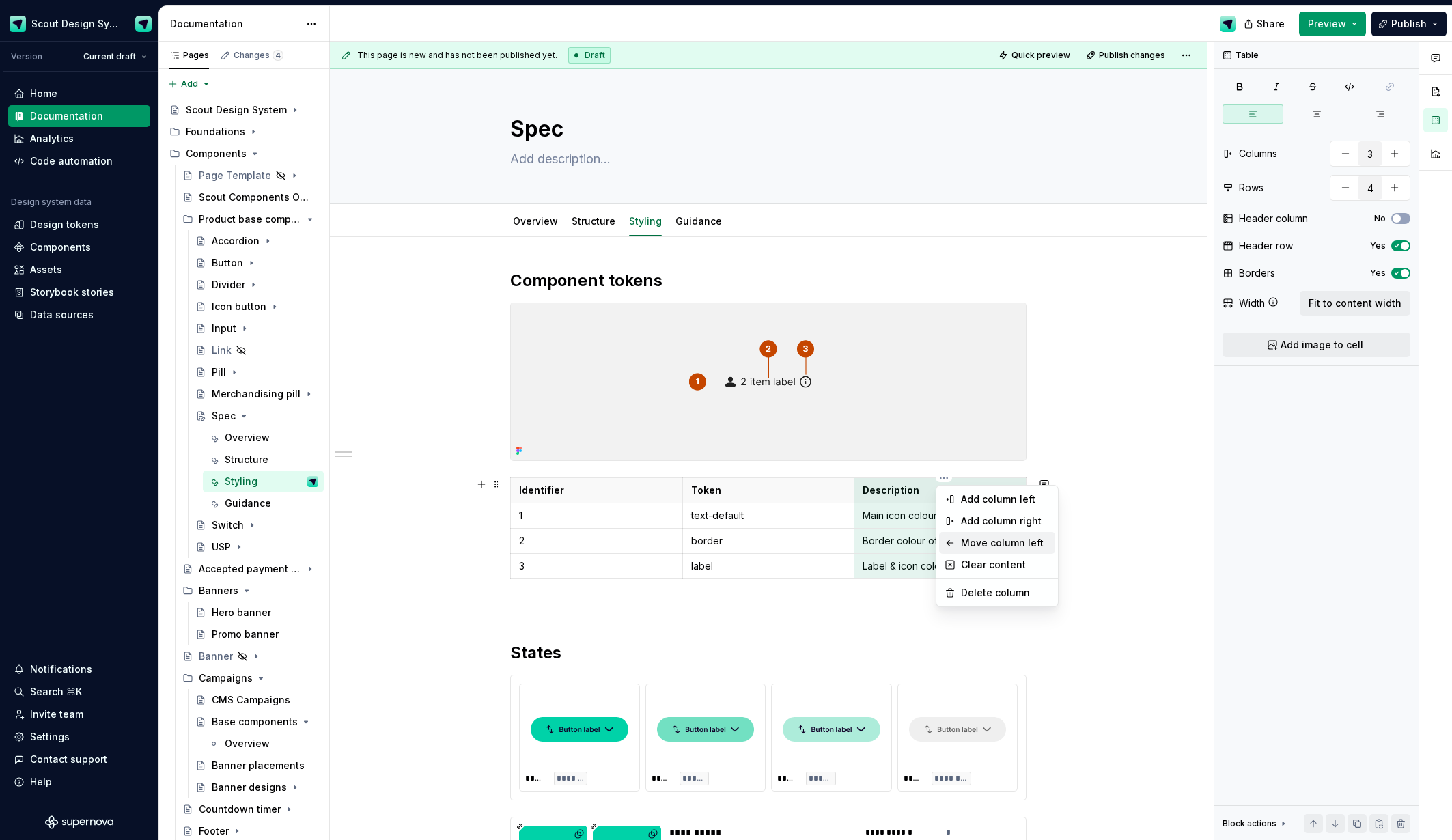
click at [967, 543] on div "Move column left" at bounding box center [1005, 543] width 89 height 14
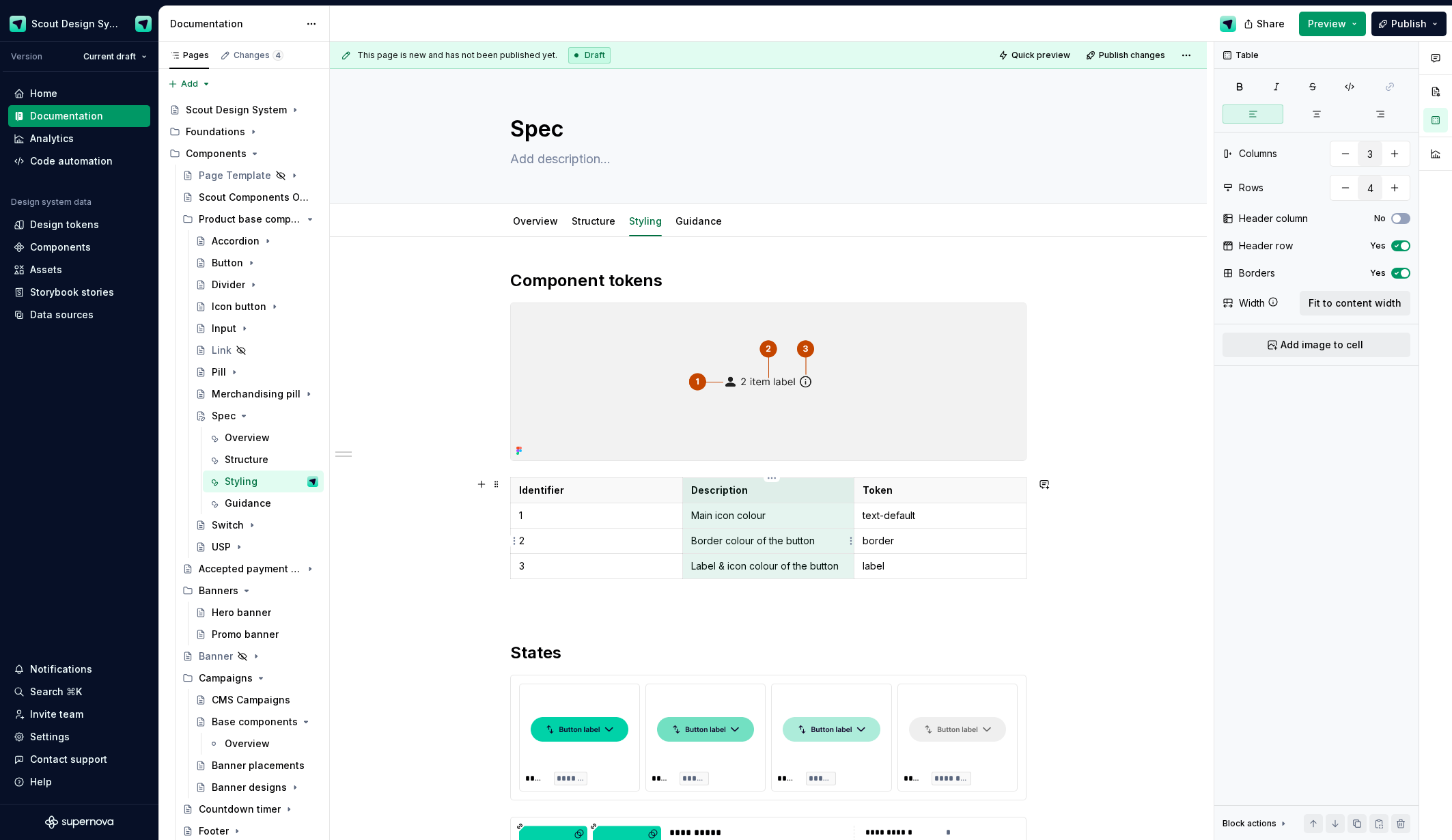
click at [775, 540] on p "Border colour of the button" at bounding box center [769, 540] width 155 height 14
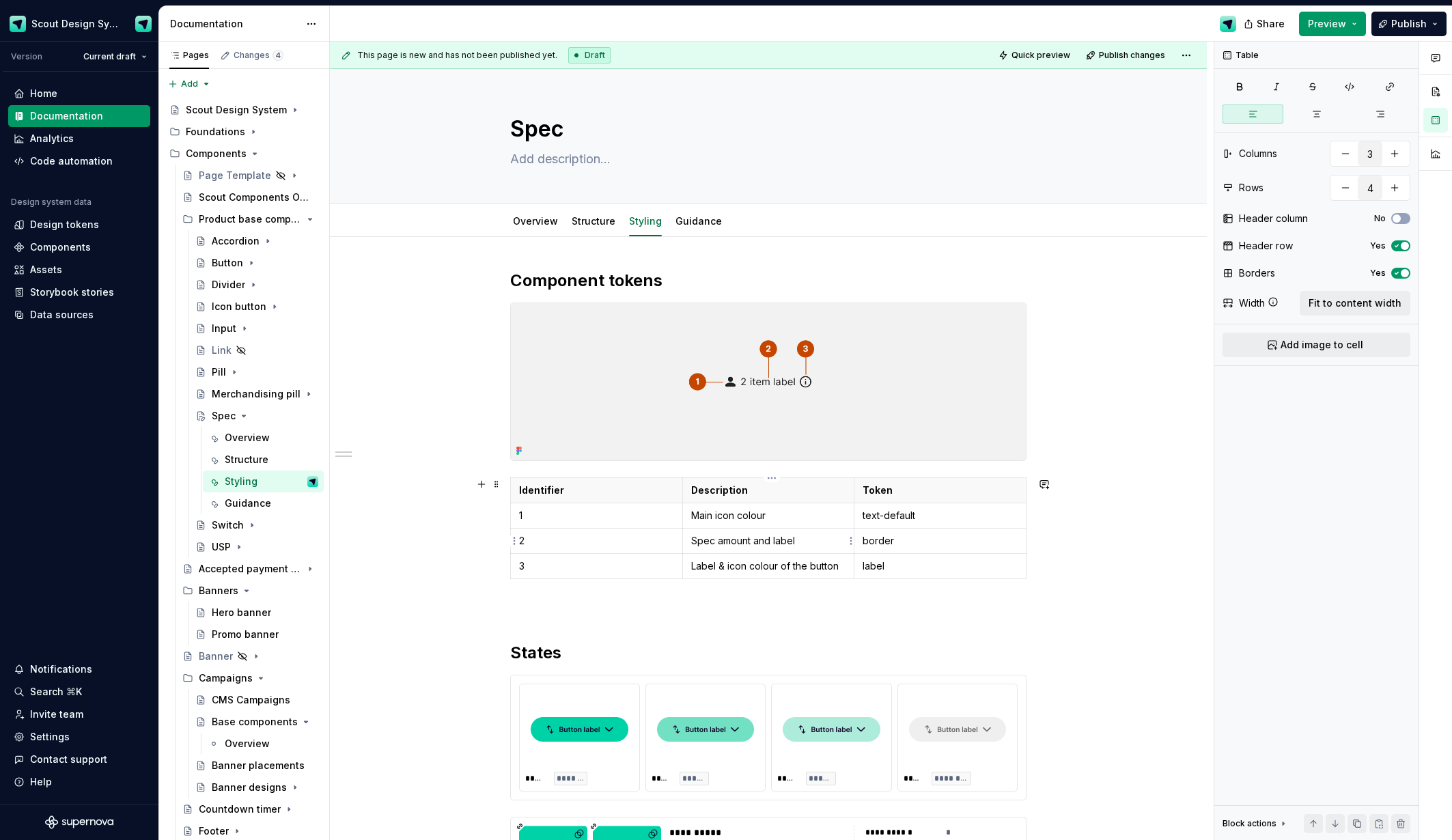
click at [738, 545] on p "Spec amount and label" at bounding box center [769, 540] width 155 height 14
click at [739, 545] on p "Spec amount and label" at bounding box center [769, 540] width 155 height 14
click at [73, 223] on div "Design tokens" at bounding box center [64, 225] width 69 height 14
click at [73, 244] on div "Components" at bounding box center [60, 248] width 61 height 14
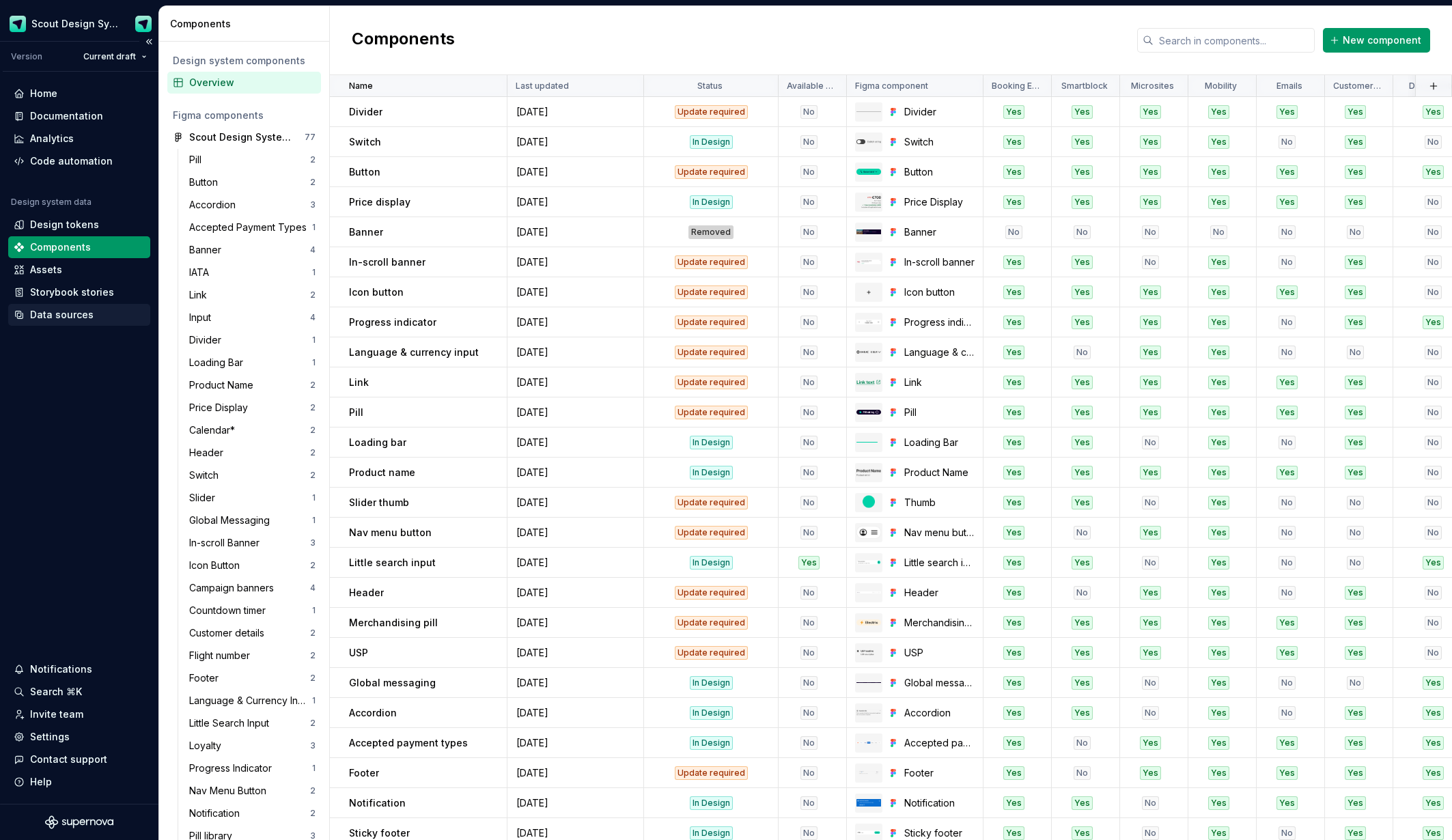
click at [82, 312] on div "Data sources" at bounding box center [61, 315] width 63 height 14
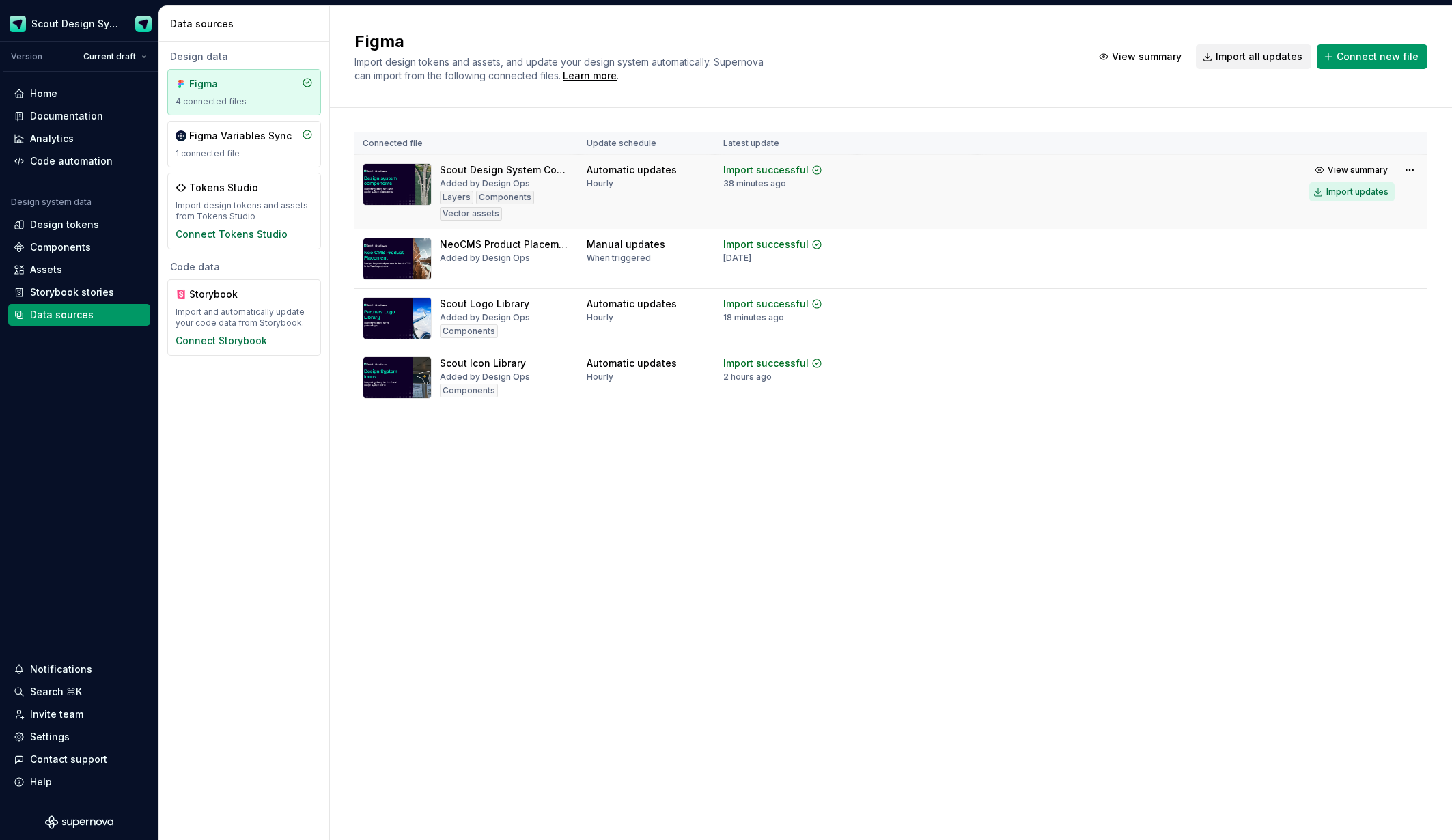
click at [1367, 194] on div "Import updates" at bounding box center [1357, 191] width 62 height 11
click at [76, 118] on div "Documentation" at bounding box center [67, 116] width 73 height 14
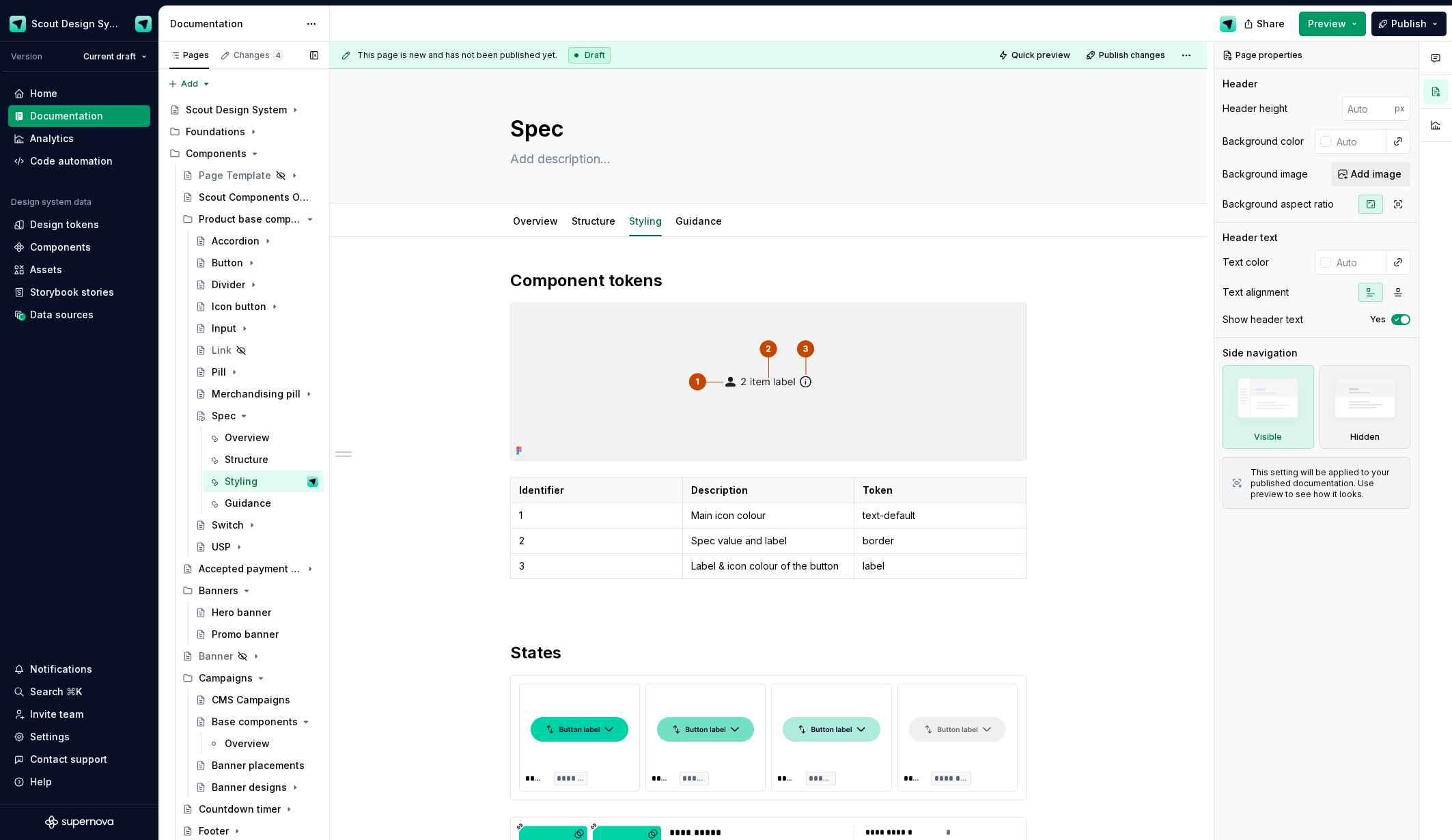
type textarea "*"
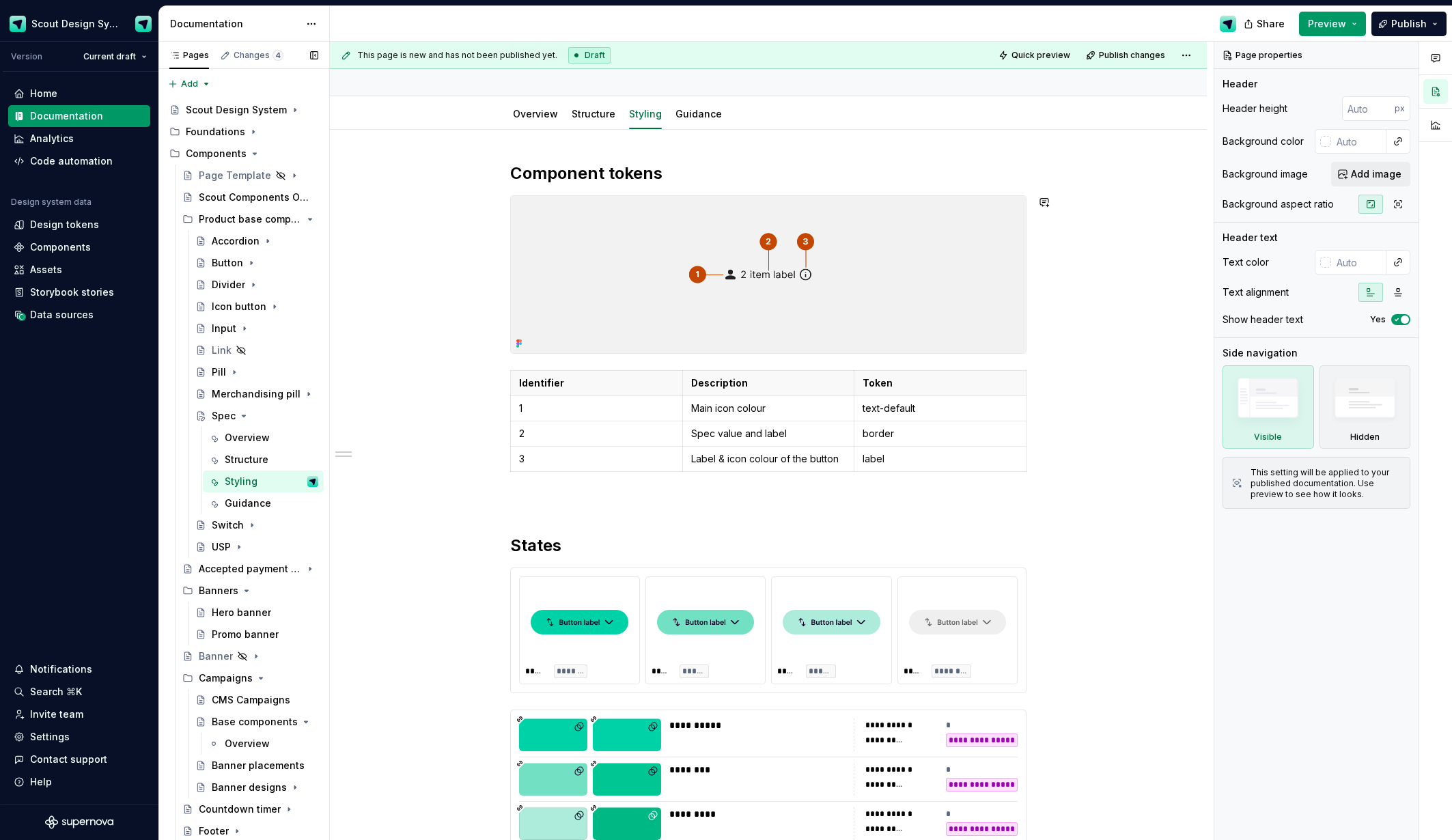
scroll to position [108, 0]
click at [889, 432] on p "border" at bounding box center [940, 432] width 155 height 14
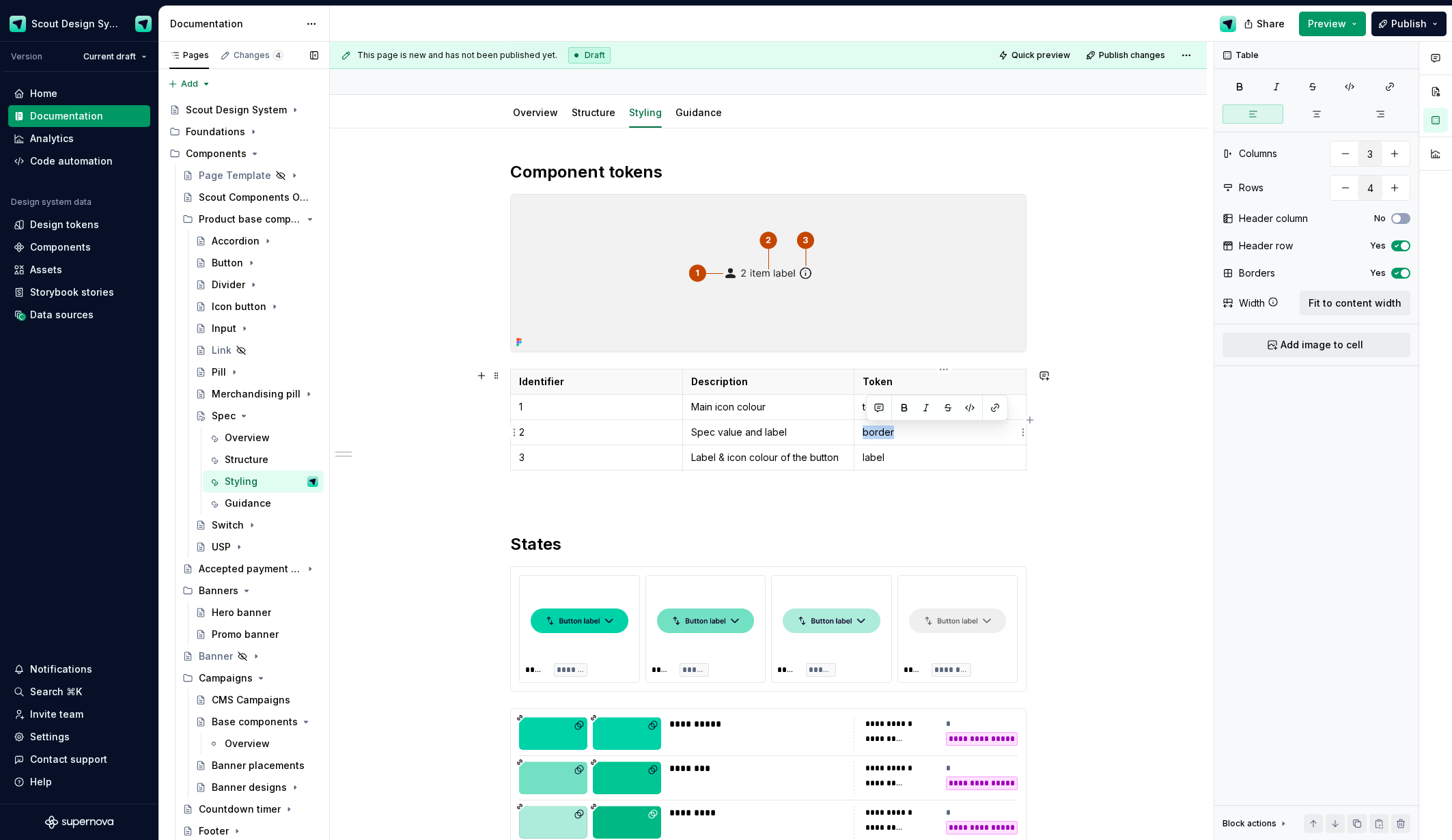
click at [889, 432] on p "border" at bounding box center [940, 432] width 155 height 14
click at [880, 463] on p "label" at bounding box center [940, 458] width 155 height 14
click at [1008, 532] on div "**********" at bounding box center [768, 720] width 517 height 1118
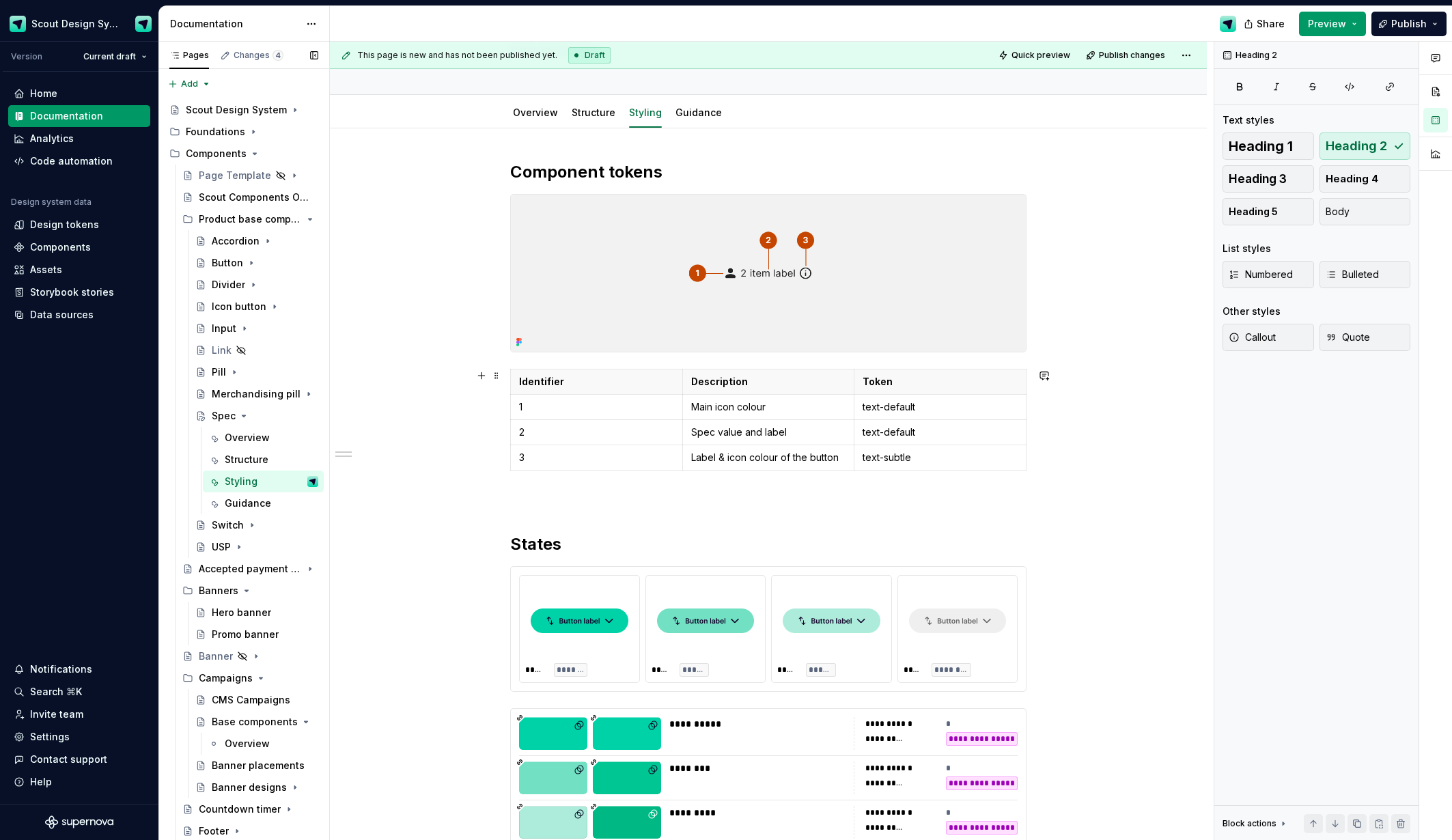
click at [569, 471] on div "Identifier Description Token 1 Main icon colour text-default 2 Spec value and l…" at bounding box center [768, 423] width 517 height 108
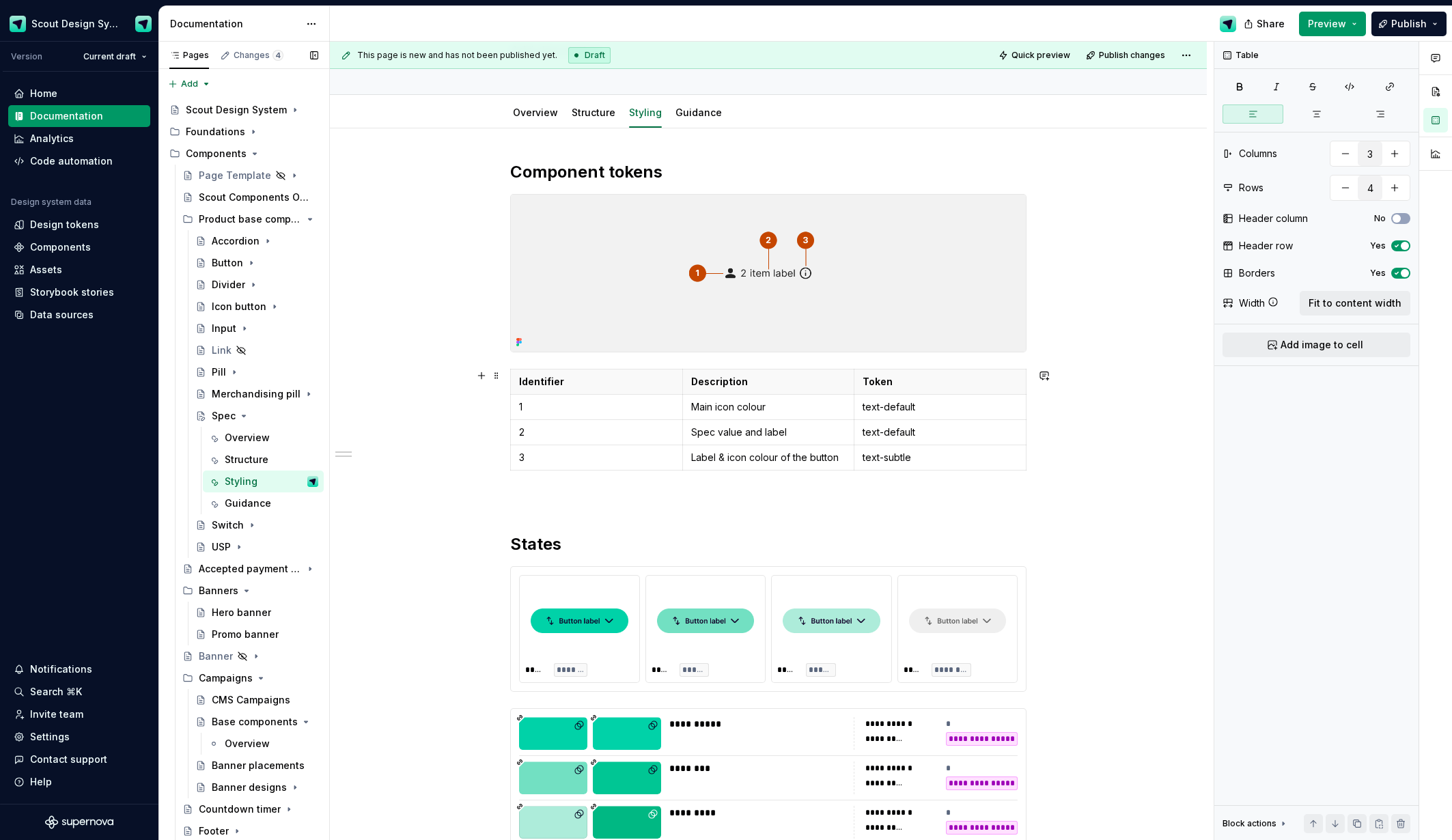
click at [568, 480] on div "**********" at bounding box center [768, 720] width 517 height 1118
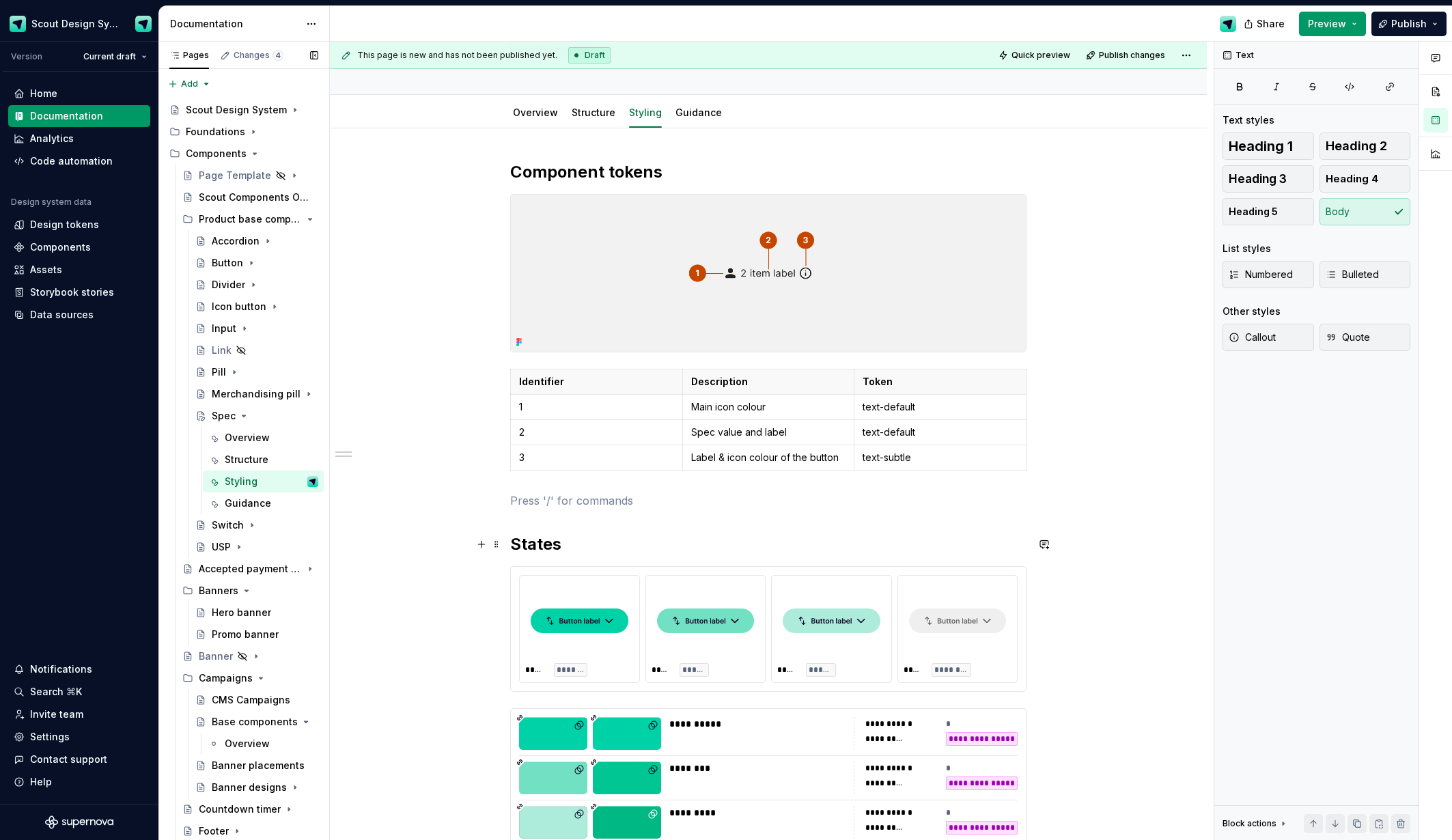
scroll to position [322, 0]
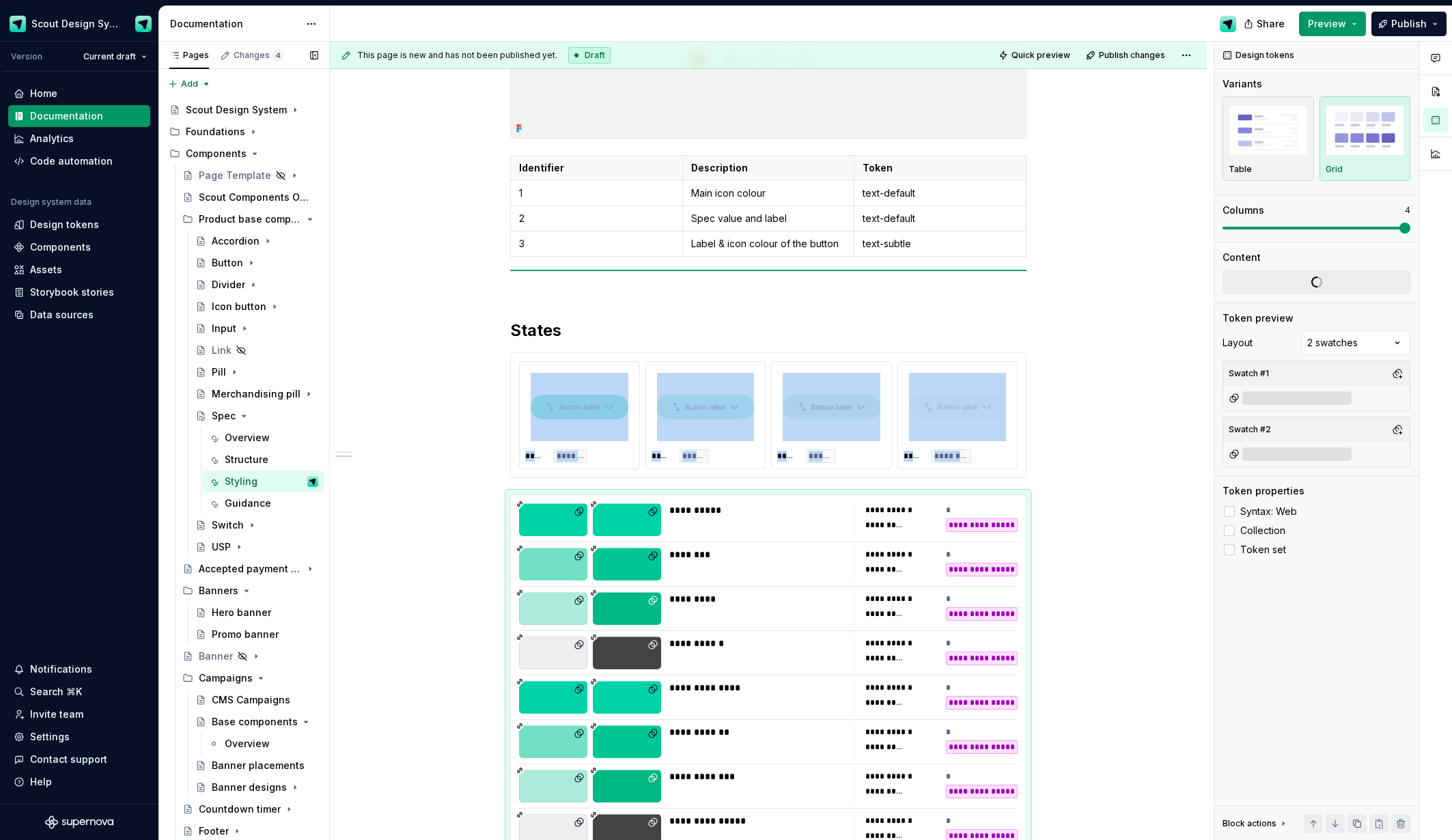
type textarea "*"
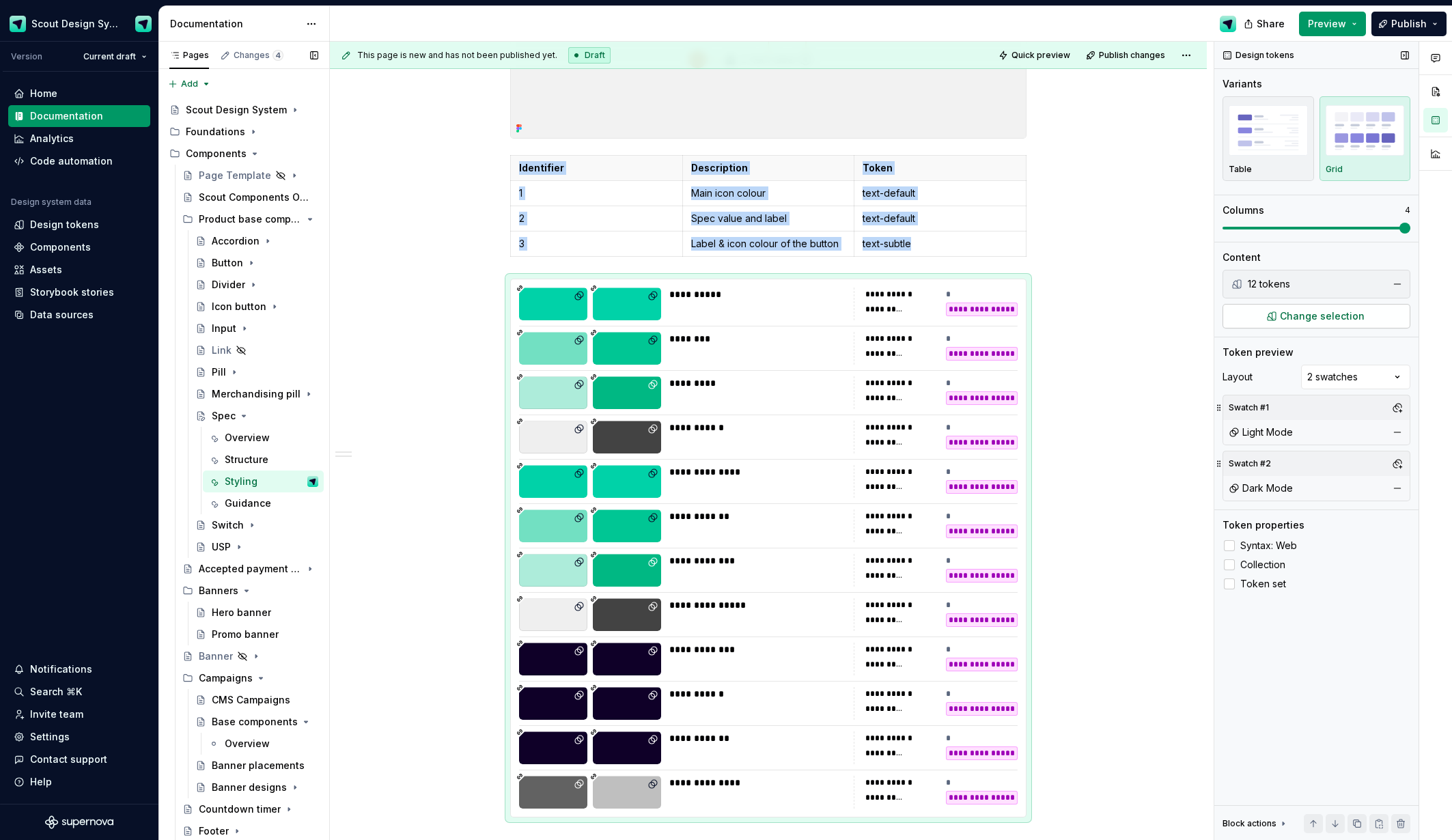
click at [1313, 317] on span "Change selection" at bounding box center [1322, 316] width 85 height 14
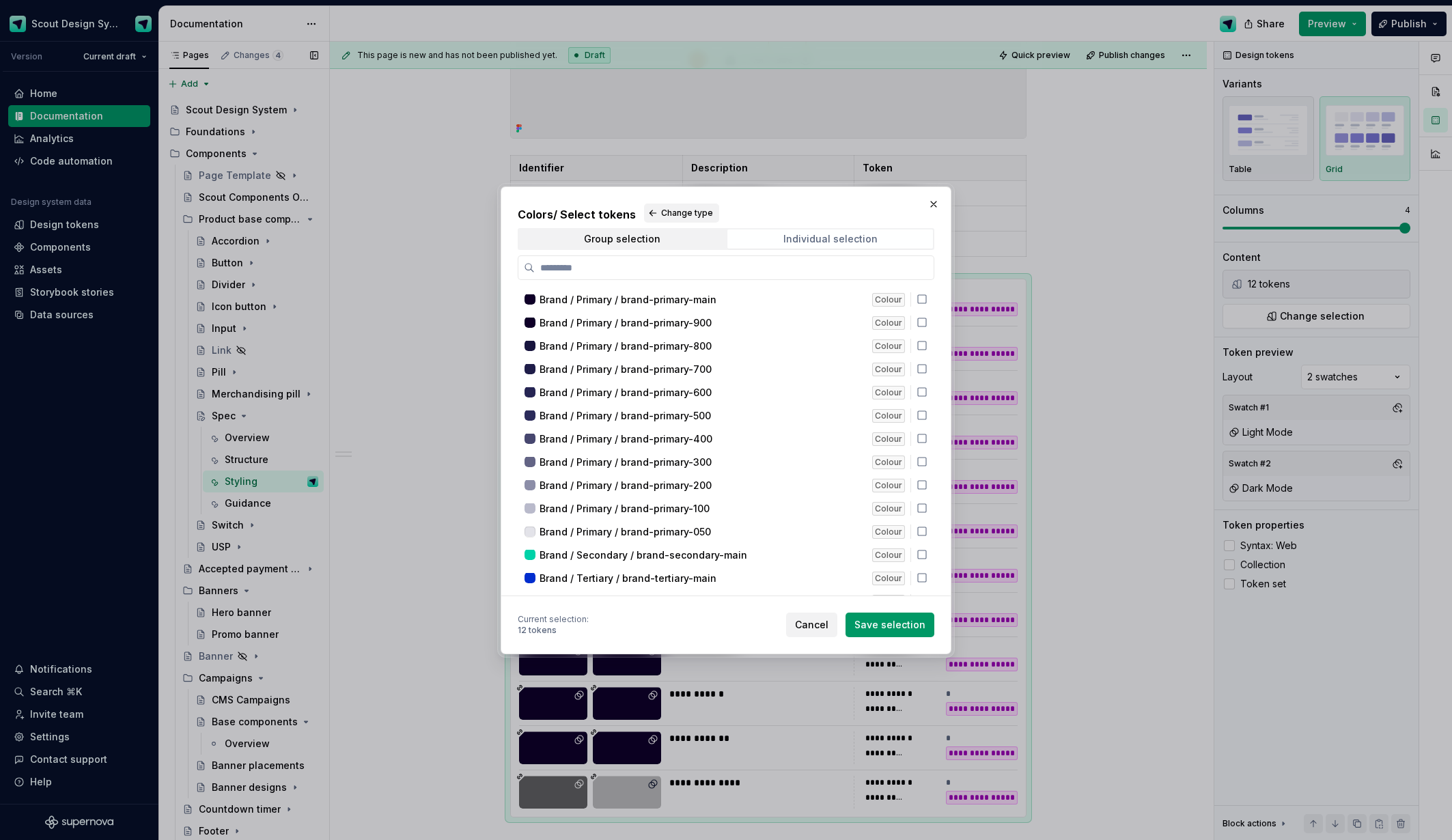
click at [851, 239] on div "Individual selection" at bounding box center [830, 239] width 94 height 11
click at [683, 238] on span "Group selection" at bounding box center [622, 239] width 206 height 19
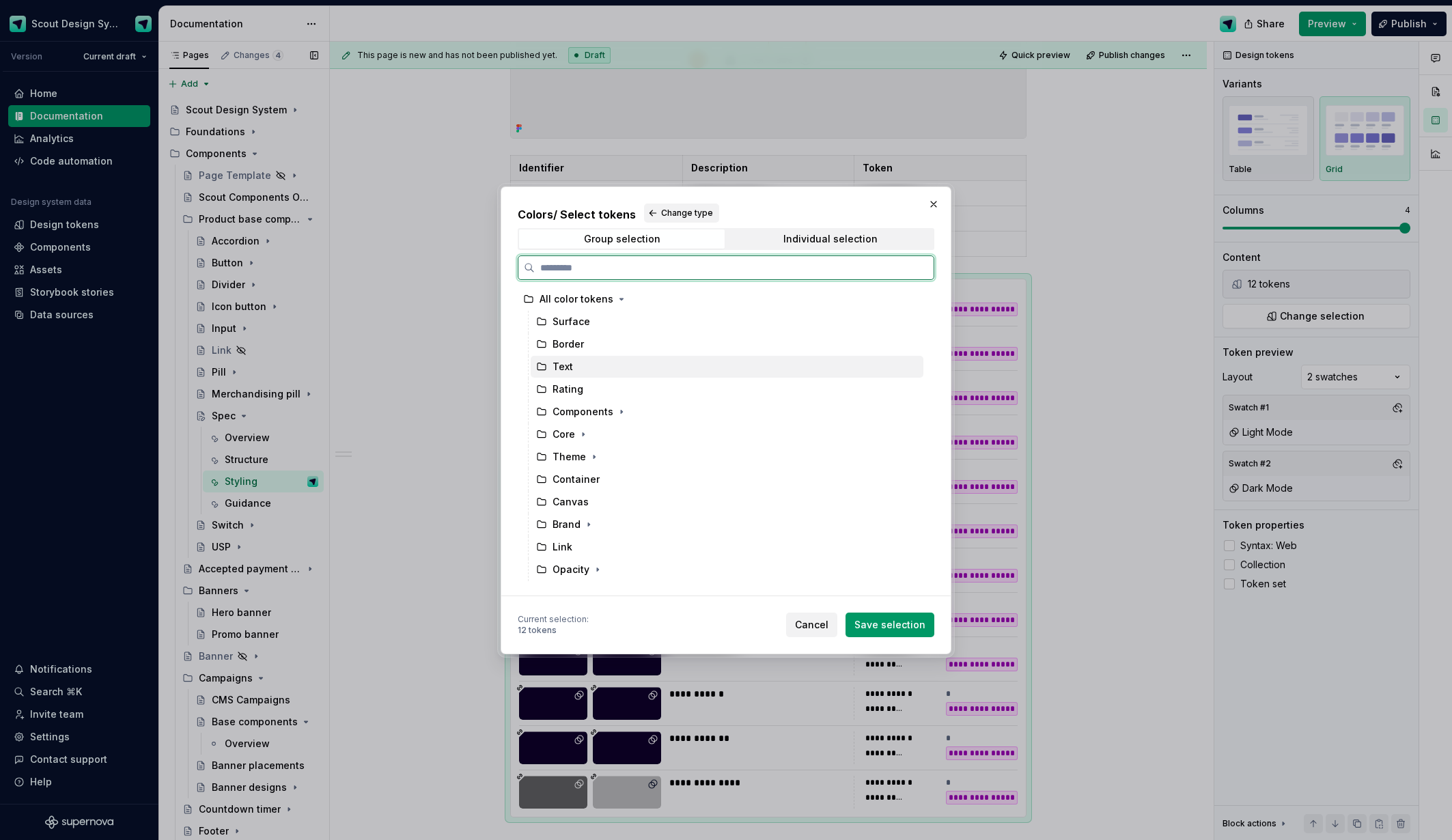
click at [598, 370] on div "Text" at bounding box center [727, 367] width 393 height 22
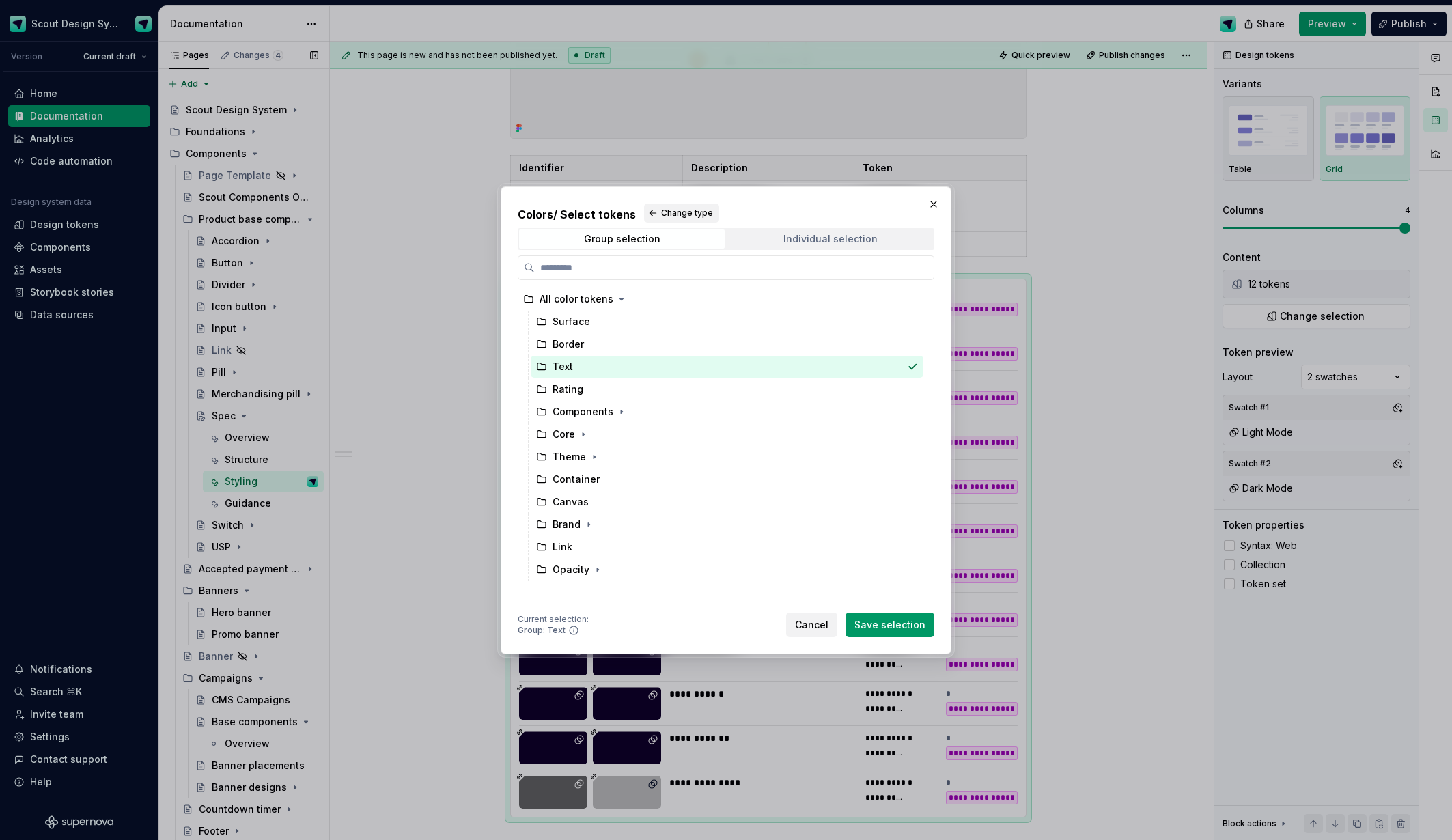
click at [855, 241] on div "Individual selection" at bounding box center [830, 239] width 94 height 11
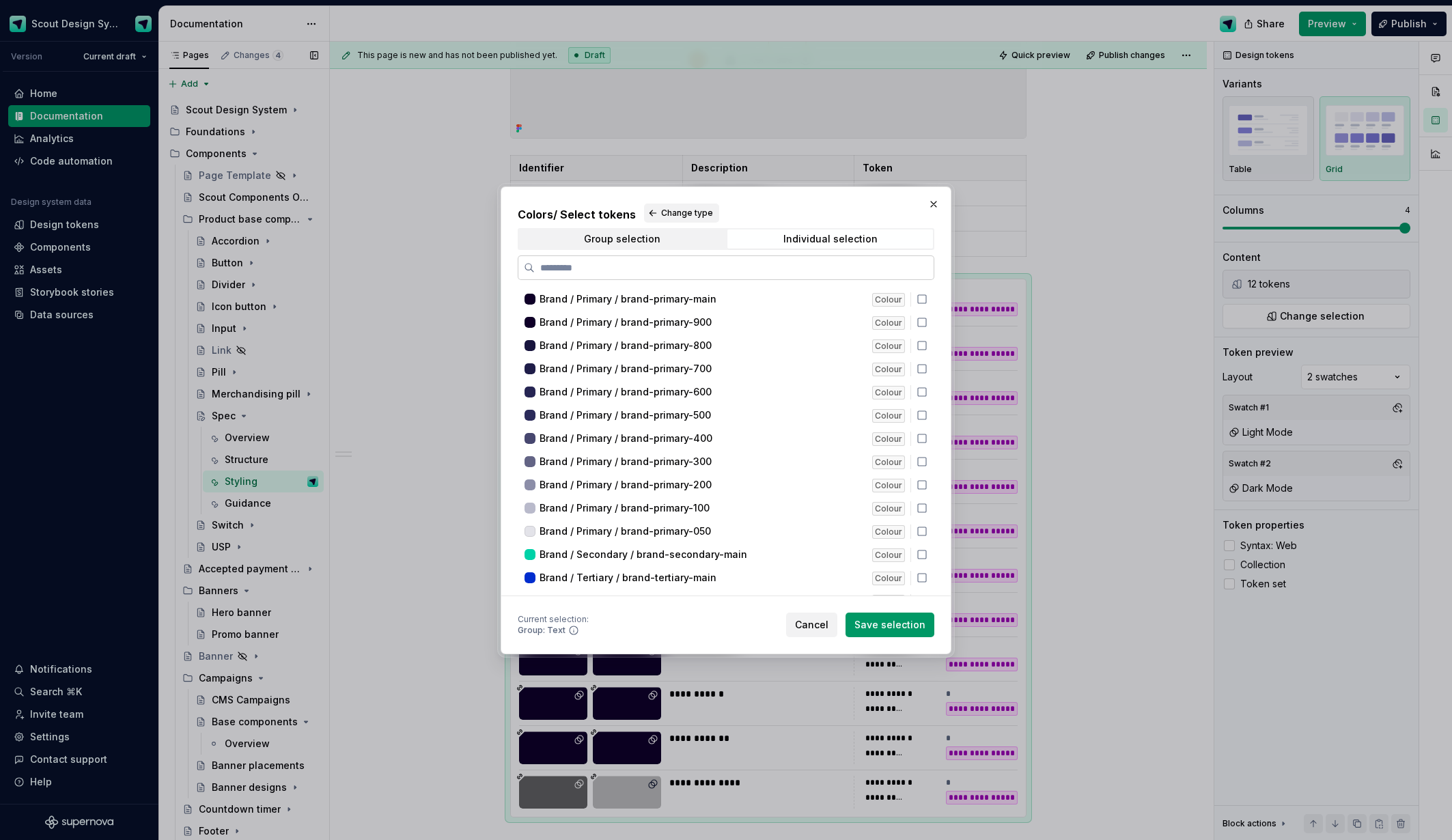
click at [744, 270] on input "search" at bounding box center [734, 267] width 399 height 14
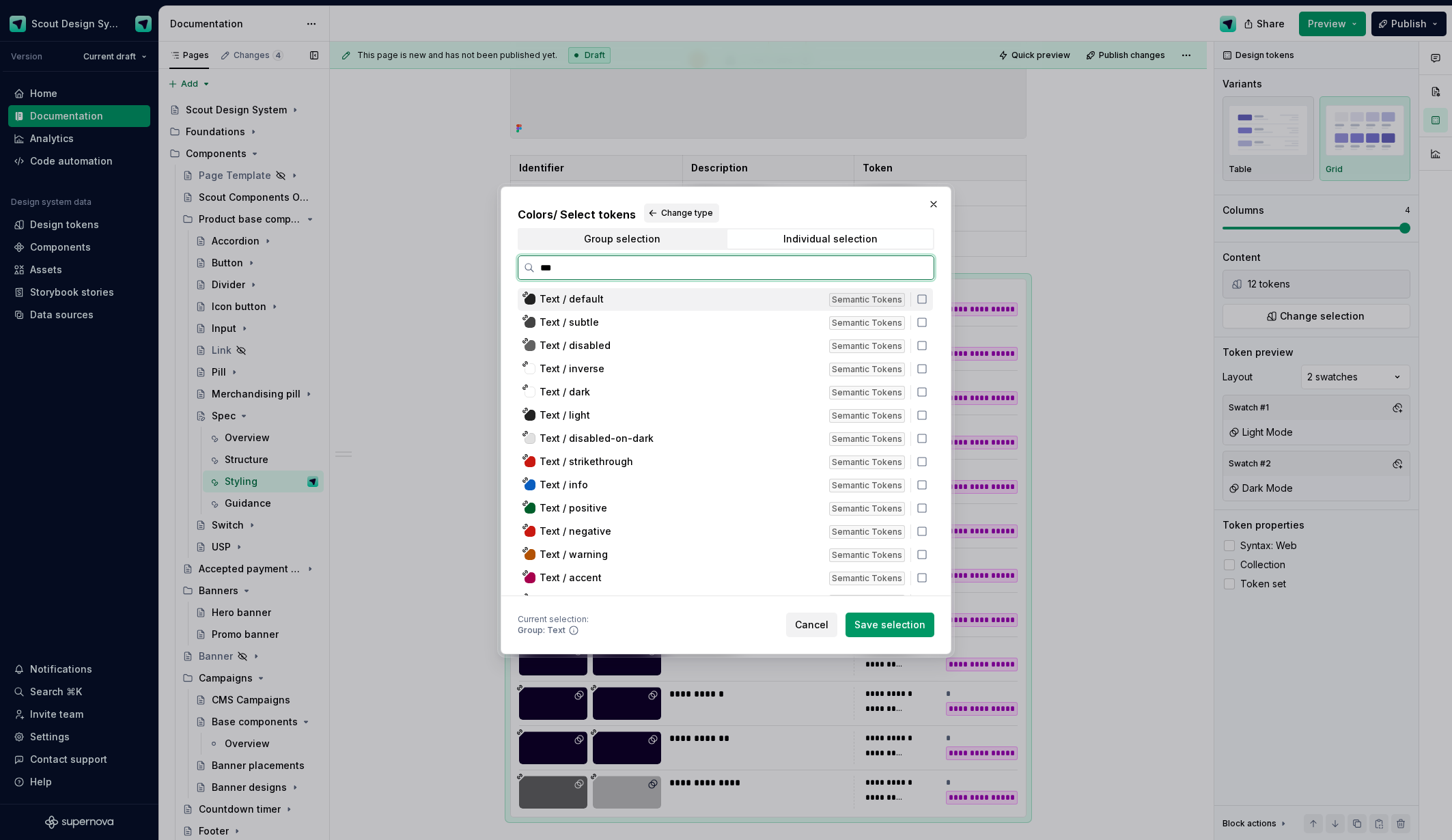
type input "****"
drag, startPoint x: 929, startPoint y: 301, endPoint x: 928, endPoint y: 314, distance: 13.0
click at [928, 303] on icon at bounding box center [922, 299] width 11 height 11
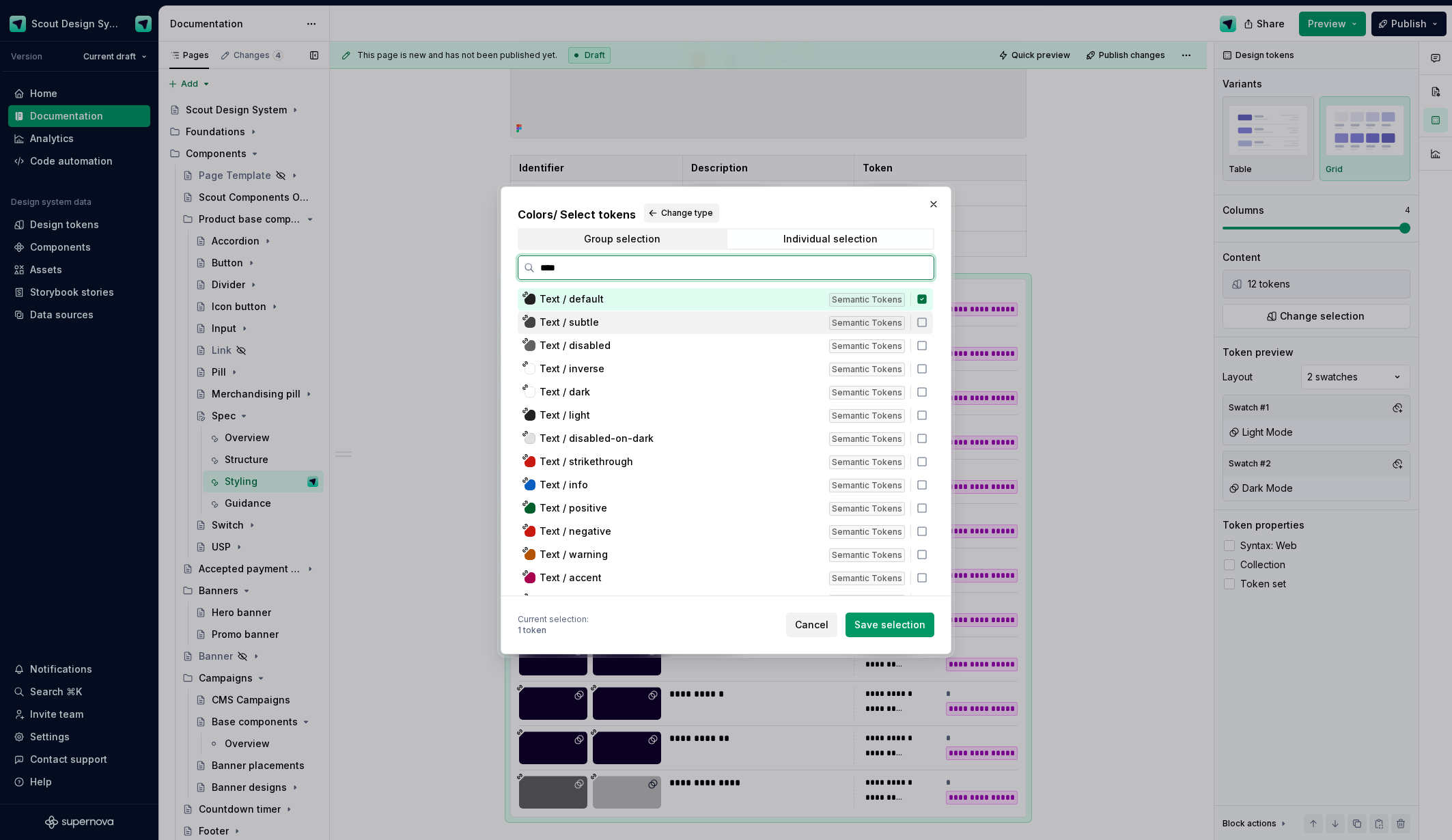
click at [929, 317] on div "Text / subtle Semantic Tokens" at bounding box center [725, 323] width 415 height 22
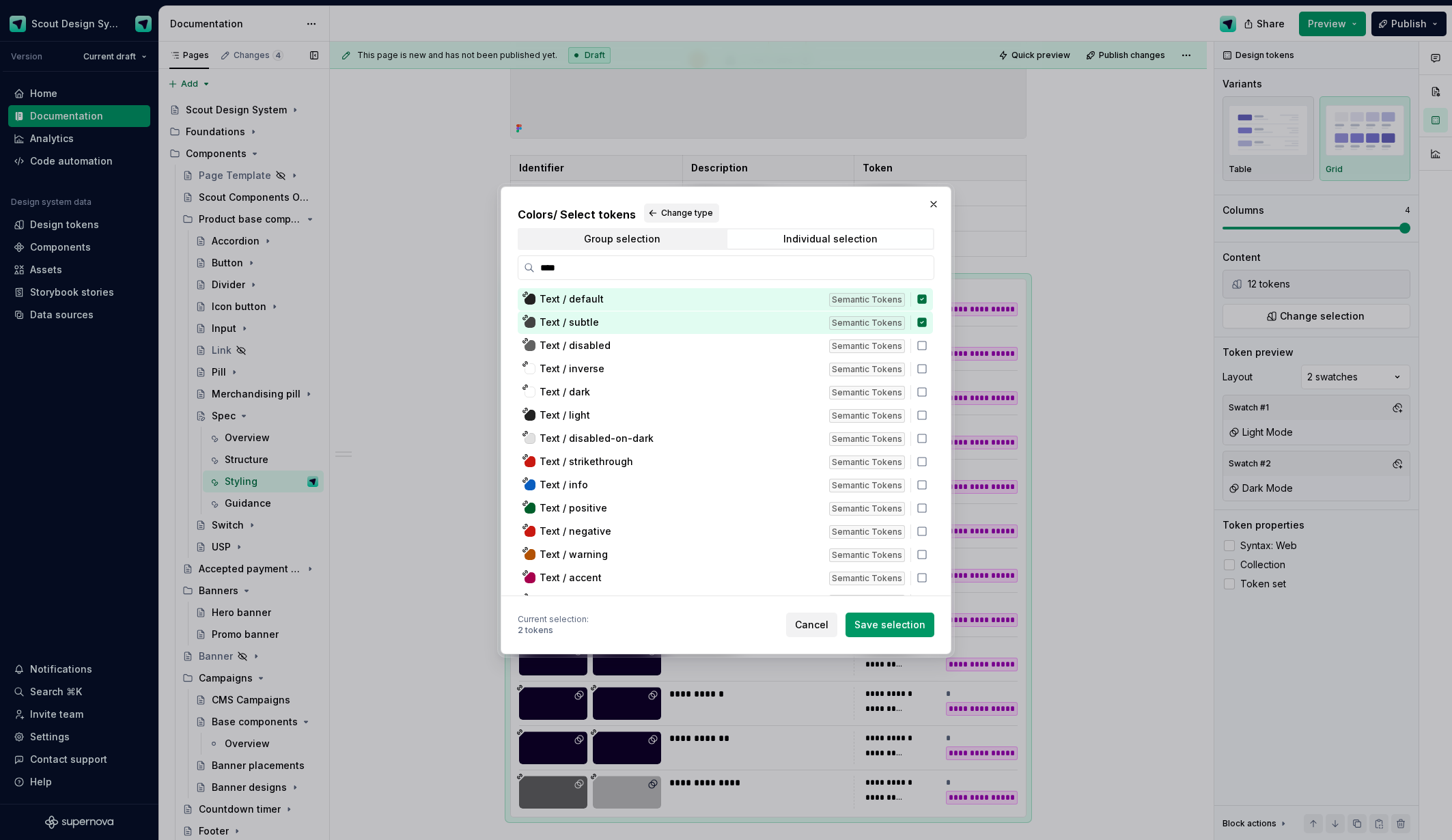
click at [877, 621] on span "Save selection" at bounding box center [889, 625] width 71 height 14
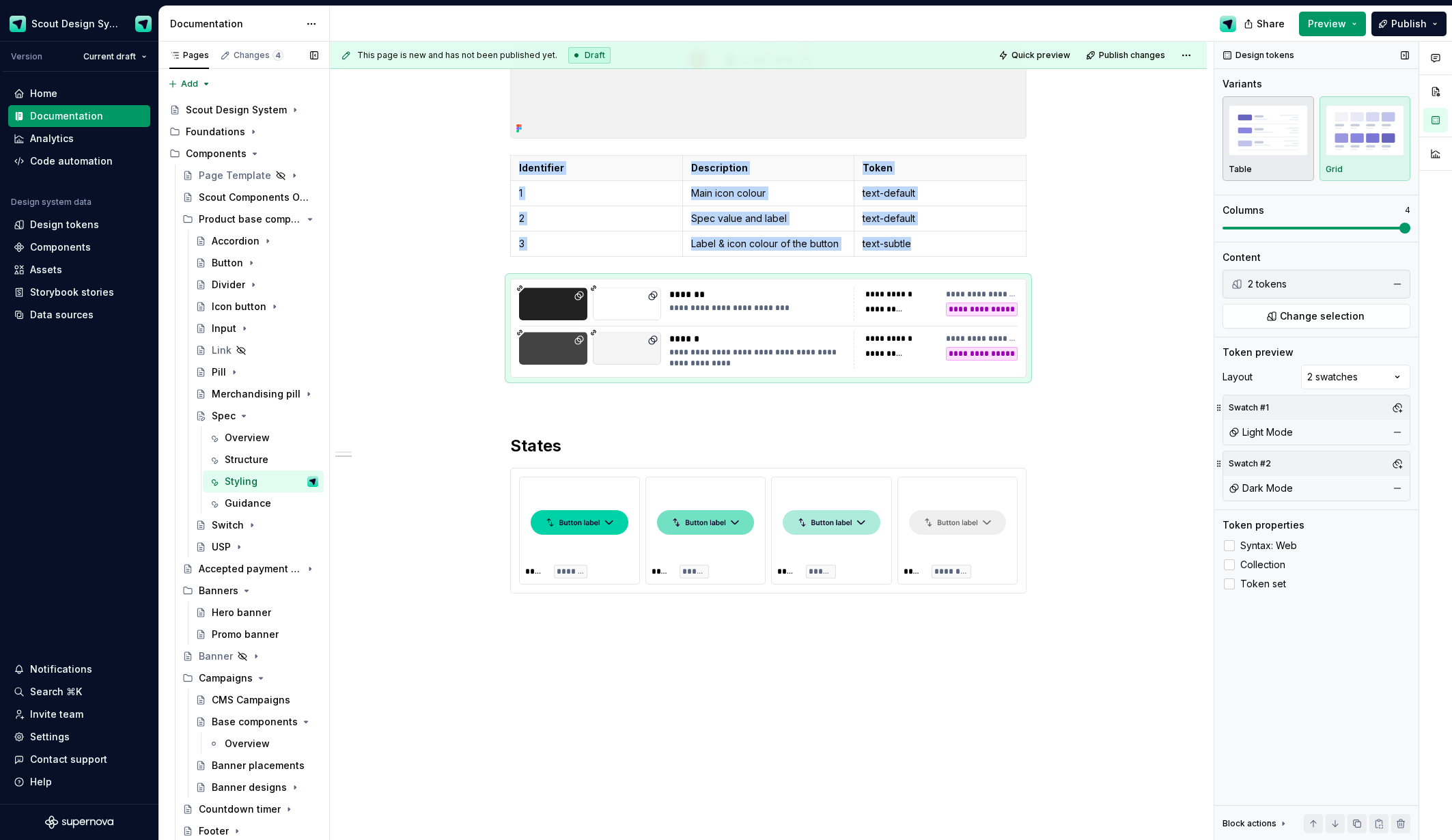
click at [1297, 158] on div "button" at bounding box center [1268, 131] width 79 height 56
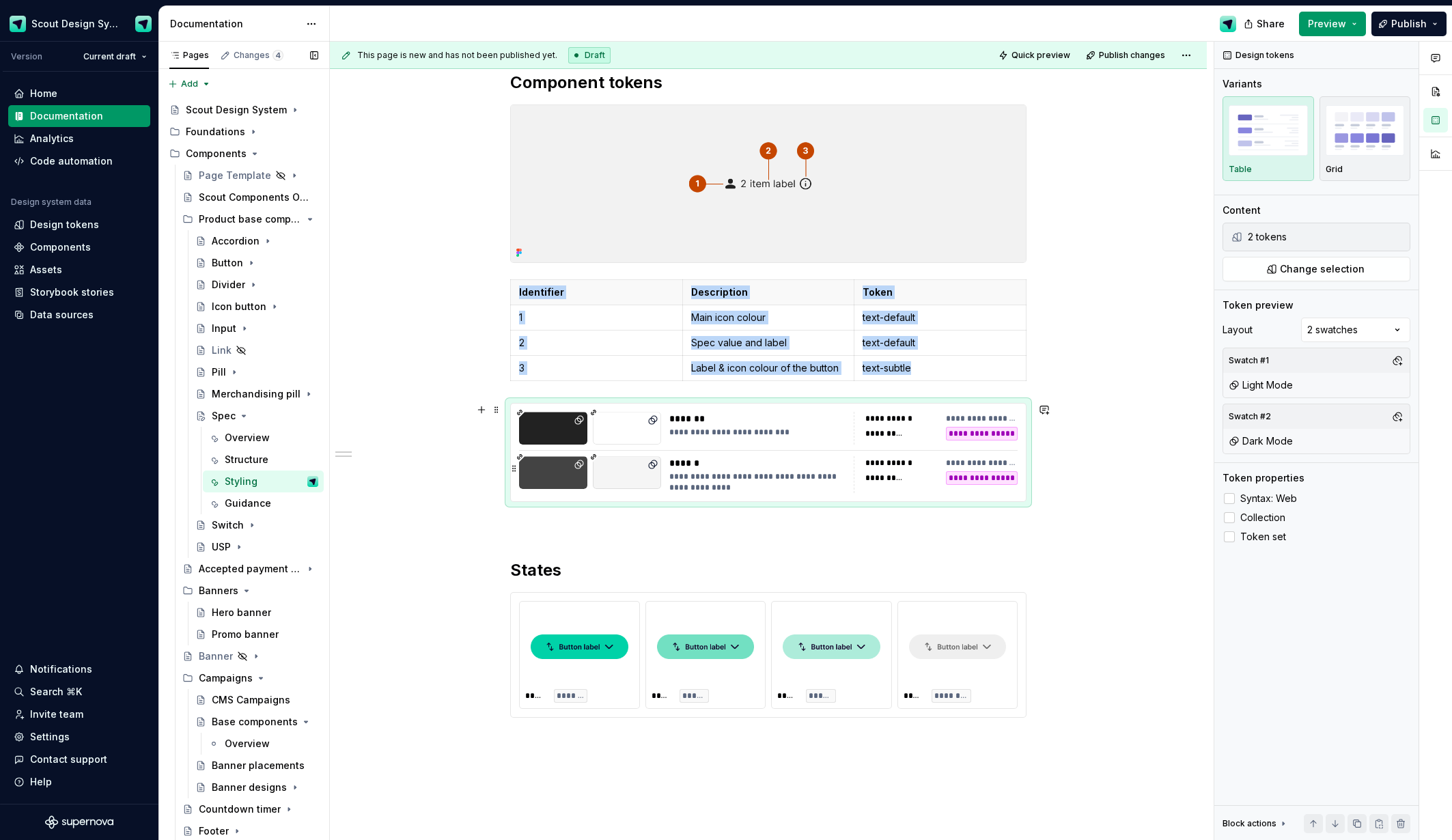
scroll to position [190, 0]
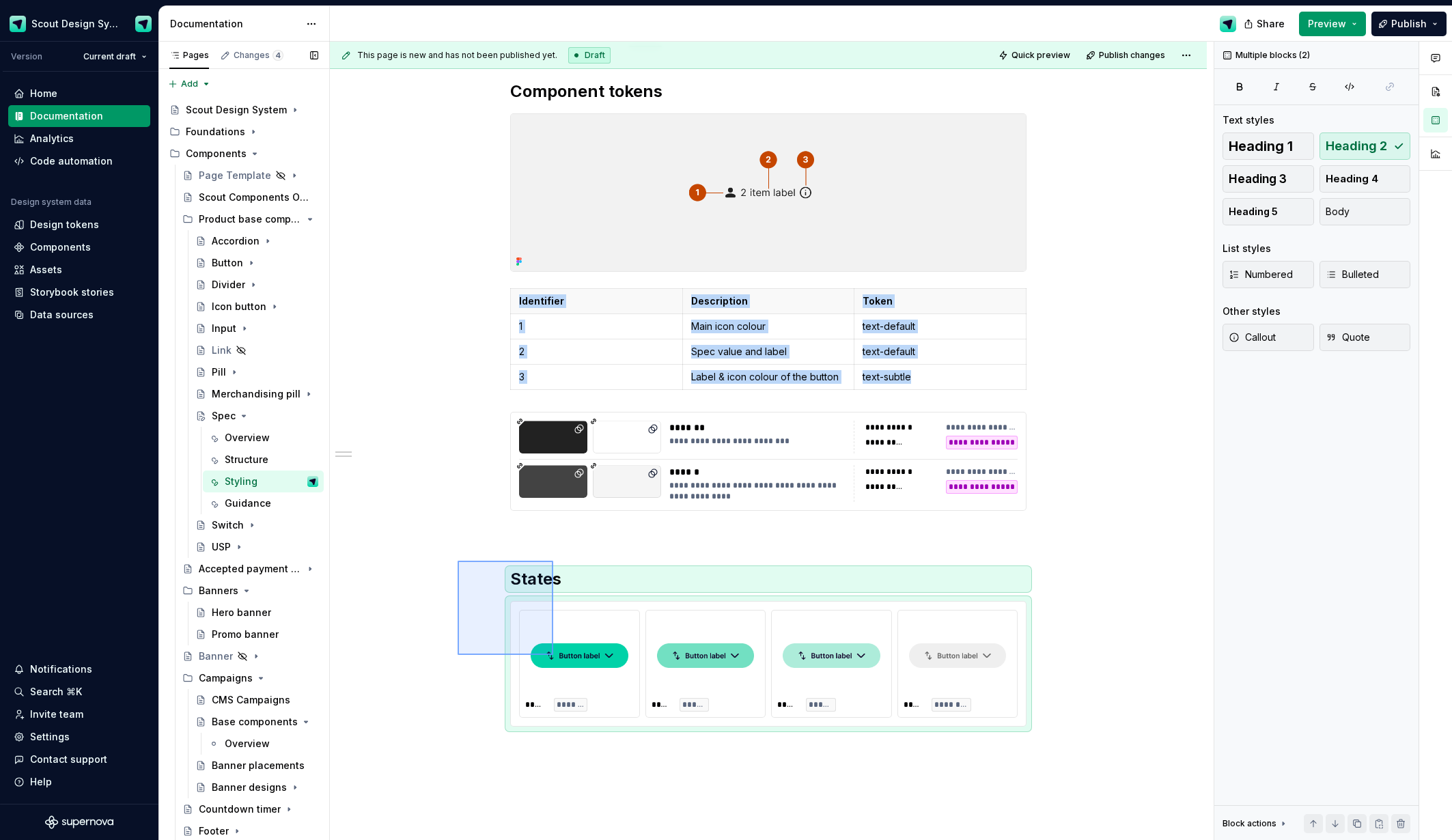
drag, startPoint x: 458, startPoint y: 561, endPoint x: 415, endPoint y: 660, distance: 107.9
click at [542, 654] on div "**********" at bounding box center [771, 441] width 884 height 799
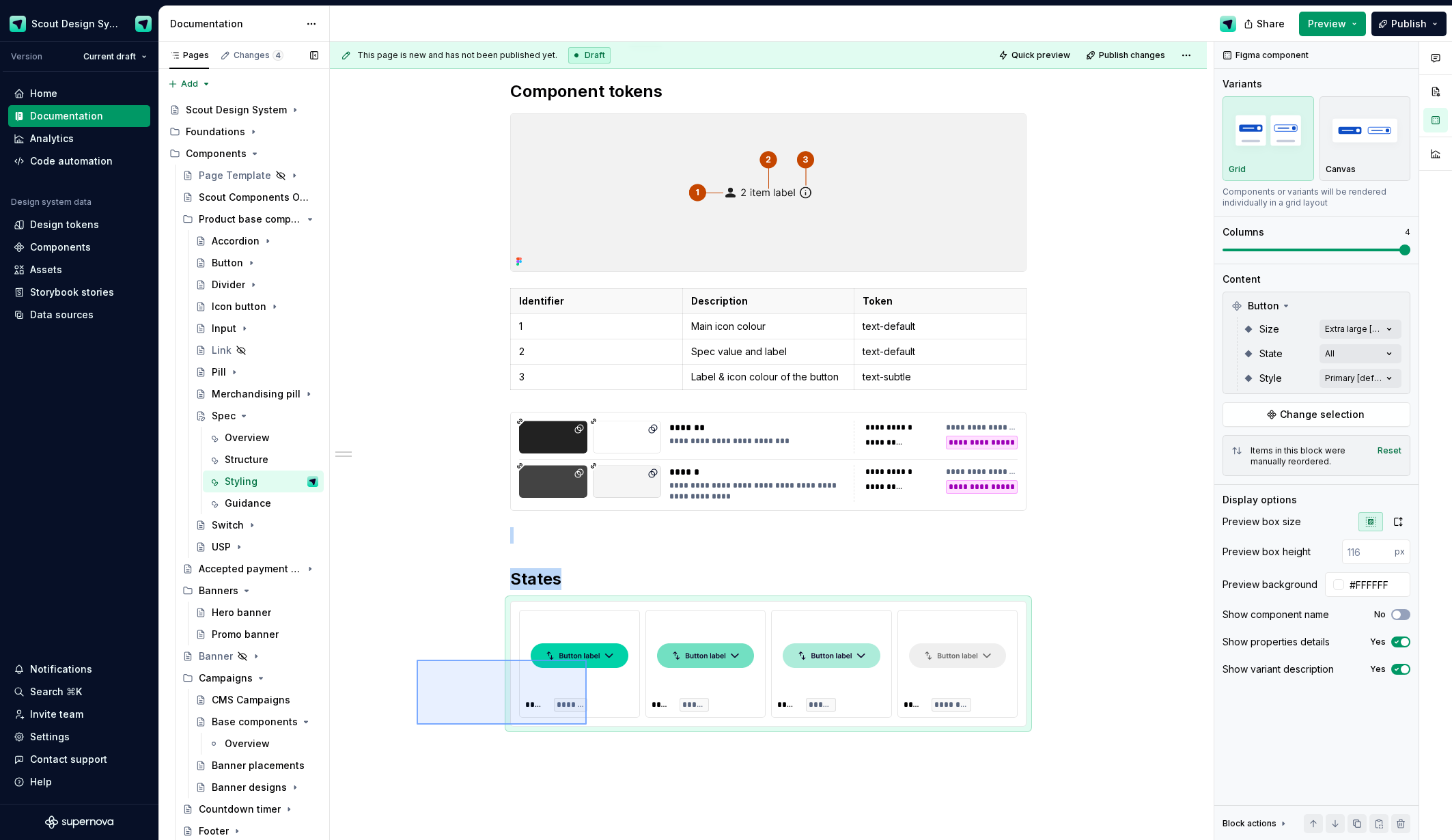
drag, startPoint x: 567, startPoint y: 718, endPoint x: 587, endPoint y: 725, distance: 21.2
click at [587, 725] on div "**********" at bounding box center [771, 441] width 884 height 799
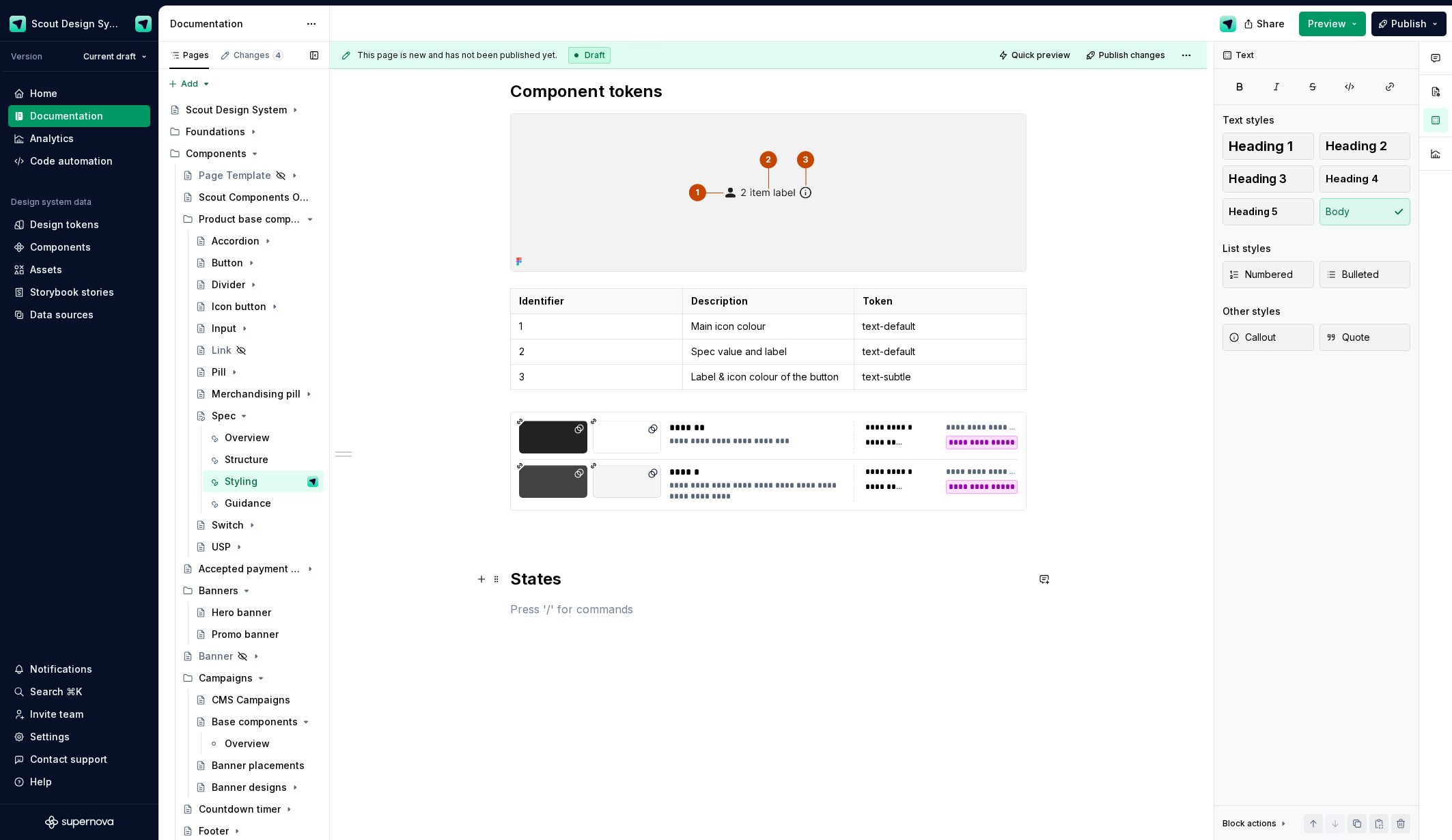
click at [561, 588] on h2 "States" at bounding box center [768, 579] width 517 height 22
click at [489, 575] on button "button" at bounding box center [482, 579] width 19 height 19
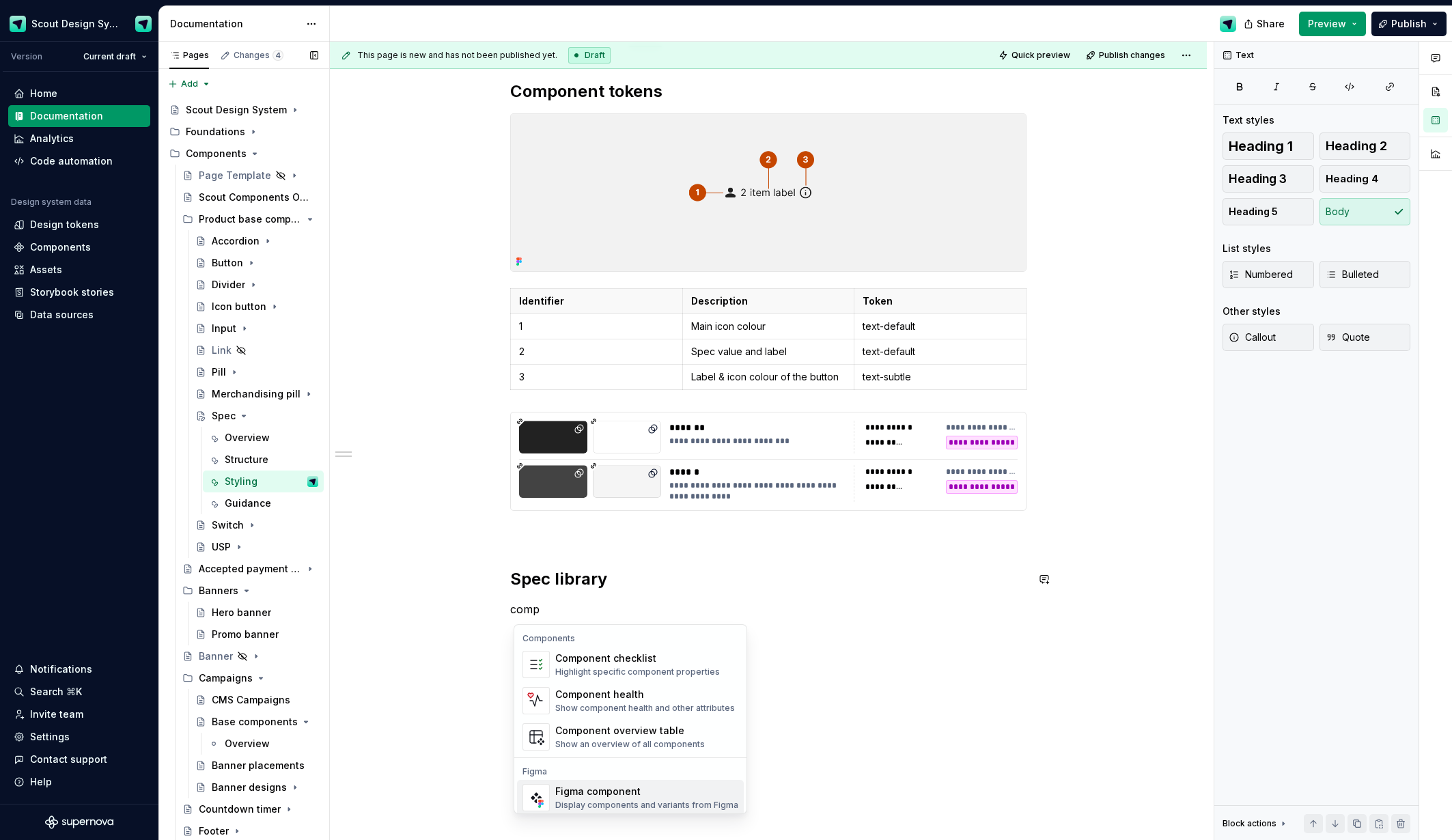
drag, startPoint x: 585, startPoint y: 805, endPoint x: 588, endPoint y: 799, distance: 6.7
click at [585, 804] on div "Display components and variants from Figma" at bounding box center [647, 804] width 183 height 11
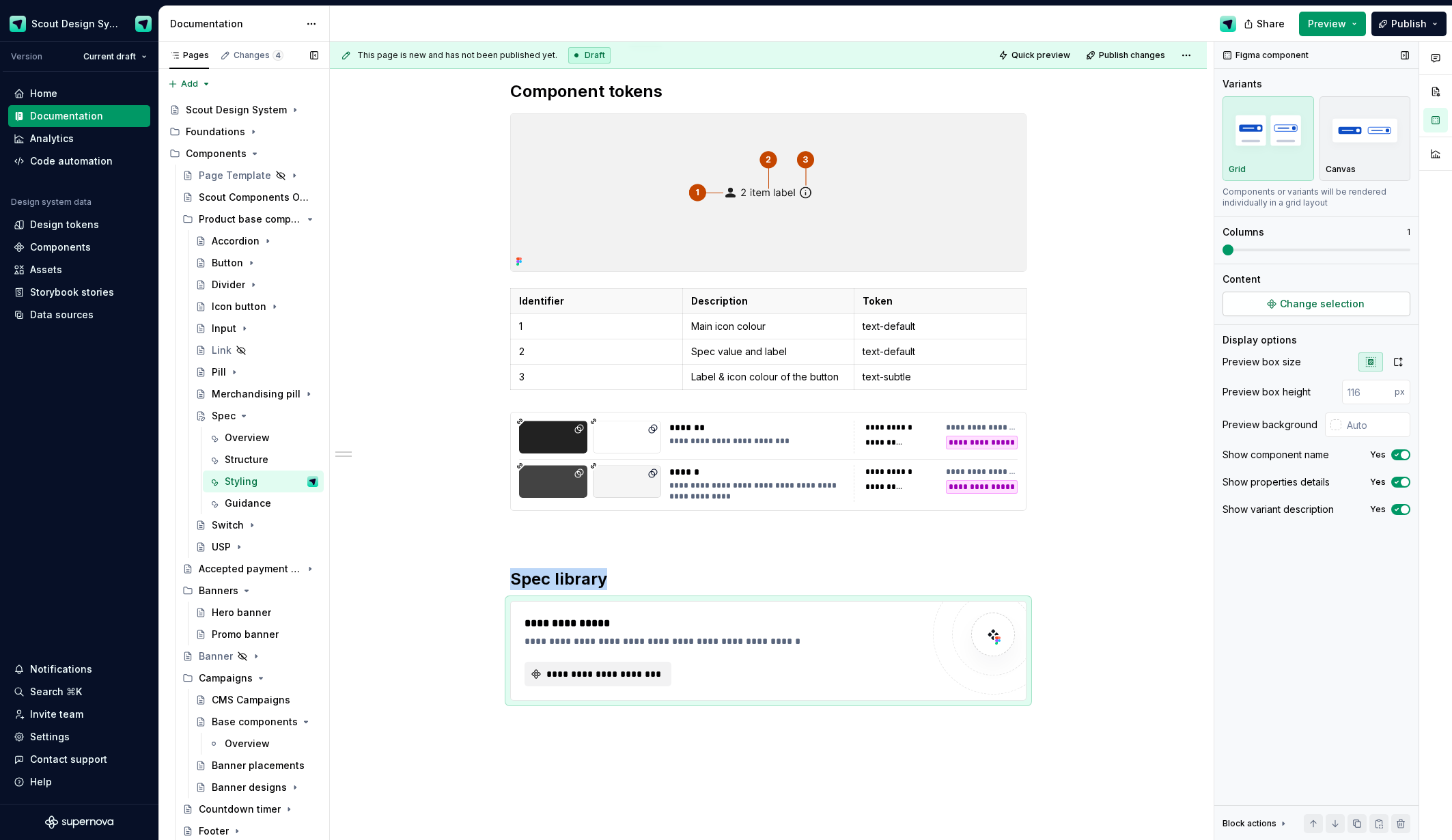
click at [1271, 307] on button "Change selection" at bounding box center [1317, 303] width 188 height 25
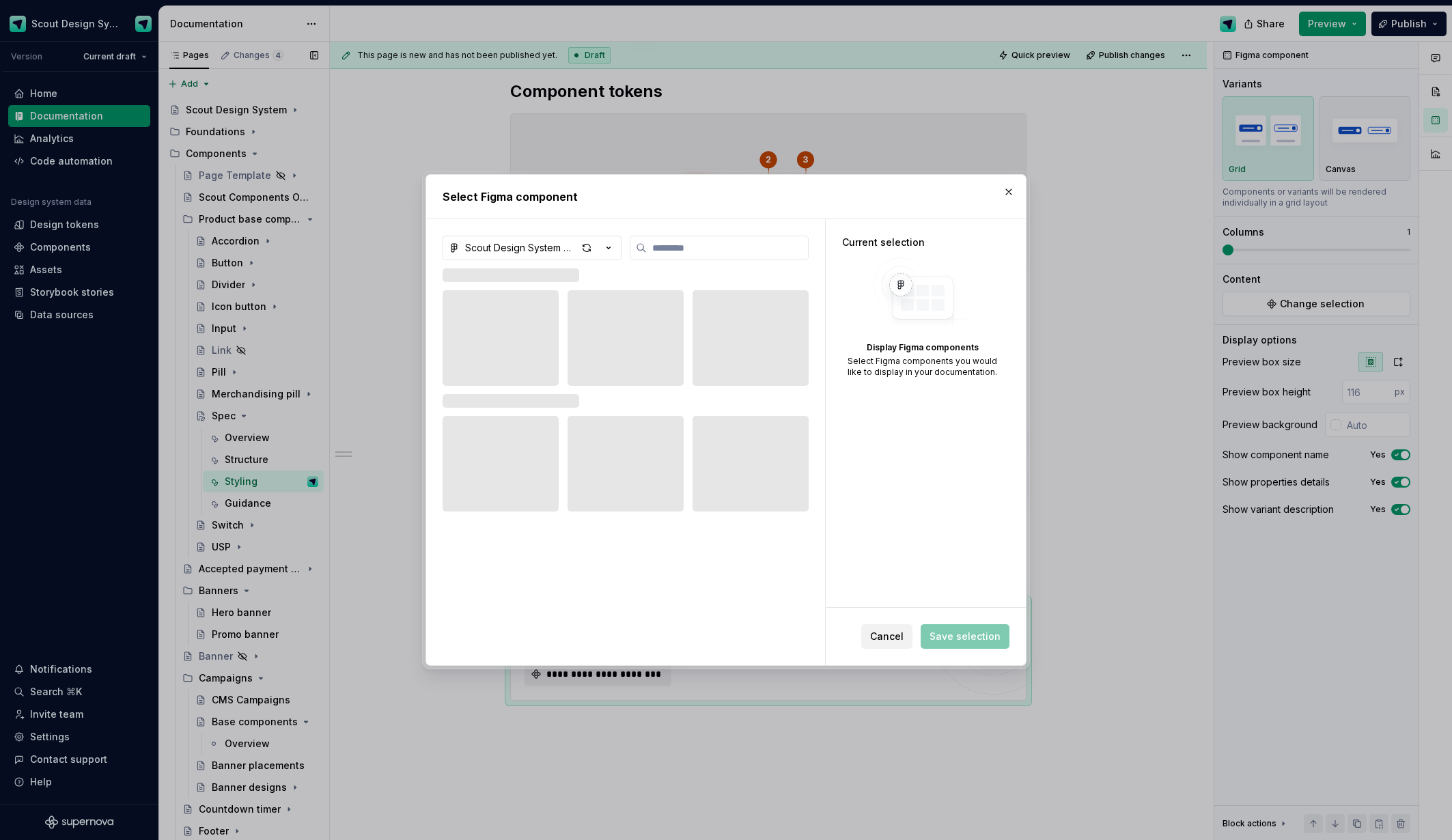
type textarea "*"
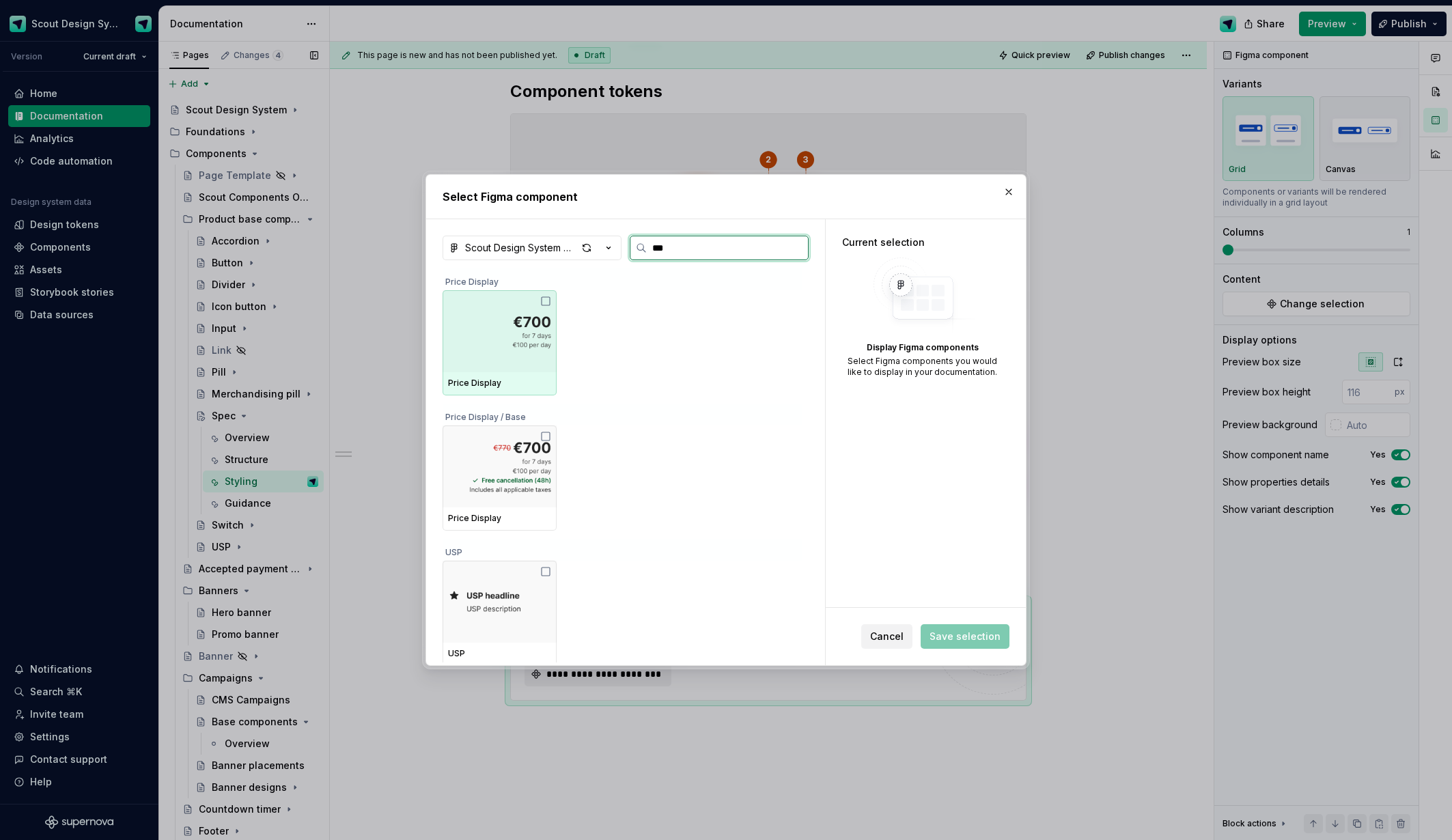
scroll to position [0, 0]
type input "****"
click at [517, 363] on div at bounding box center [500, 331] width 114 height 82
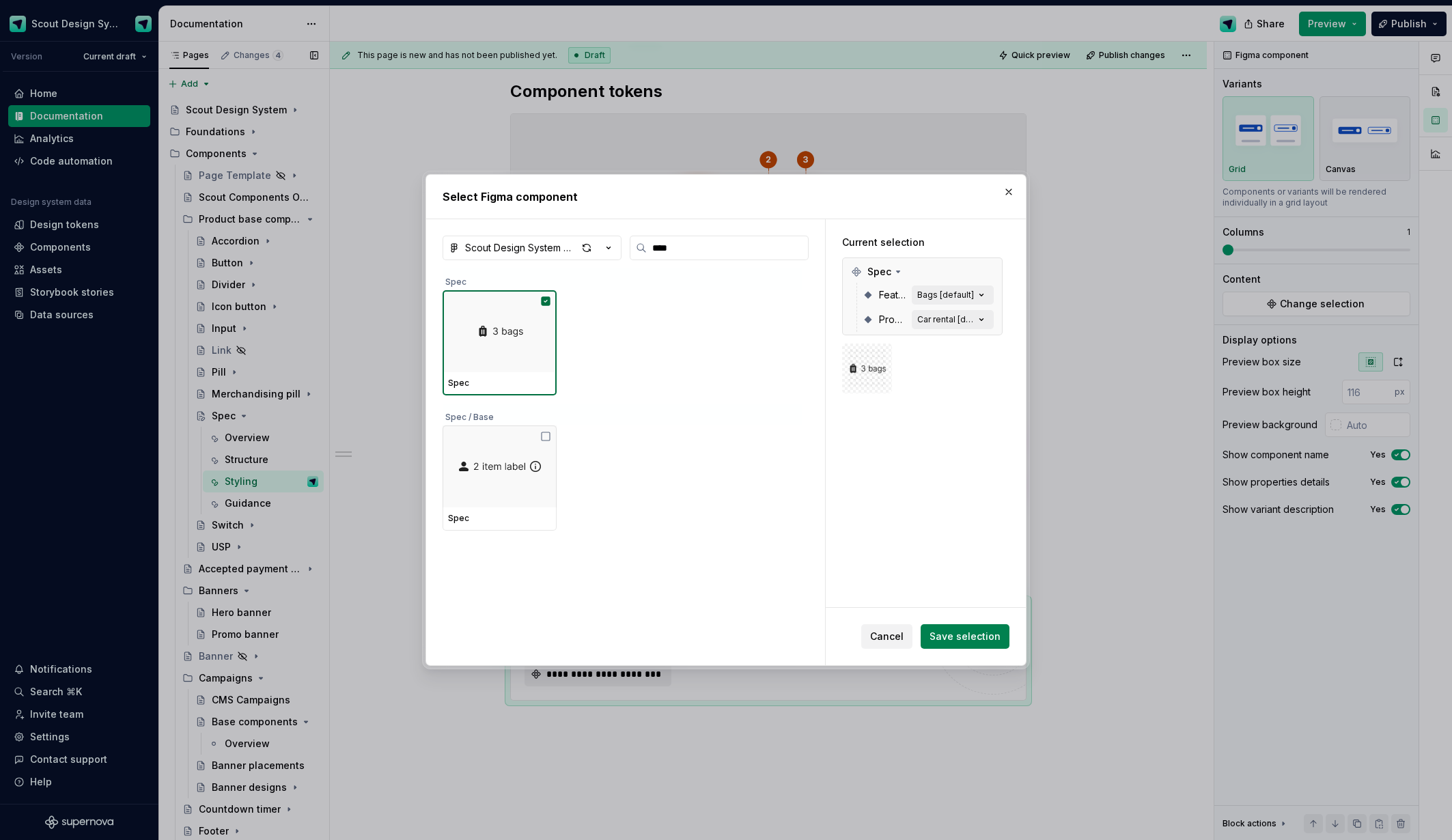
click at [961, 637] on span "Save selection" at bounding box center [964, 636] width 71 height 14
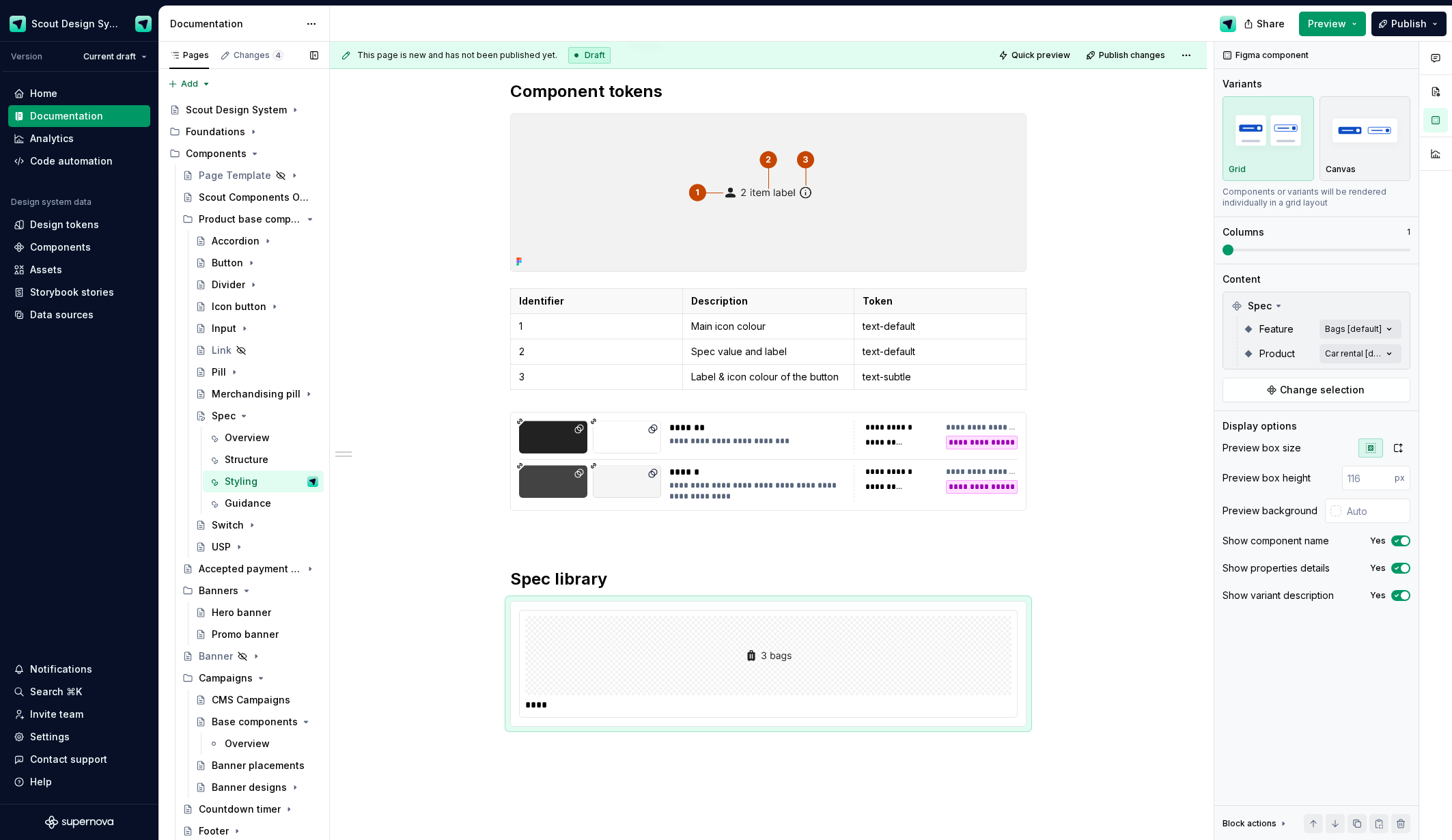
click at [1396, 329] on div "Comments Open comments No comments yet Select ‘Comment’ from the block context …" at bounding box center [1333, 441] width 237 height 799
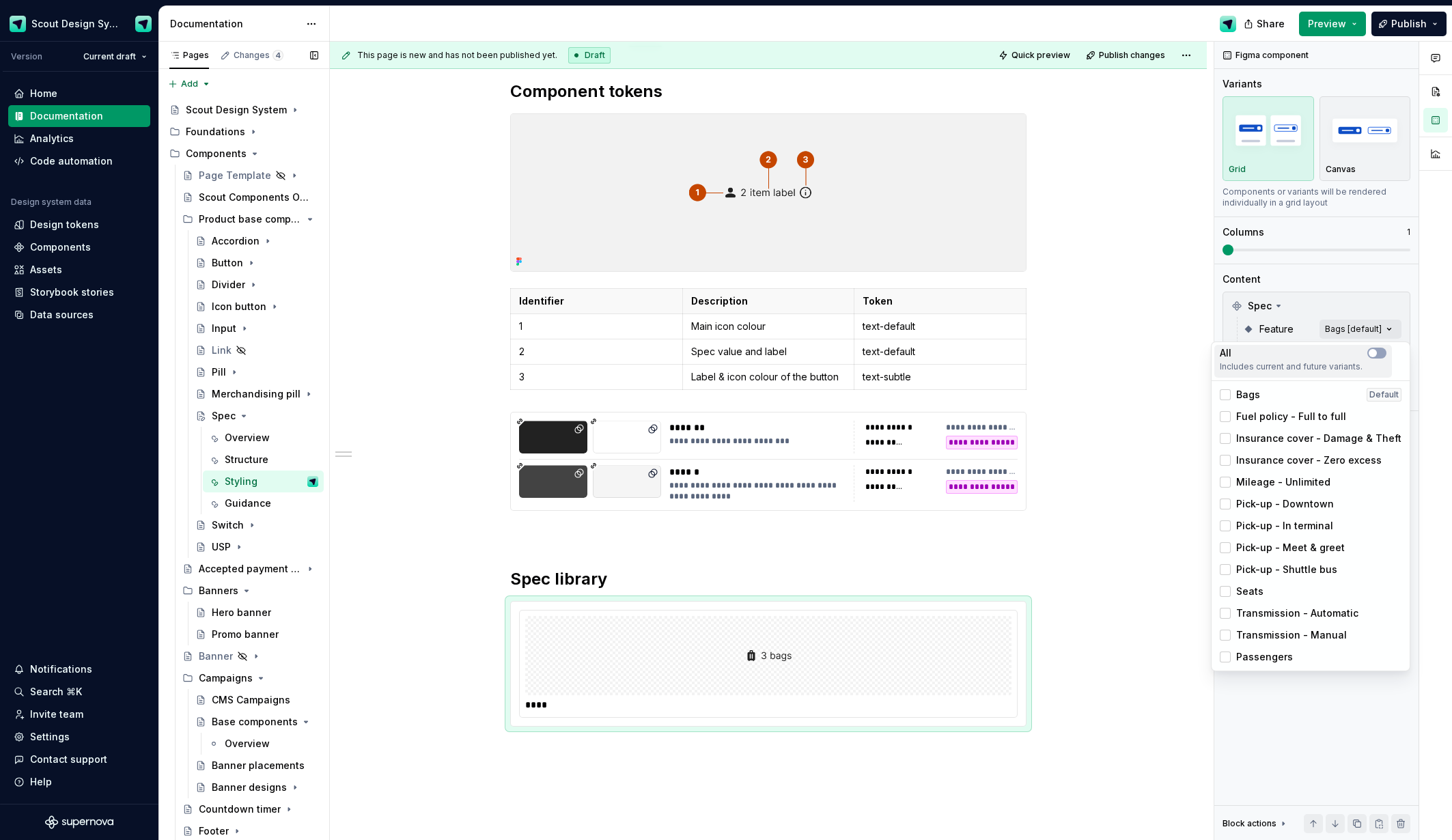
click at [1370, 359] on div "All" at bounding box center [1303, 353] width 167 height 14
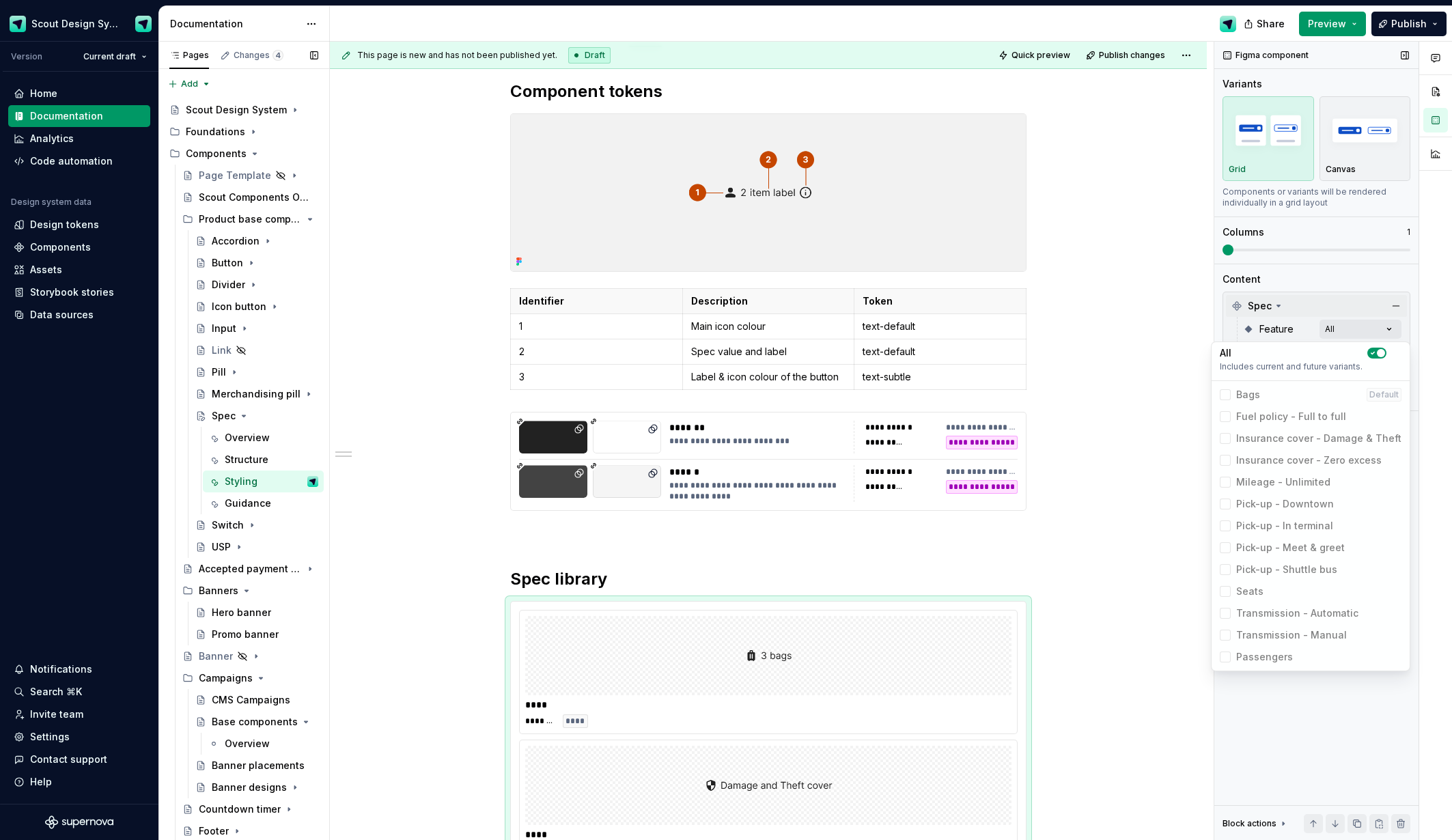
click at [1358, 314] on div "Comments Open comments No comments yet Select ‘Comment’ from the block context …" at bounding box center [1333, 441] width 237 height 799
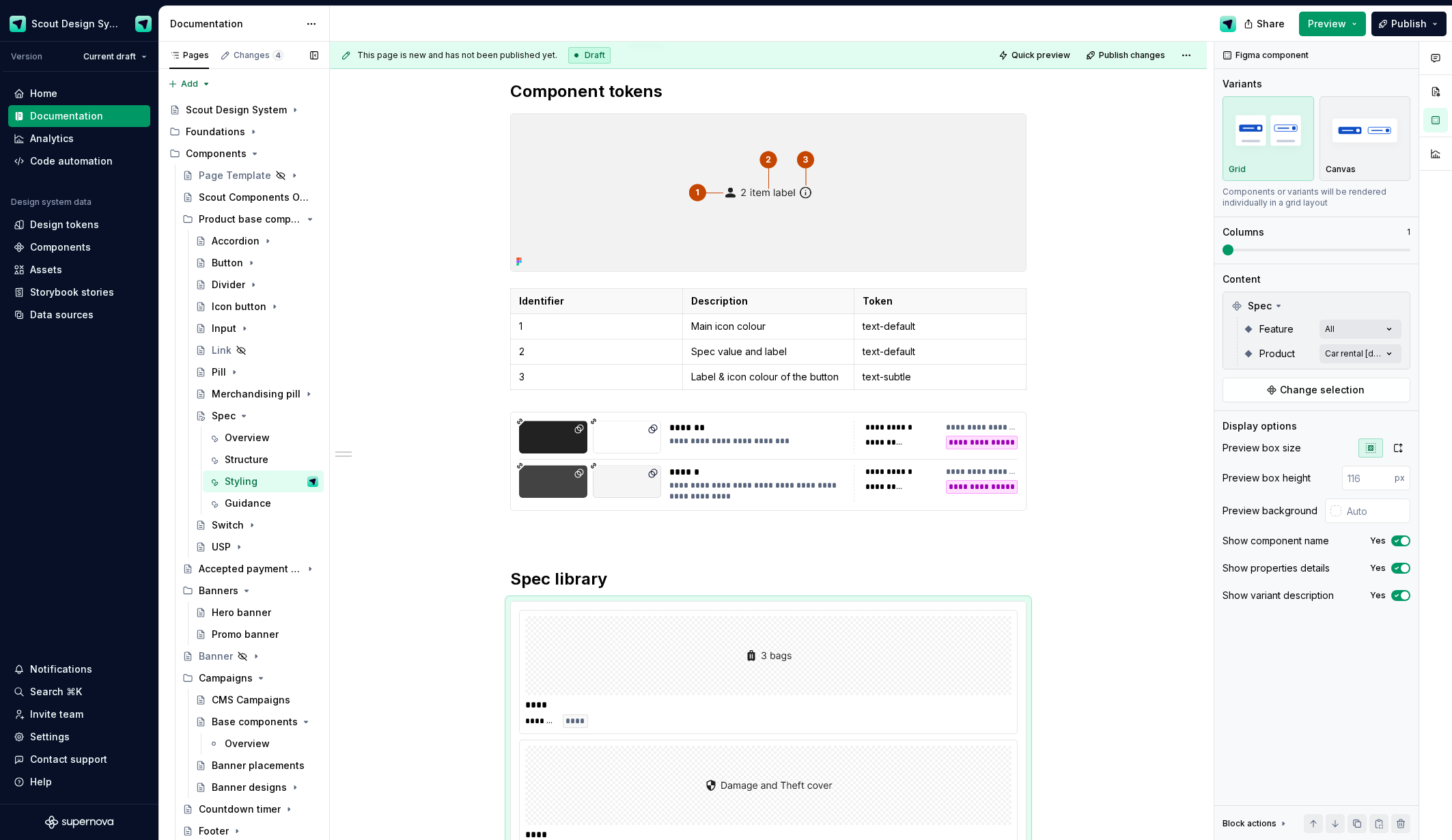
click at [1383, 356] on div "Comments Open comments No comments yet Select ‘Comment’ from the block context …" at bounding box center [1333, 441] width 237 height 799
click at [1379, 376] on span "button" at bounding box center [1379, 377] width 9 height 9
click at [1314, 370] on div "All Includes current and future variants." at bounding box center [1309, 386] width 178 height 32
drag, startPoint x: 1374, startPoint y: 376, endPoint x: 1343, endPoint y: 346, distance: 43.1
click at [1375, 376] on span "button" at bounding box center [1379, 377] width 9 height 9
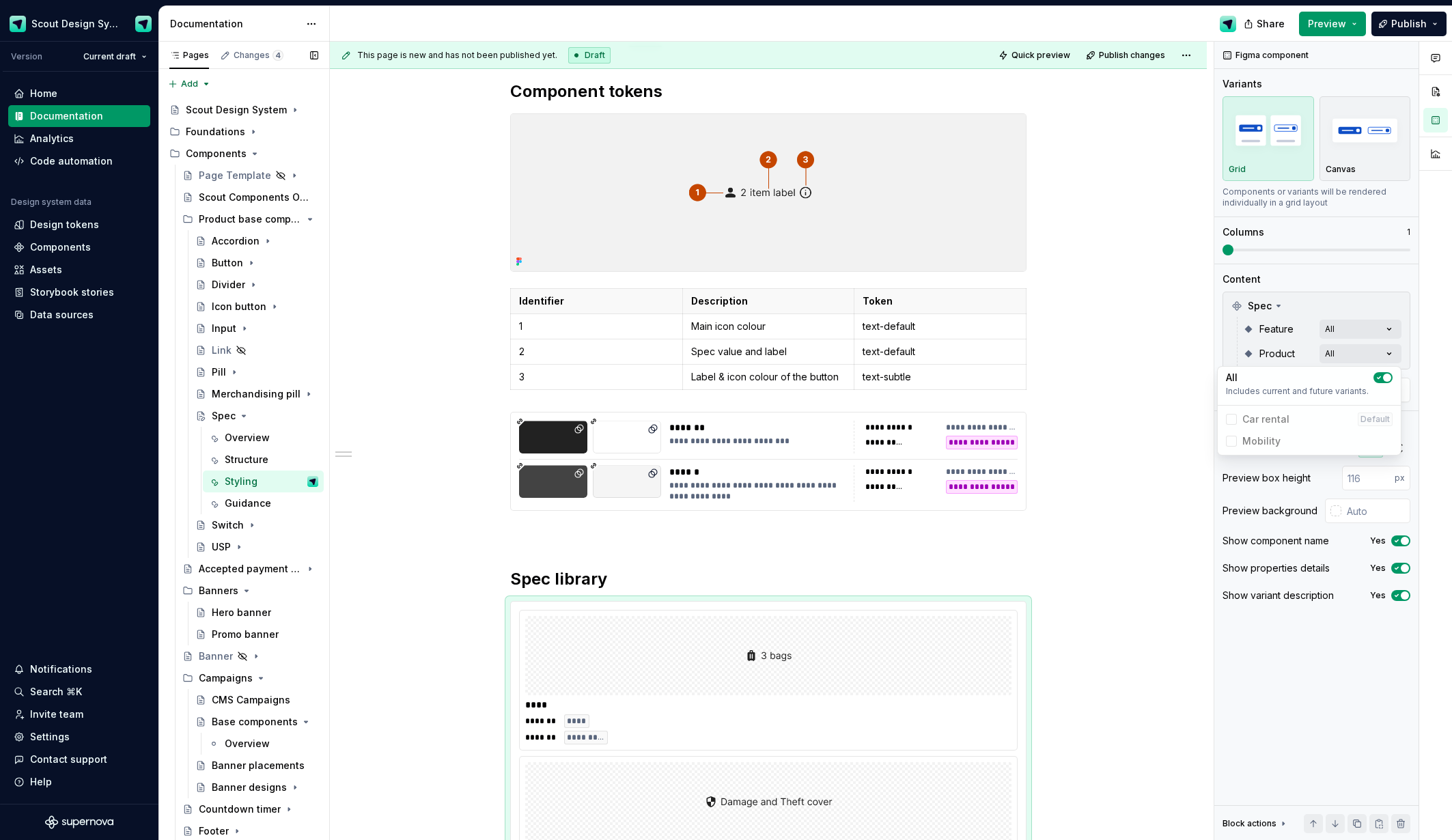
click at [1330, 288] on div "Comments Open comments No comments yet Select ‘Comment’ from the block context …" at bounding box center [1333, 441] width 237 height 799
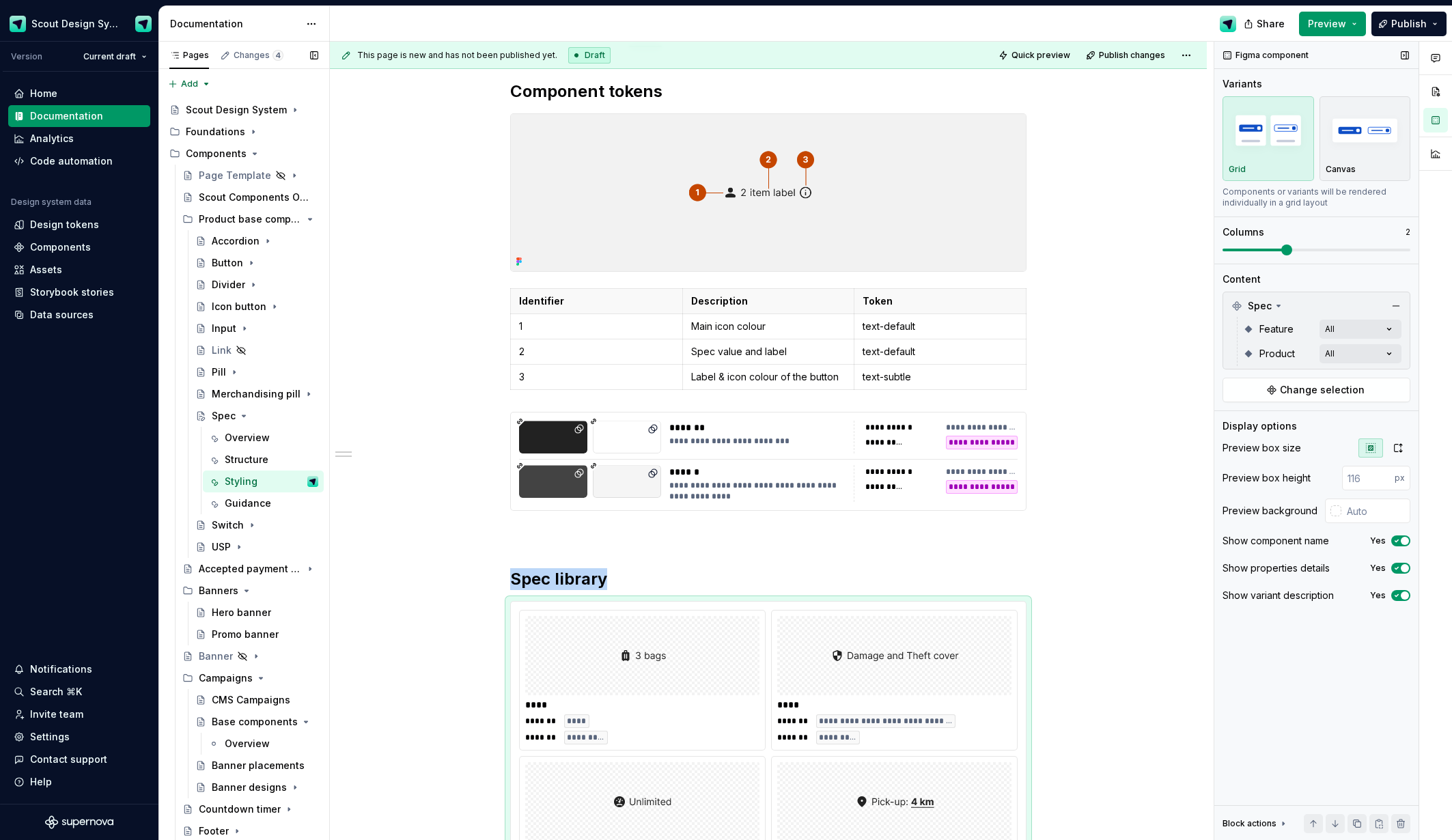
scroll to position [749, 0]
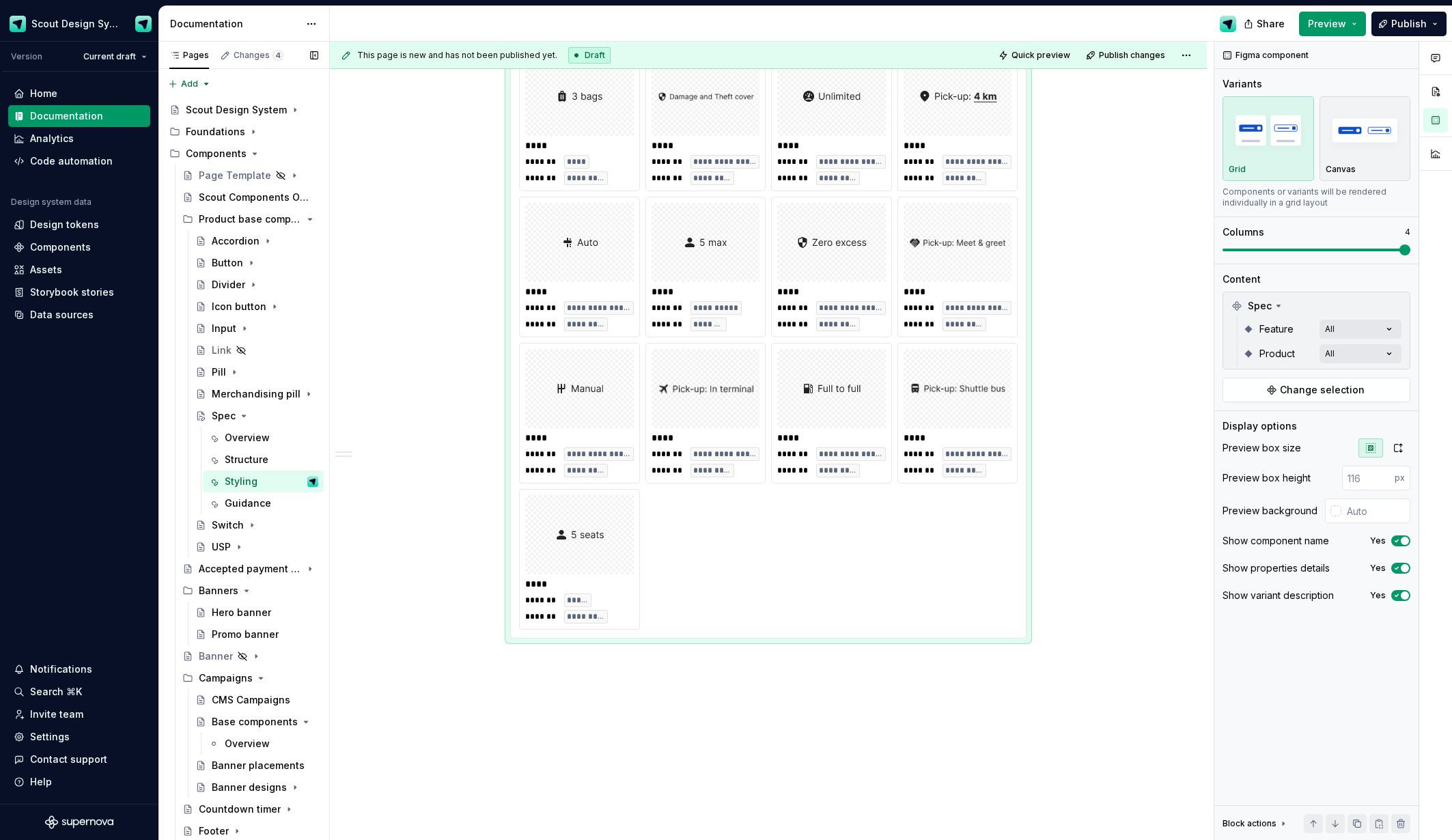
click at [1412, 254] on div "Figma component Variants Grid Canvas Components or variants will be rendered in…" at bounding box center [1316, 441] width 204 height 799
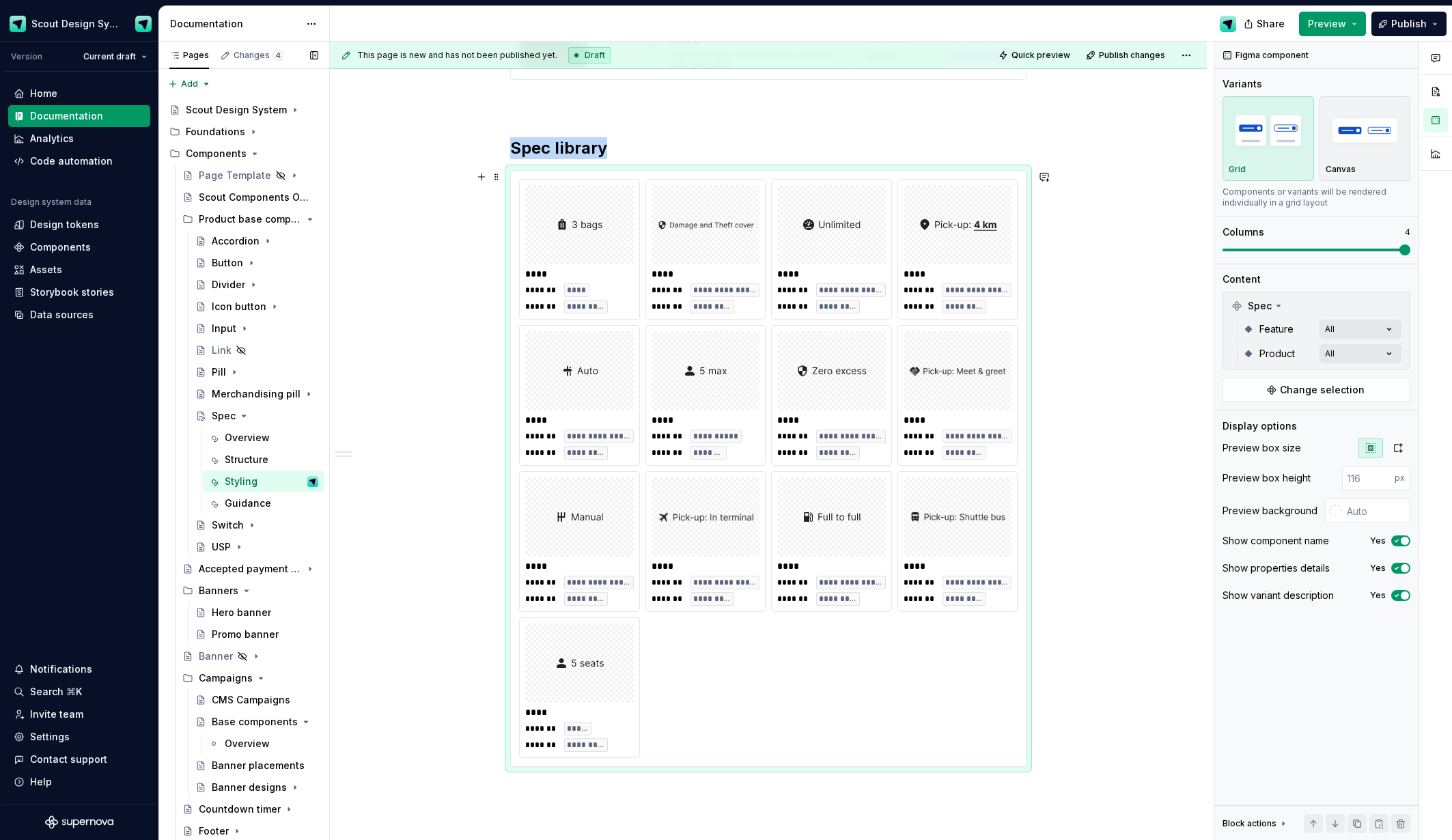
scroll to position [555, 0]
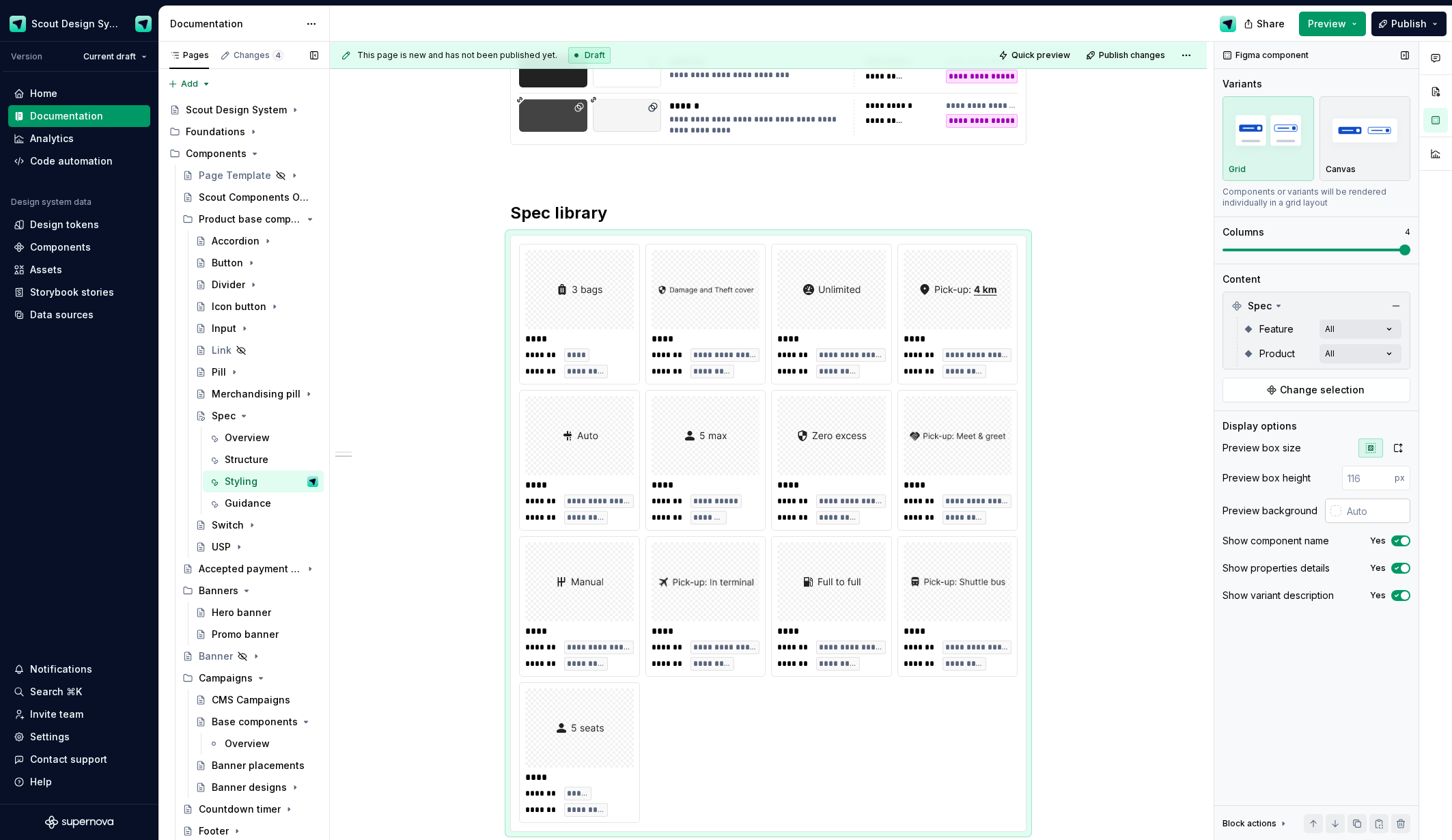
click at [1338, 510] on div at bounding box center [1336, 510] width 11 height 11
click at [1379, 510] on div "Comments Open comments No comments yet Select ‘Comment’ from the block context …" at bounding box center [1333, 441] width 237 height 799
type input "#FFFFFF"
click at [1087, 557] on div "**********" at bounding box center [768, 406] width 877 height 1450
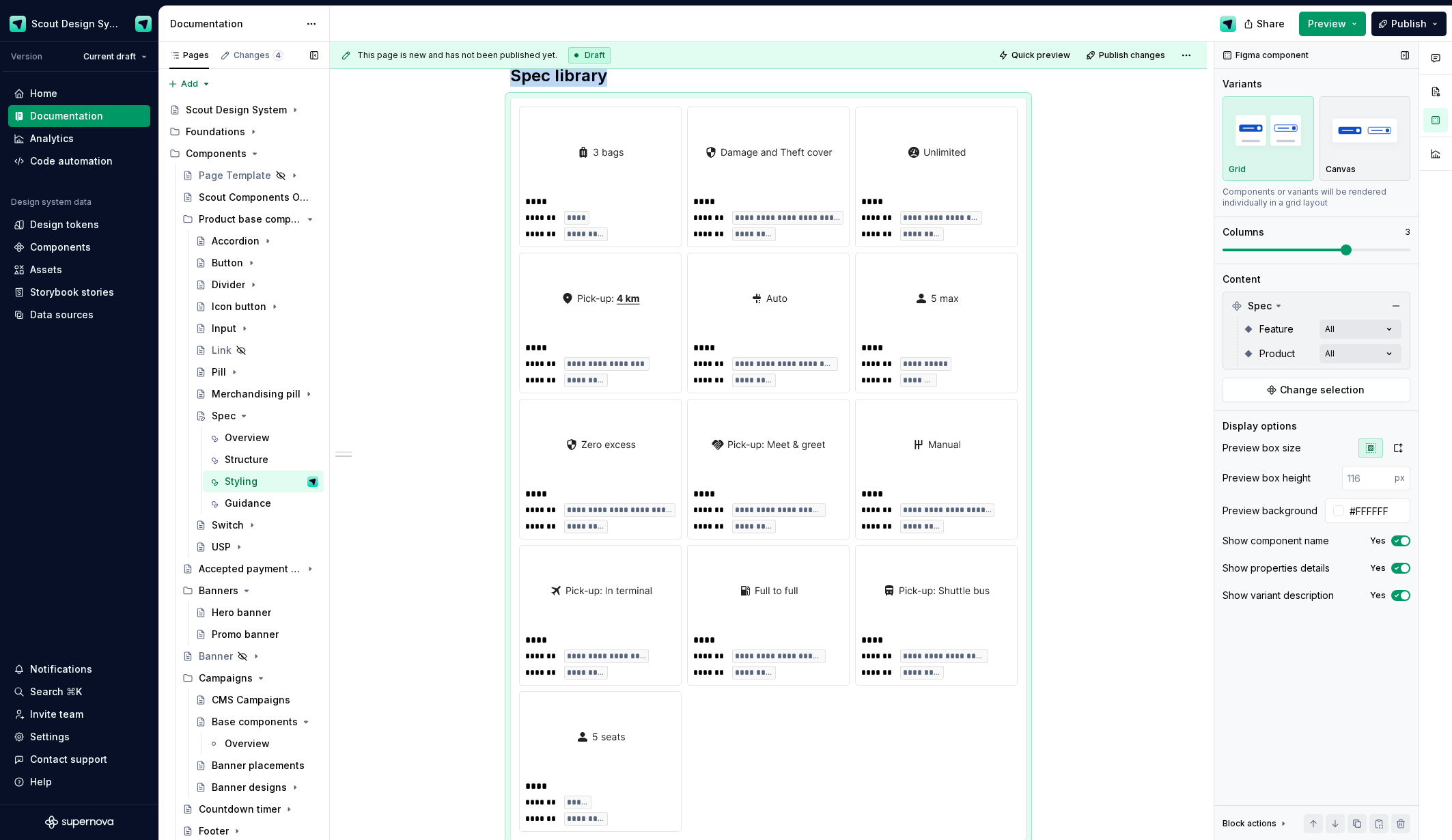
scroll to position [749, 0]
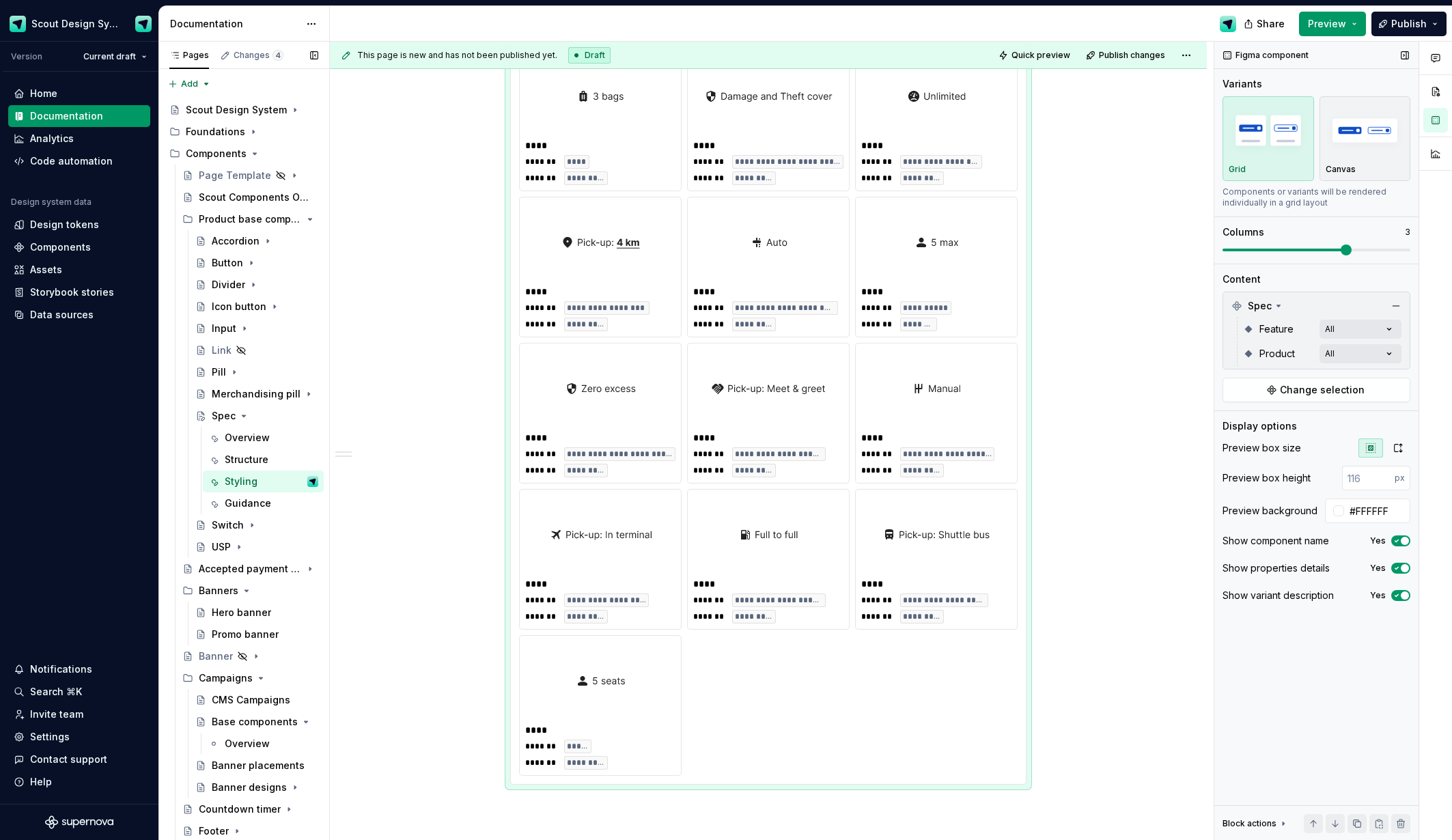
click at [1324, 251] on span at bounding box center [1317, 249] width 188 height 11
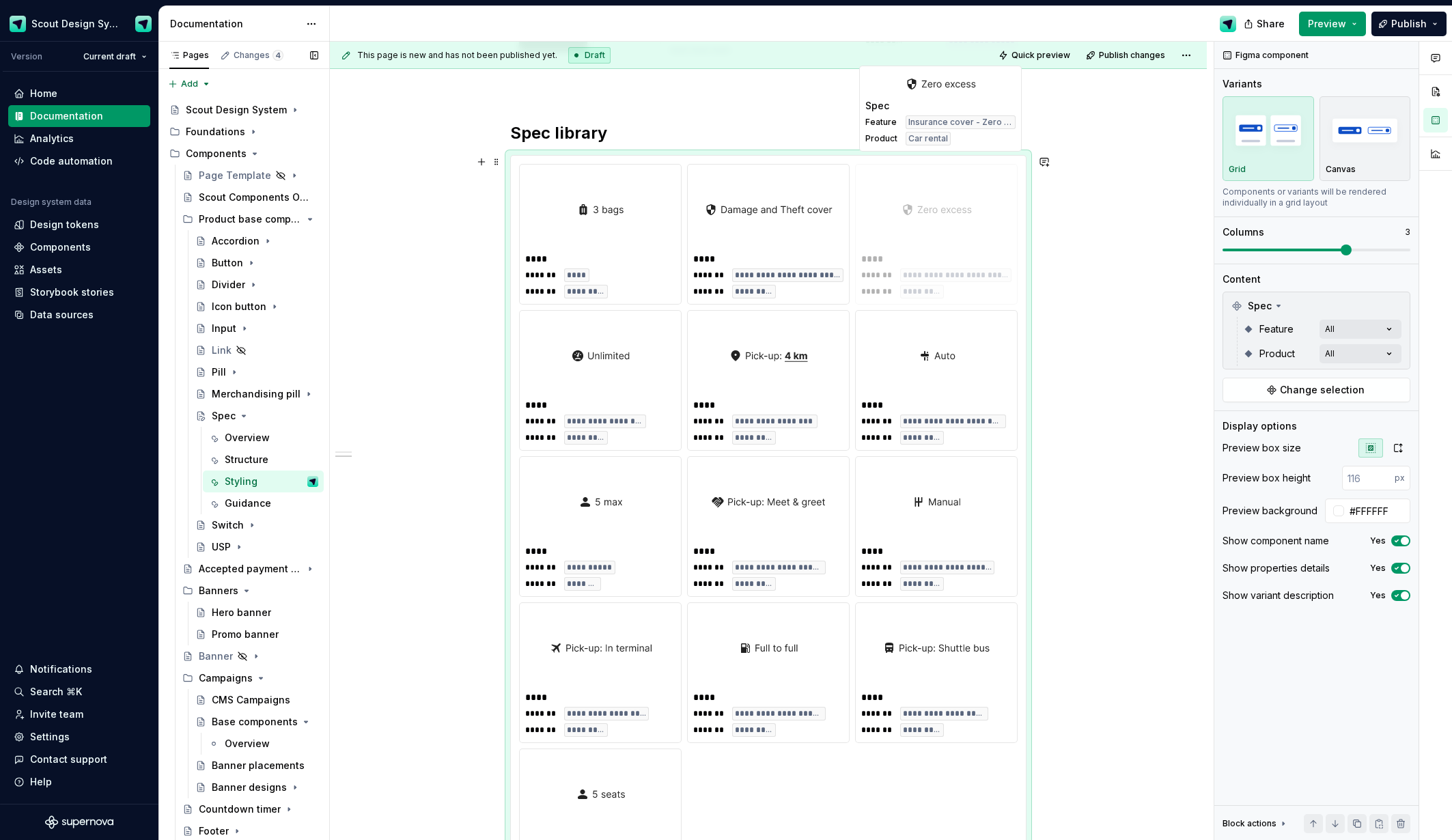
scroll to position [613, 0]
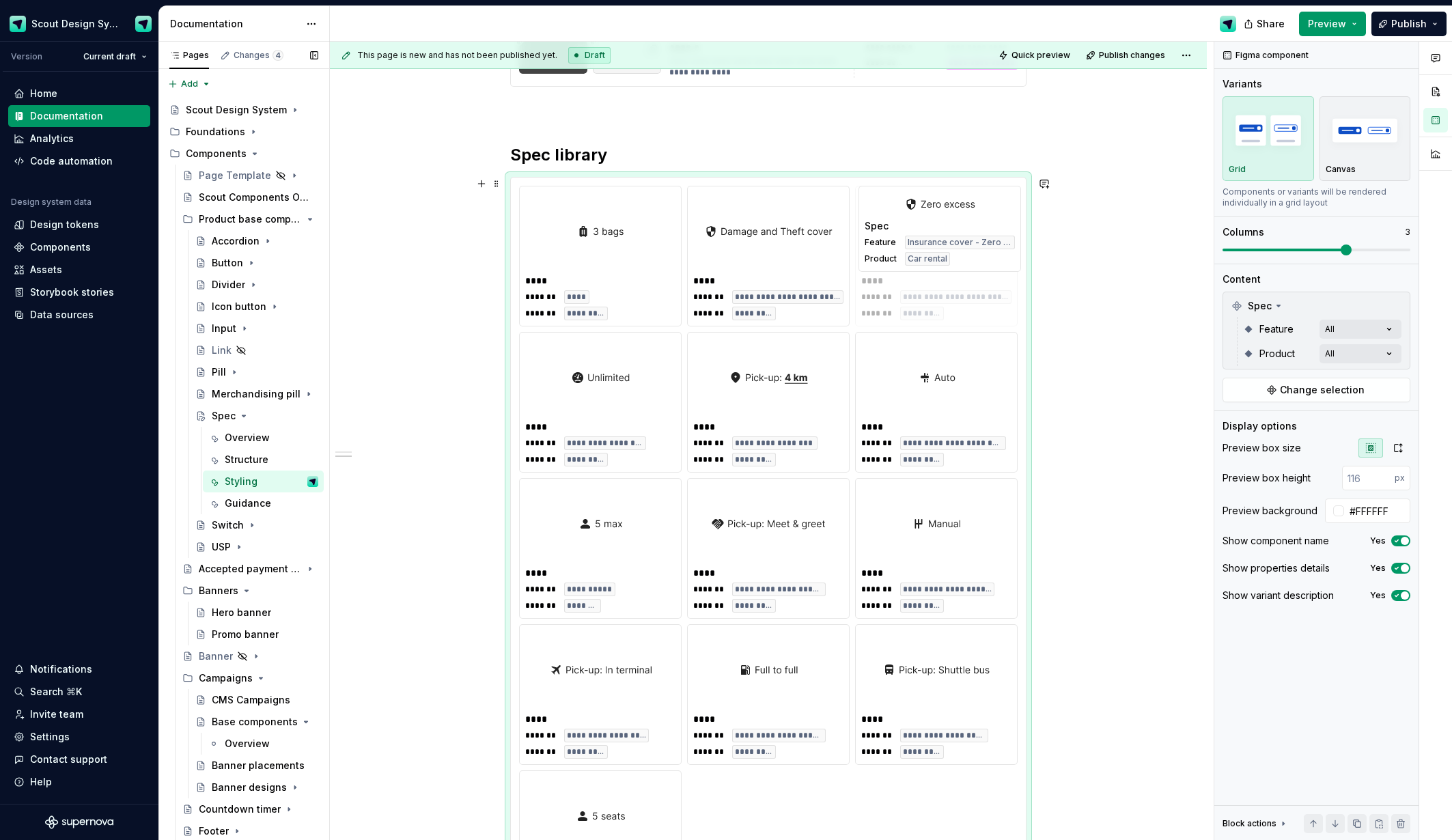
drag, startPoint x: 626, startPoint y: 458, endPoint x: 938, endPoint y: 308, distance: 346.2
click at [943, 299] on body "Scout Design System Version Current draft Home Documentation Analytics Code aut…" at bounding box center [726, 420] width 1452 height 840
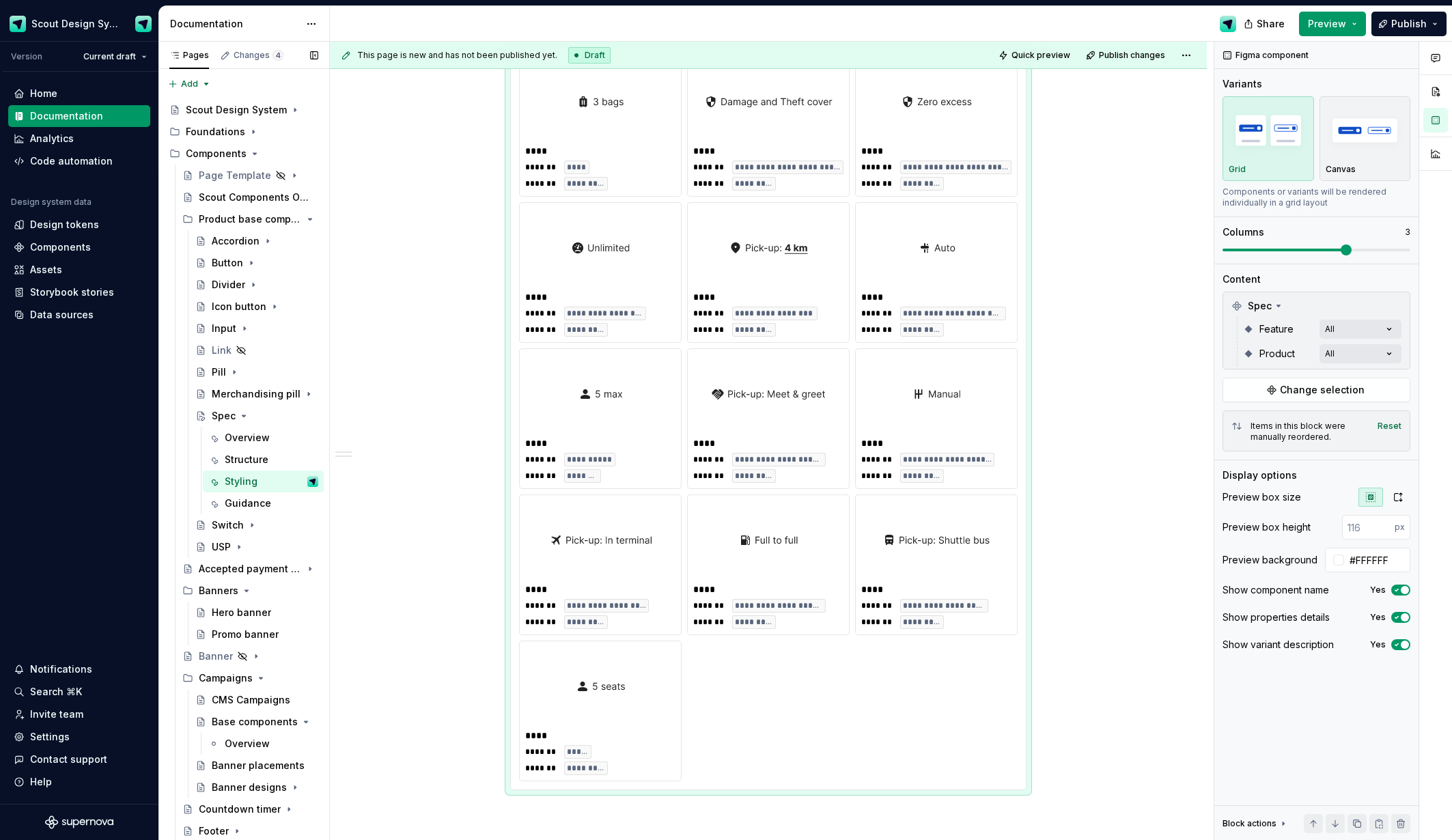
scroll to position [745, 0]
drag, startPoint x: 610, startPoint y: 586, endPoint x: 917, endPoint y: 458, distance: 332.6
click at [917, 458] on body "Scout Design System Version Current draft Home Documentation Analytics Code aut…" at bounding box center [726, 420] width 1452 height 840
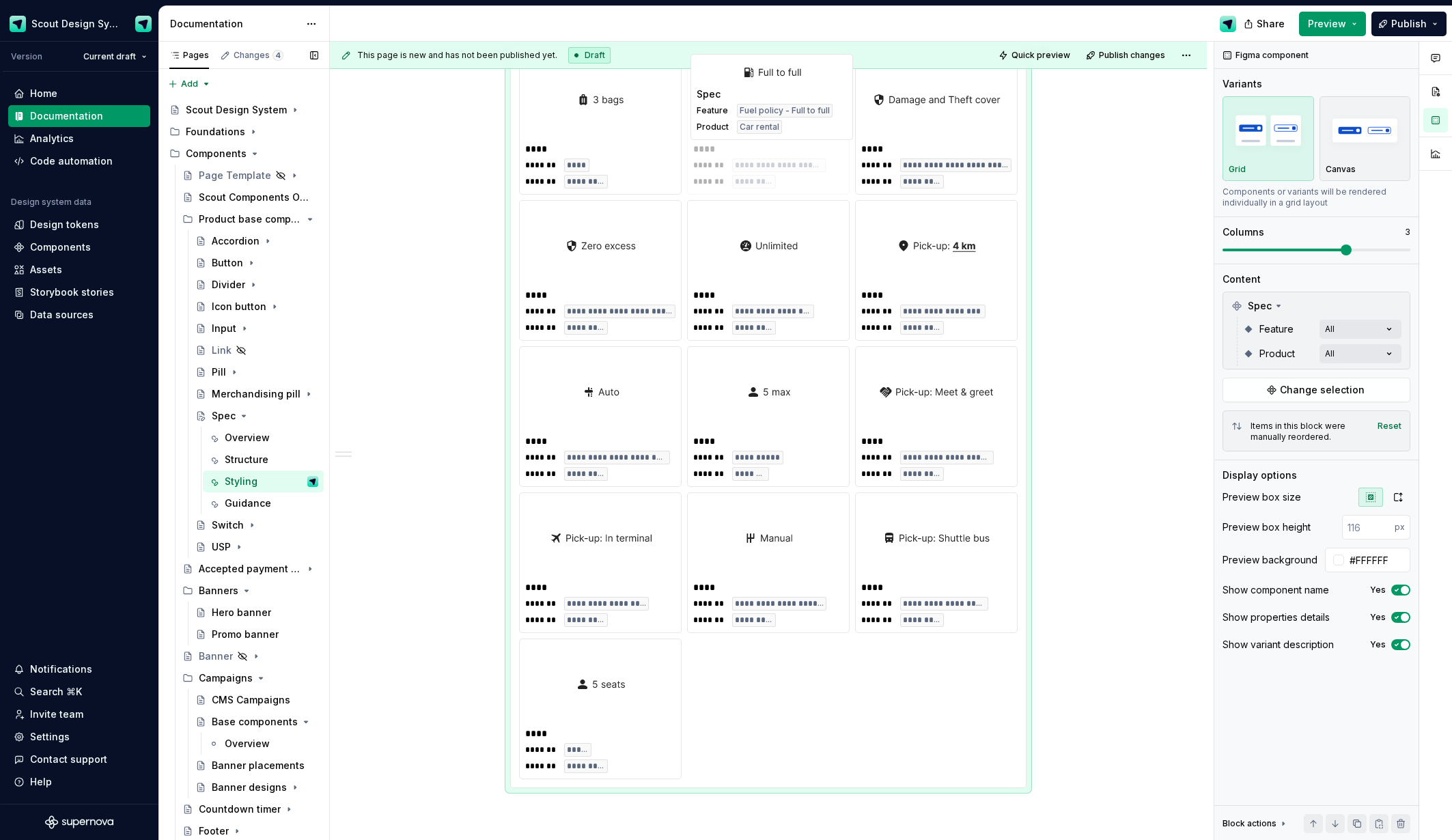
drag, startPoint x: 755, startPoint y: 588, endPoint x: 761, endPoint y: 205, distance: 383.0
click at [761, 205] on body "Scout Design System Version Current draft Home Documentation Analytics Code aut…" at bounding box center [726, 420] width 1452 height 840
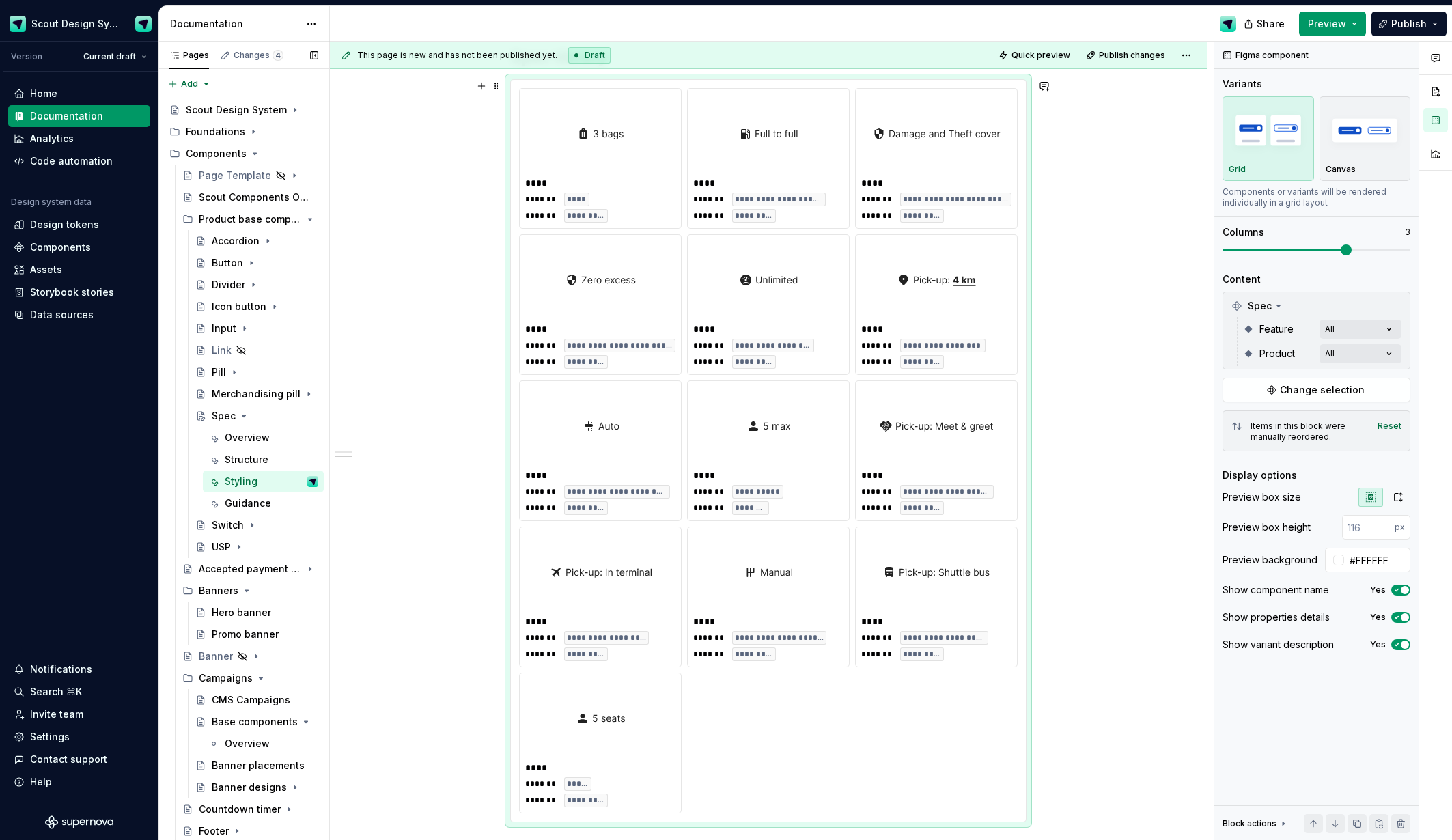
scroll to position [700, 0]
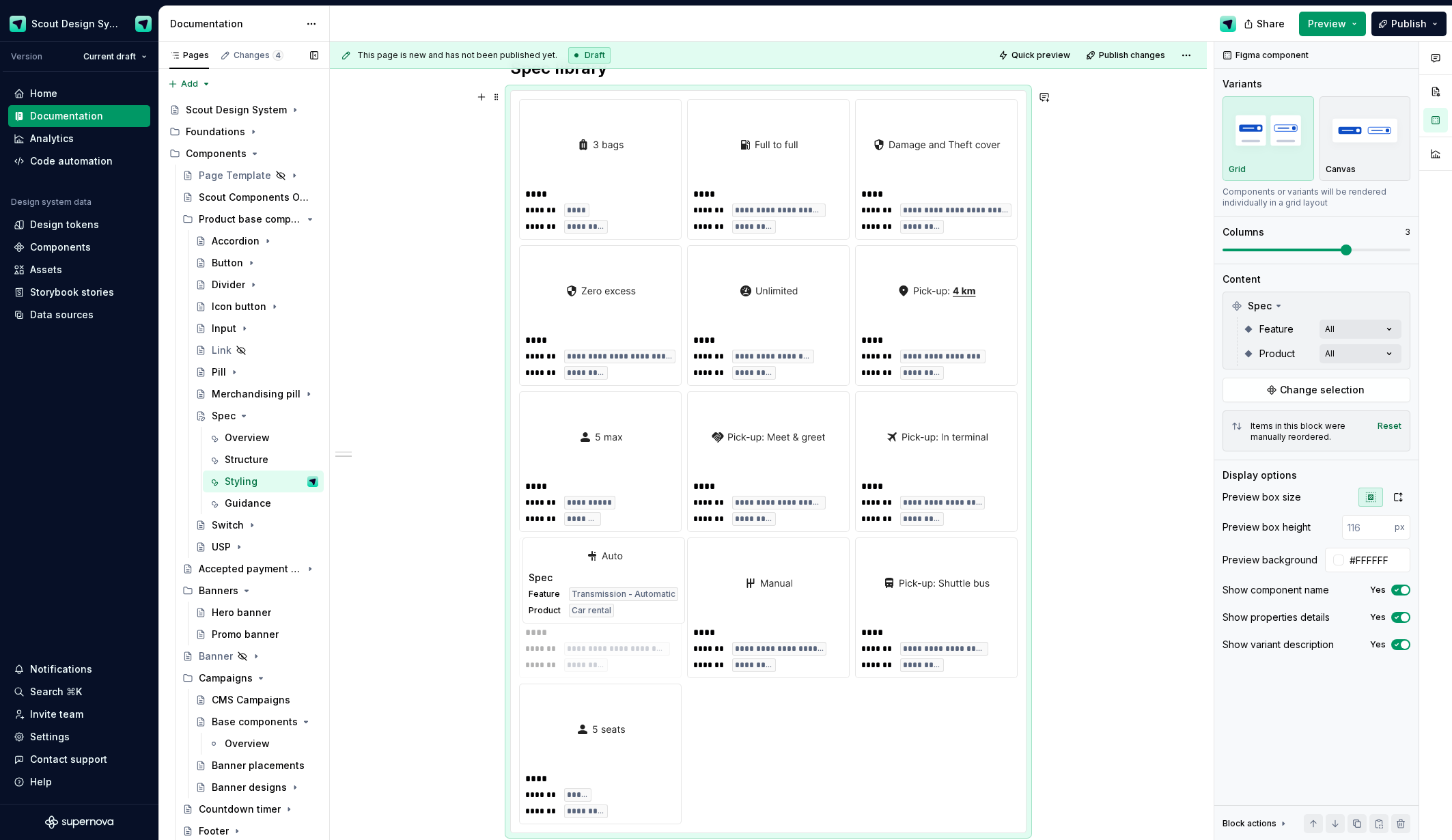
drag, startPoint x: 630, startPoint y: 486, endPoint x: 685, endPoint y: 638, distance: 161.6
drag, startPoint x: 942, startPoint y: 598, endPoint x: 592, endPoint y: 609, distance: 350.2
click at [588, 609] on body "Scout Design System Version Current draft Home Documentation Analytics Code aut…" at bounding box center [726, 420] width 1452 height 840
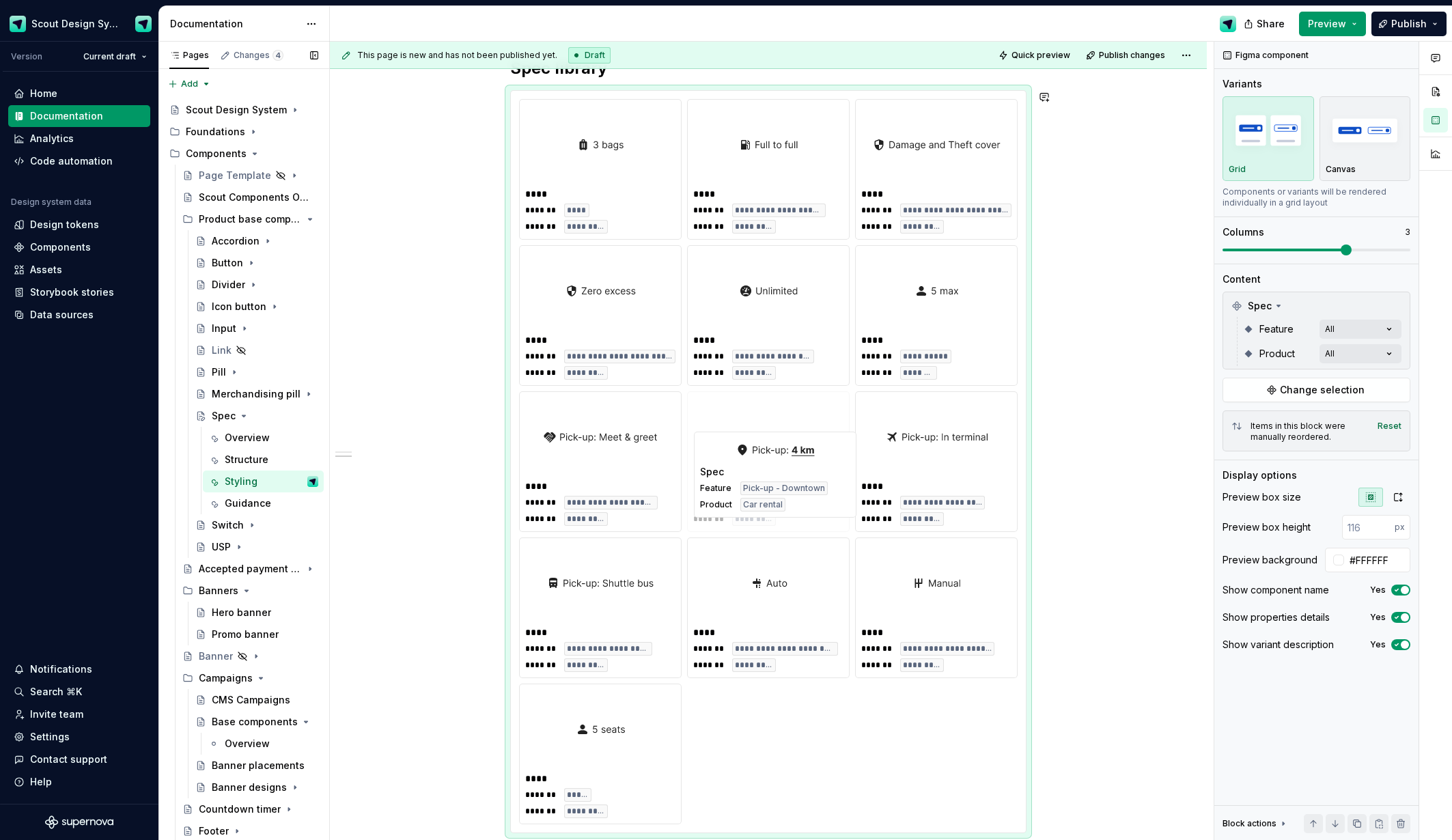
drag, startPoint x: 949, startPoint y: 308, endPoint x: 784, endPoint y: 494, distance: 248.6
drag, startPoint x: 764, startPoint y: 492, endPoint x: 661, endPoint y: 494, distance: 103.0
click at [661, 494] on body "Scout Design System Version Current draft Home Documentation Analytics Code aut…" at bounding box center [726, 420] width 1452 height 840
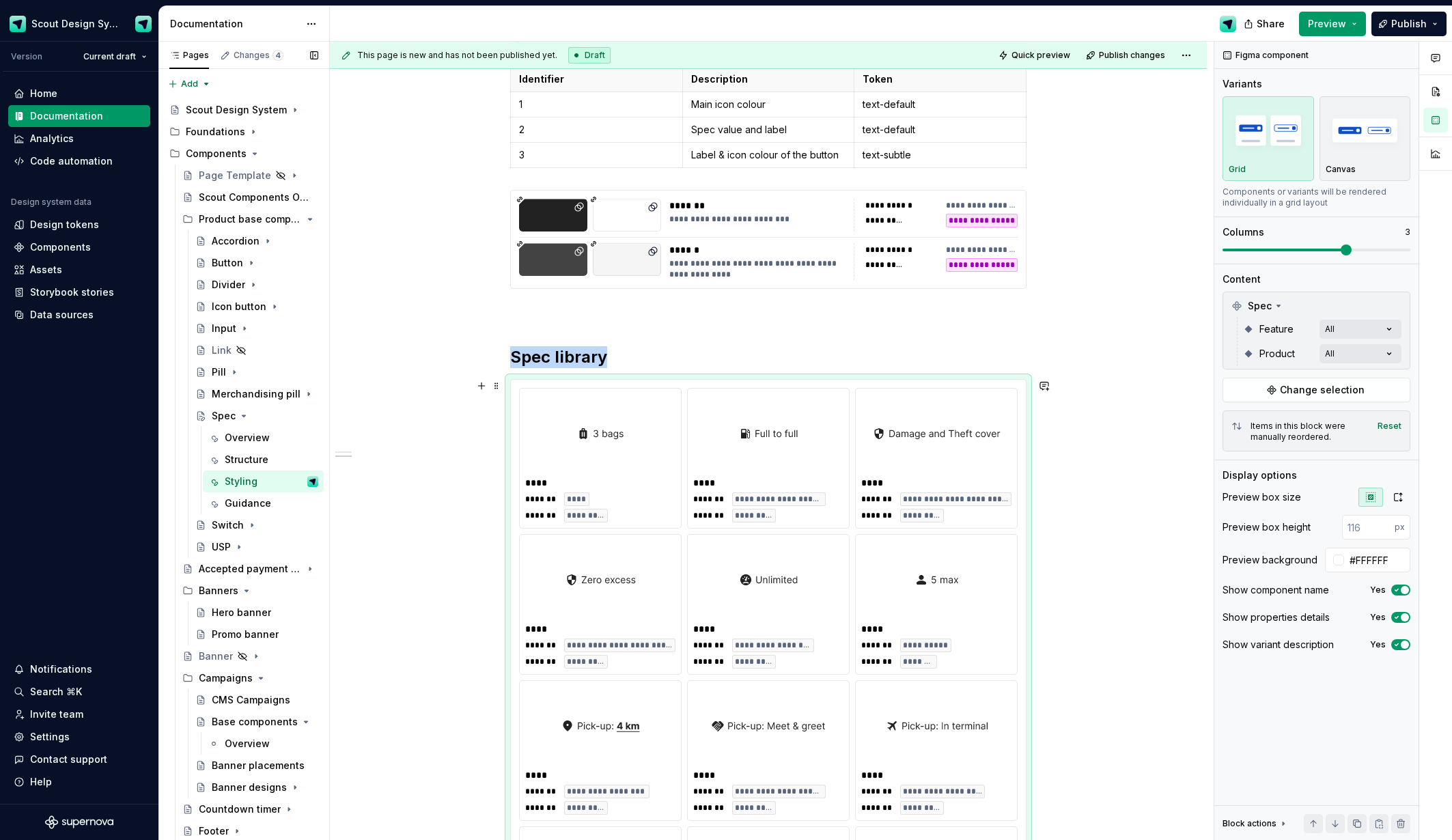
scroll to position [0, 0]
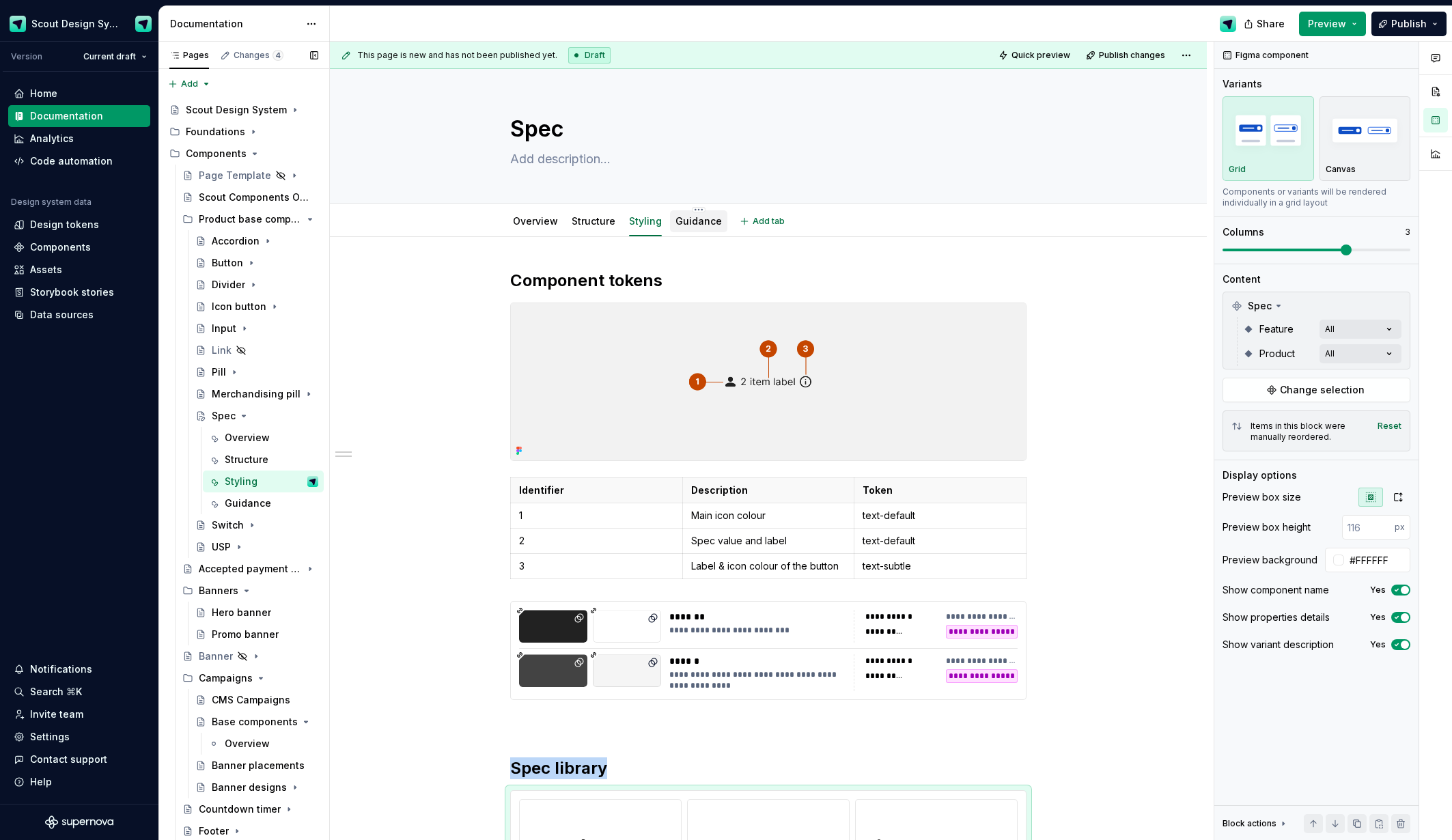
click at [688, 220] on link "Guidance" at bounding box center [699, 221] width 46 height 12
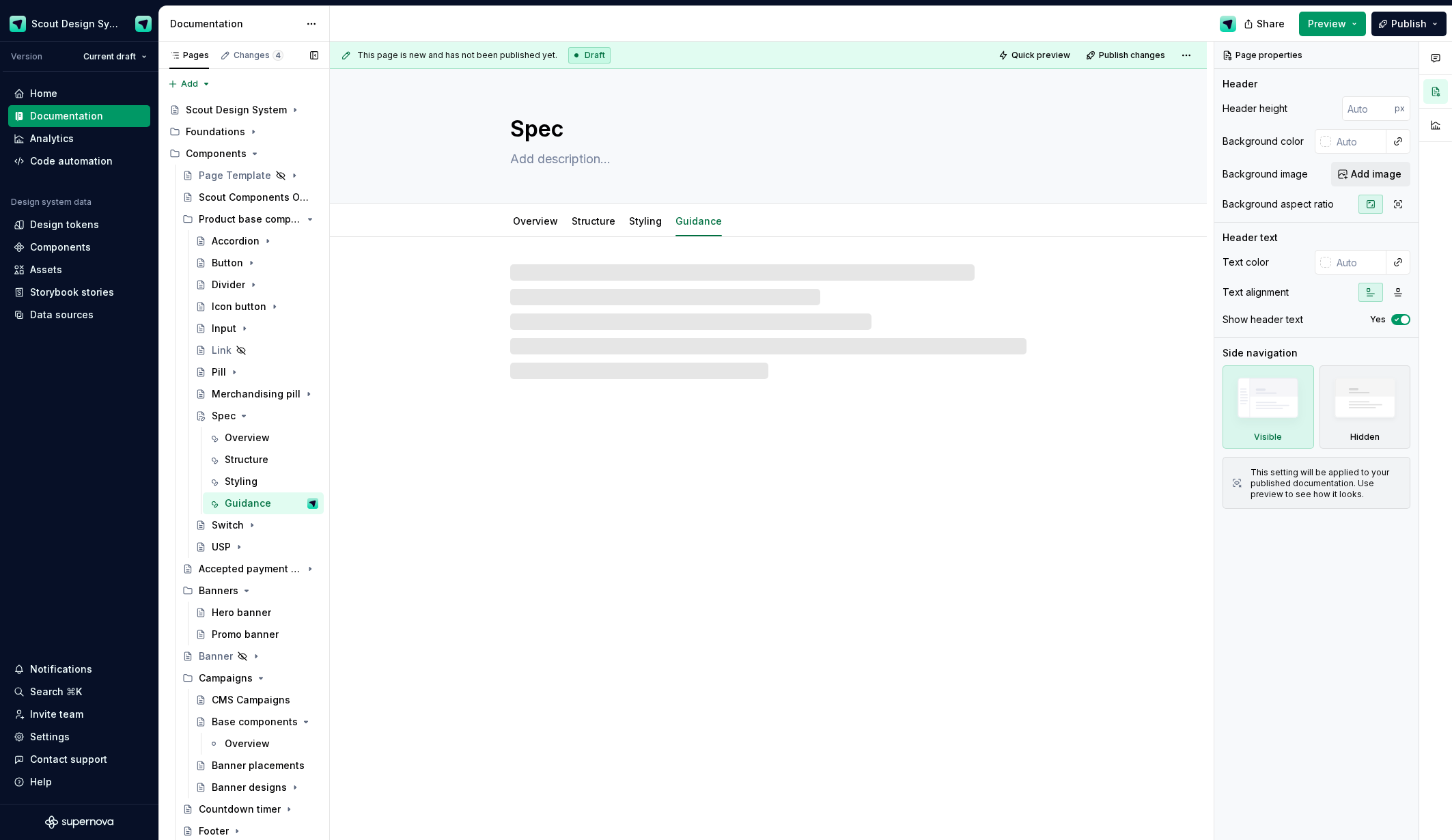
type textarea "*"
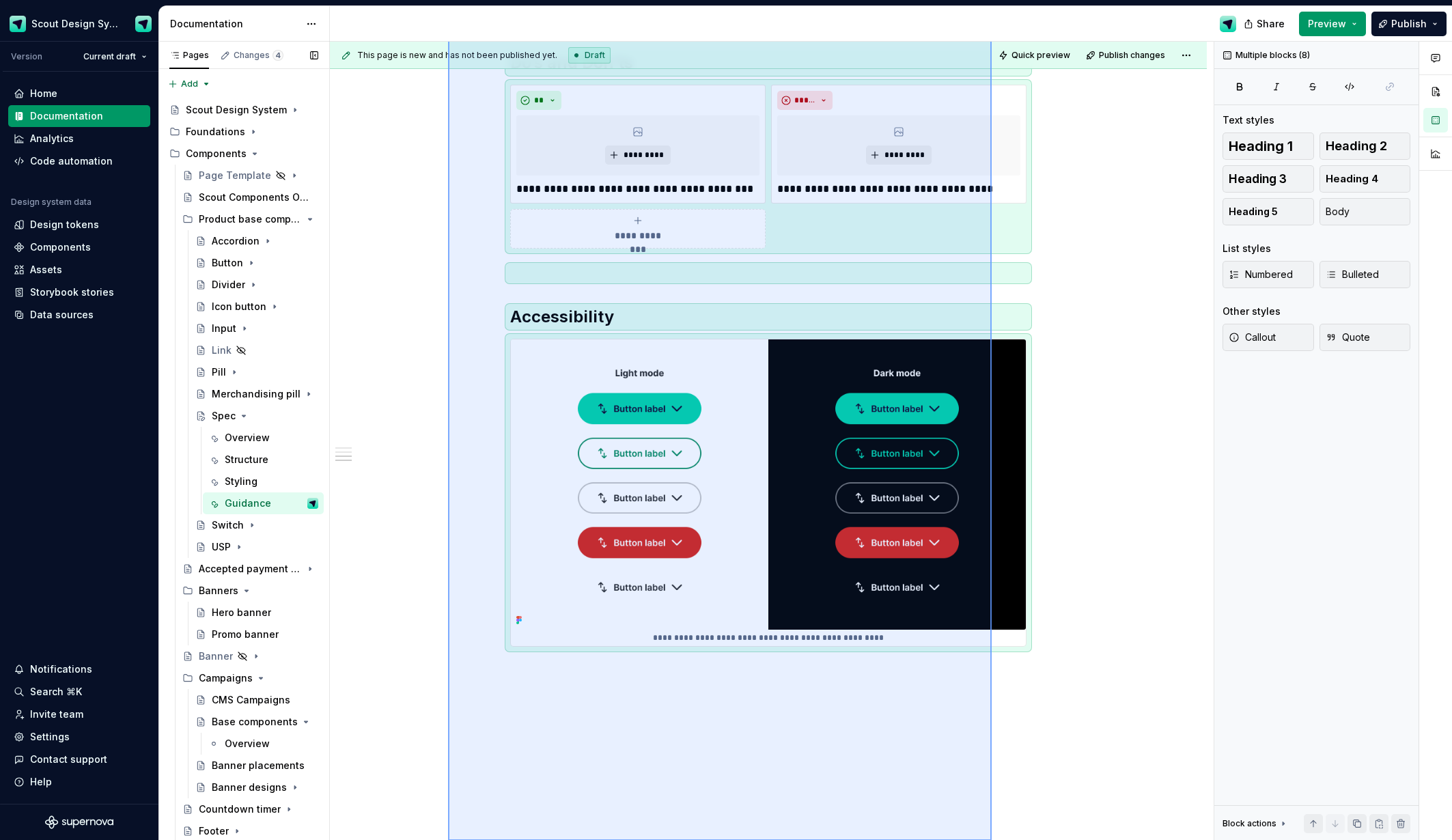
scroll to position [558, 0]
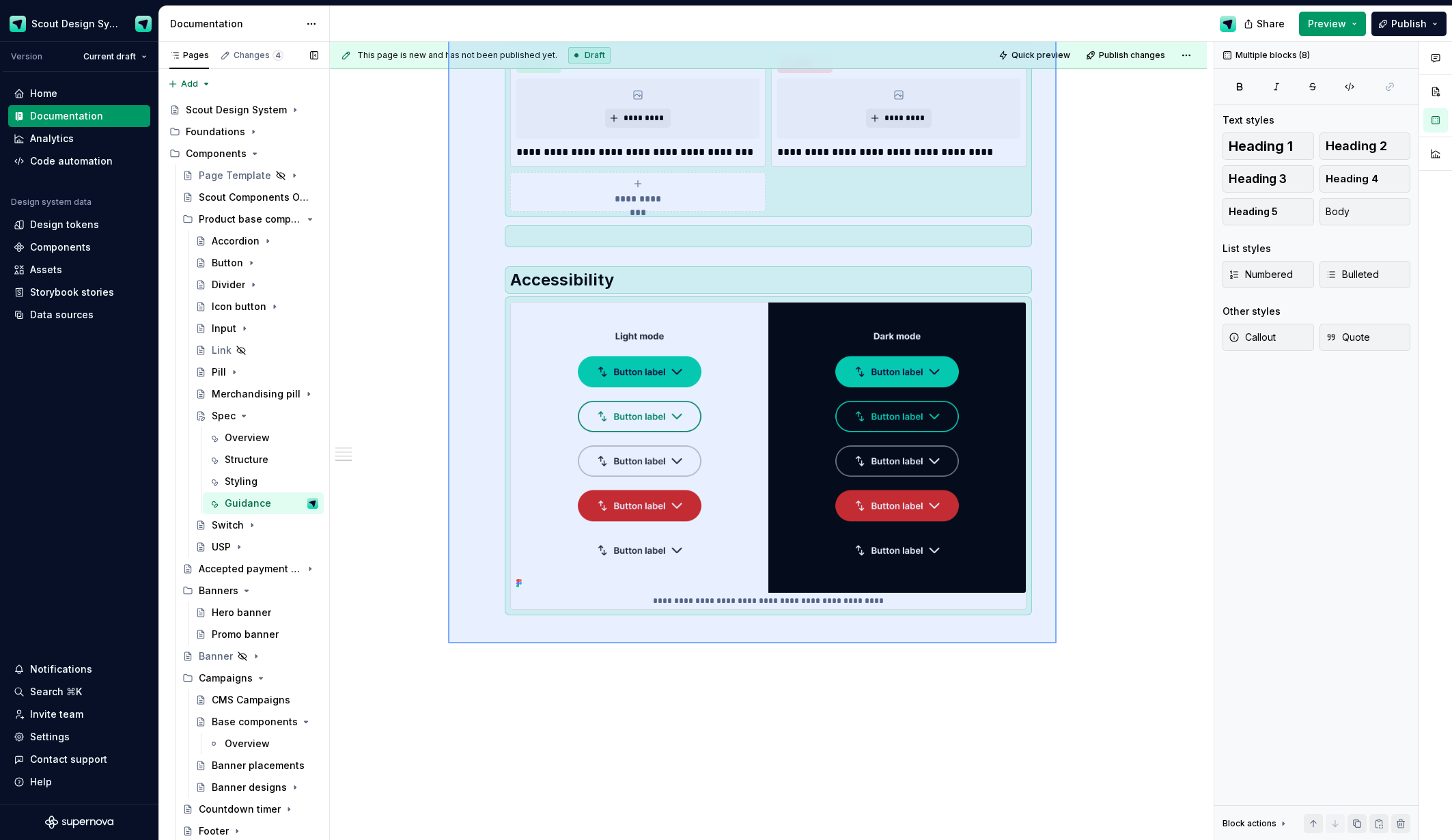
drag, startPoint x: 471, startPoint y: 408, endPoint x: 1057, endPoint y: 643, distance: 631.4
click at [1057, 643] on div "**********" at bounding box center [771, 441] width 884 height 799
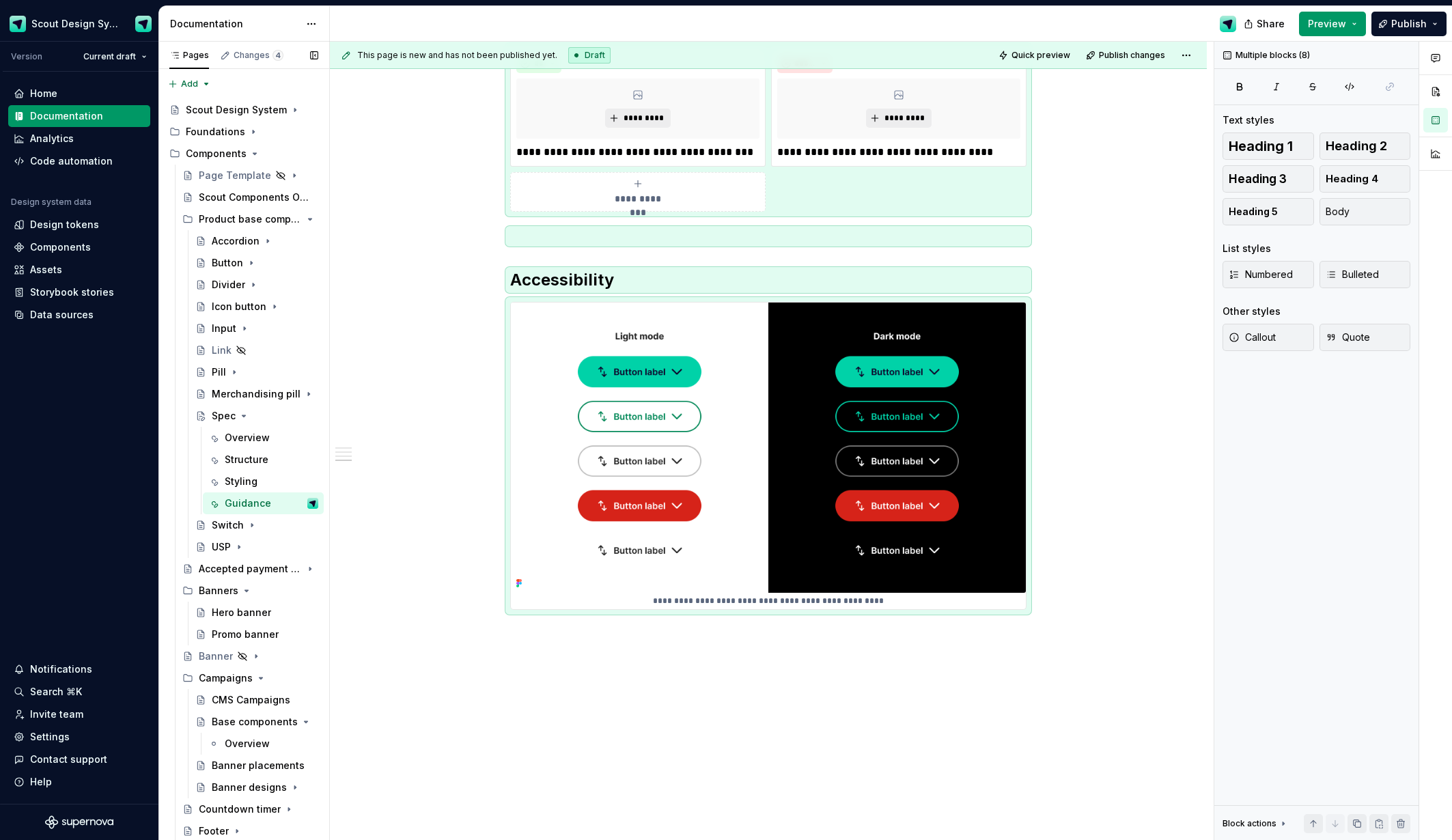
scroll to position [0, 0]
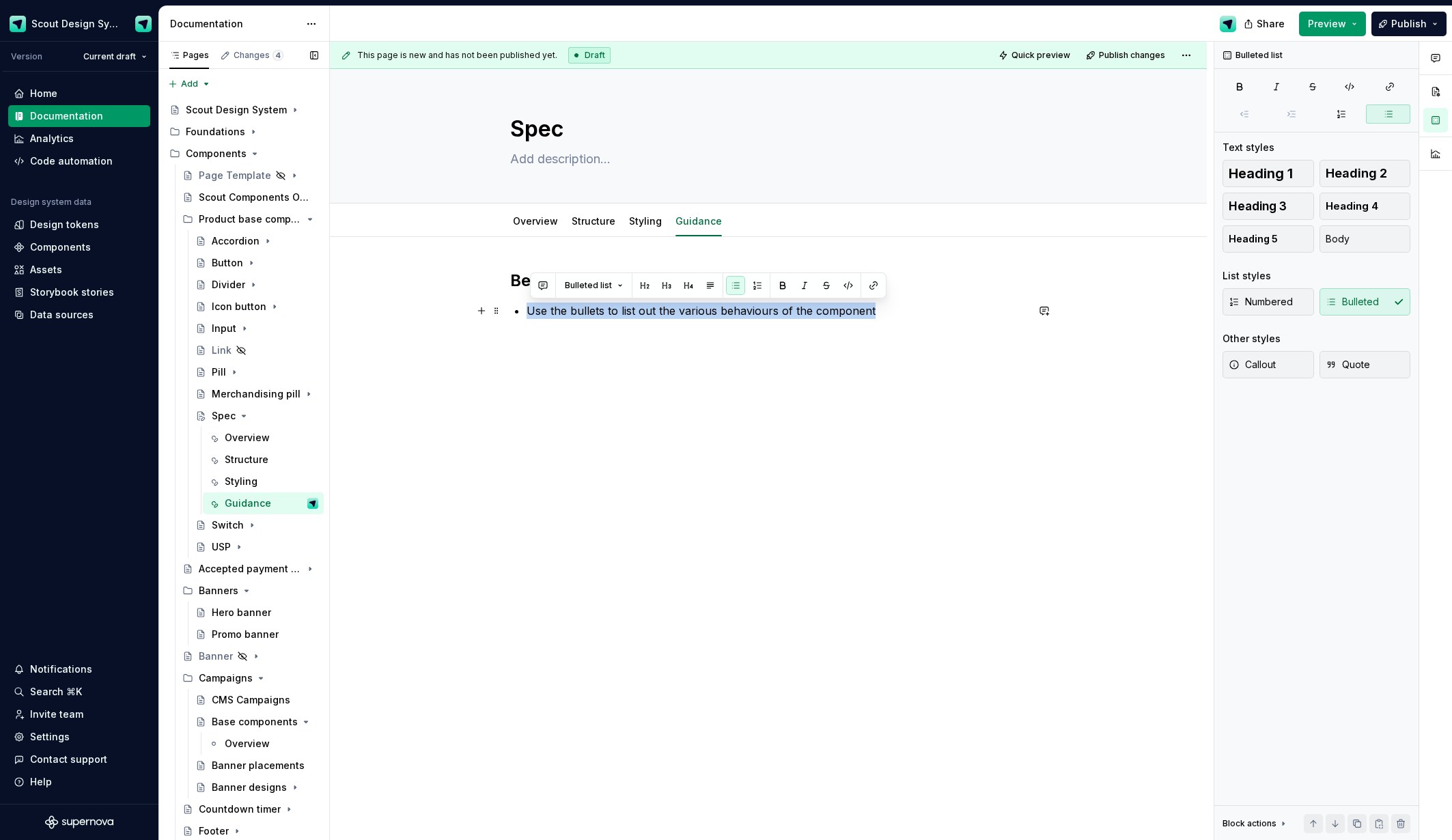
drag, startPoint x: 721, startPoint y: 311, endPoint x: 531, endPoint y: 306, distance: 190.1
click at [531, 306] on p "Use the bullets to list out the various behaviours of the component" at bounding box center [776, 310] width 500 height 16
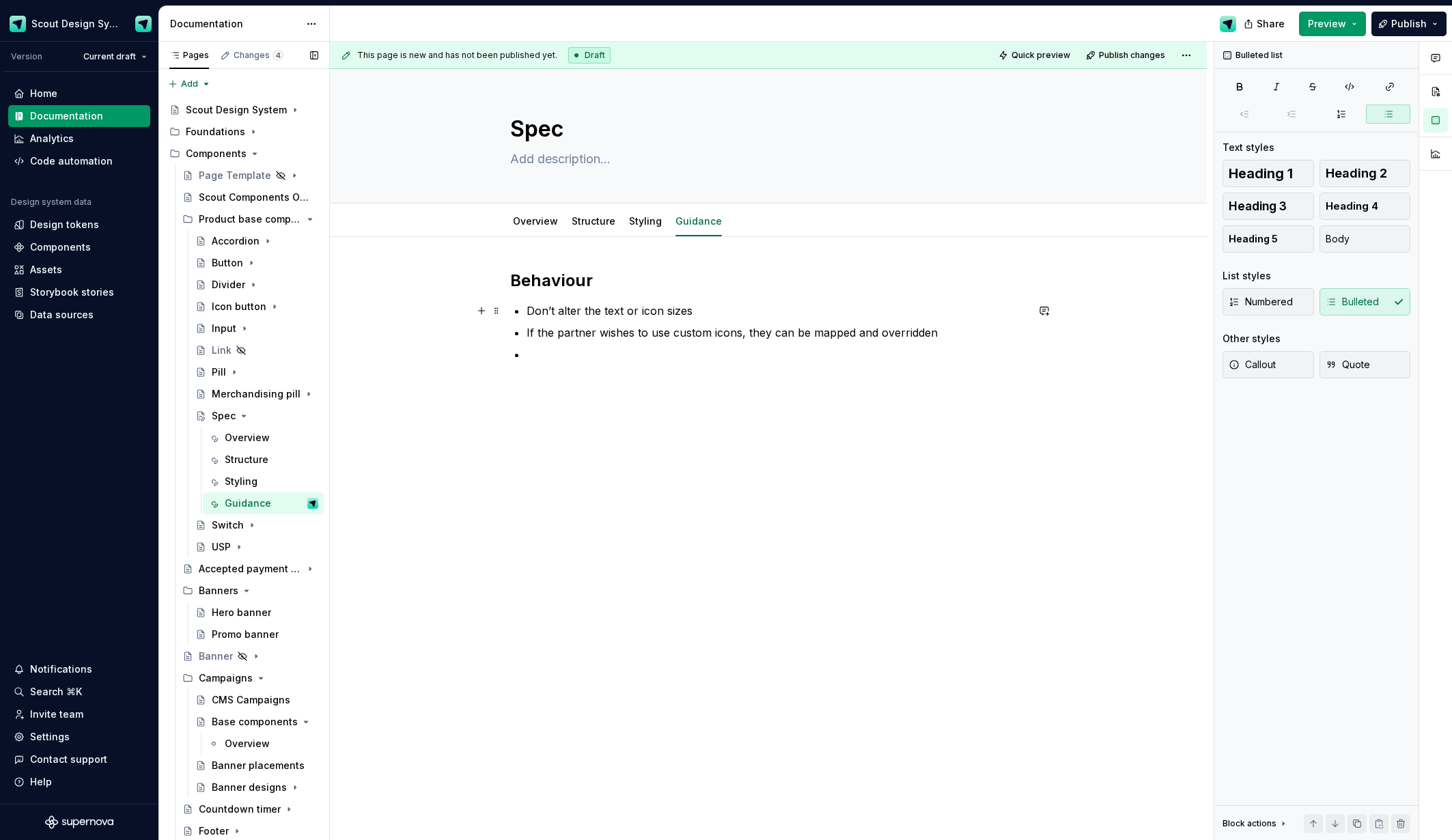
click at [725, 307] on p "Don’t alter the text or icon sizes" at bounding box center [776, 310] width 500 height 16
click at [544, 375] on p at bounding box center [776, 376] width 500 height 16
click at [881, 332] on p "For accessibility reasons do not alter the colour of the component" at bounding box center [776, 332] width 500 height 16
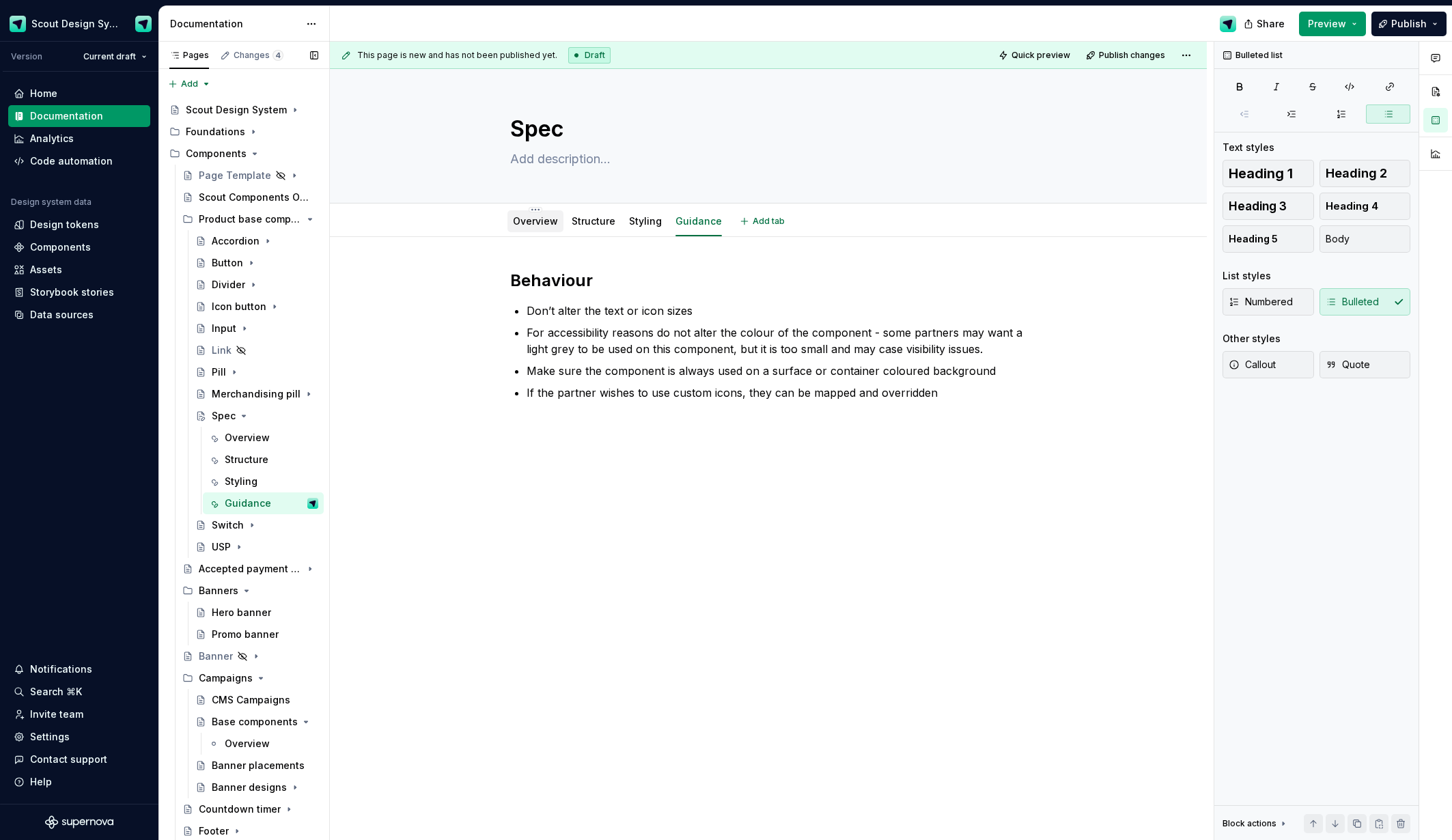
click at [530, 217] on link "Overview" at bounding box center [536, 221] width 45 height 12
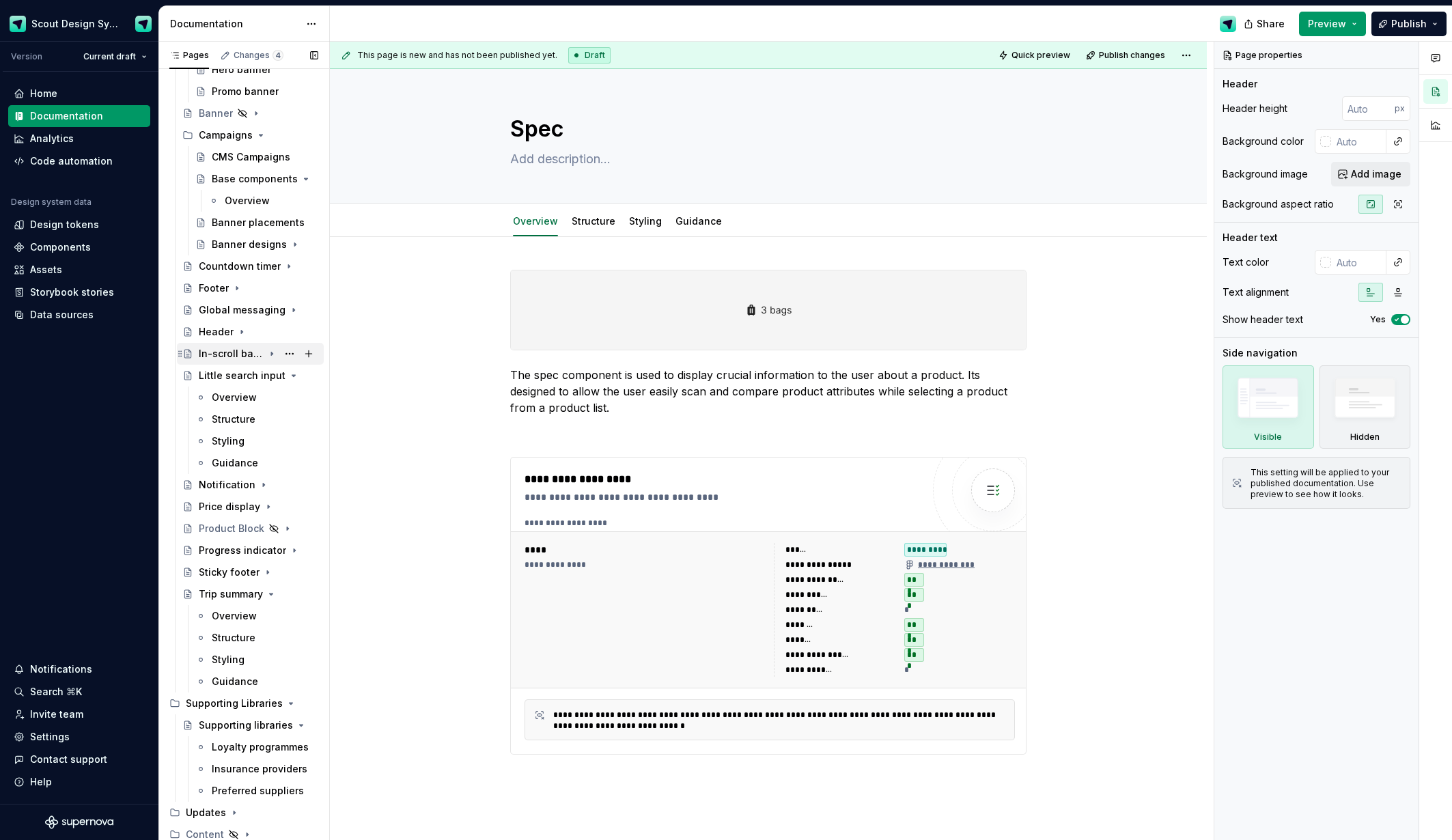
scroll to position [542, 0]
click at [243, 378] on div "Little search input" at bounding box center [231, 376] width 65 height 14
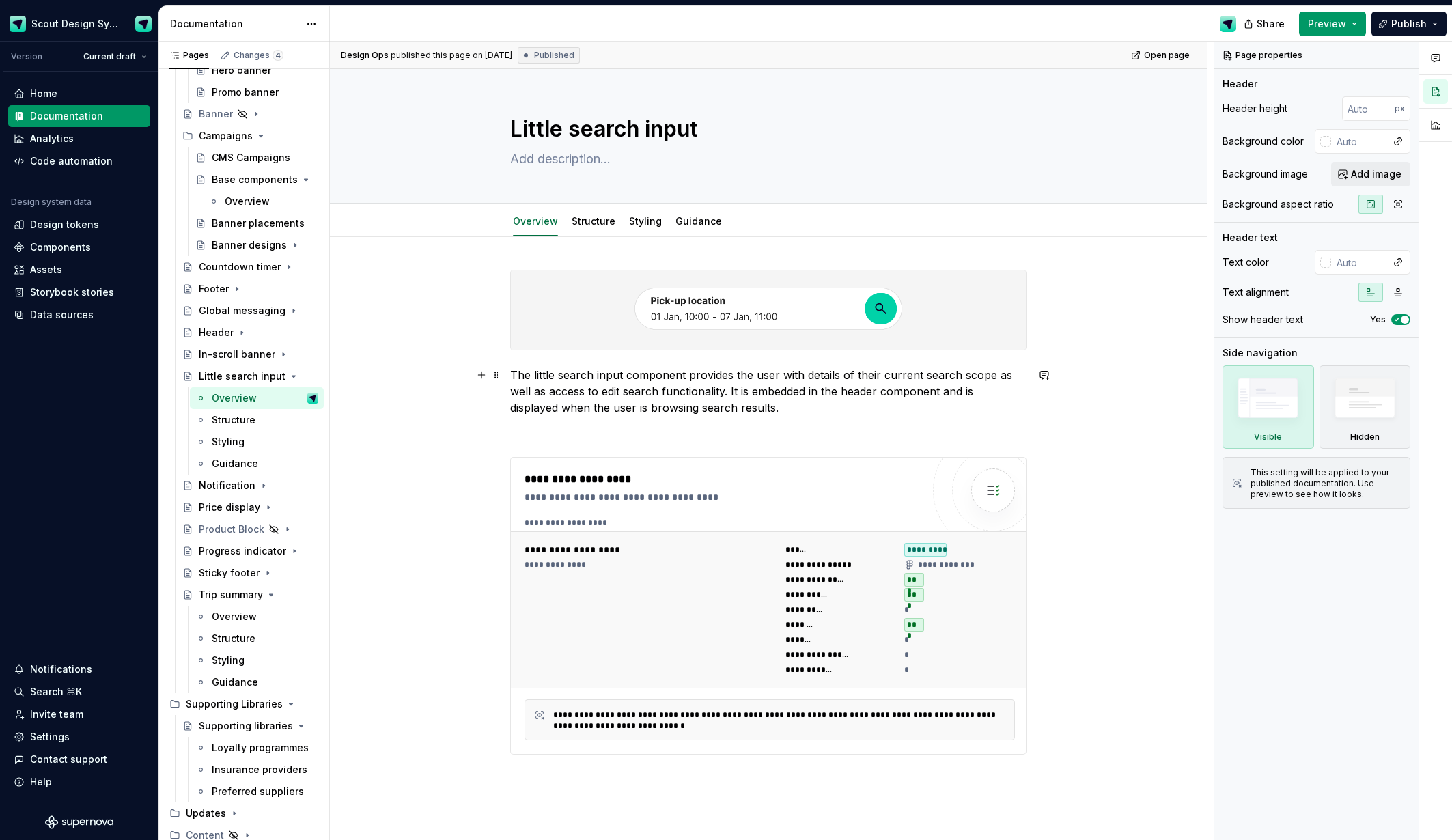
scroll to position [19, 0]
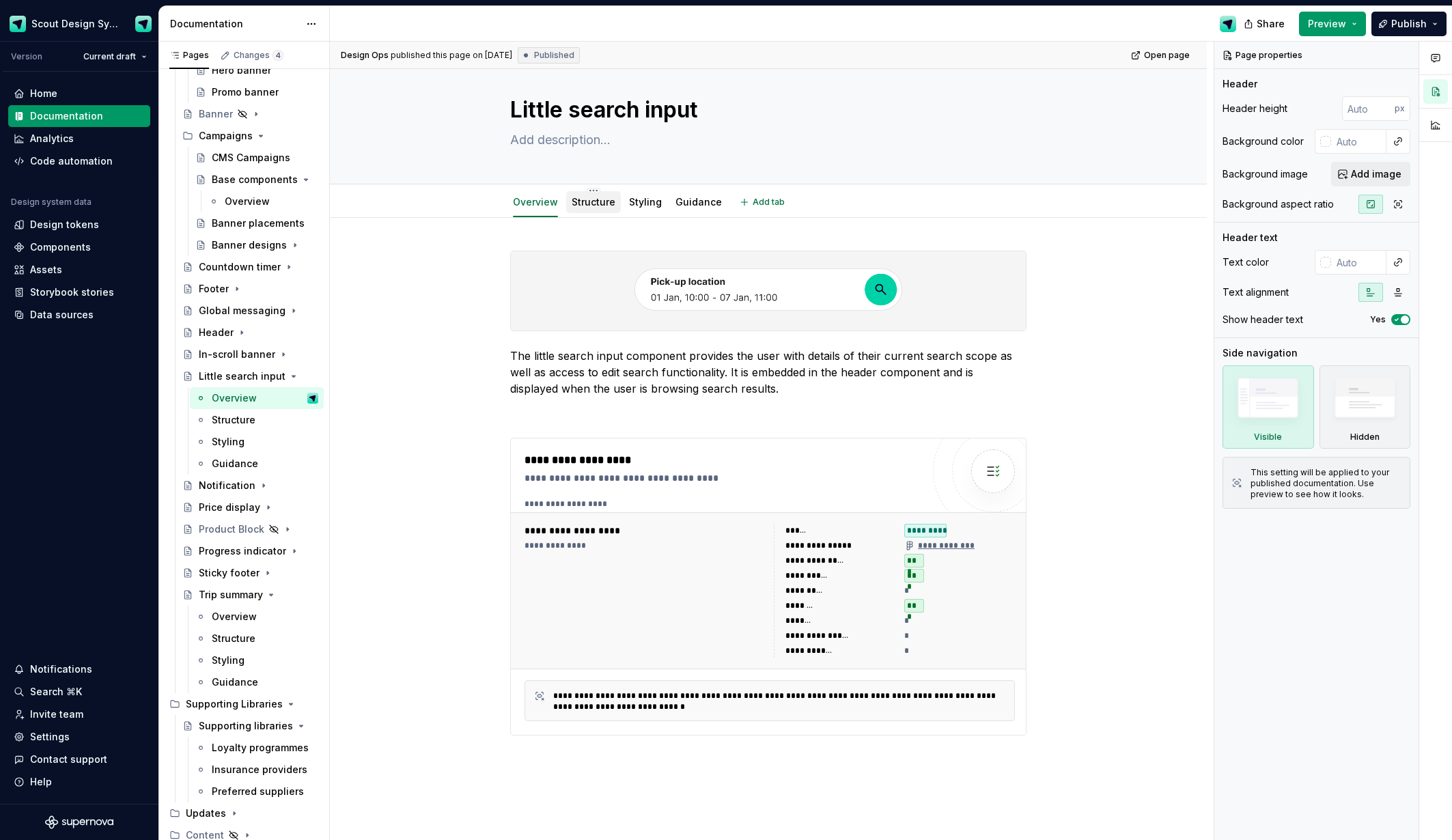
click at [599, 202] on link "Structure" at bounding box center [593, 202] width 44 height 12
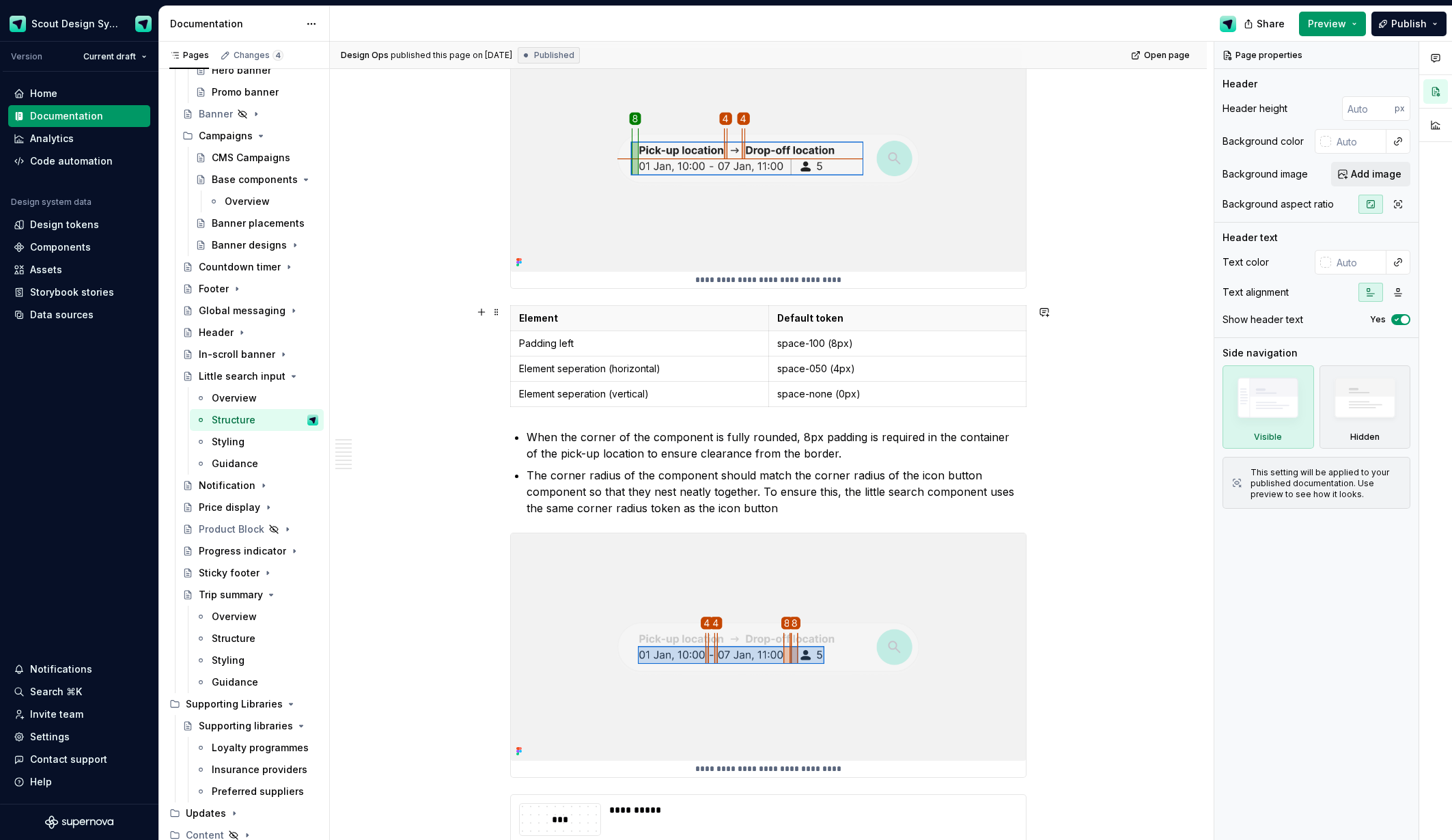
scroll to position [4788, 0]
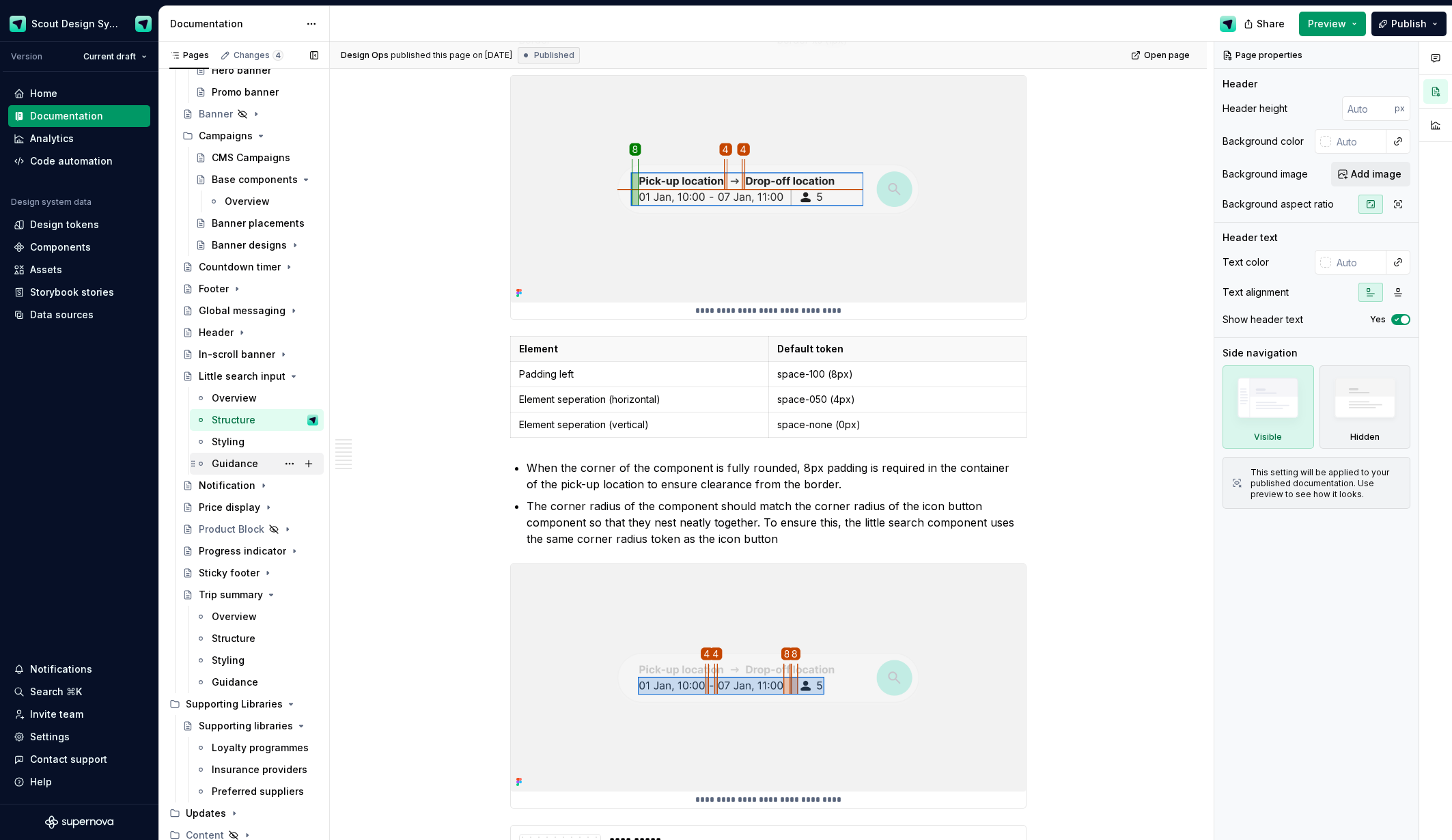
click at [235, 463] on div "Guidance" at bounding box center [235, 464] width 46 height 14
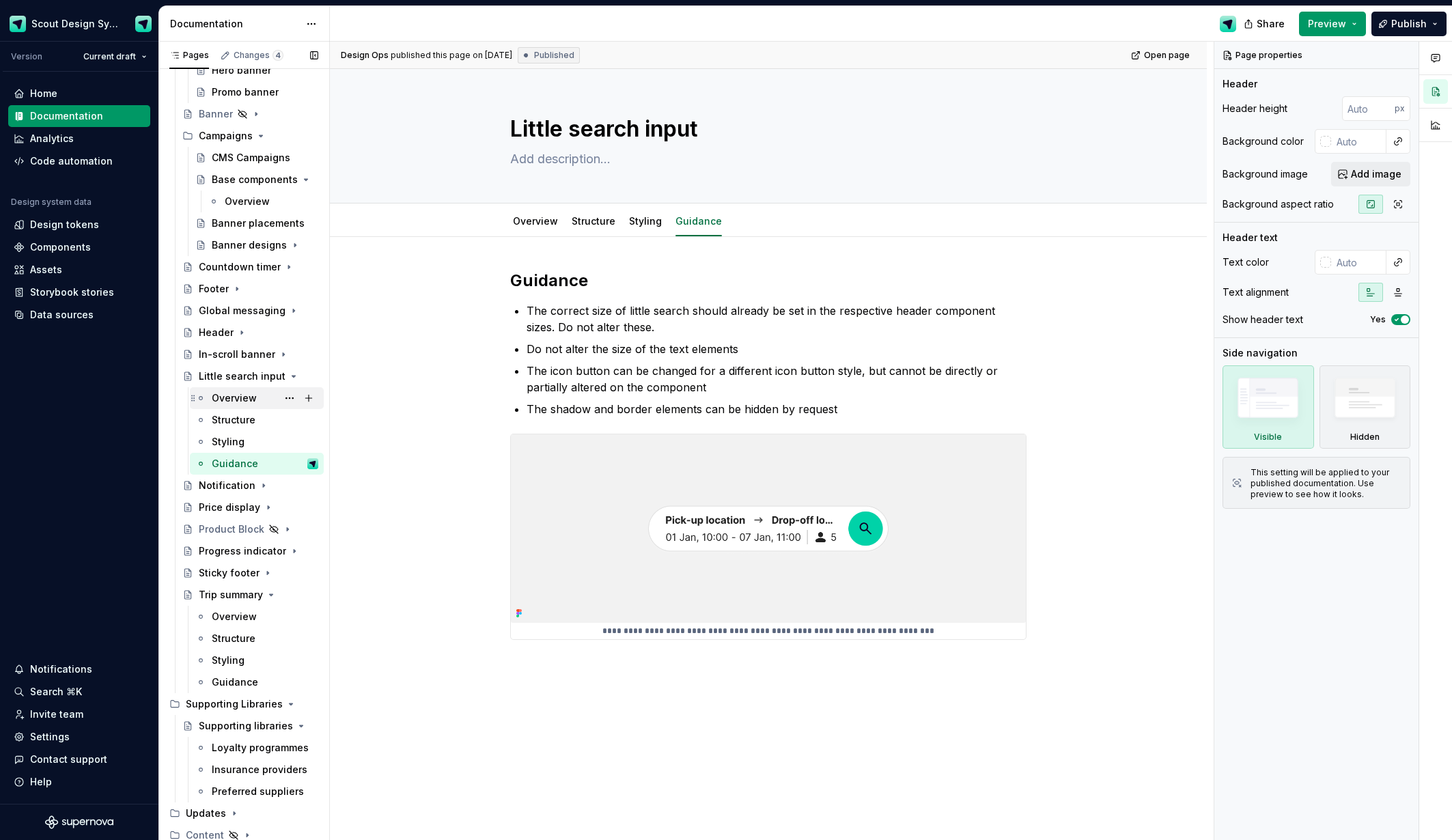
click at [241, 400] on div "Overview" at bounding box center [234, 398] width 45 height 14
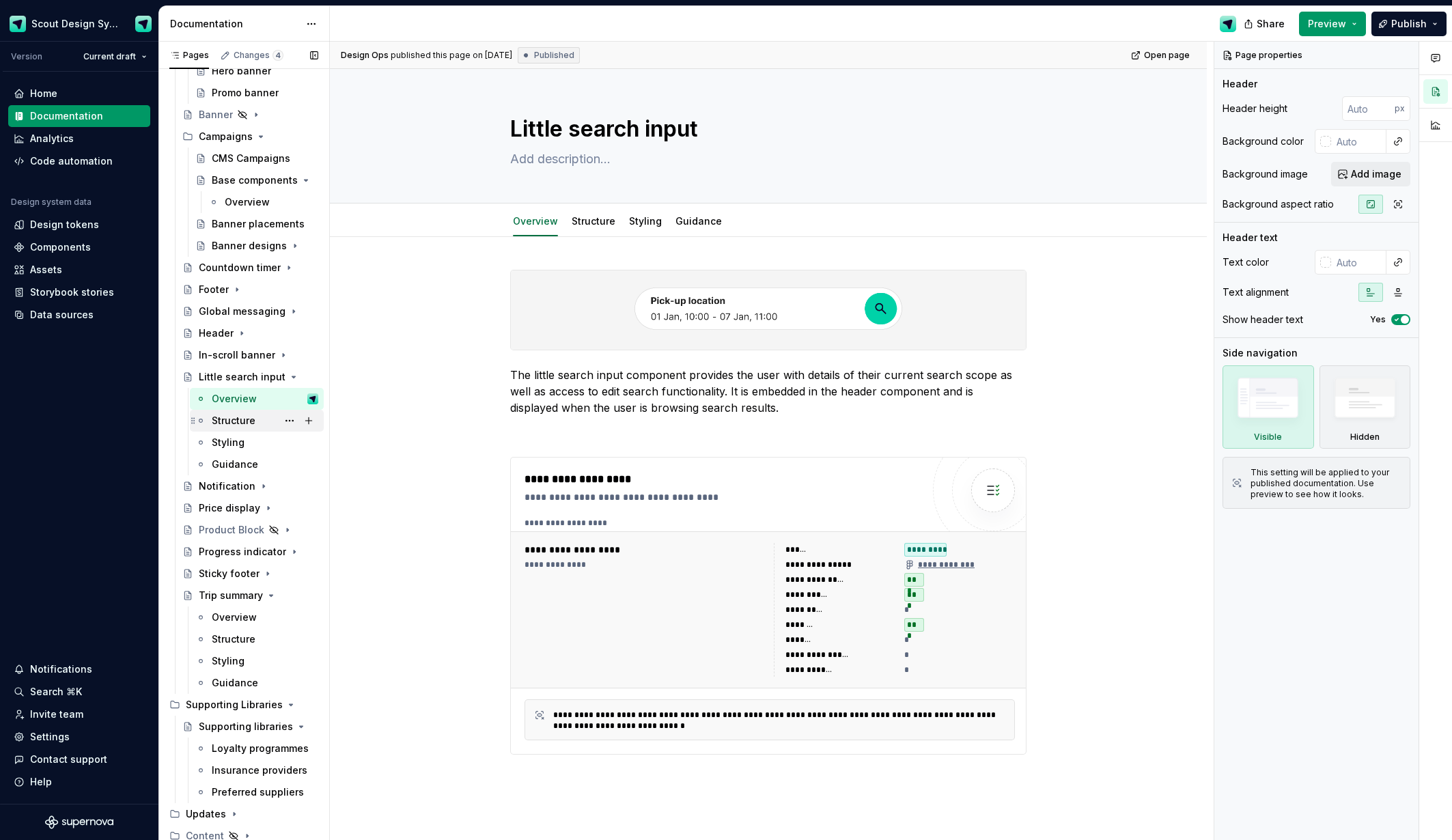
click at [237, 422] on div "Structure" at bounding box center [233, 421] width 44 height 14
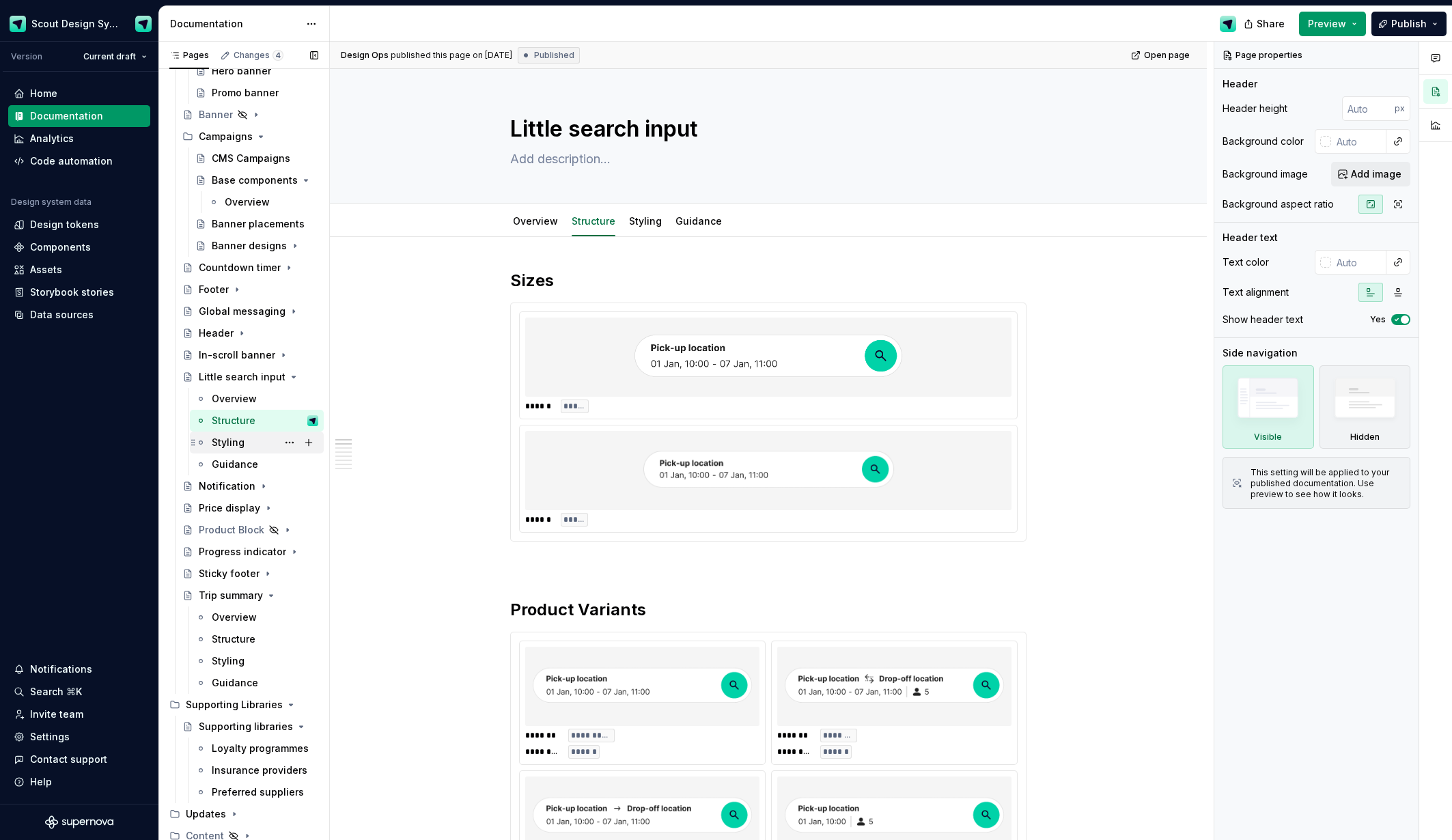
click at [225, 448] on div "Styling" at bounding box center [228, 442] width 32 height 14
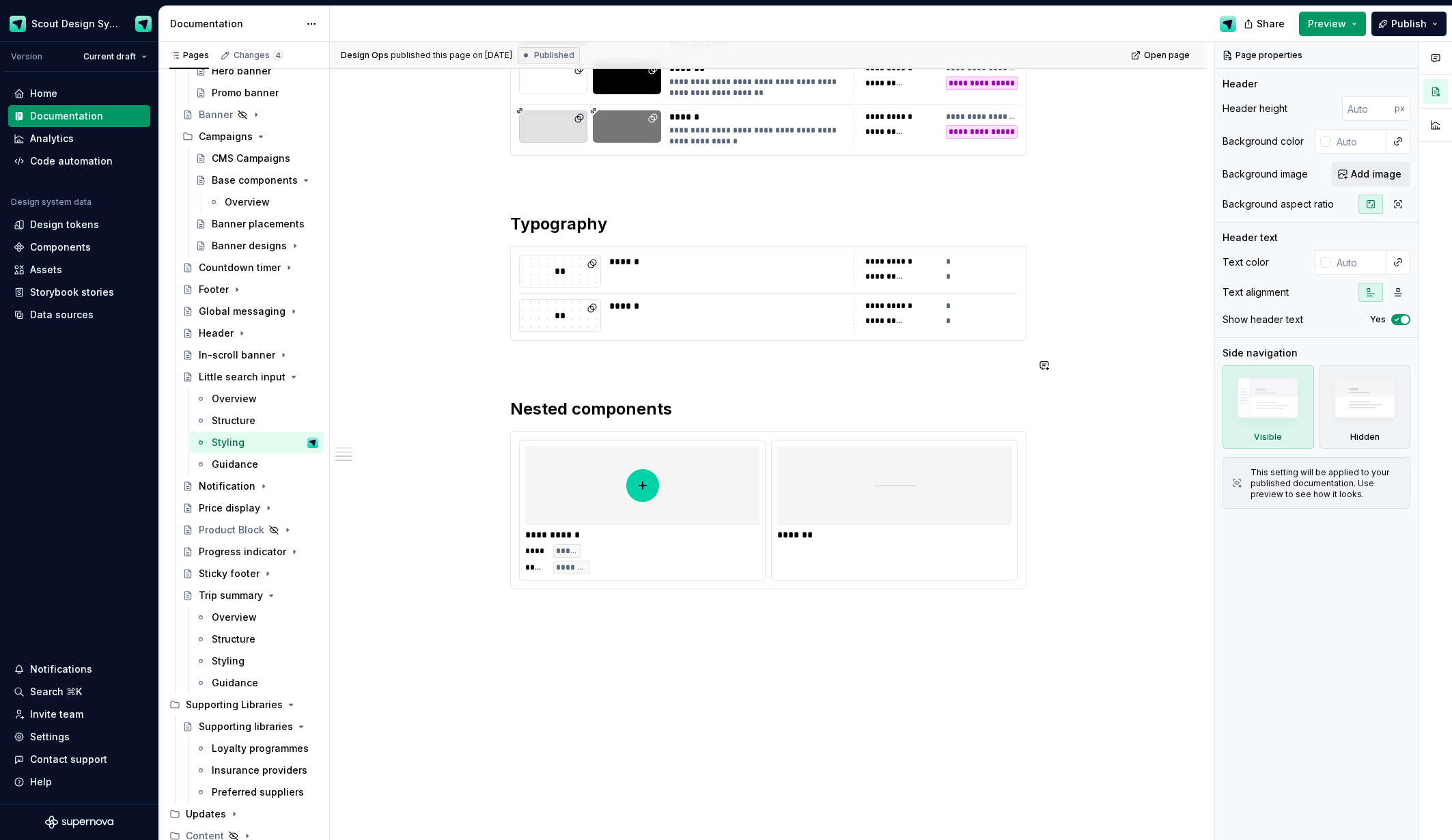
scroll to position [874, 0]
click at [930, 550] on div "*******" at bounding box center [894, 508] width 247 height 141
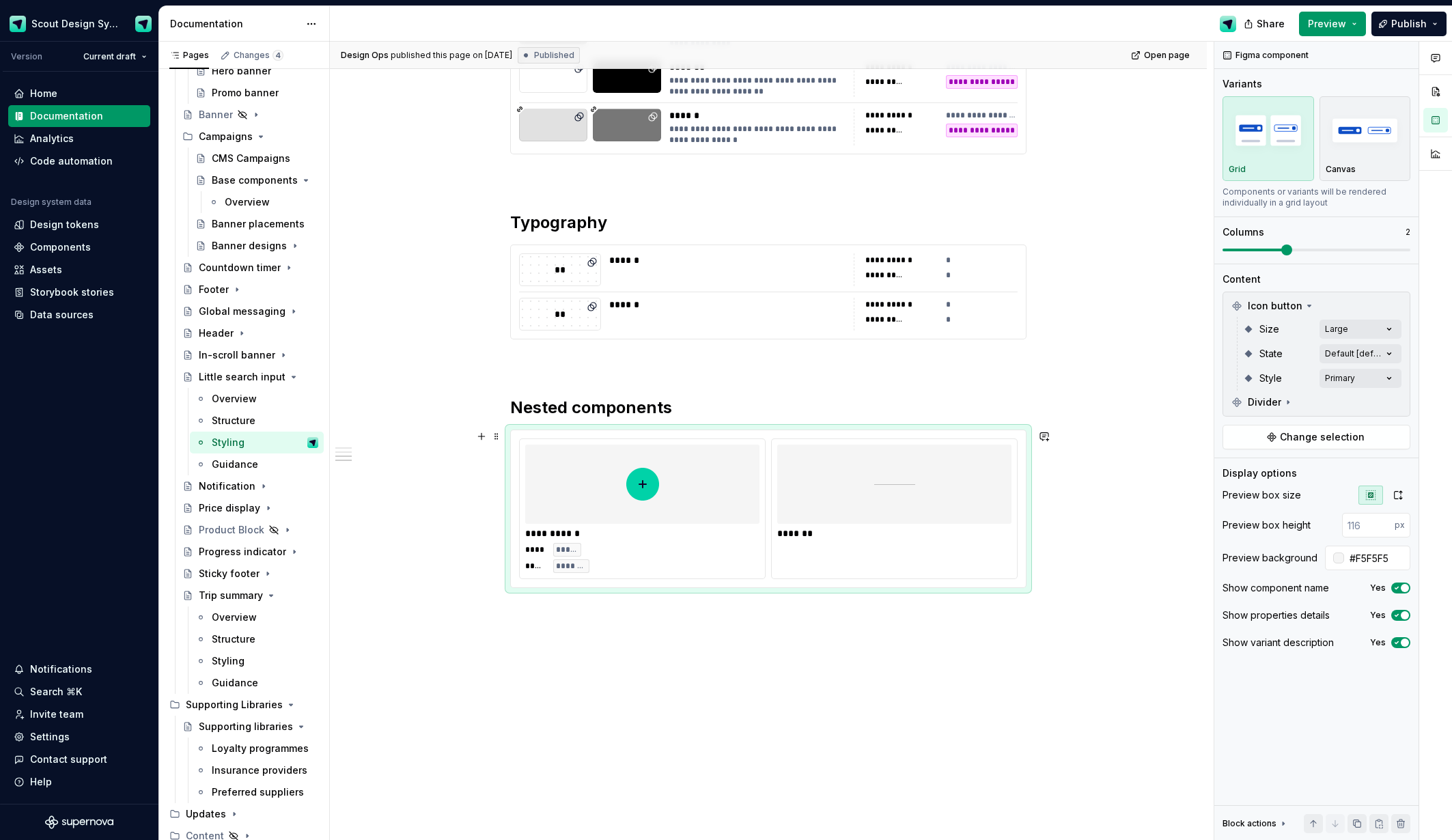
type textarea "*"
click at [1321, 436] on span "Change selection" at bounding box center [1322, 437] width 85 height 14
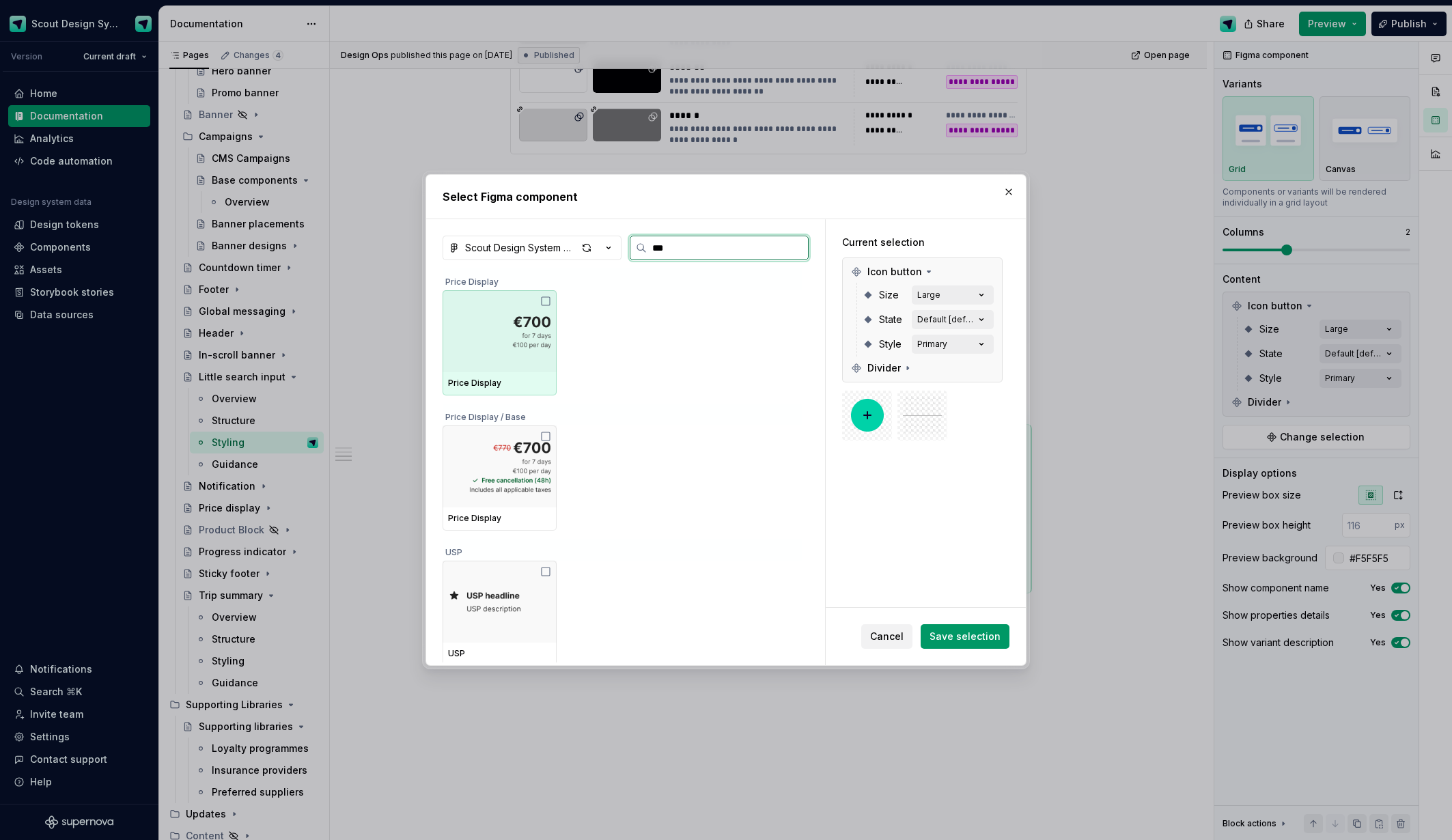
type input "****"
drag, startPoint x: 497, startPoint y: 363, endPoint x: 745, endPoint y: 483, distance: 275.5
click at [497, 363] on div at bounding box center [500, 331] width 114 height 82
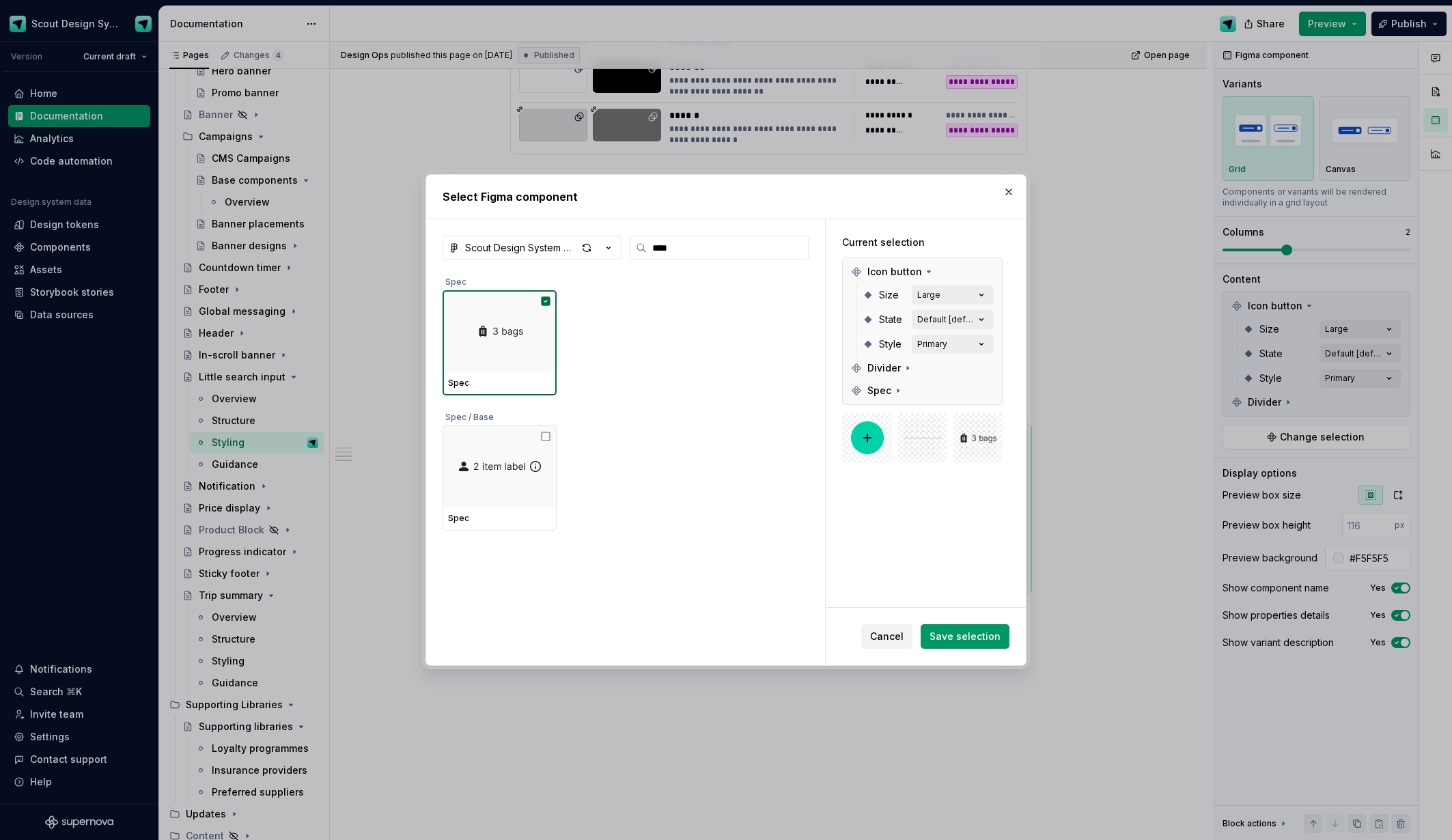
click at [991, 644] on button "Save selection" at bounding box center [965, 636] width 89 height 25
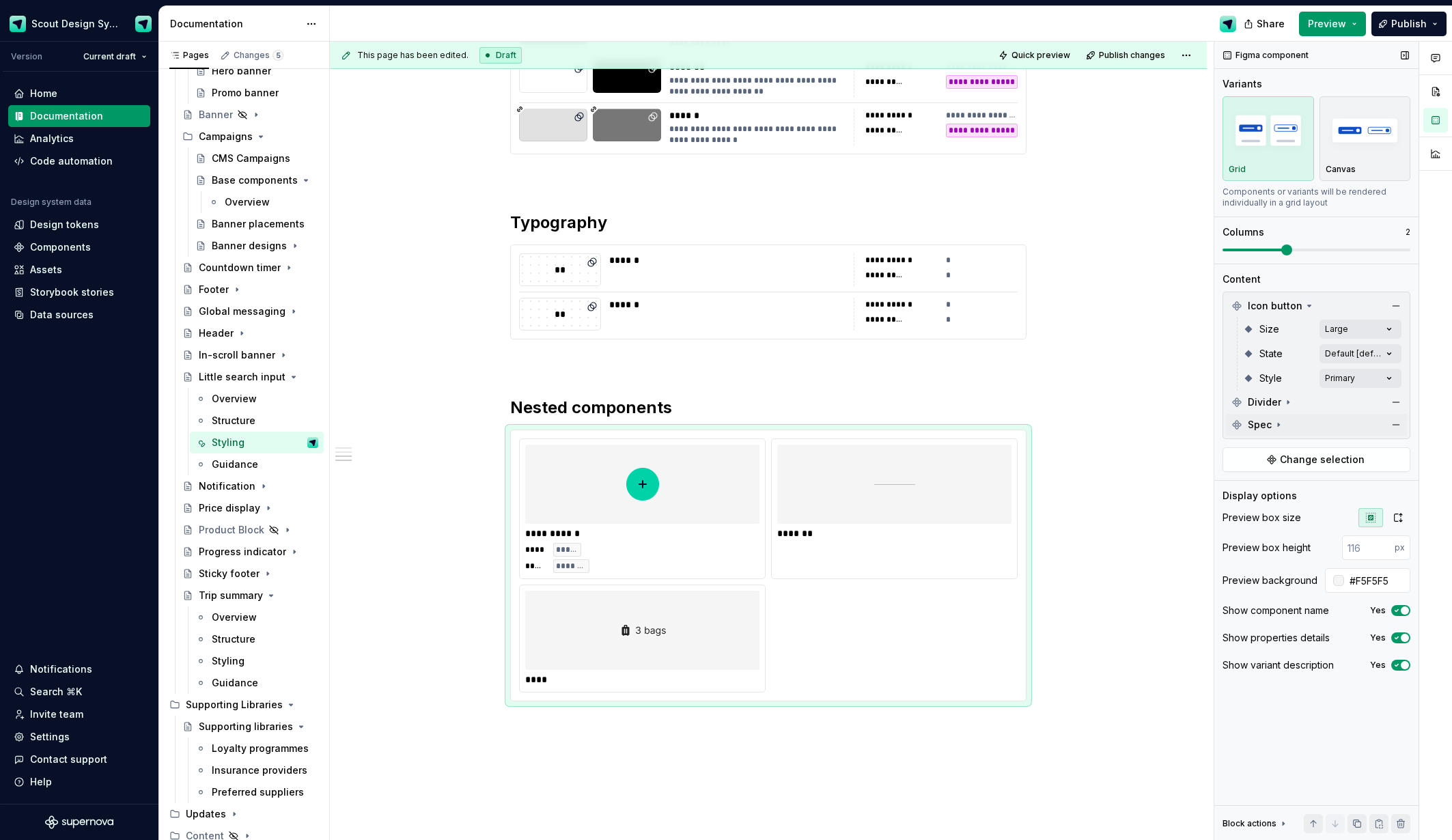
click at [1278, 426] on icon at bounding box center [1279, 424] width 11 height 11
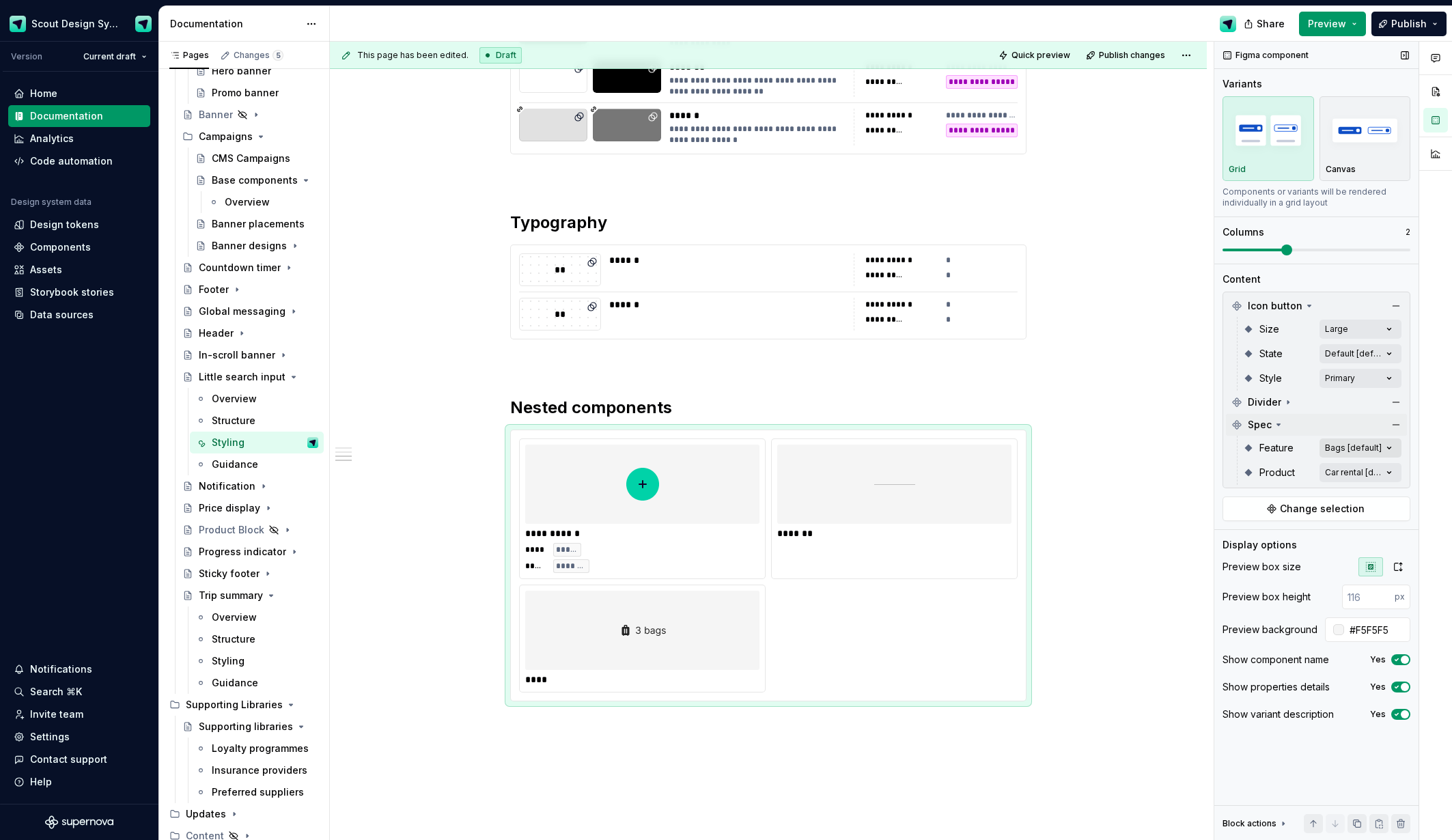
click at [1387, 446] on div "Comments Open comments No comments yet Select ‘Comment’ from the block context …" at bounding box center [1333, 441] width 237 height 799
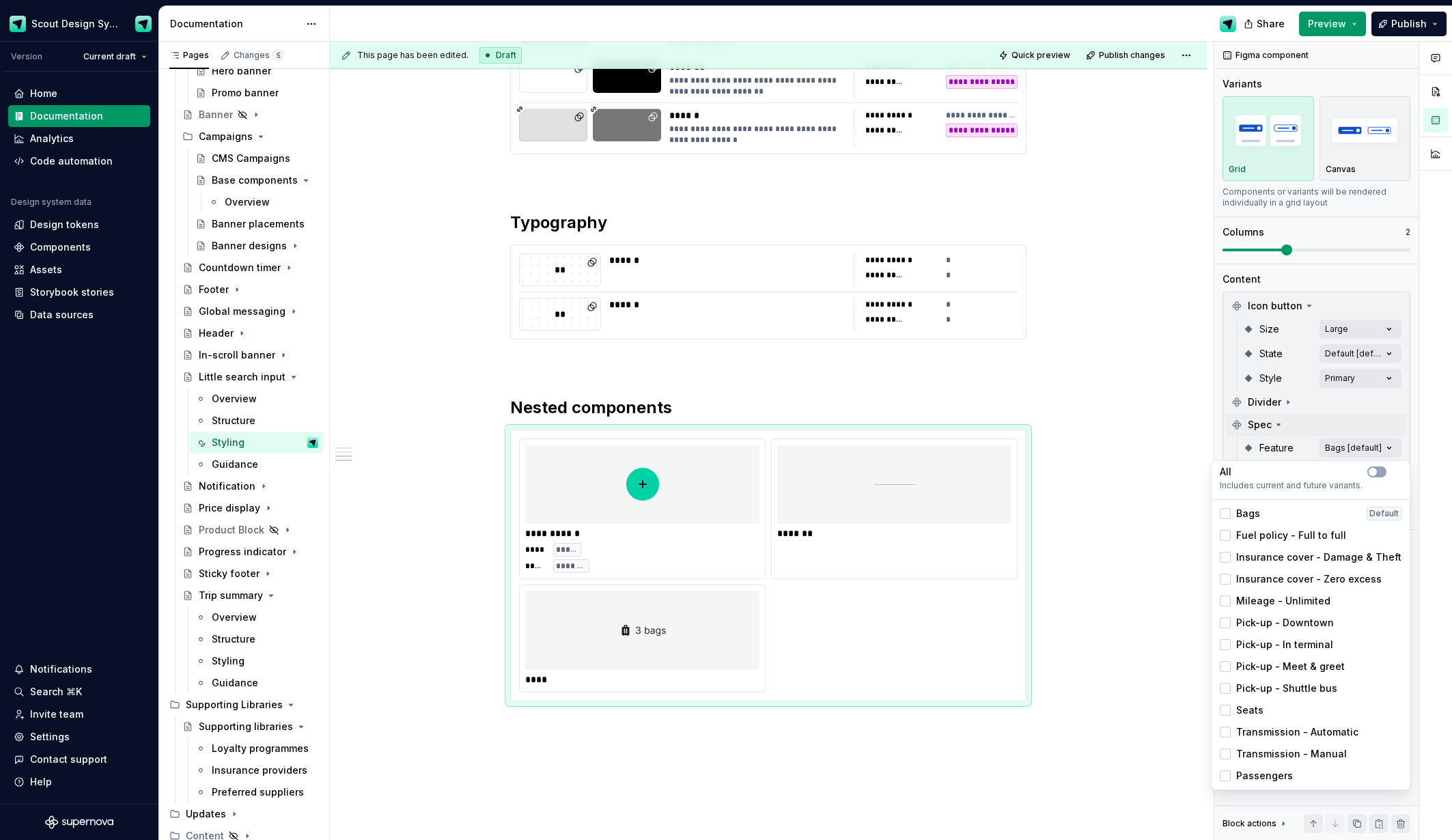
click at [1233, 773] on div "Passengers" at bounding box center [1256, 775] width 73 height 14
click at [1373, 404] on div "Comments Open comments No comments yet Select ‘Comment’ from the block context …" at bounding box center [1333, 441] width 237 height 799
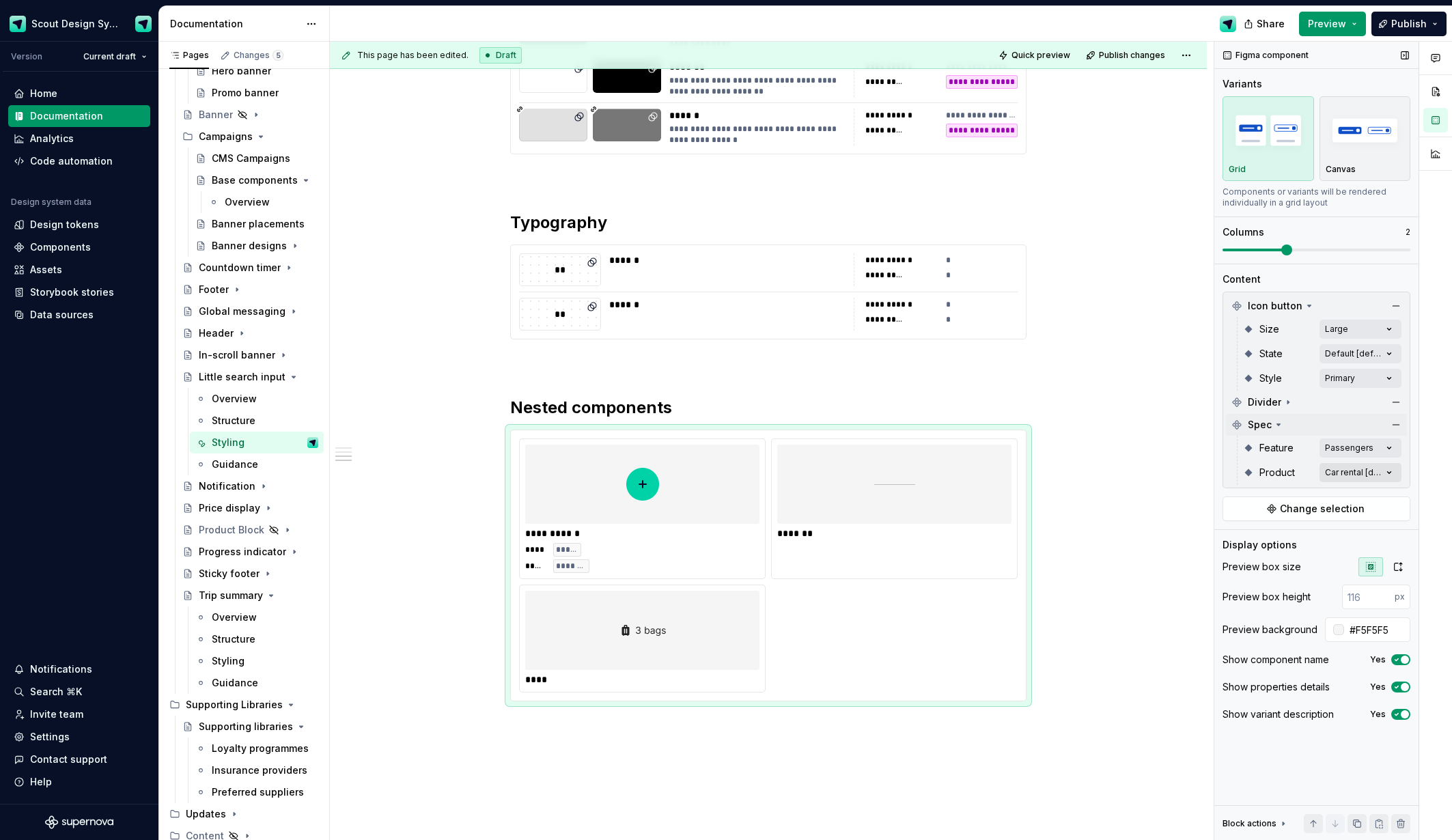
click at [1381, 473] on div "Comments Open comments No comments yet Select ‘Comment’ from the block context …" at bounding box center [1333, 441] width 237 height 799
click at [1228, 559] on div at bounding box center [1232, 559] width 11 height 11
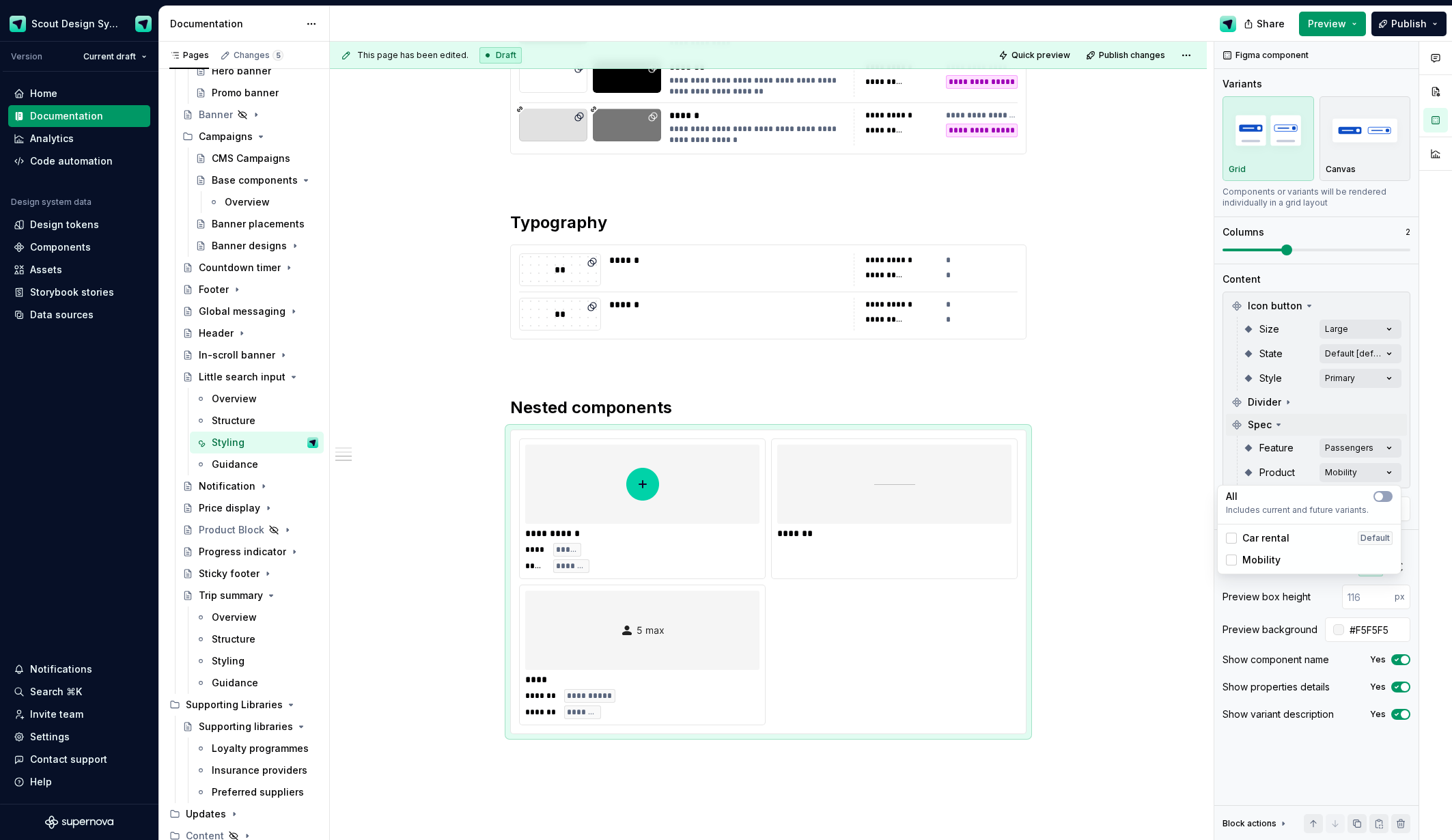
drag, startPoint x: 708, startPoint y: 636, endPoint x: 725, endPoint y: 633, distance: 17.3
click at [708, 636] on html "Scout Design System Version Current draft Home Documentation Analytics Code aut…" at bounding box center [726, 420] width 1452 height 840
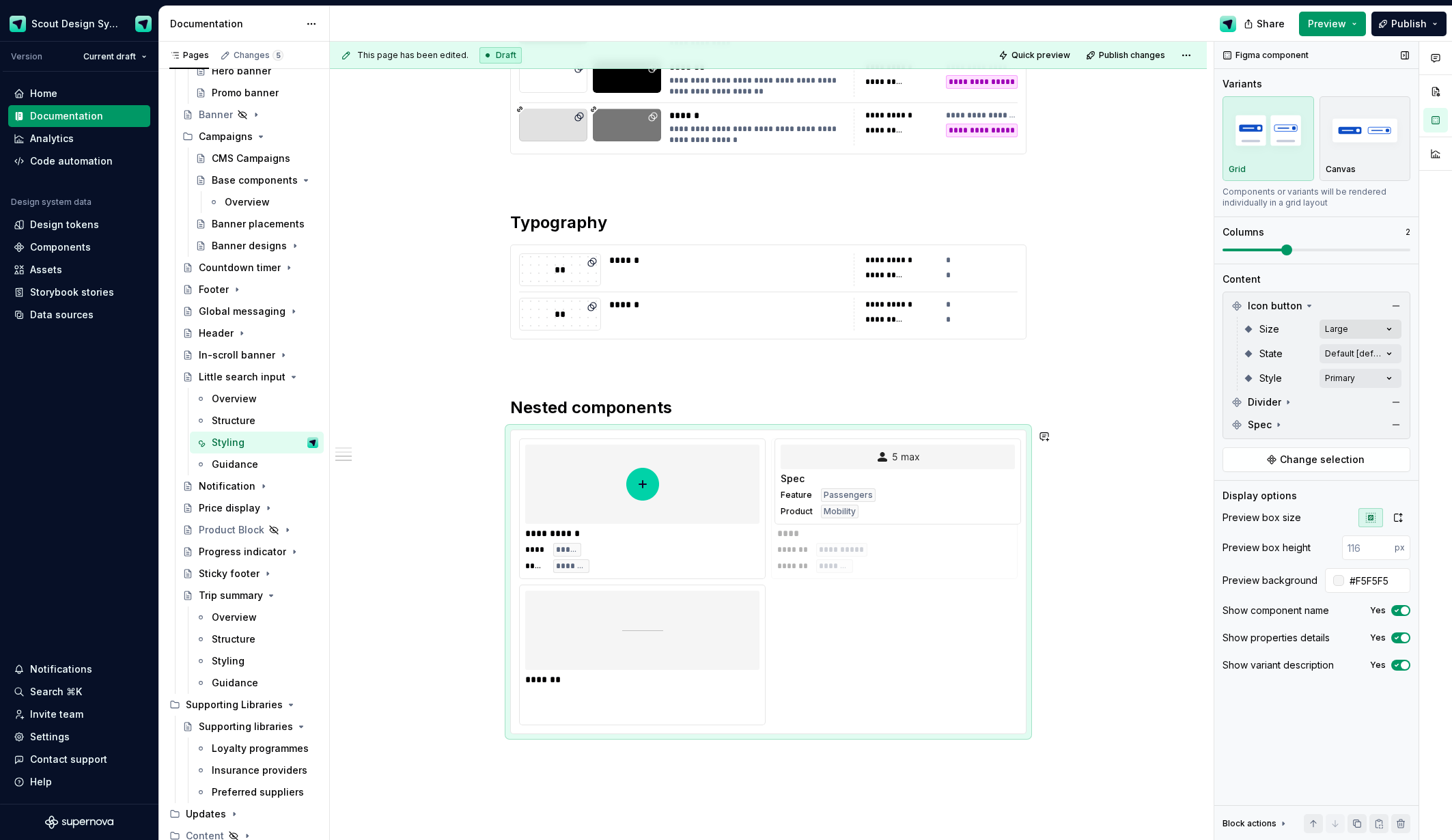
drag, startPoint x: 712, startPoint y: 631, endPoint x: 1366, endPoint y: 318, distance: 725.0
click at [943, 513] on body "Scout Design System Version Current draft Home Documentation Analytics Code aut…" at bounding box center [726, 420] width 1452 height 840
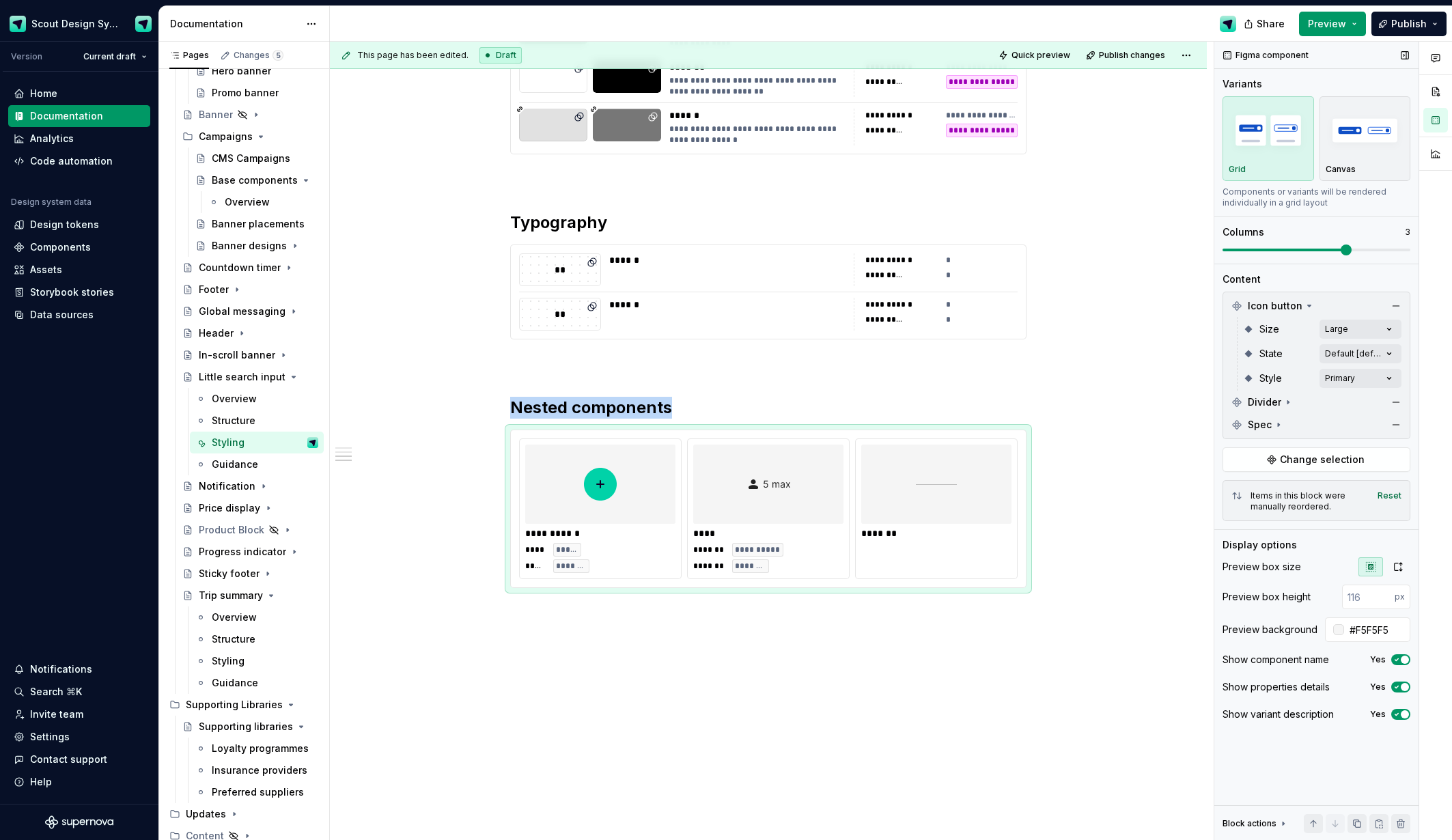
click at [1335, 253] on span at bounding box center [1317, 249] width 188 height 11
click at [1100, 661] on div "**********" at bounding box center [768, 109] width 877 height 1493
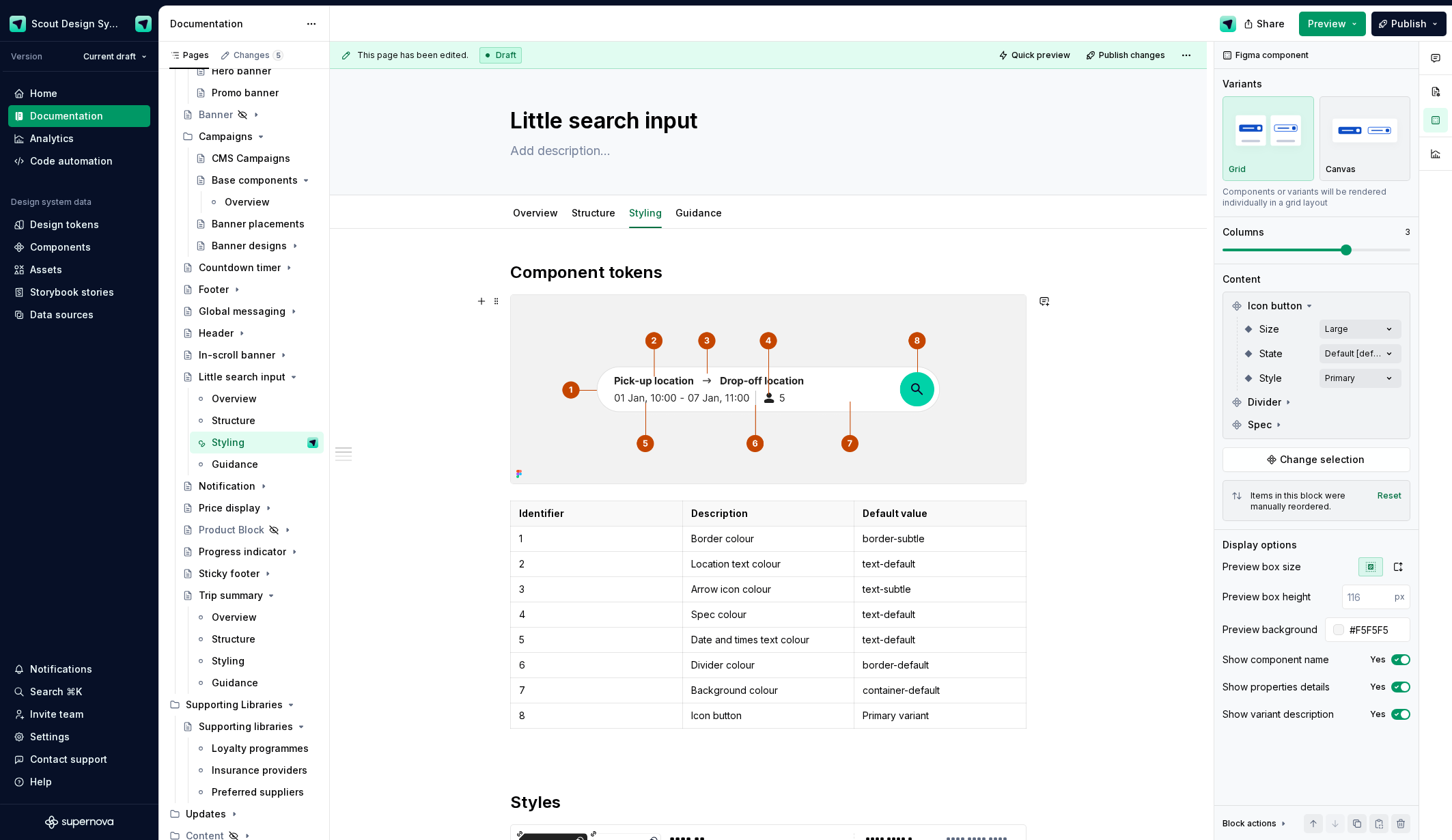
scroll to position [0, 0]
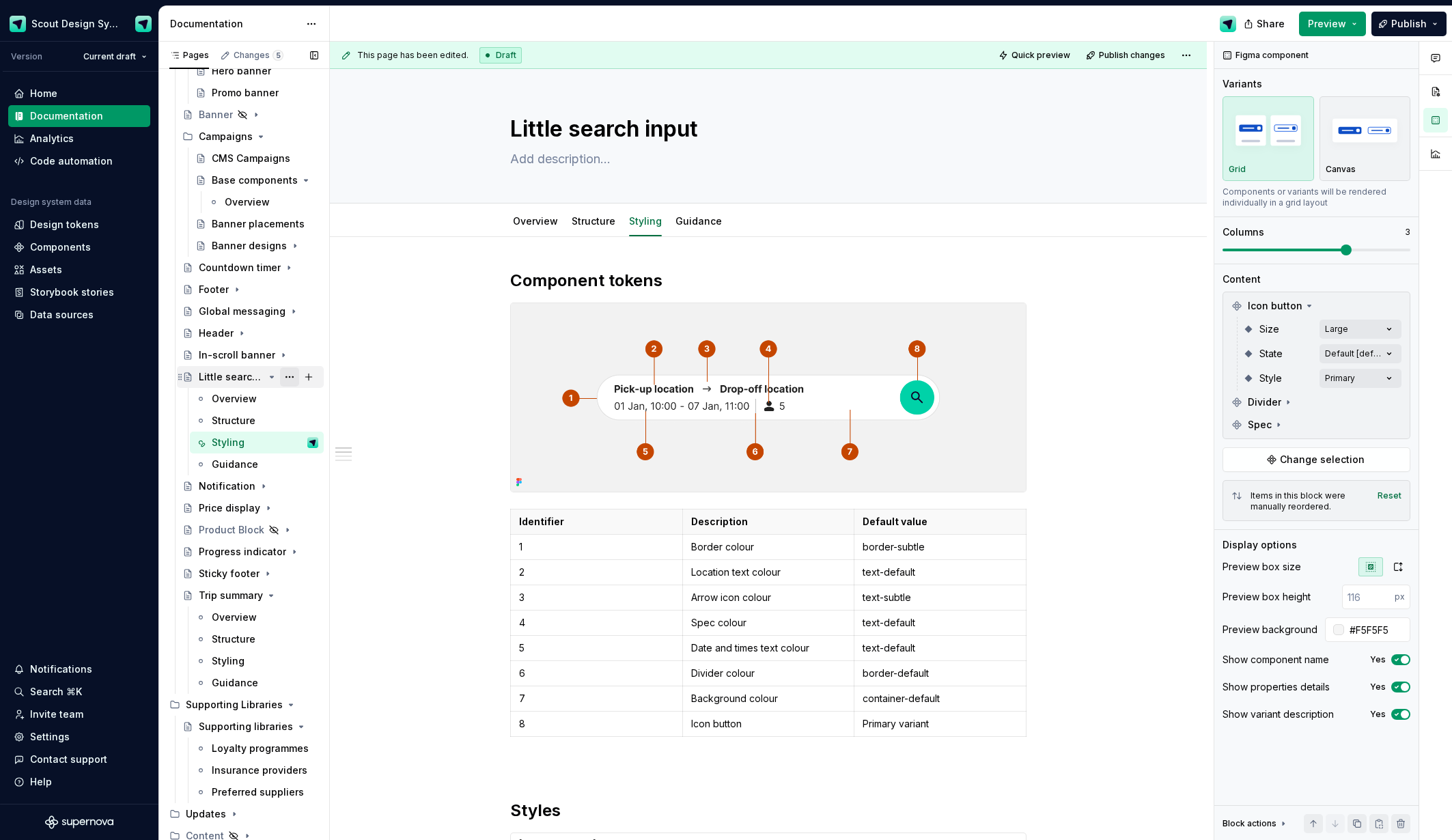
click at [290, 379] on button "Page tree" at bounding box center [290, 376] width 19 height 19
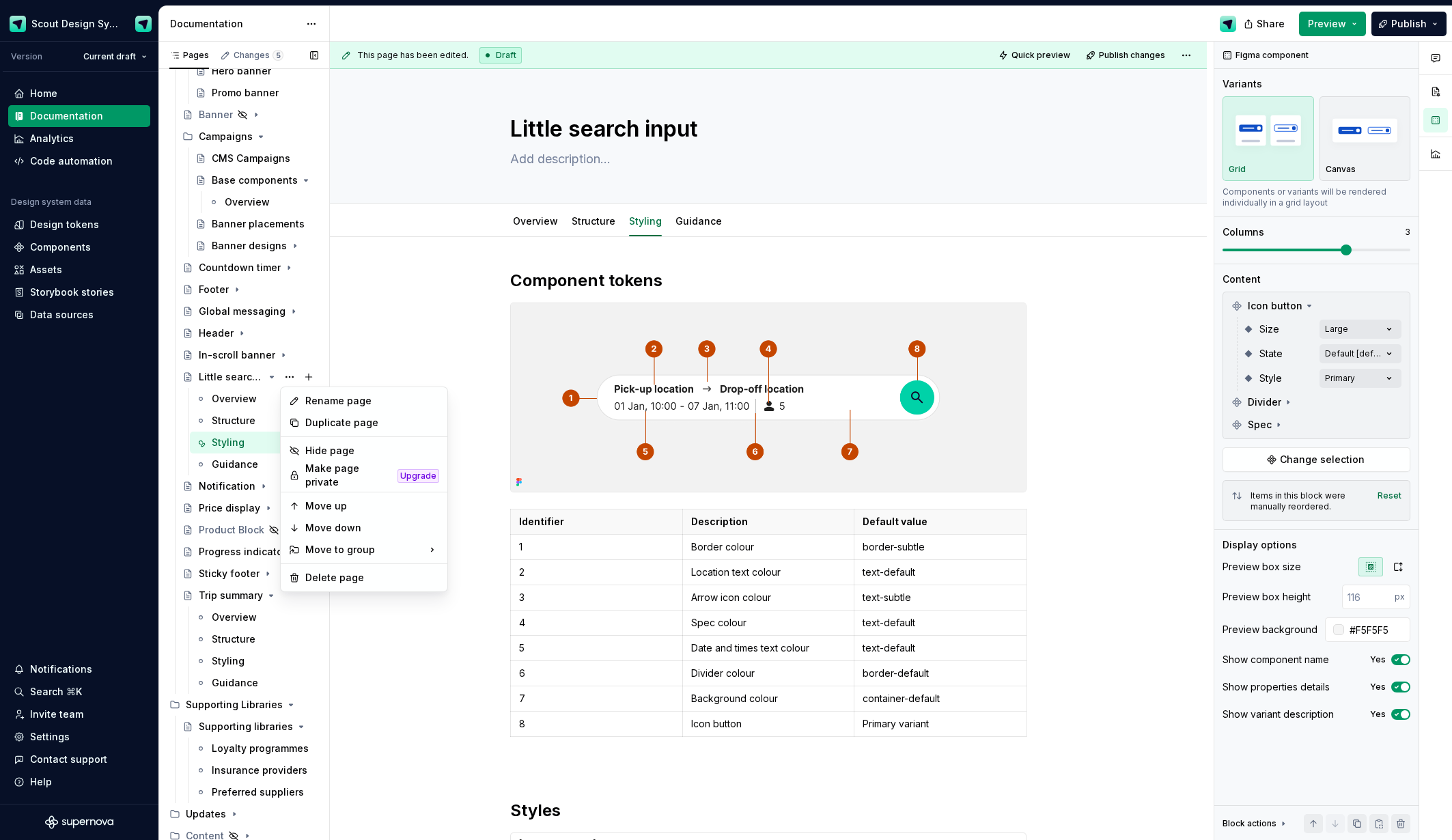
click at [274, 380] on div "Pages Changes 5 Add Accessibility guide for tree Page tree. Navigate the tree w…" at bounding box center [244, 444] width 171 height 804
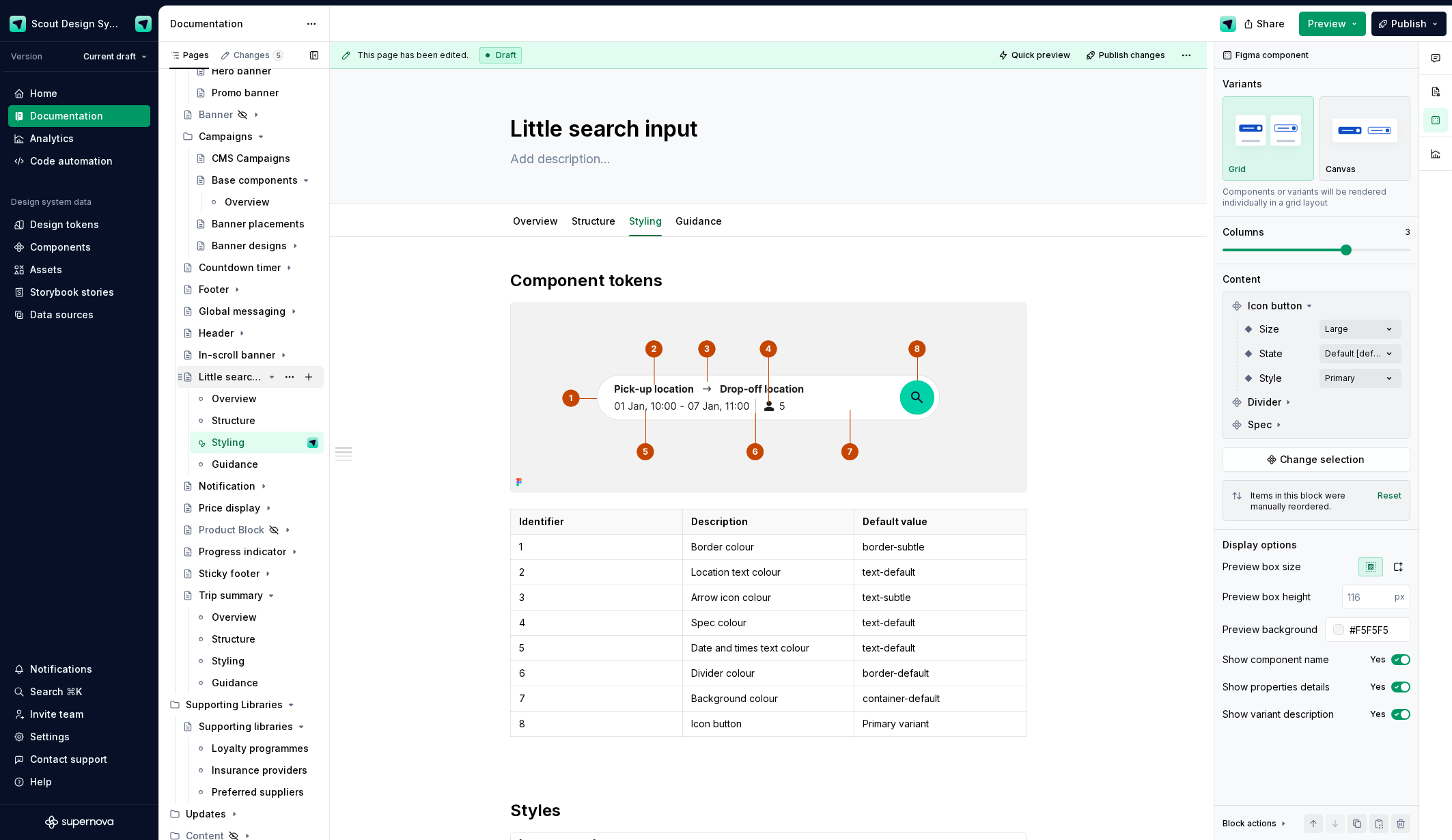
click at [269, 378] on icon "Page tree" at bounding box center [272, 376] width 11 height 11
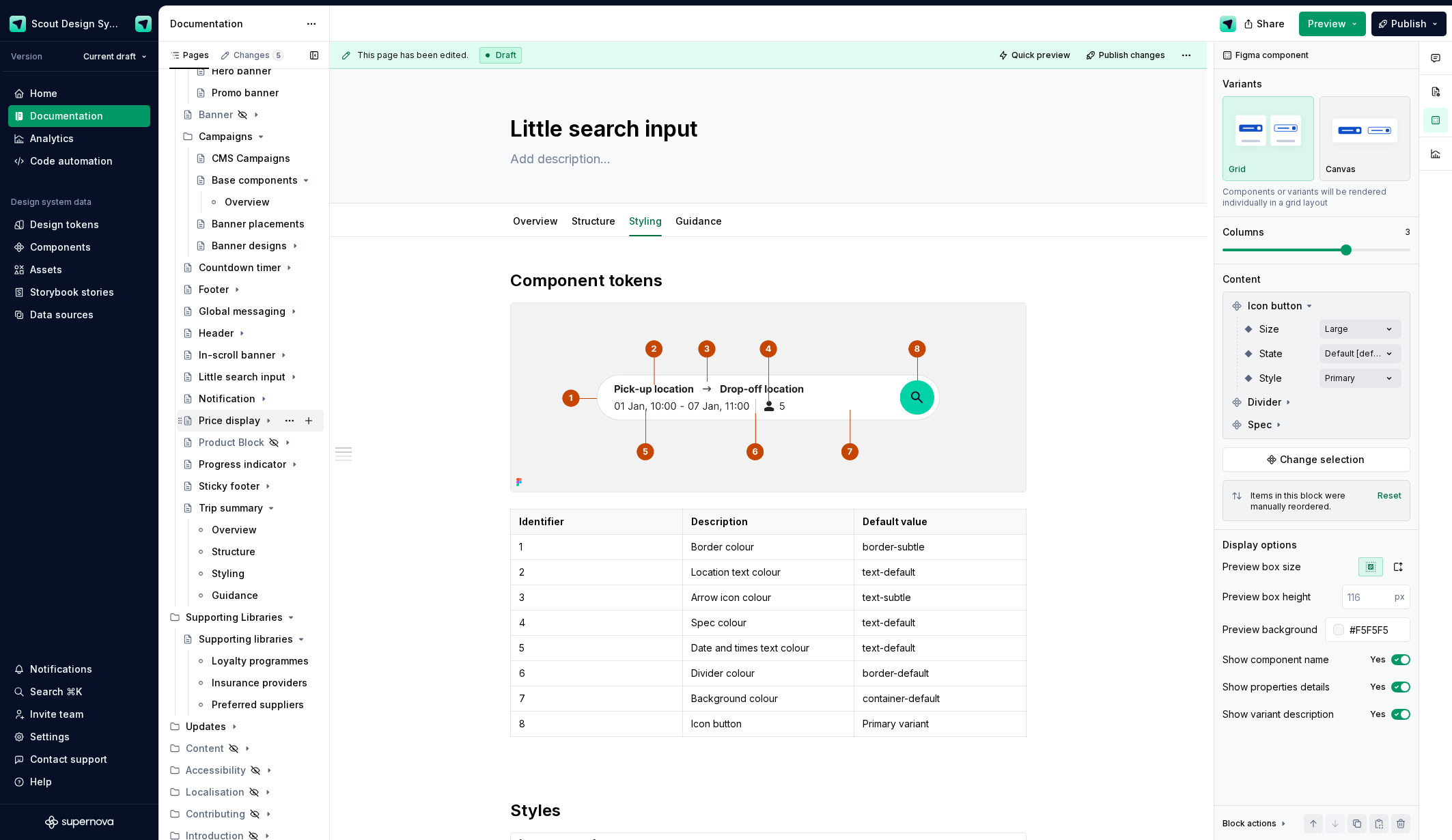
click at [266, 507] on icon "Page tree" at bounding box center [271, 508] width 11 height 11
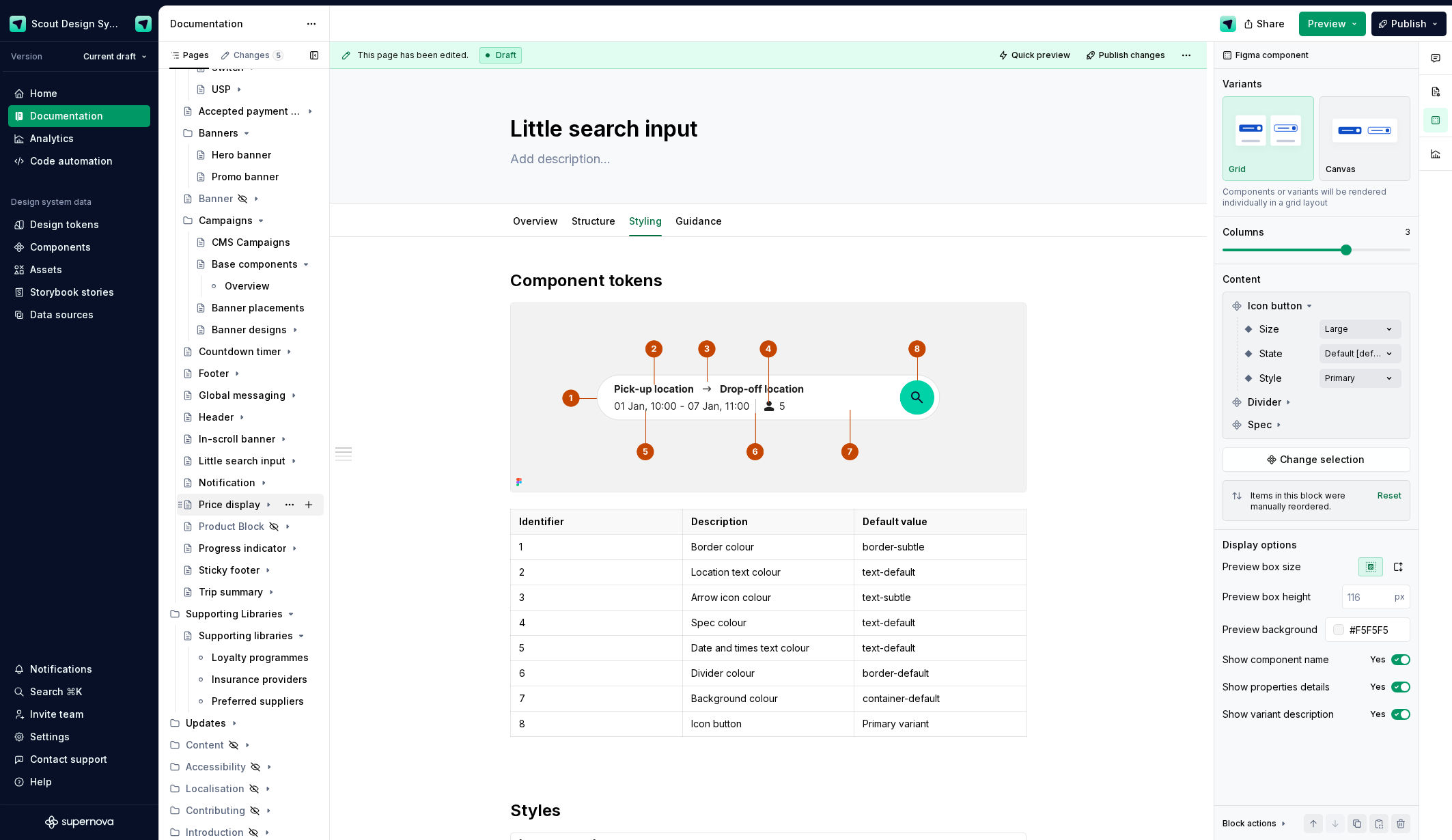
scroll to position [458, 0]
click at [278, 615] on div "Supporting Libraries" at bounding box center [252, 614] width 132 height 19
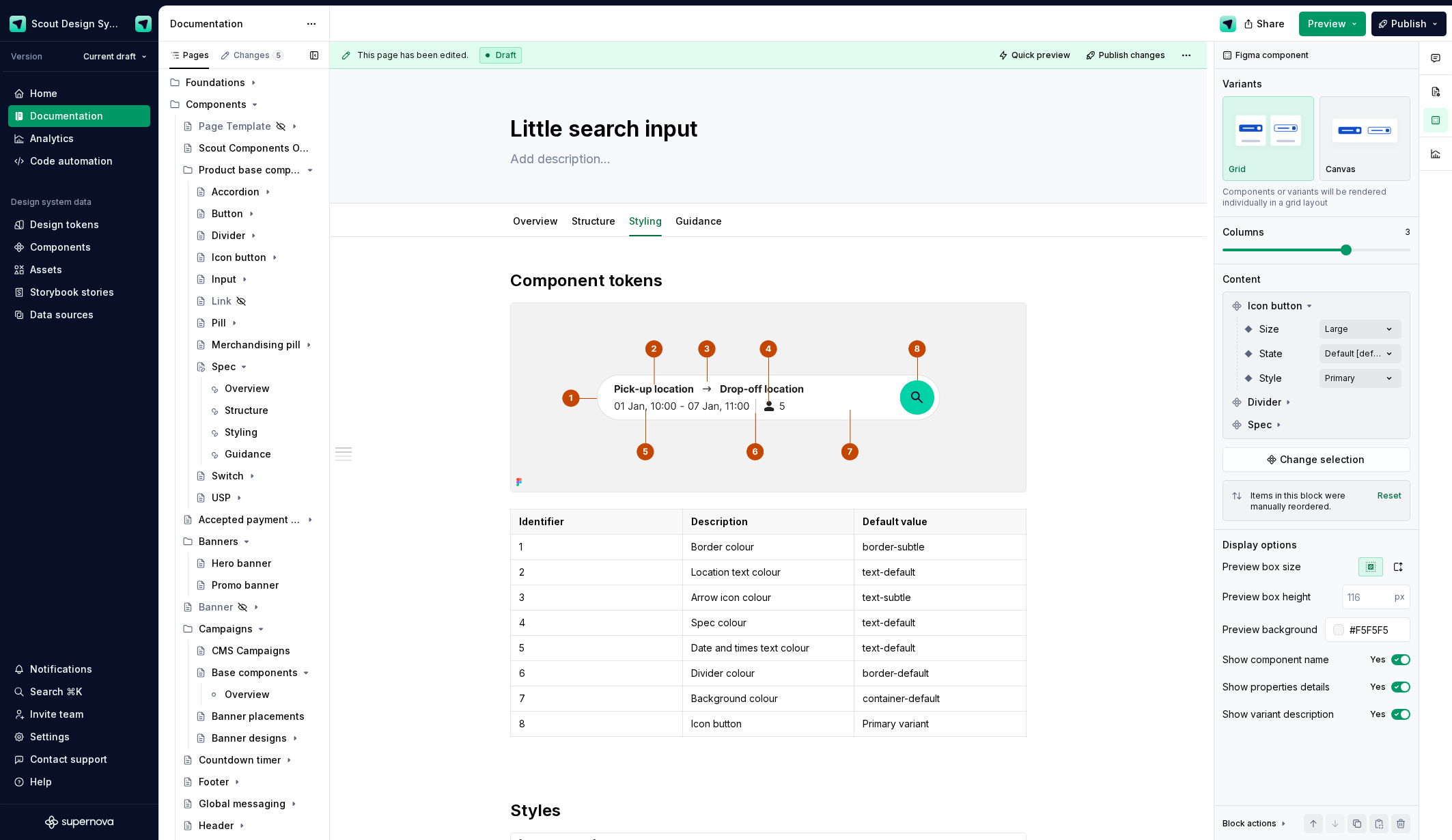
scroll to position [0, 0]
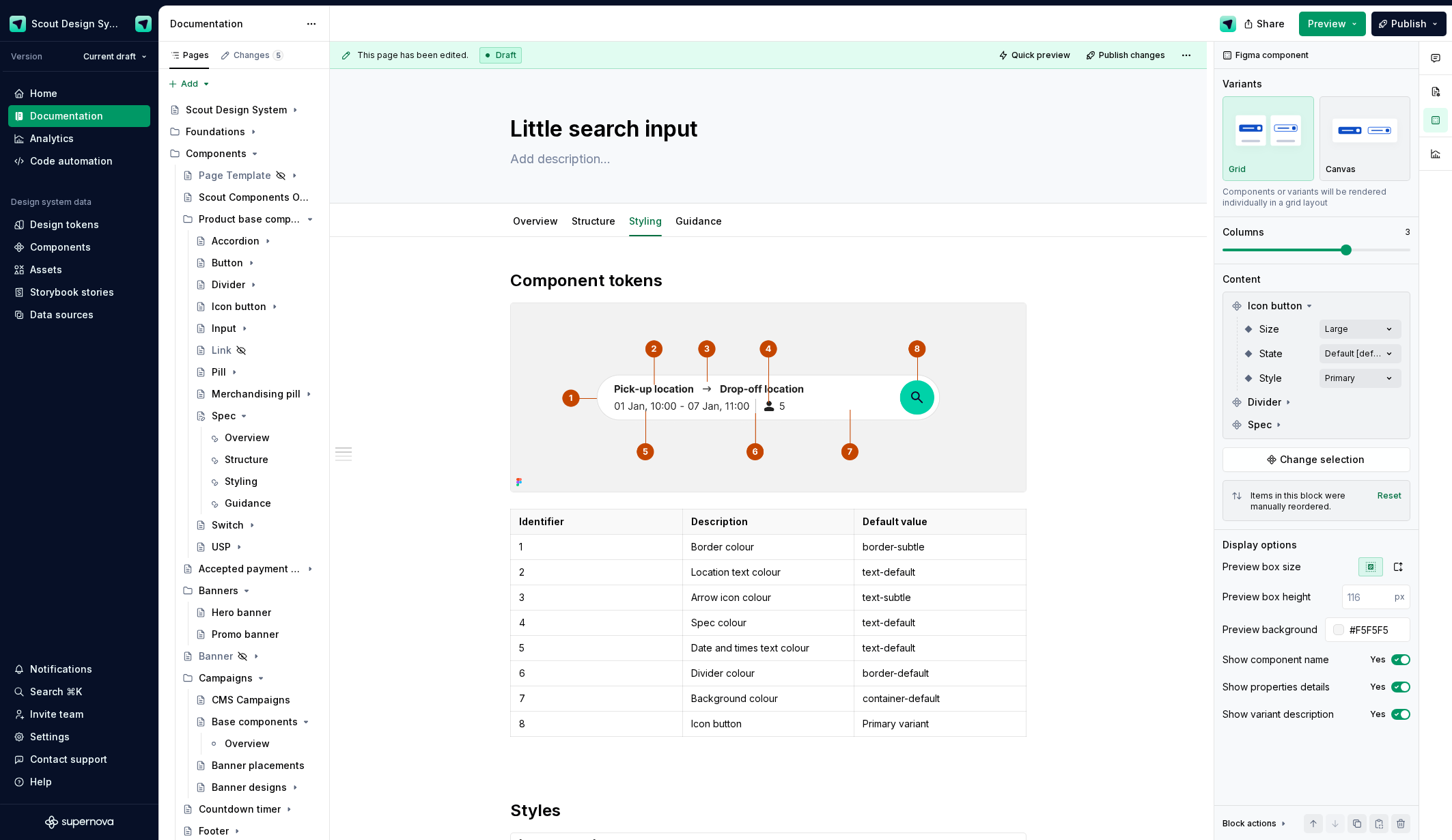
type textarea "*"
